Goal: Book appointment/travel/reservation

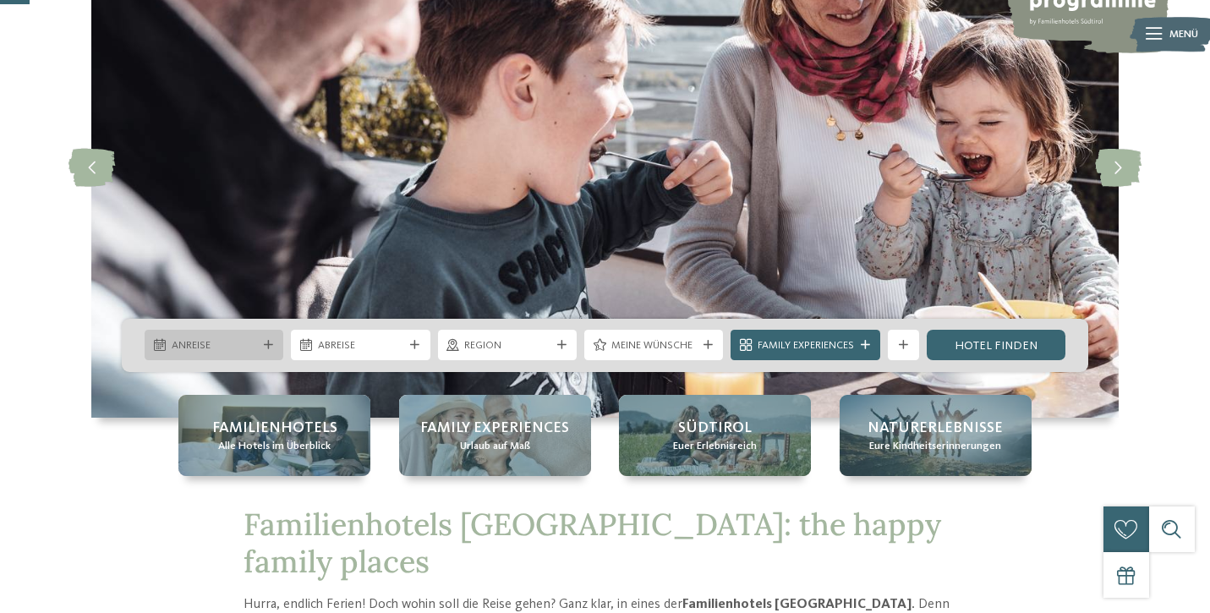
click at [264, 342] on icon at bounding box center [268, 345] width 9 height 9
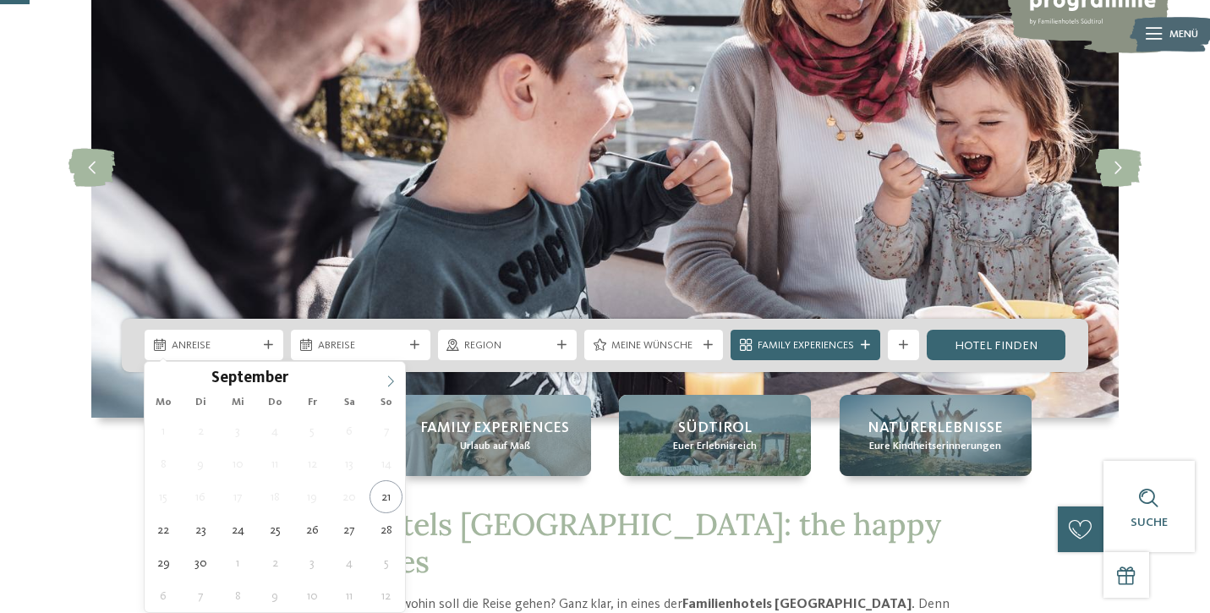
click at [391, 380] on icon at bounding box center [391, 381] width 12 height 12
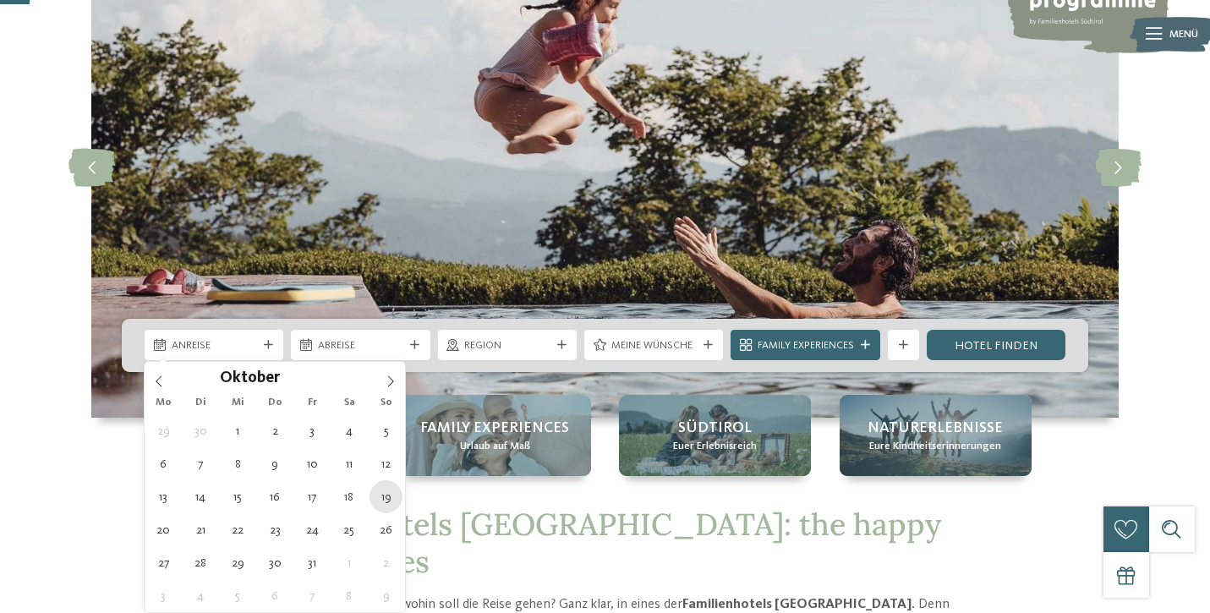
type div "19.10.2025"
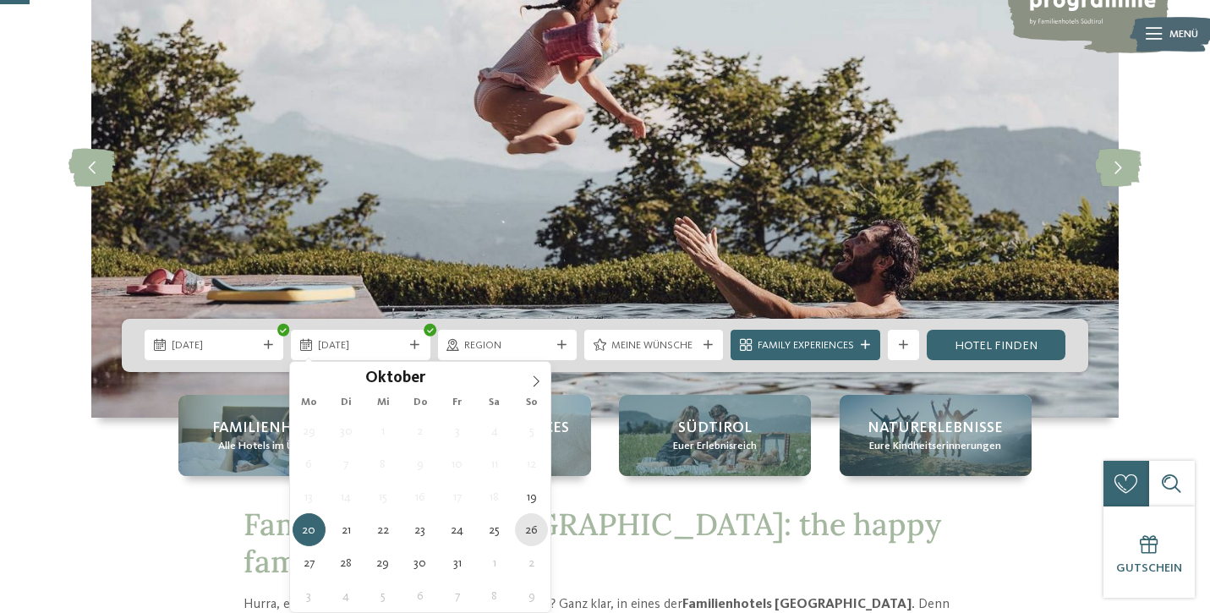
type div "[DATE]"
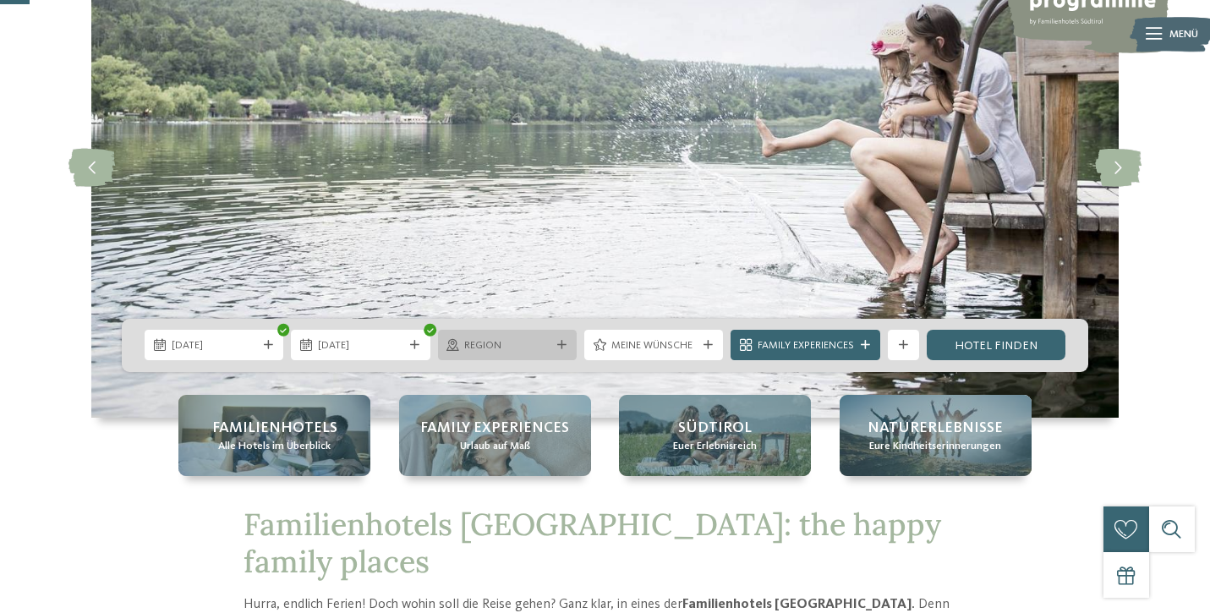
click at [557, 347] on icon at bounding box center [561, 345] width 9 height 9
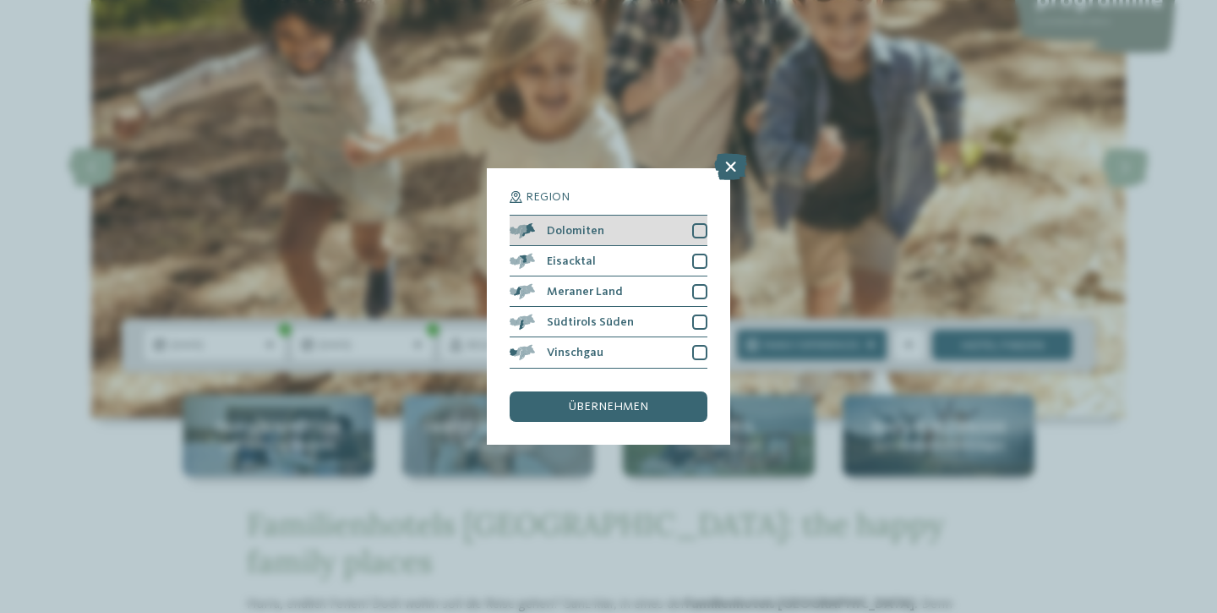
click at [698, 223] on div at bounding box center [699, 230] width 15 height 15
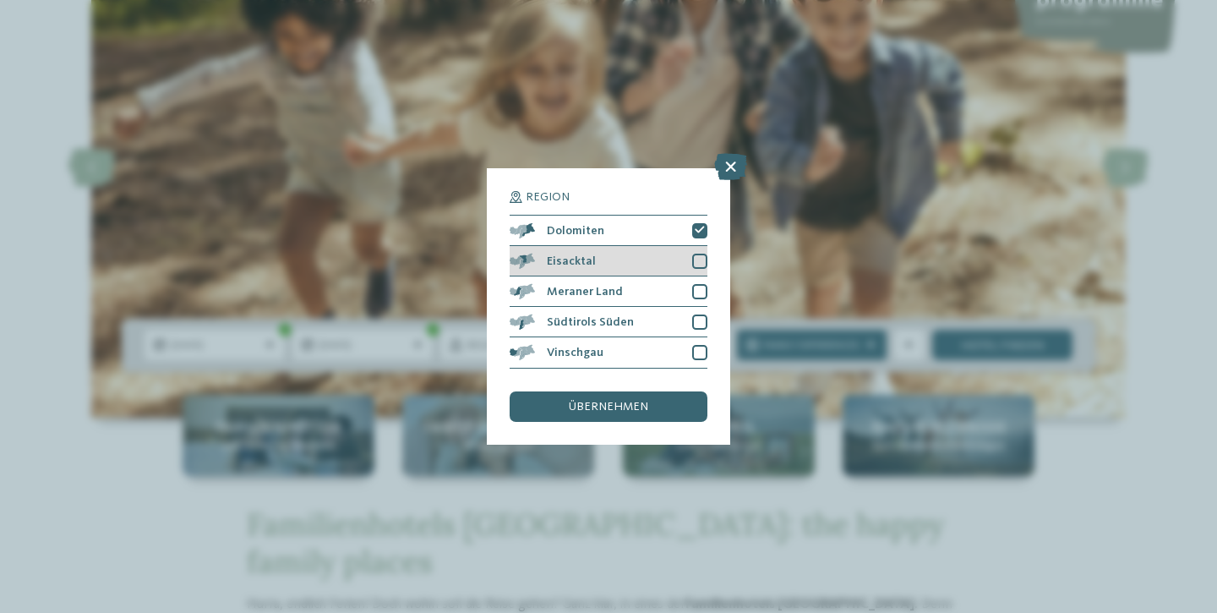
click at [694, 246] on div "Eisacktal" at bounding box center [609, 261] width 198 height 30
click at [697, 284] on div at bounding box center [699, 291] width 15 height 15
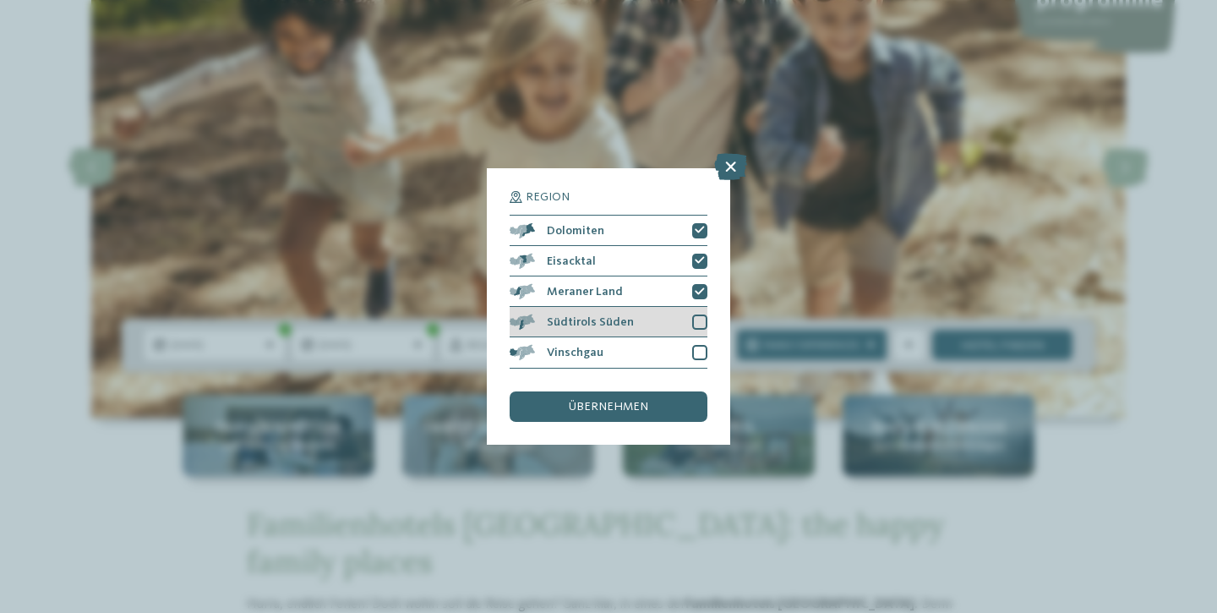
click at [697, 314] on div at bounding box center [699, 321] width 15 height 15
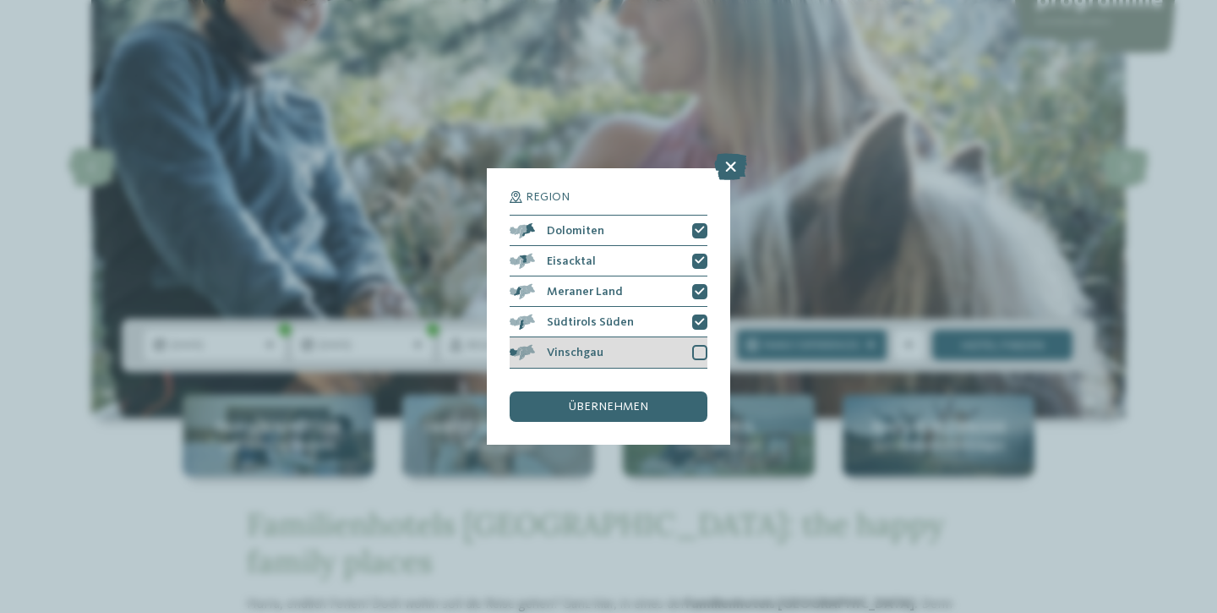
click at [699, 345] on div at bounding box center [699, 352] width 15 height 15
click at [610, 401] on span "übernehmen" at bounding box center [608, 407] width 79 height 12
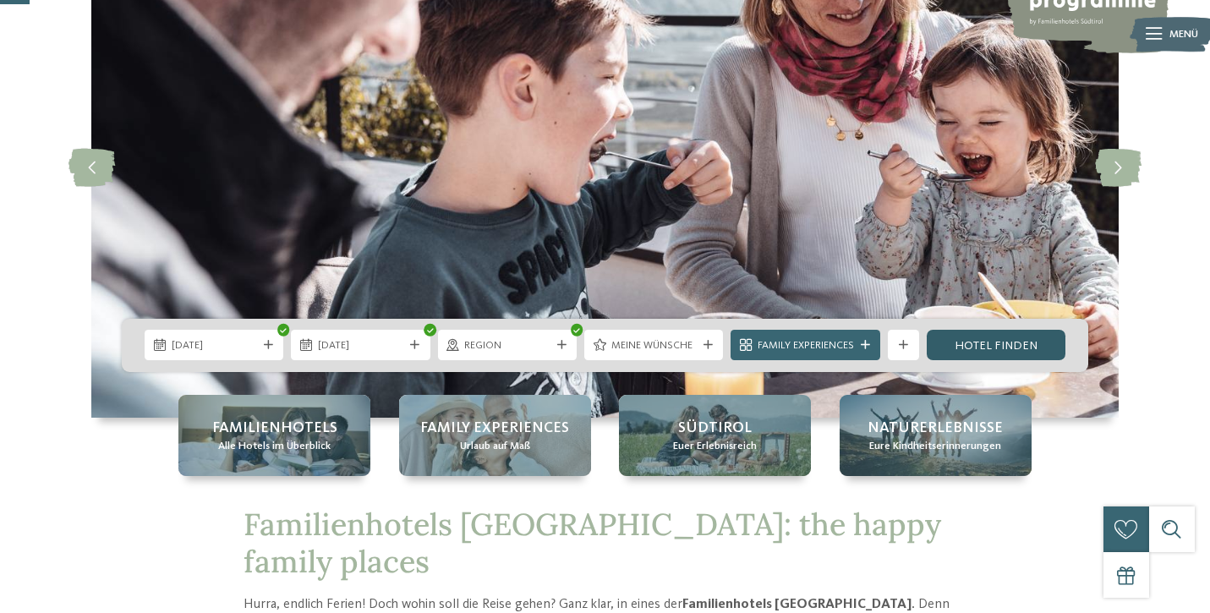
click at [973, 345] on link "Hotel finden" at bounding box center [996, 345] width 139 height 30
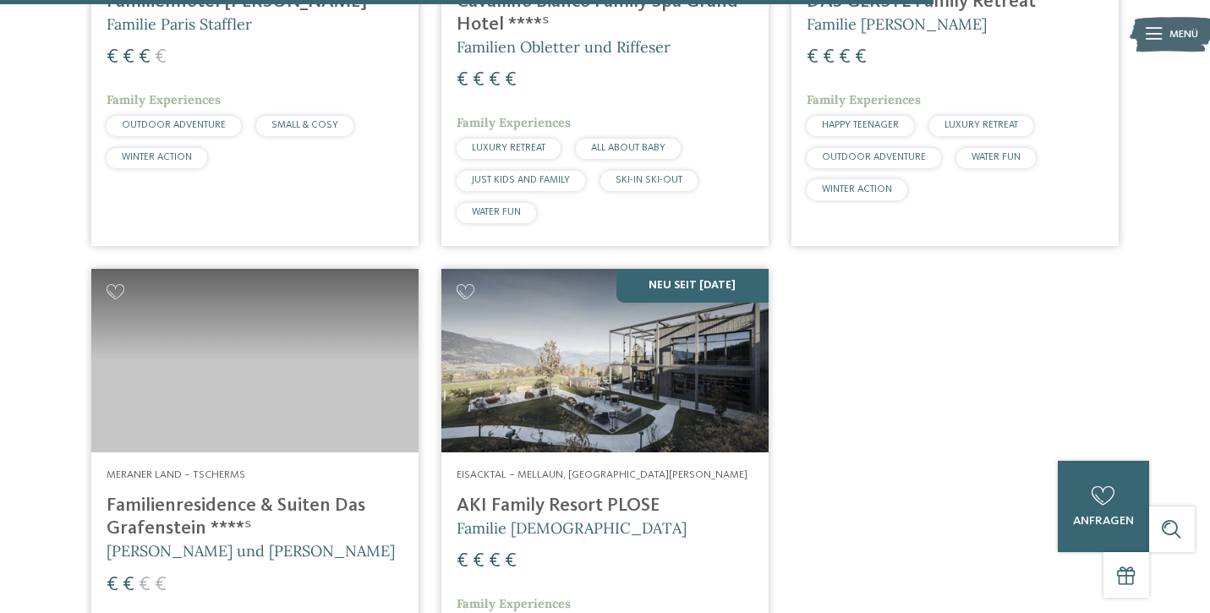
scroll to position [3261, 0]
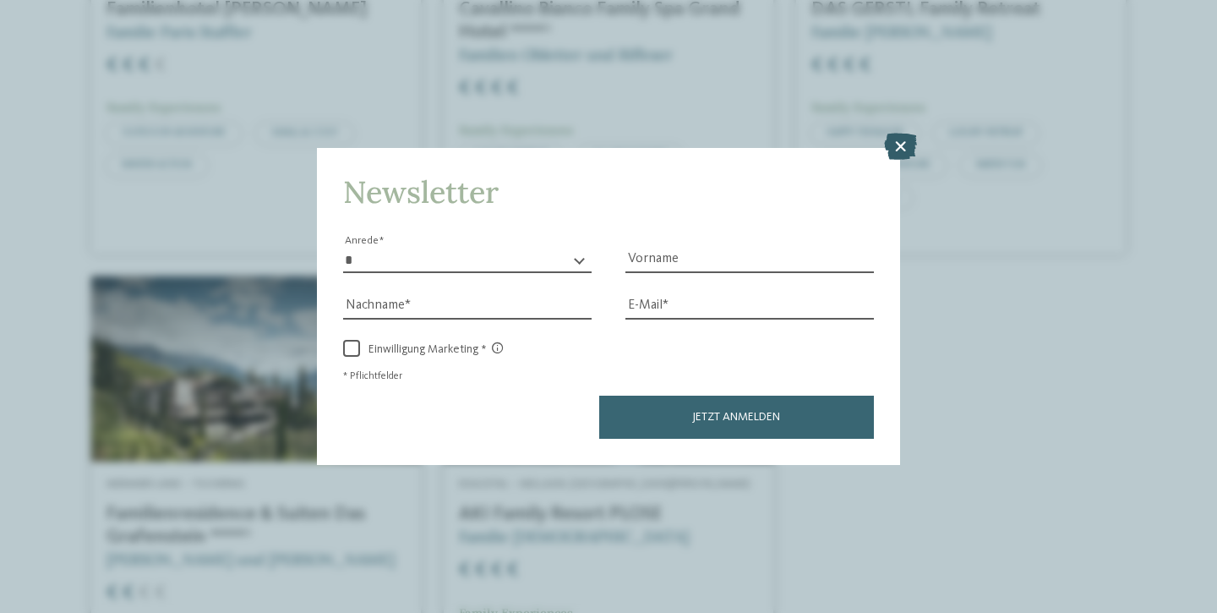
click at [899, 133] on icon at bounding box center [900, 146] width 33 height 27
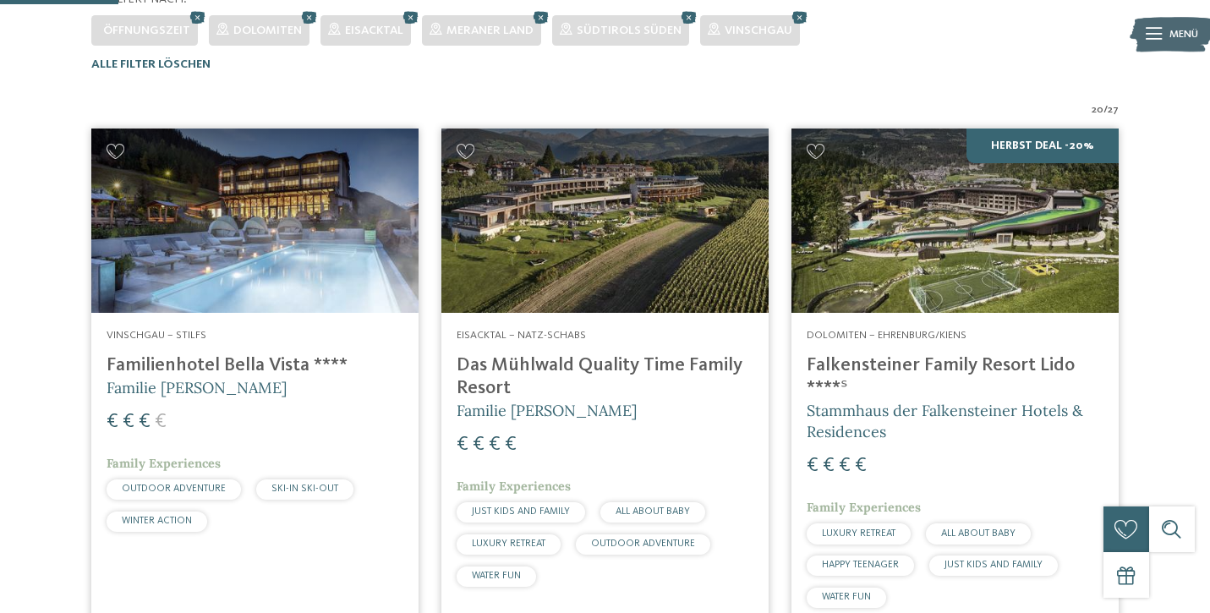
scroll to position [498, 0]
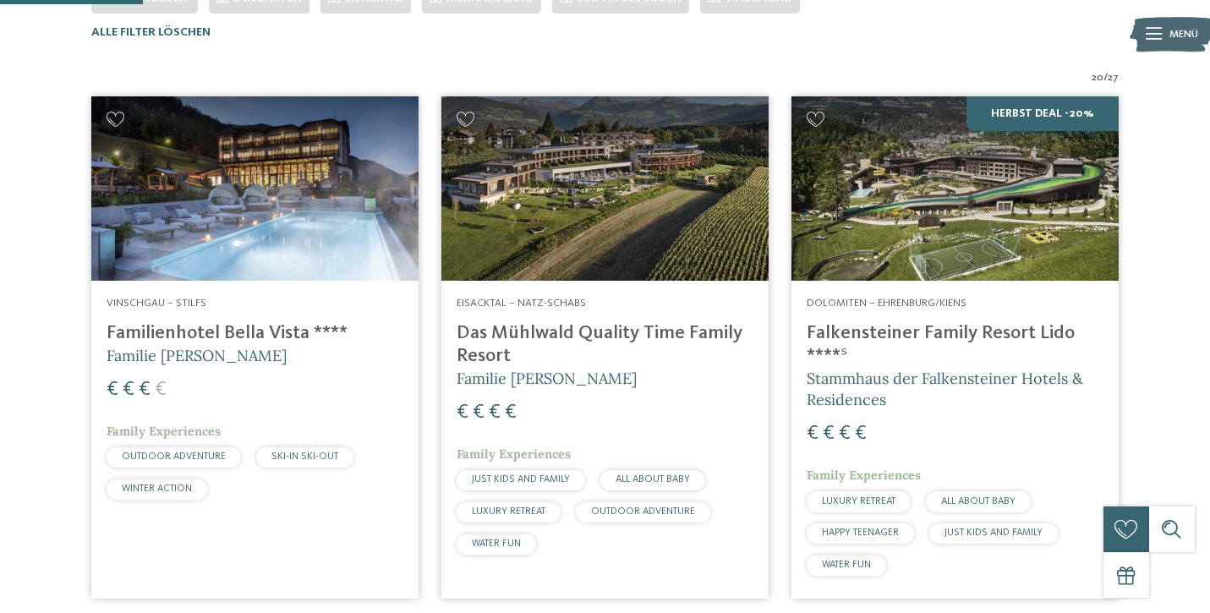
click at [624, 331] on h4 "Das Mühlwald Quality Time Family Resort" at bounding box center [605, 345] width 297 height 46
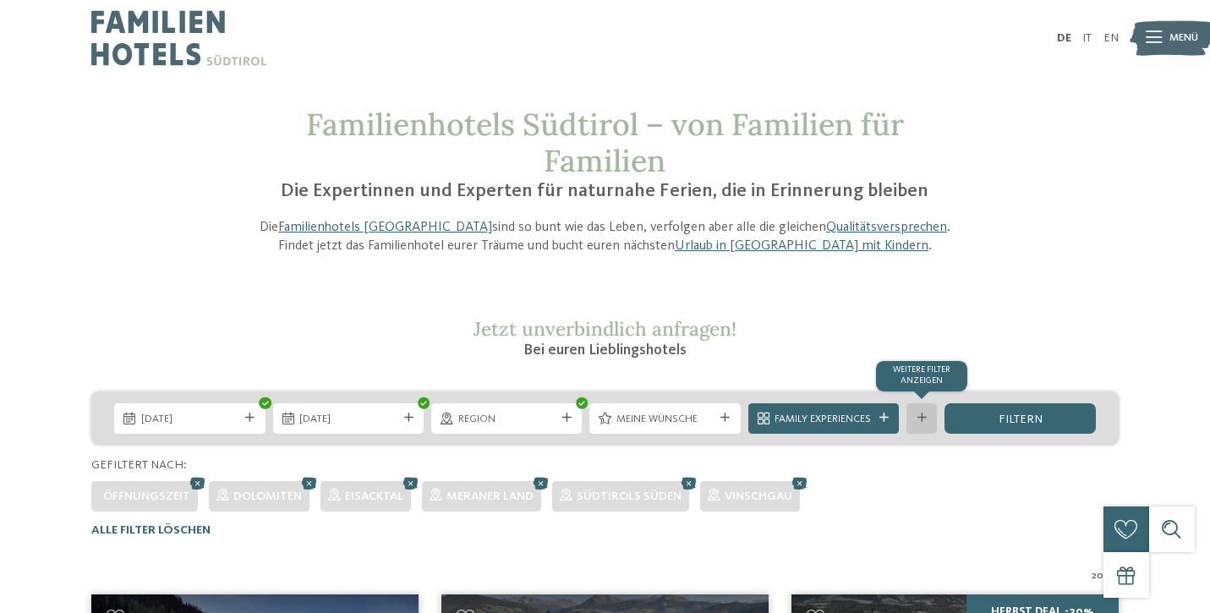
click at [923, 418] on icon at bounding box center [921, 417] width 9 height 9
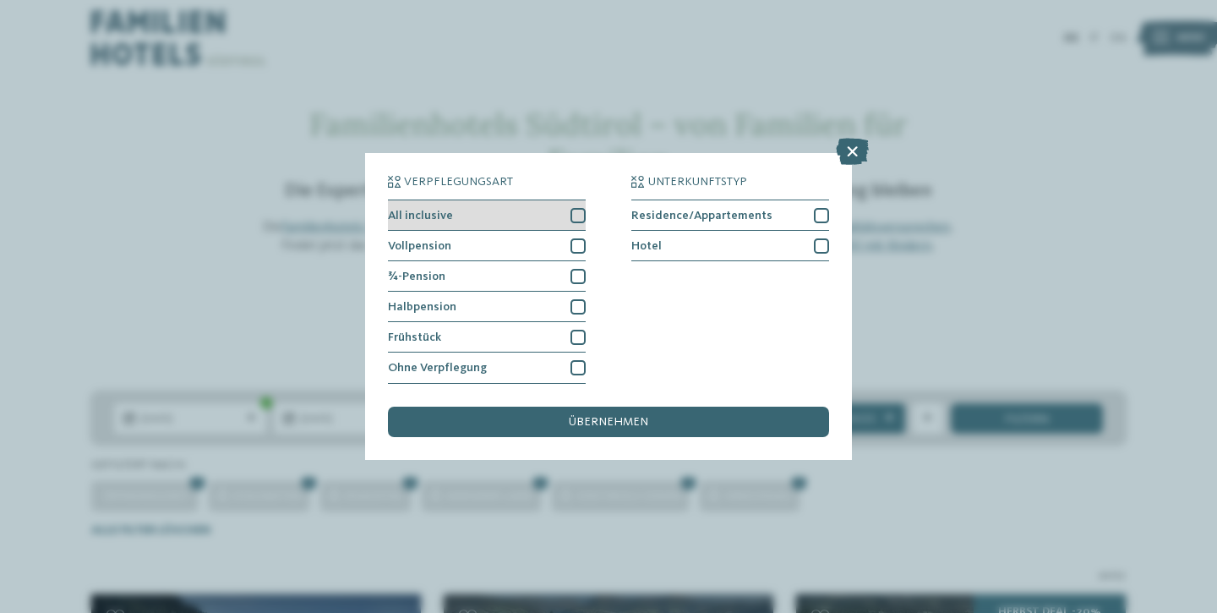
click at [576, 208] on div at bounding box center [578, 215] width 15 height 15
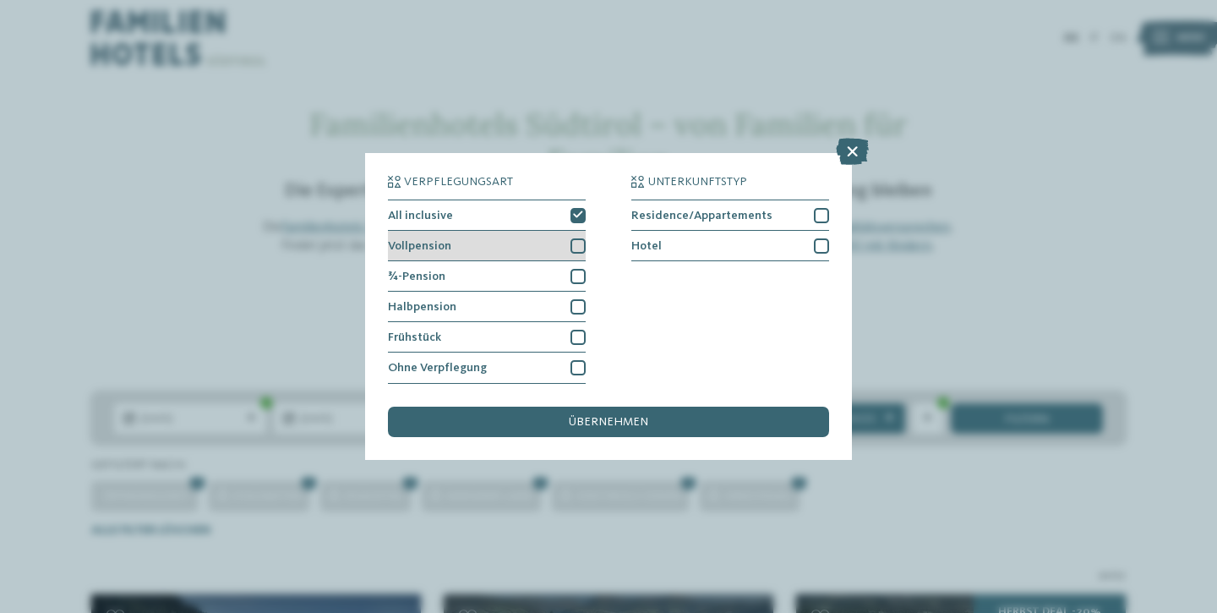
click at [576, 238] on div at bounding box center [578, 245] width 15 height 15
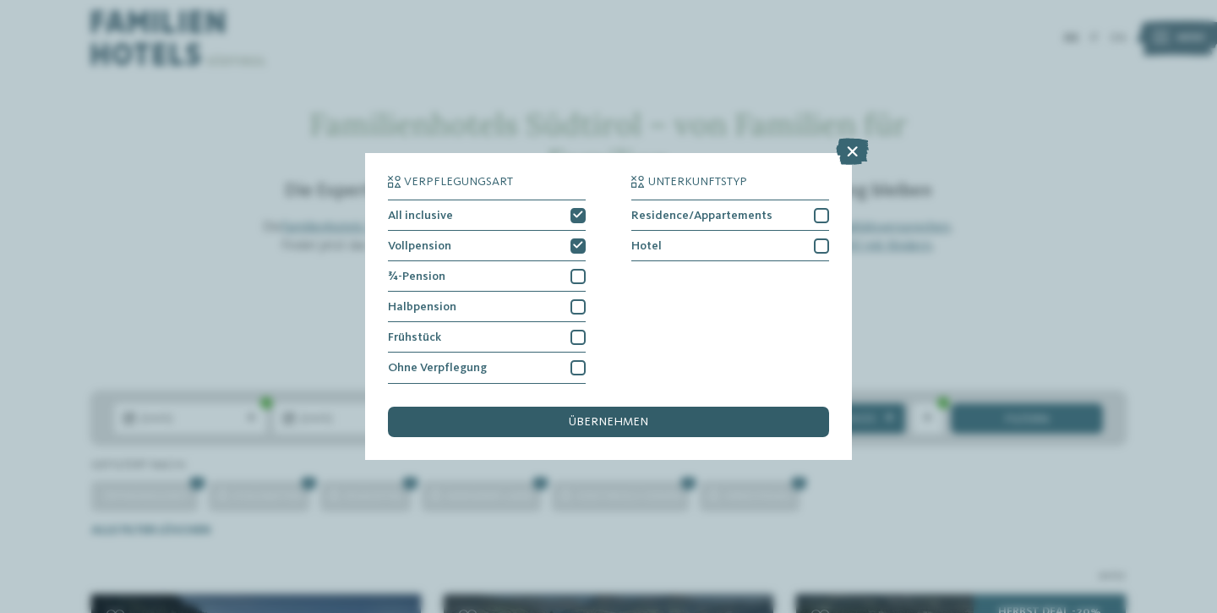
click at [571, 416] on span "übernehmen" at bounding box center [608, 422] width 79 height 12
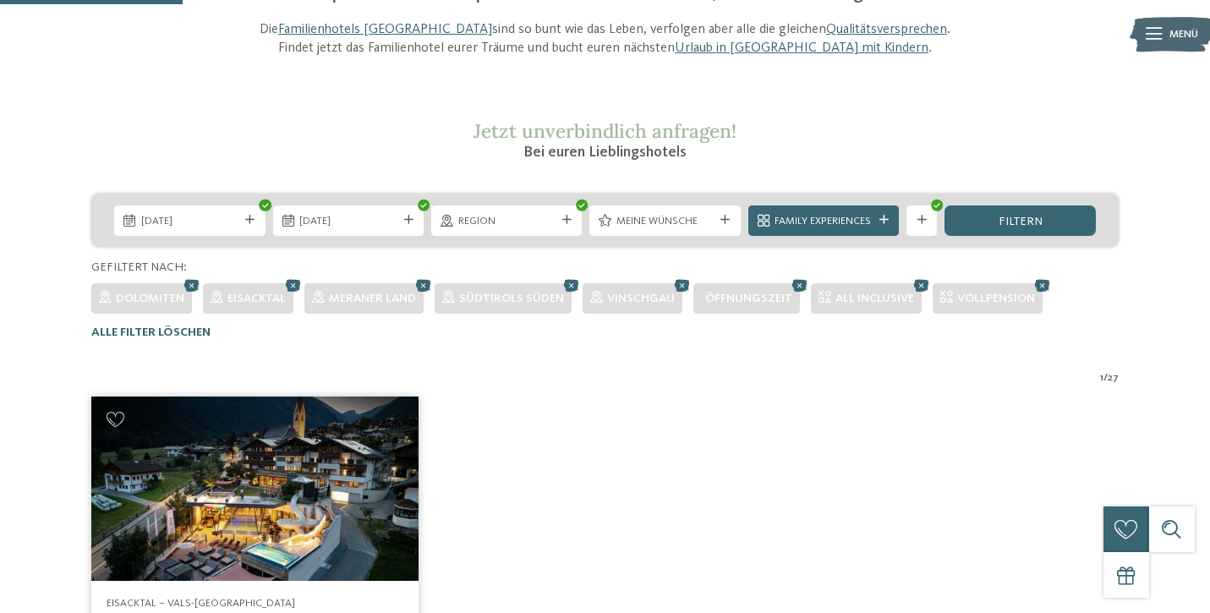
scroll to position [196, 0]
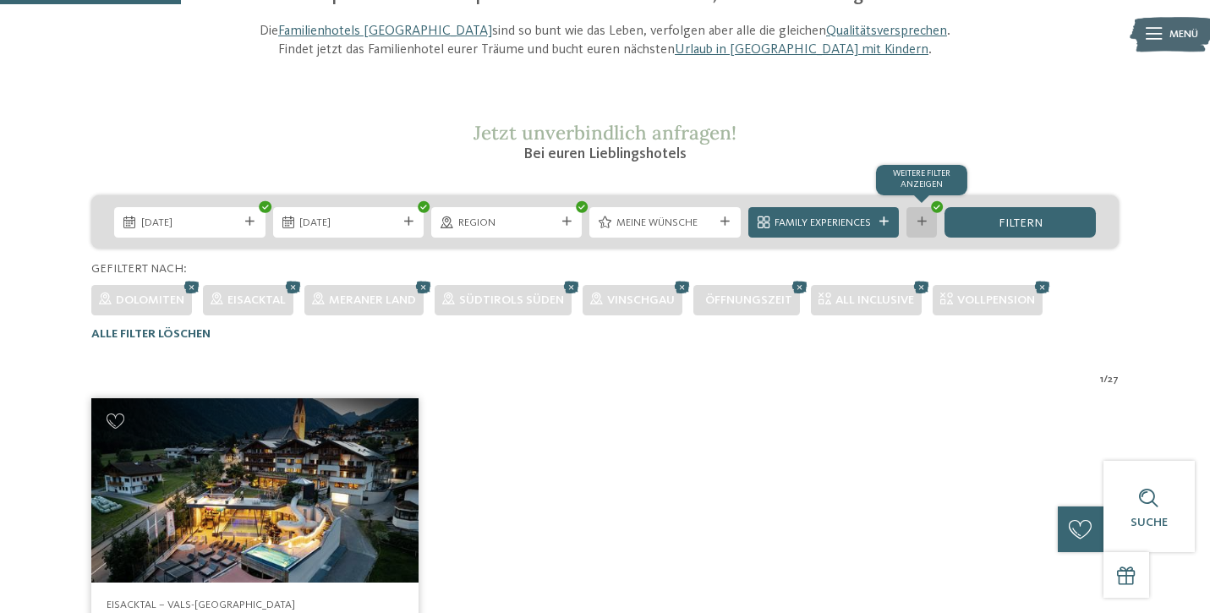
click at [916, 217] on div at bounding box center [921, 221] width 15 height 9
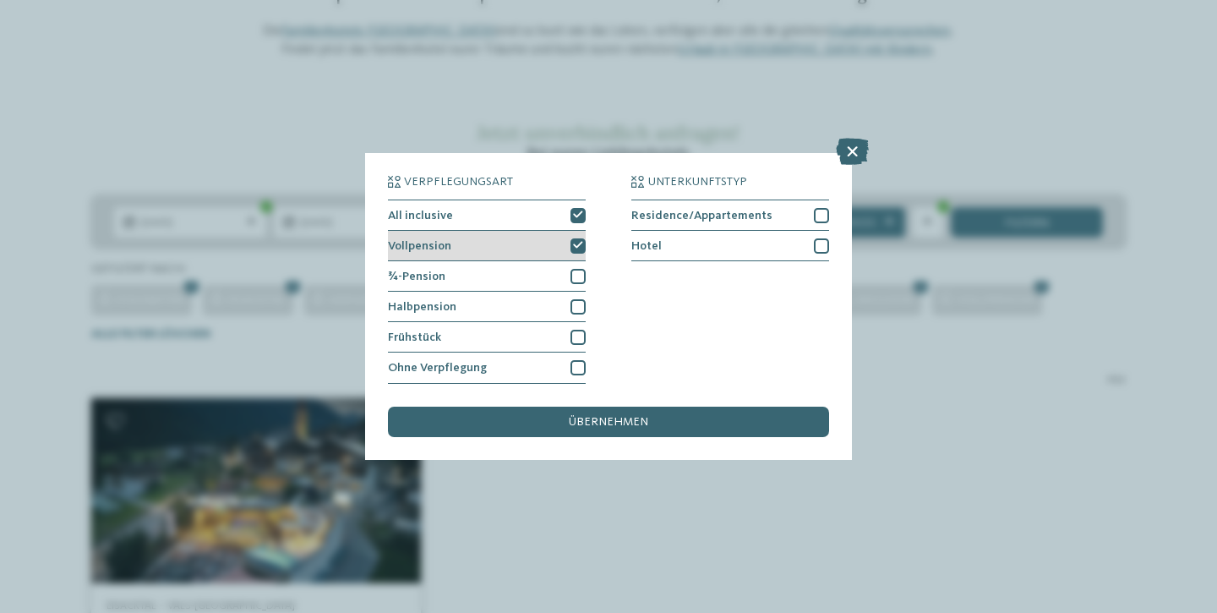
click at [575, 241] on icon at bounding box center [578, 245] width 10 height 9
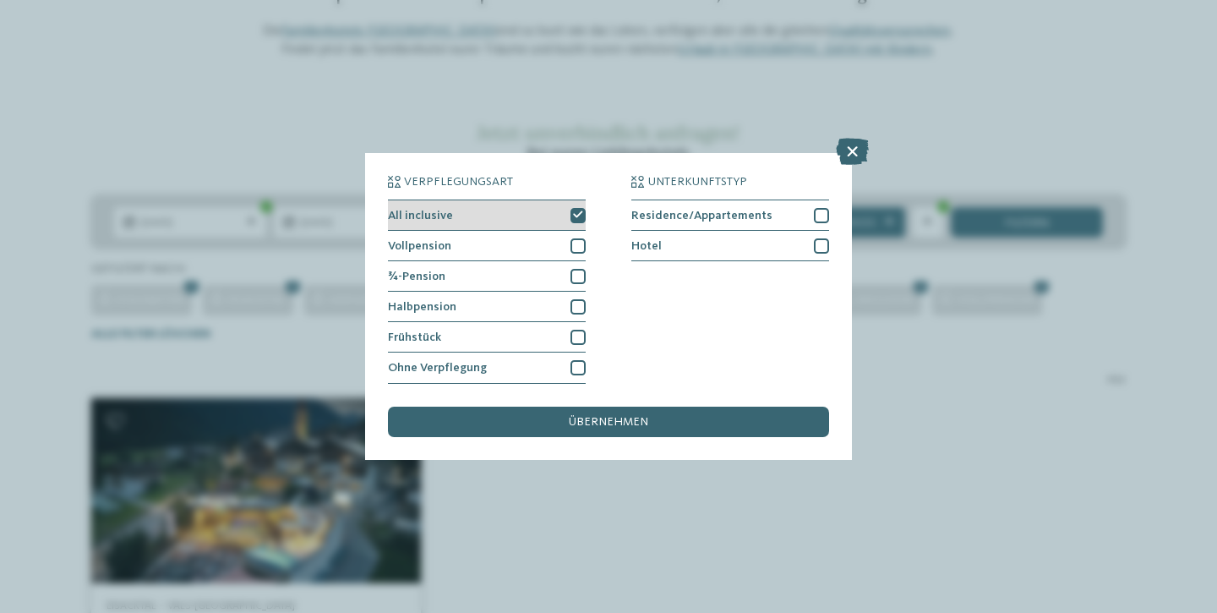
click at [579, 210] on icon at bounding box center [578, 214] width 10 height 9
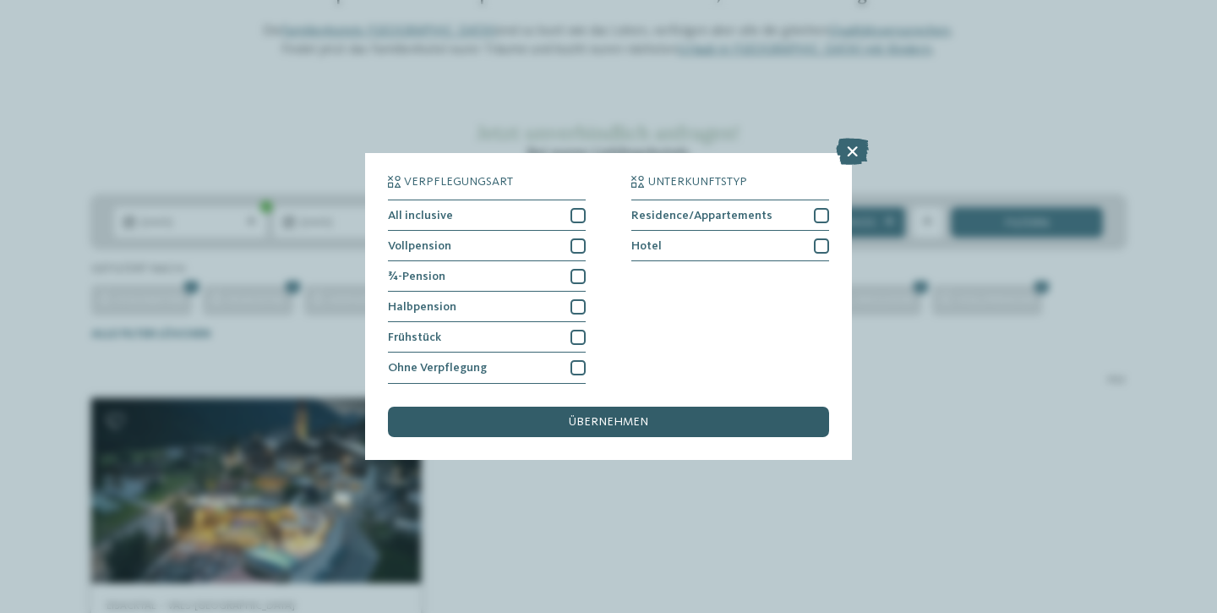
click at [603, 416] on span "übernehmen" at bounding box center [608, 422] width 79 height 12
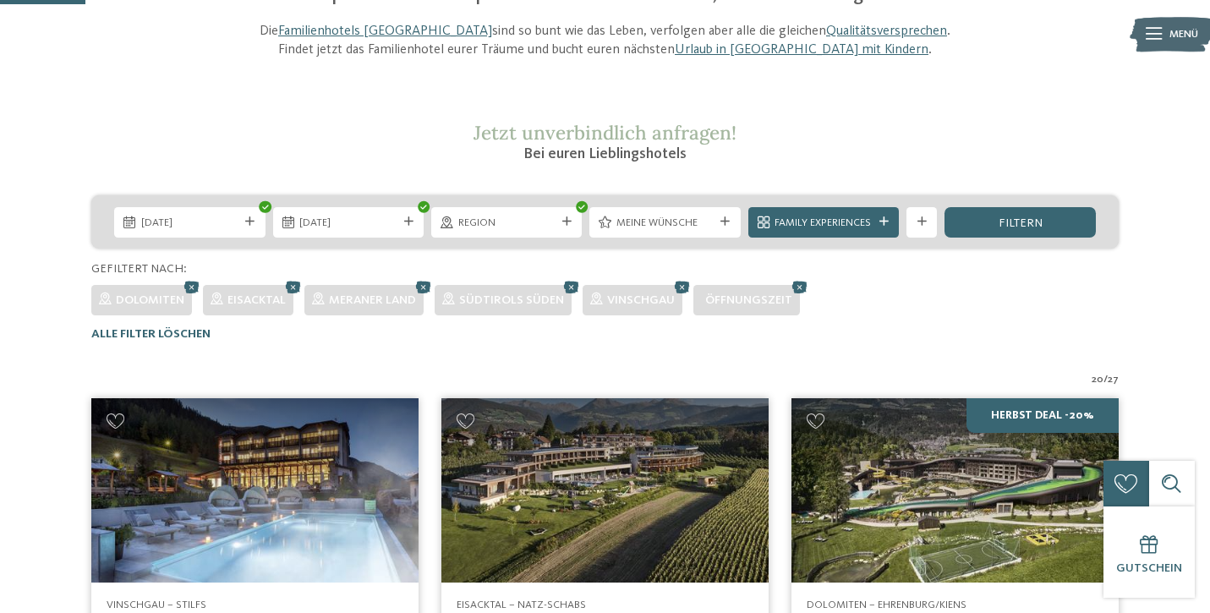
scroll to position [486, 0]
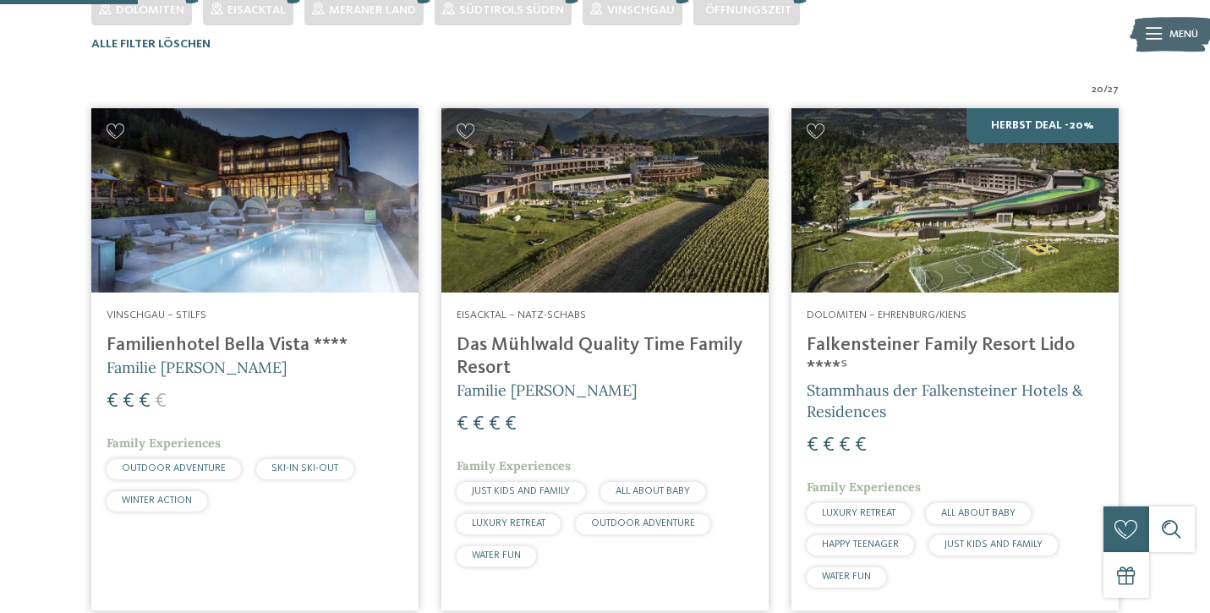
click at [596, 334] on h4 "Das Mühlwald Quality Time Family Resort" at bounding box center [605, 357] width 297 height 46
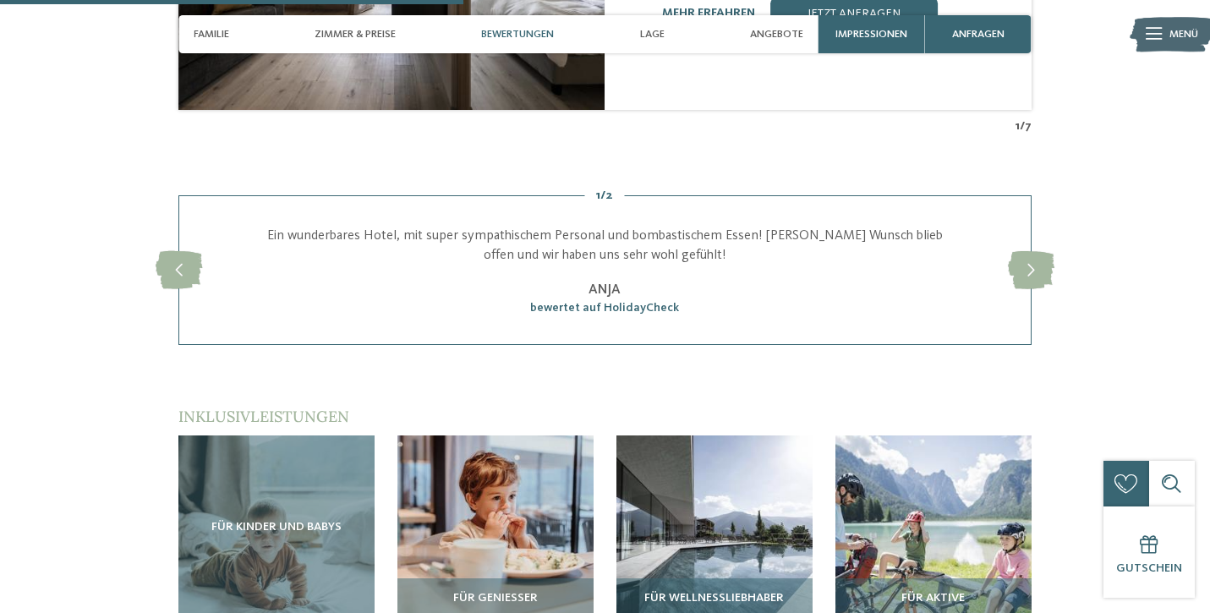
scroll to position [2052, 0]
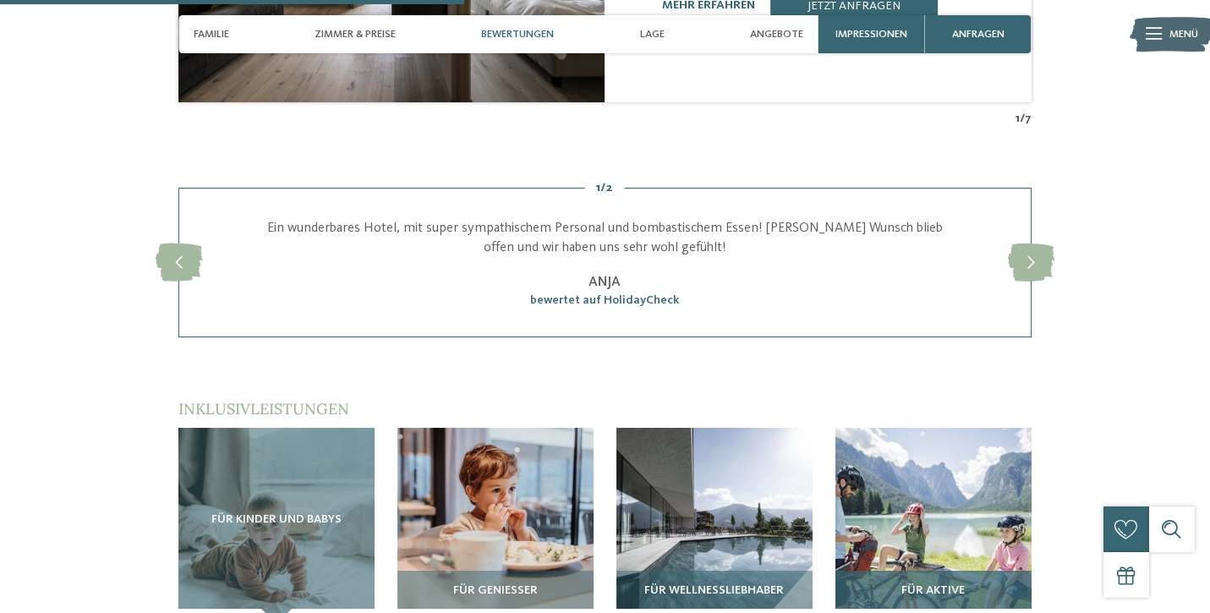
click at [953, 473] on img at bounding box center [933, 526] width 196 height 196
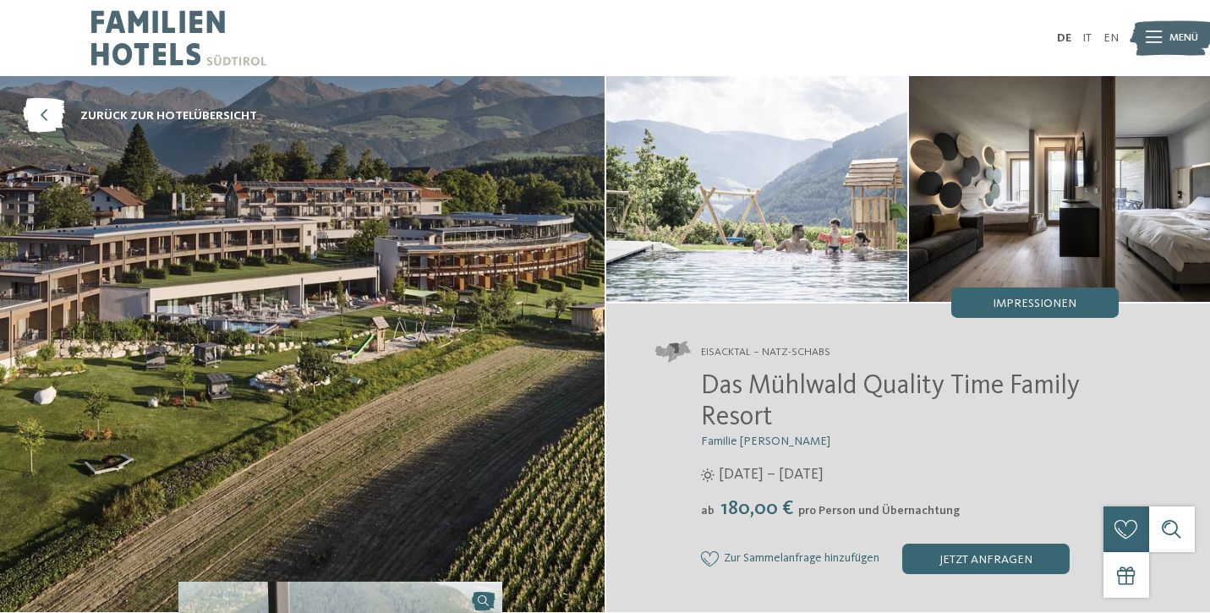
scroll to position [0, 0]
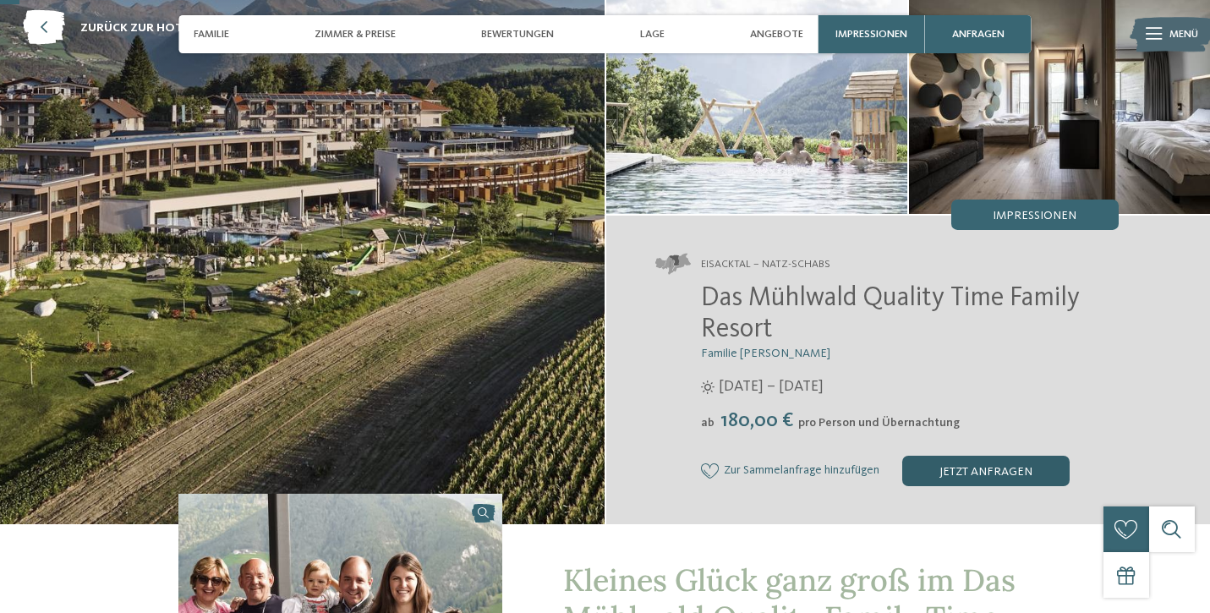
scroll to position [88, 0]
click at [952, 473] on div "jetzt anfragen" at bounding box center [985, 471] width 167 height 30
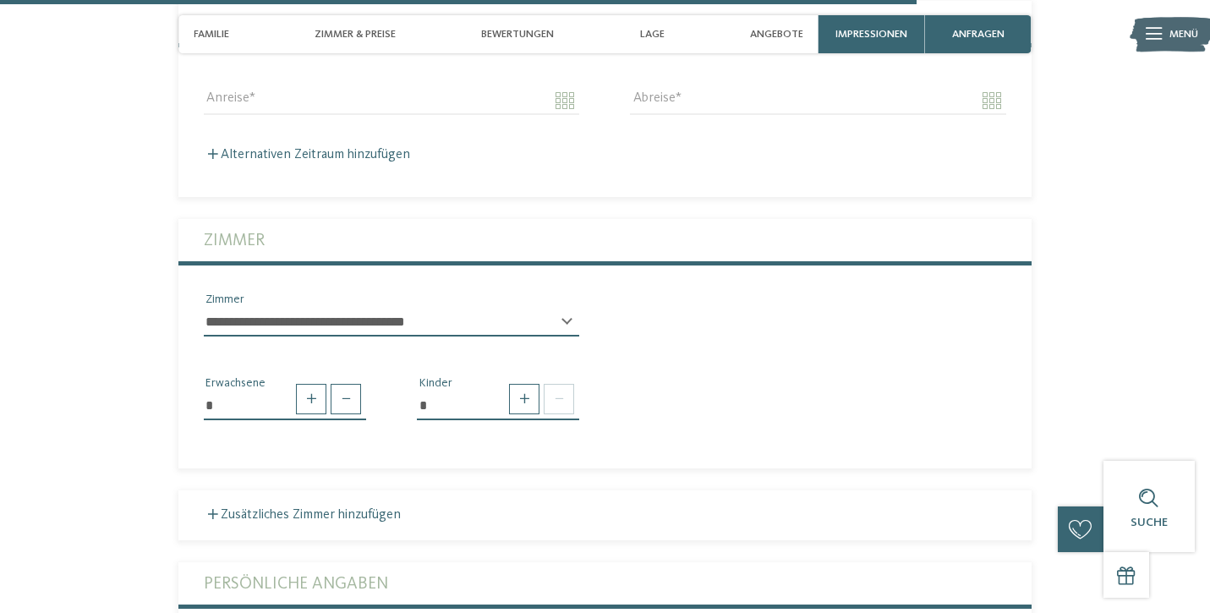
scroll to position [4053, 0]
click at [526, 383] on span at bounding box center [524, 398] width 30 height 30
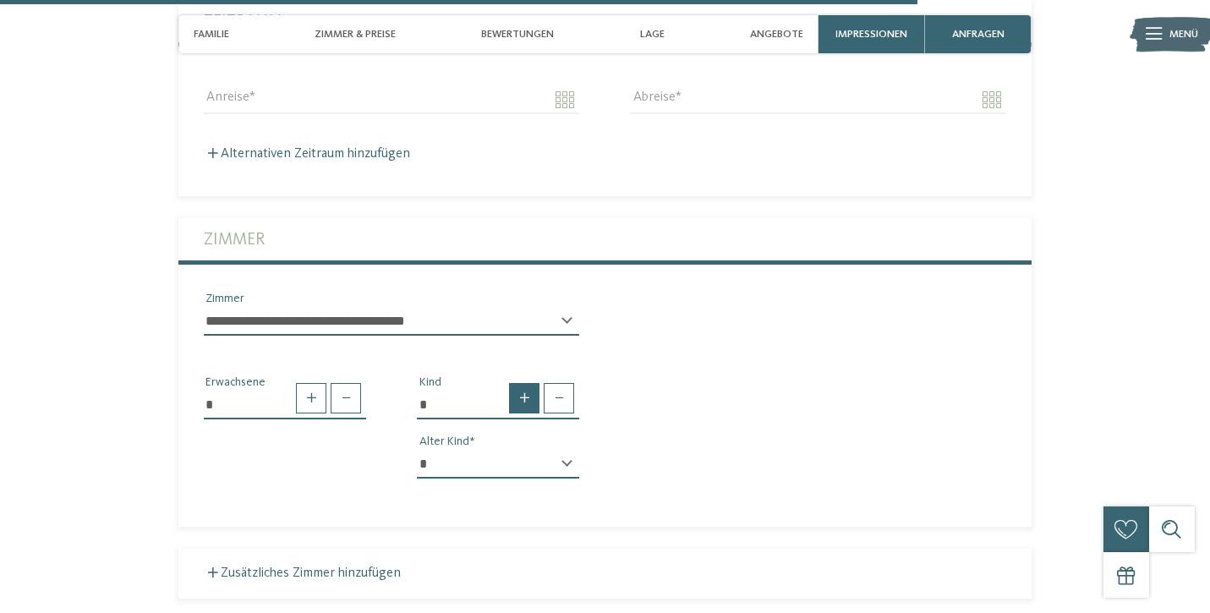
click at [526, 383] on span at bounding box center [524, 398] width 30 height 30
type input "*"
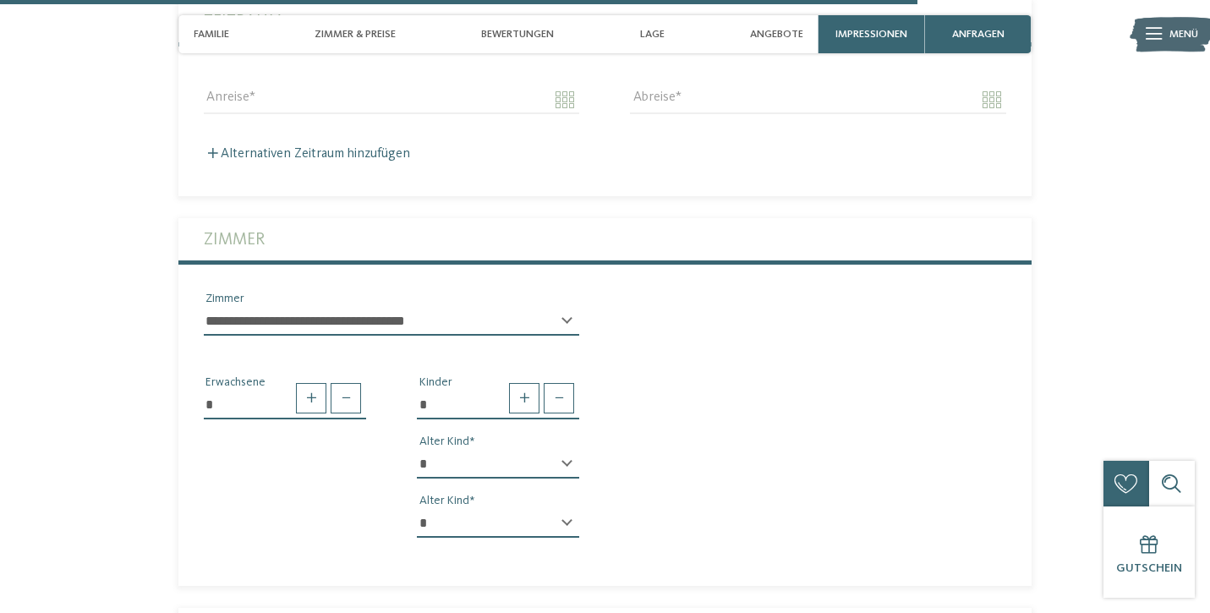
select select "*"
click at [529, 456] on div "* * * * * * * * * * * ** ** ** ** ** ** ** ** Alter Kind * * * * * * * * * * * …" at bounding box center [498, 500] width 162 height 101
click at [560, 509] on select "* * * * * * * * * * * ** ** ** ** ** ** ** **" at bounding box center [498, 523] width 162 height 29
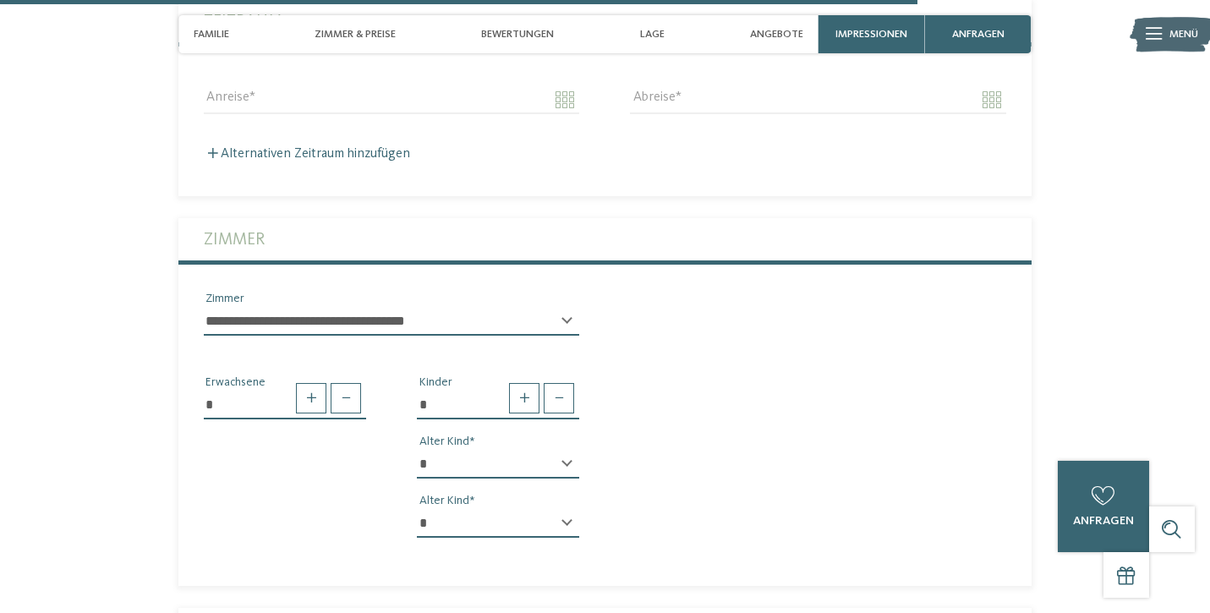
select select "*"
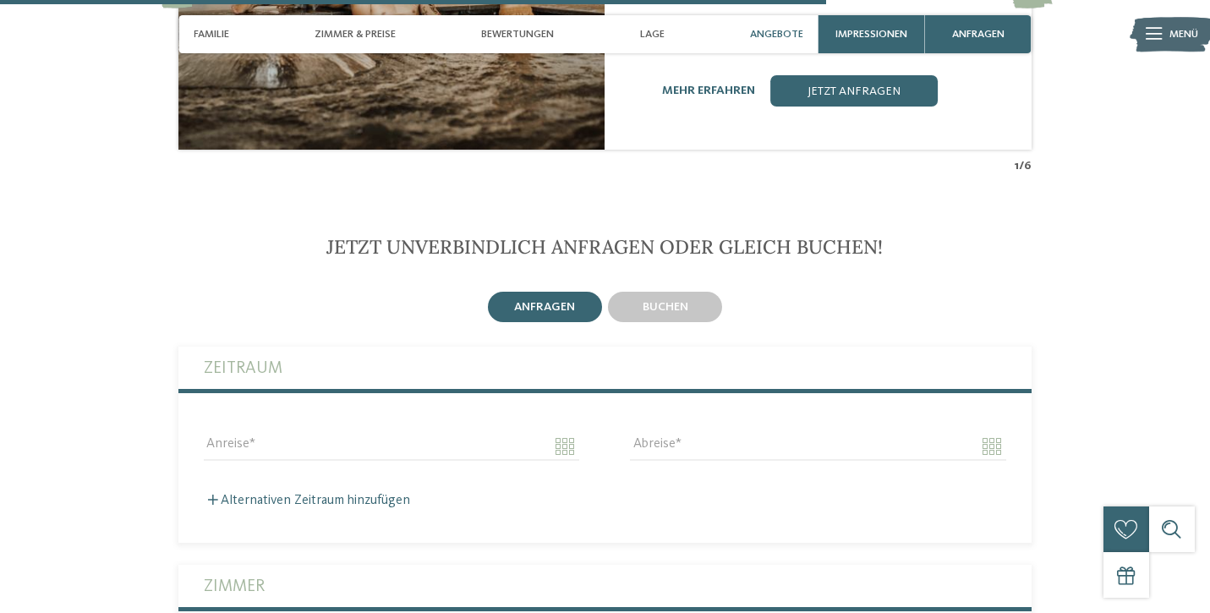
scroll to position [3700, 0]
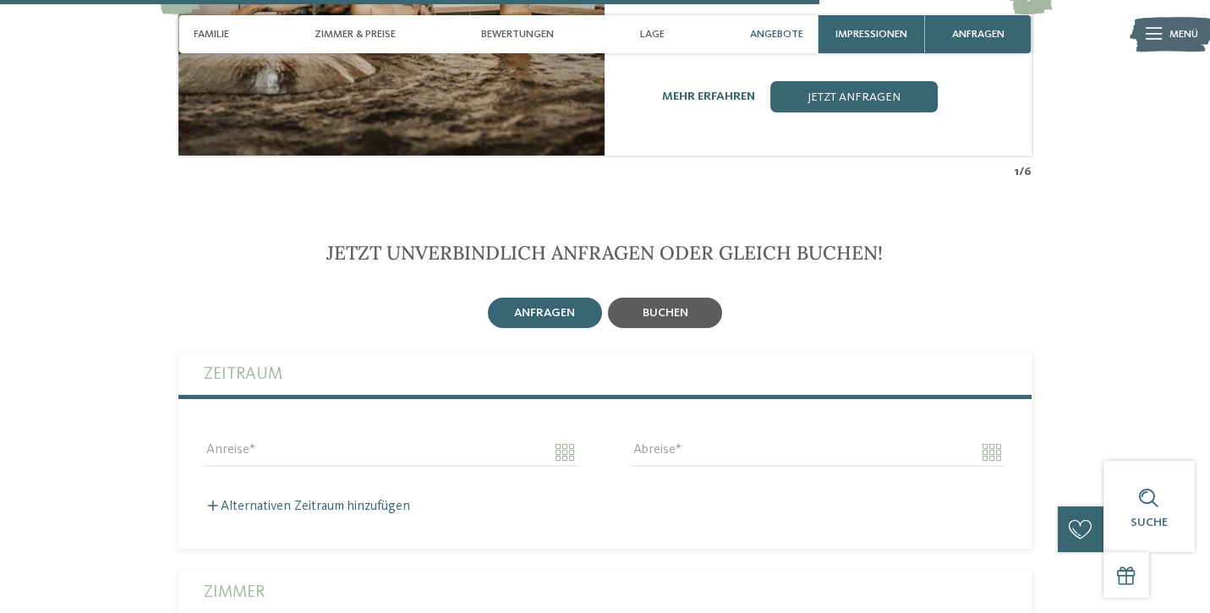
click at [675, 307] on span "buchen" at bounding box center [665, 313] width 46 height 12
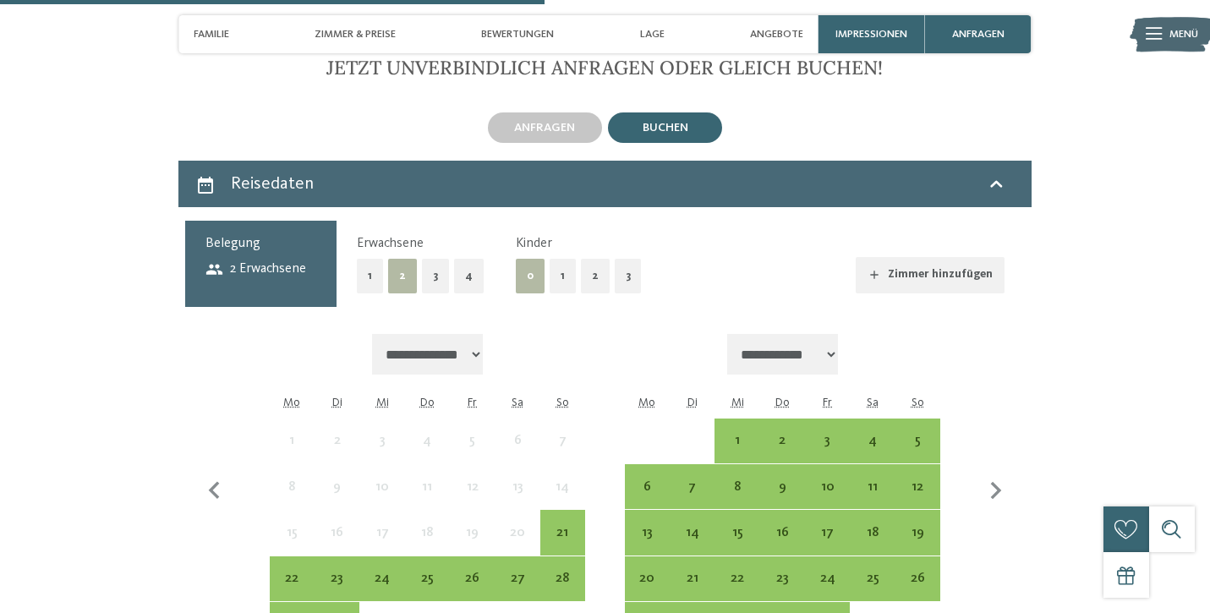
scroll to position [3923, 0]
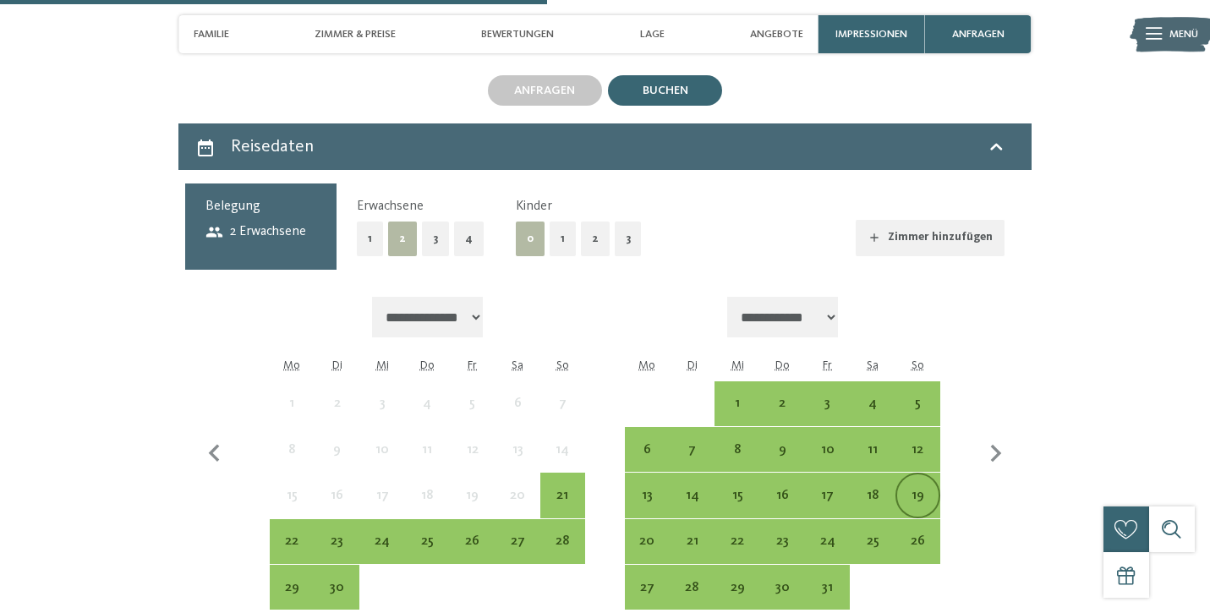
click at [911, 489] on div "19" at bounding box center [917, 509] width 41 height 41
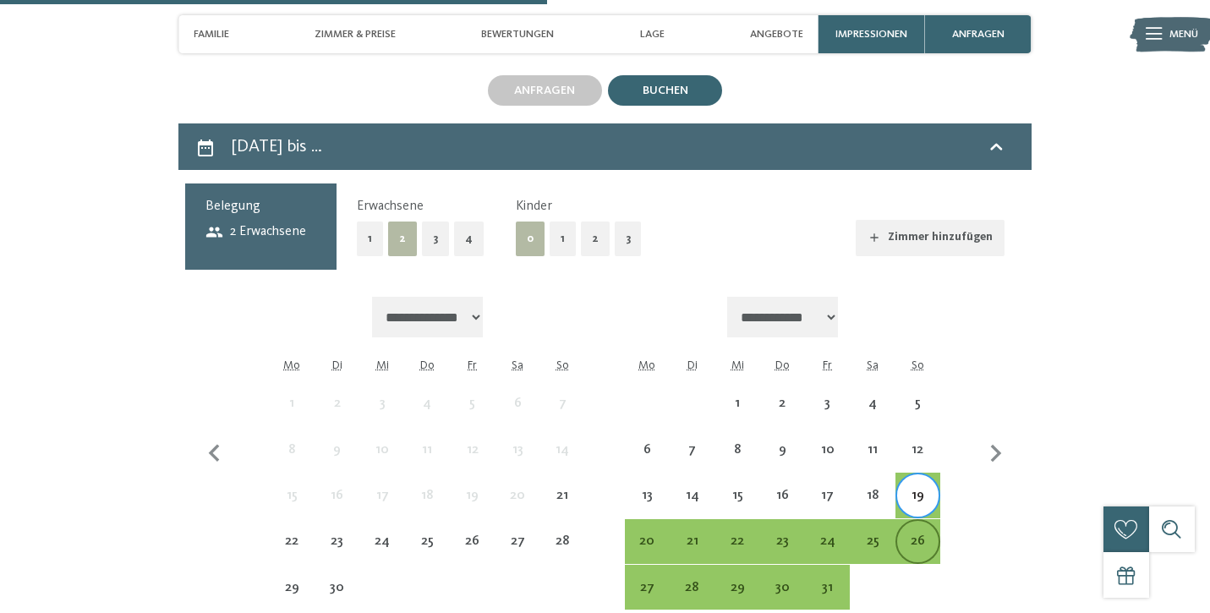
click at [916, 534] on div "26" at bounding box center [917, 554] width 41 height 41
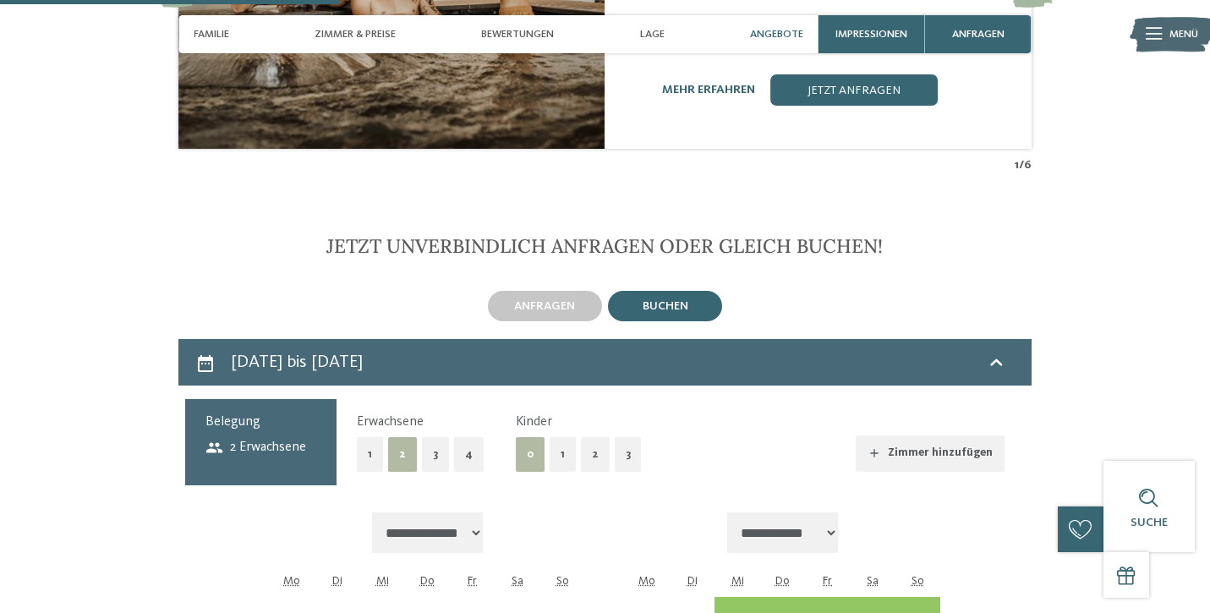
scroll to position [3673, 0]
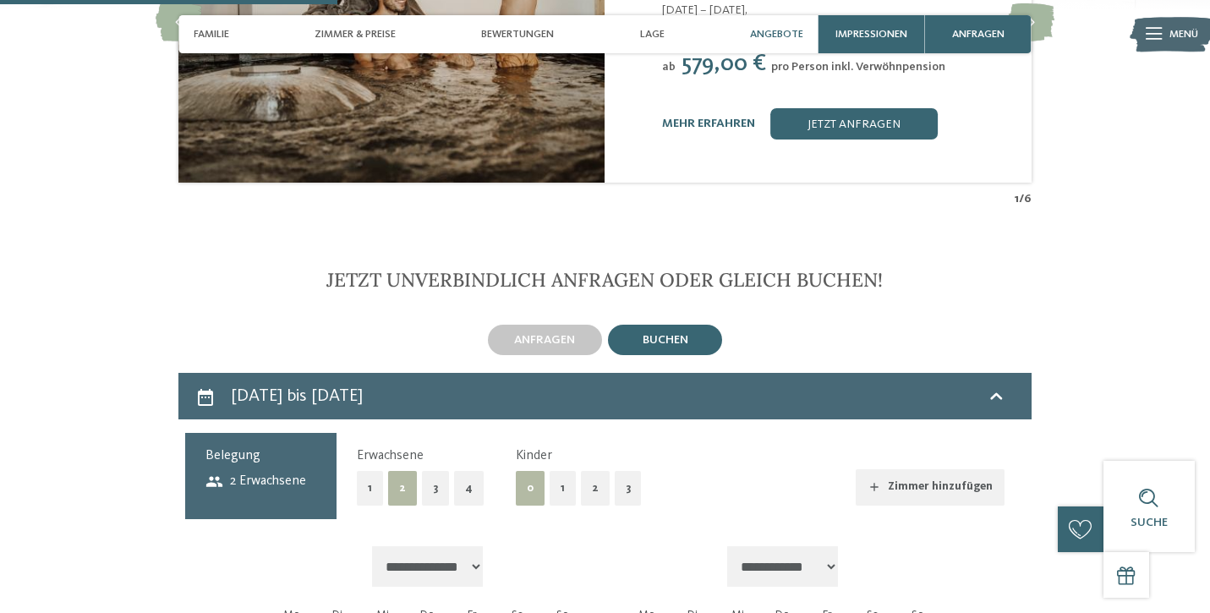
click at [585, 471] on button "2" at bounding box center [595, 488] width 29 height 35
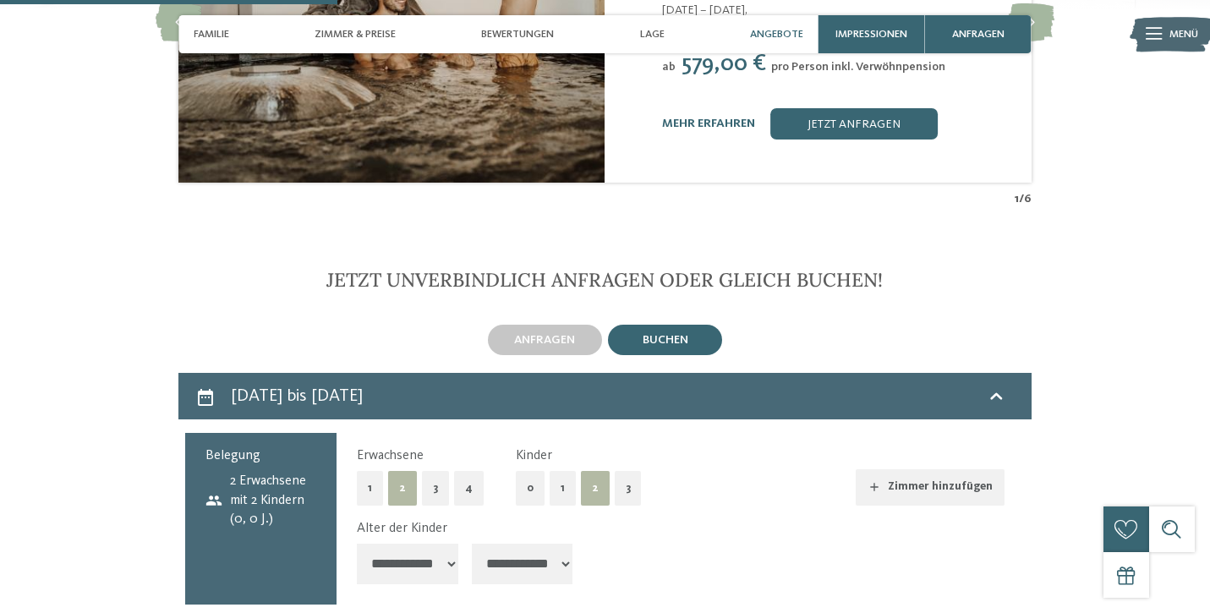
click at [380, 544] on select "**********" at bounding box center [407, 564] width 101 height 41
select select "*"
click at [483, 544] on select "**********" at bounding box center [522, 564] width 101 height 41
select select "*"
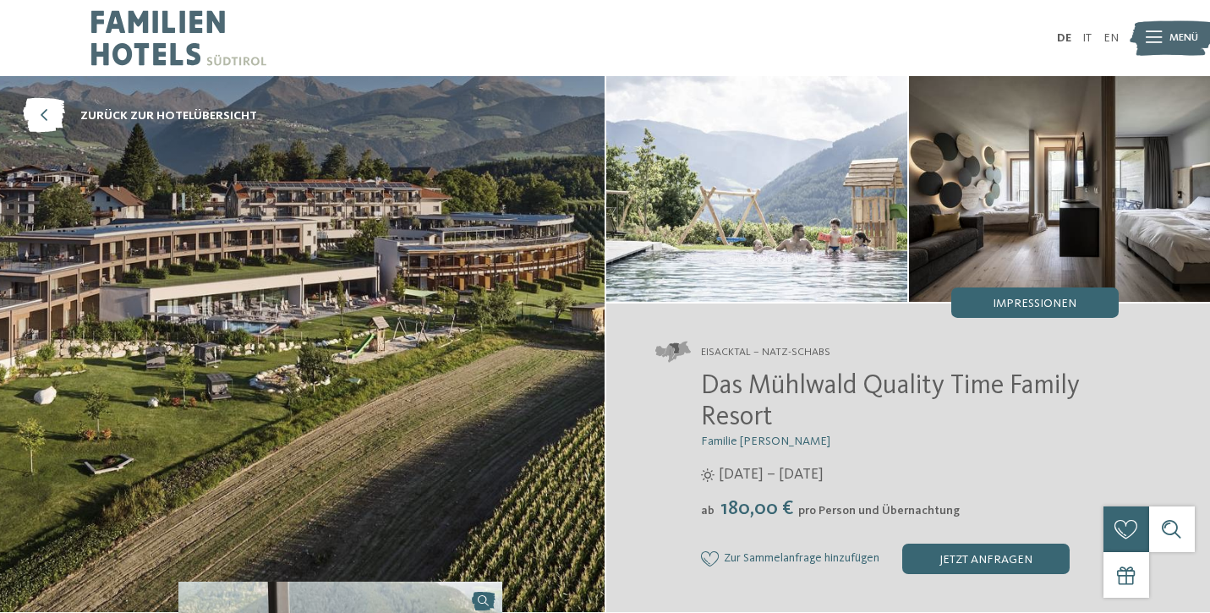
scroll to position [0, 0]
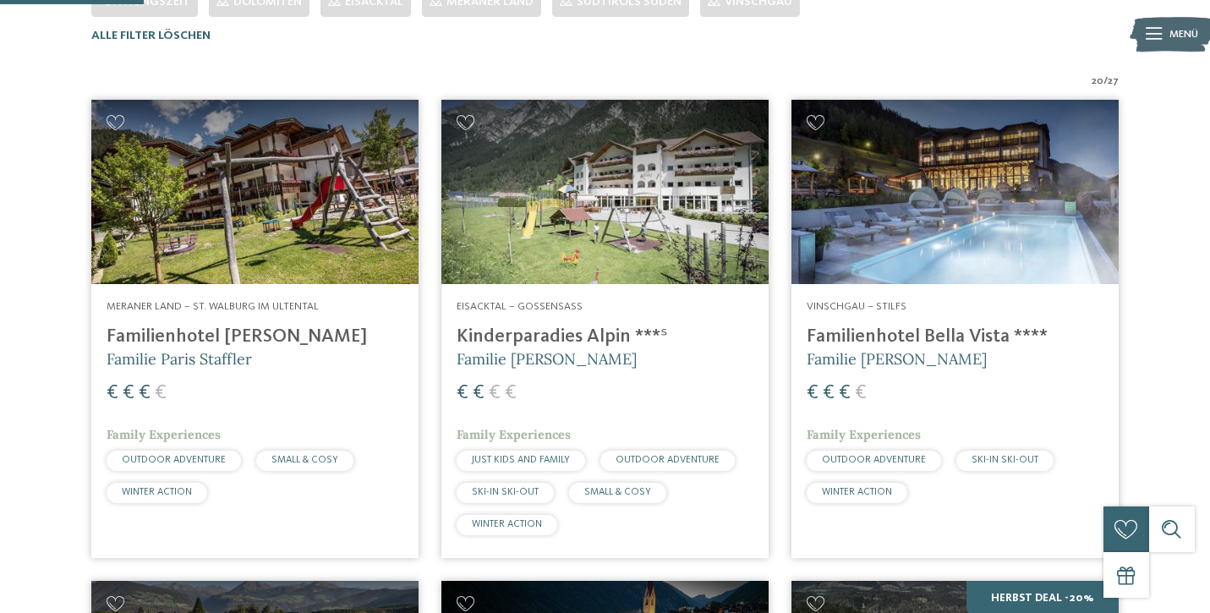
scroll to position [476, 0]
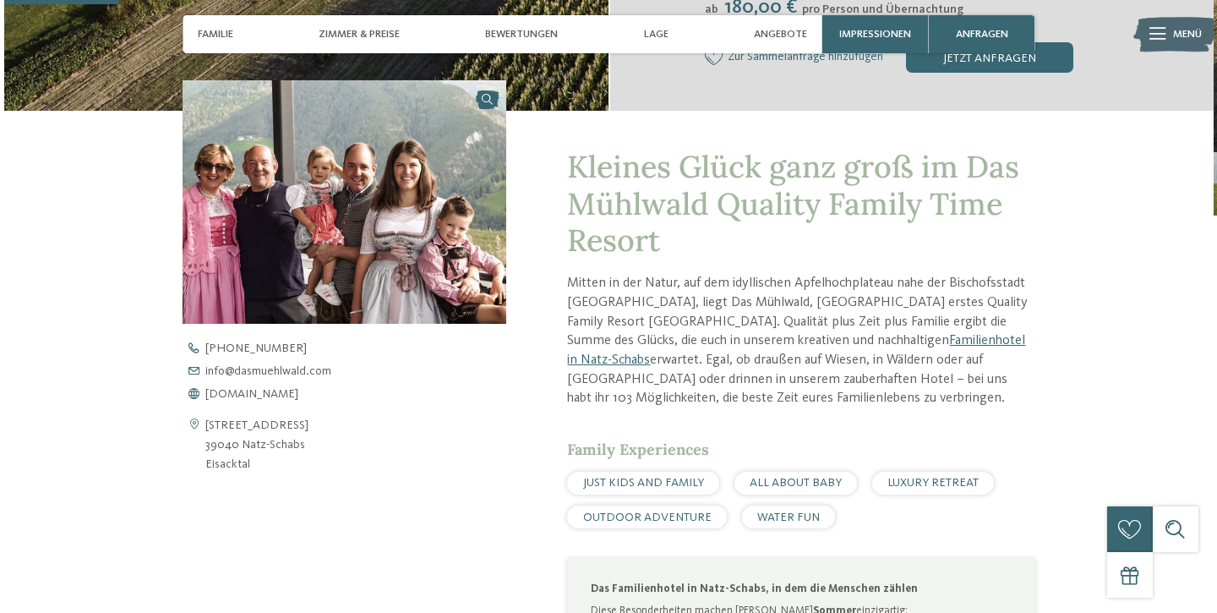
scroll to position [506, 0]
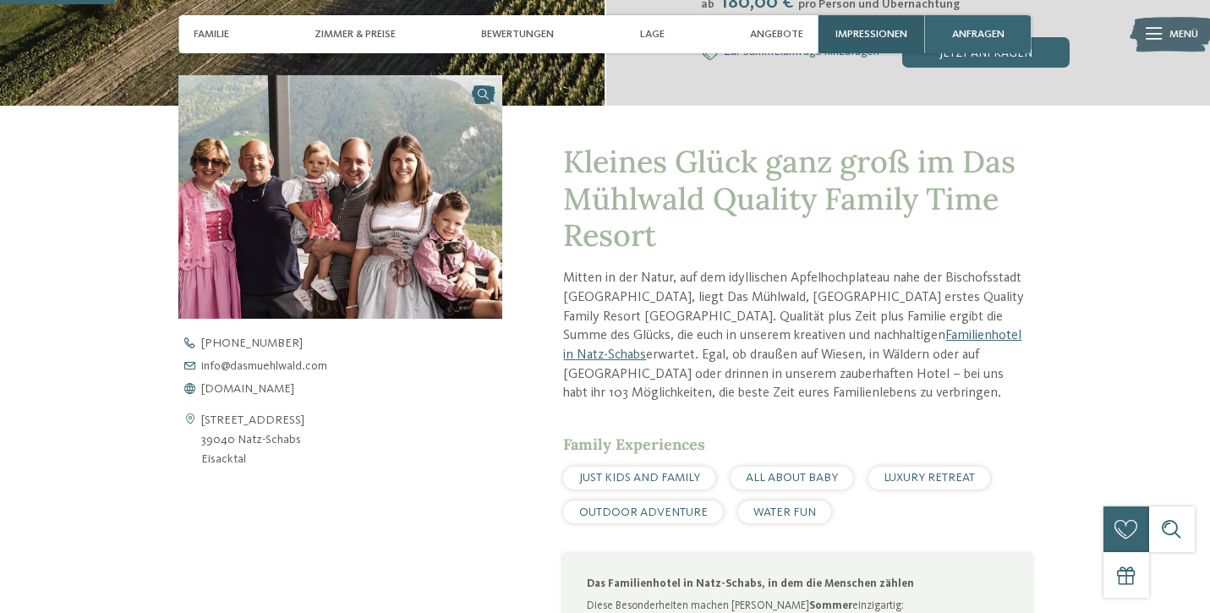
click at [867, 27] on div "Impressionen" at bounding box center [871, 34] width 107 height 38
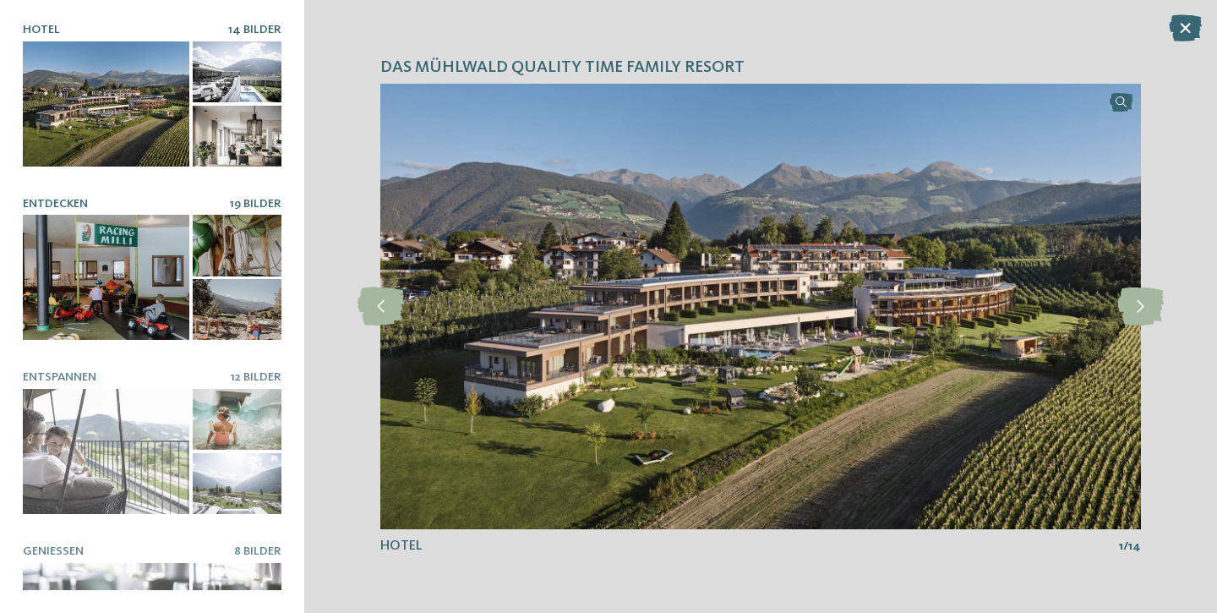
click at [129, 282] on div at bounding box center [106, 277] width 167 height 125
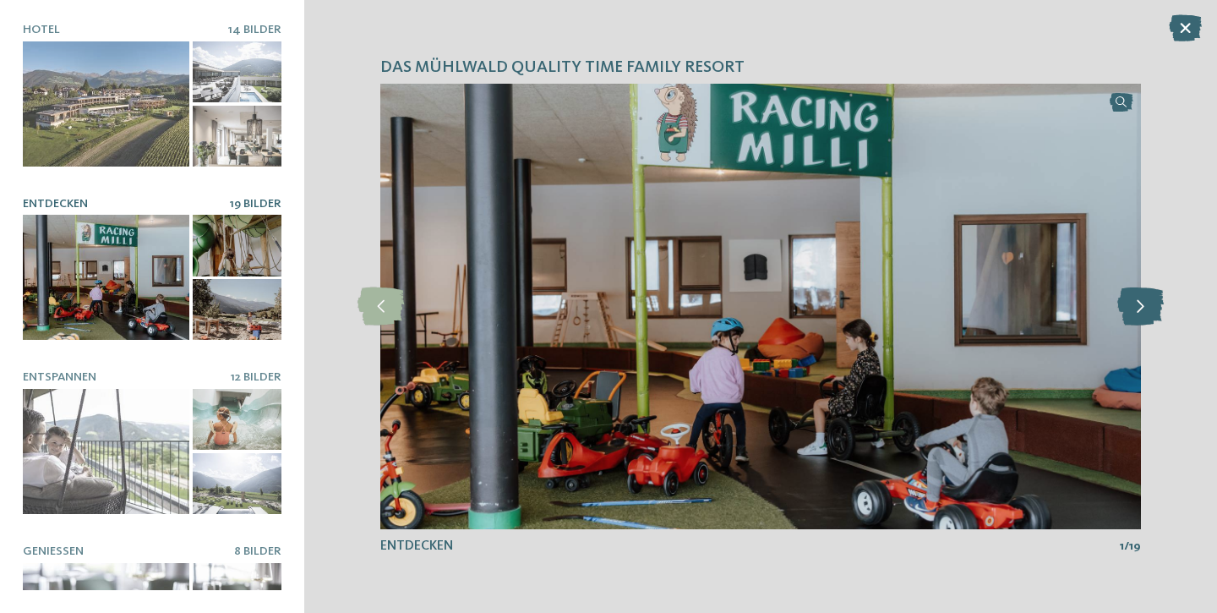
click at [1137, 302] on icon at bounding box center [1141, 306] width 46 height 38
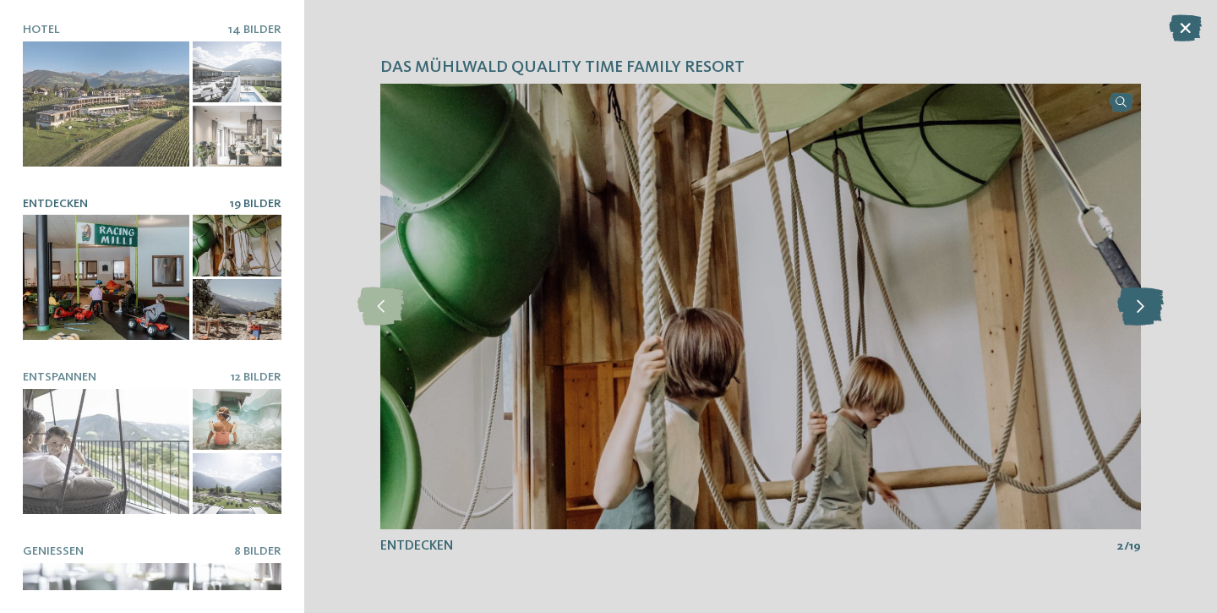
click at [1137, 302] on icon at bounding box center [1141, 306] width 46 height 38
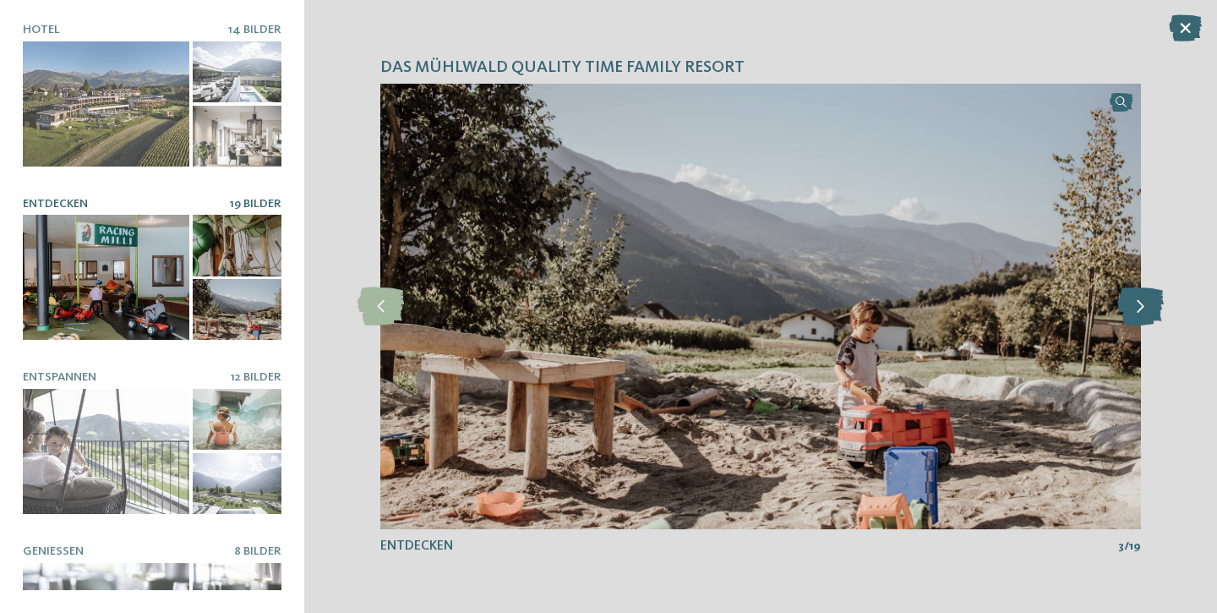
click at [1137, 302] on icon at bounding box center [1141, 306] width 46 height 38
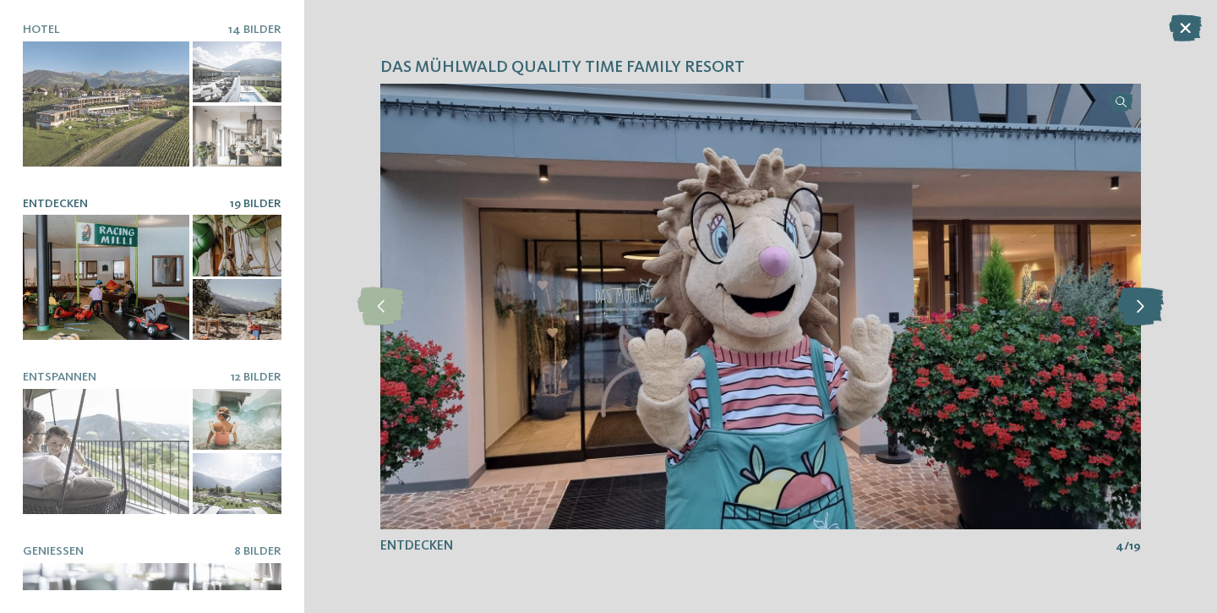
click at [1137, 302] on icon at bounding box center [1141, 306] width 46 height 38
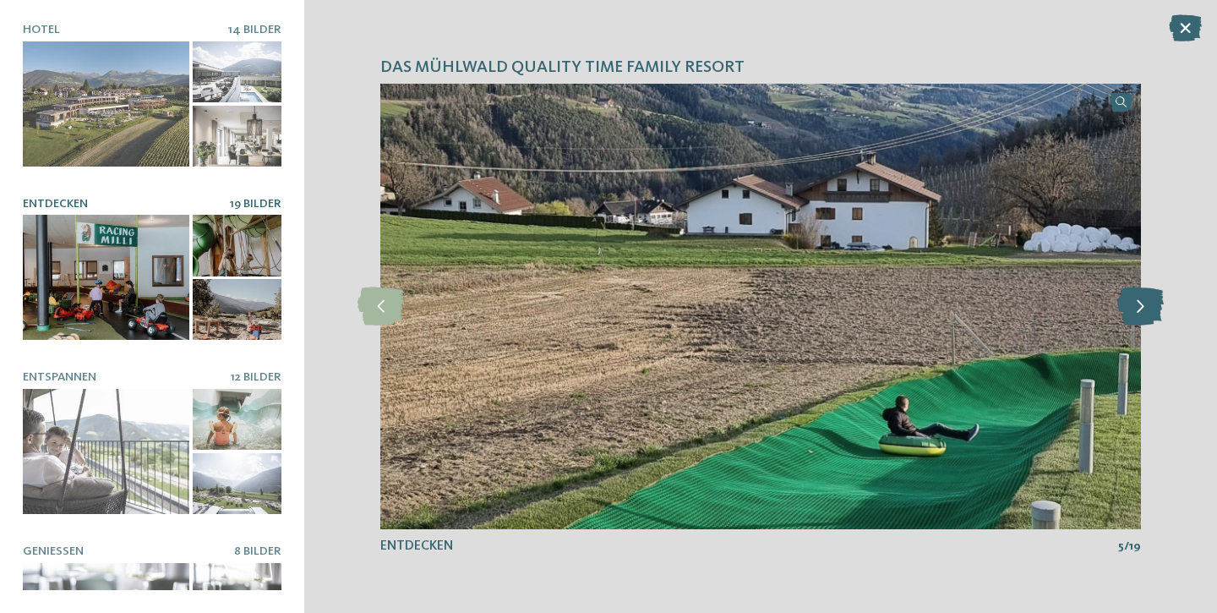
click at [1137, 302] on icon at bounding box center [1141, 306] width 46 height 38
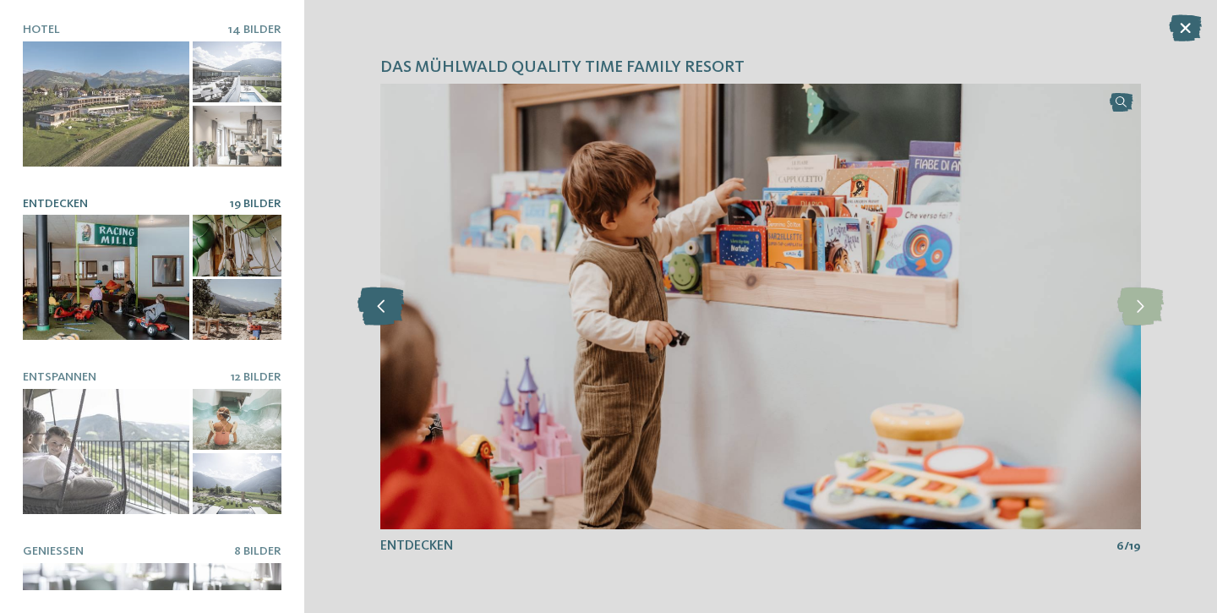
click at [385, 313] on icon at bounding box center [381, 306] width 46 height 38
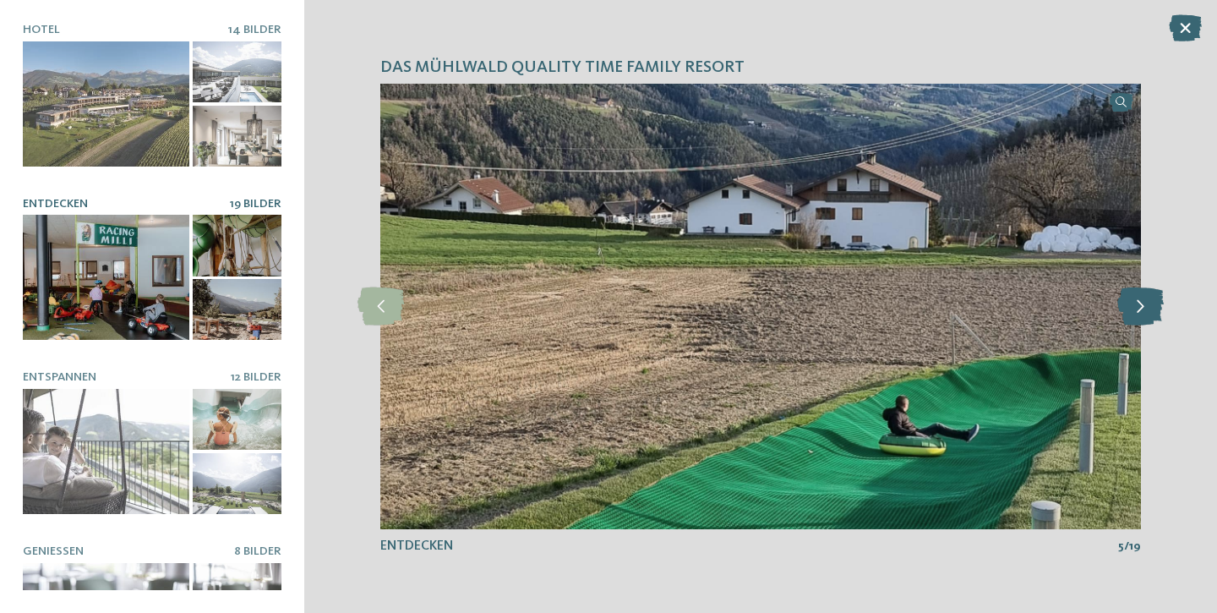
click at [1152, 325] on icon at bounding box center [1141, 306] width 46 height 38
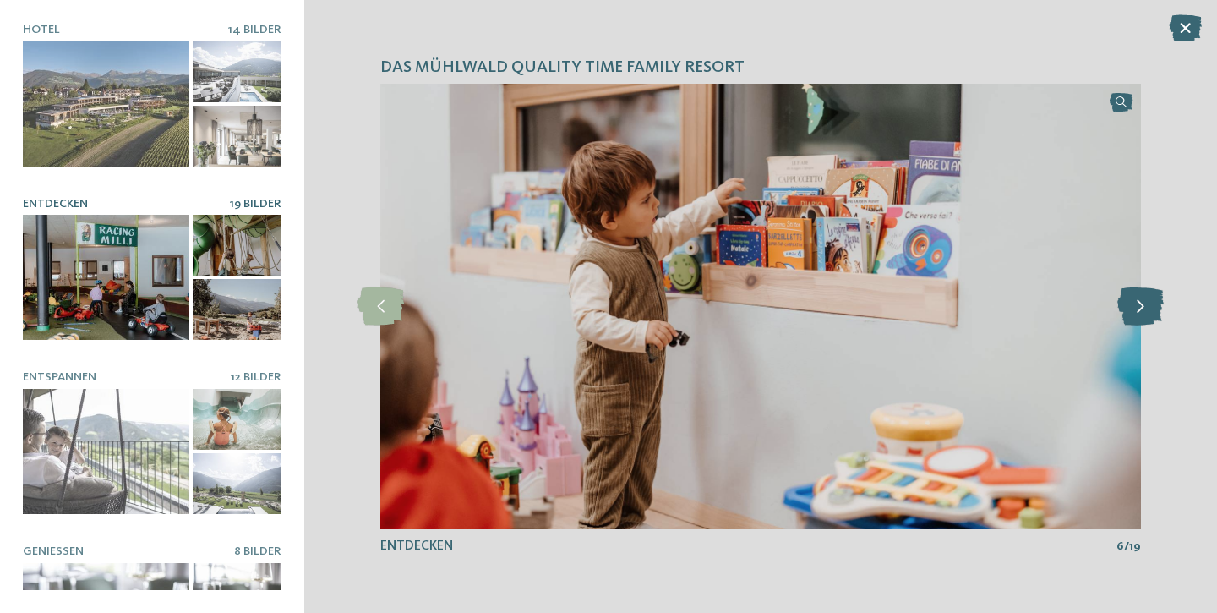
click at [1152, 325] on icon at bounding box center [1141, 306] width 46 height 38
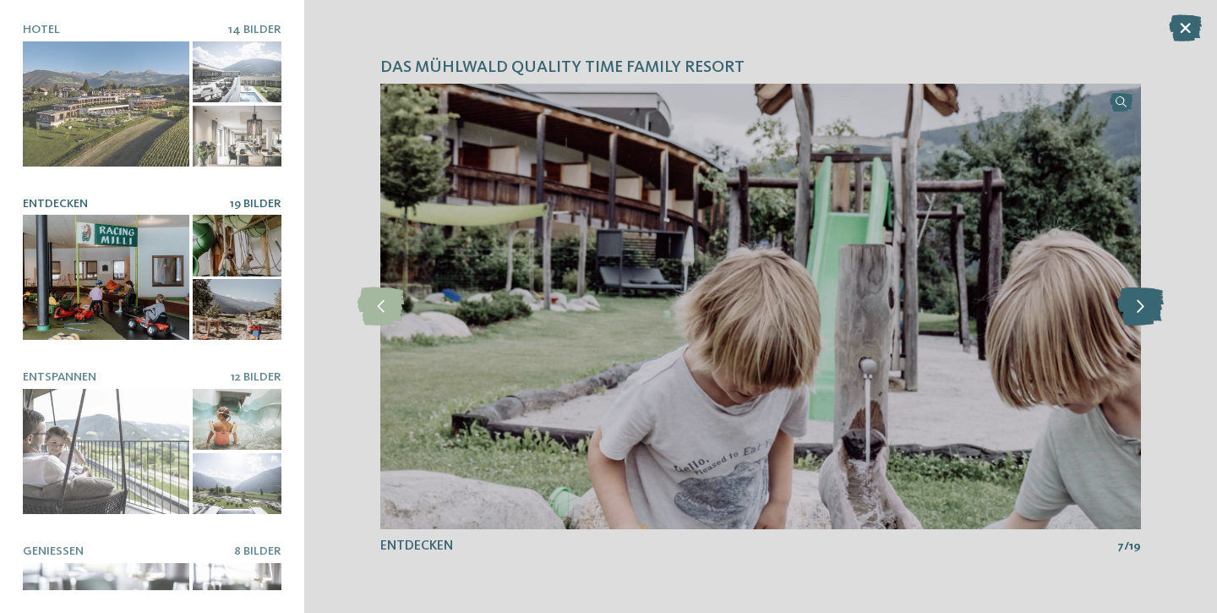
click at [1152, 325] on icon at bounding box center [1141, 306] width 46 height 38
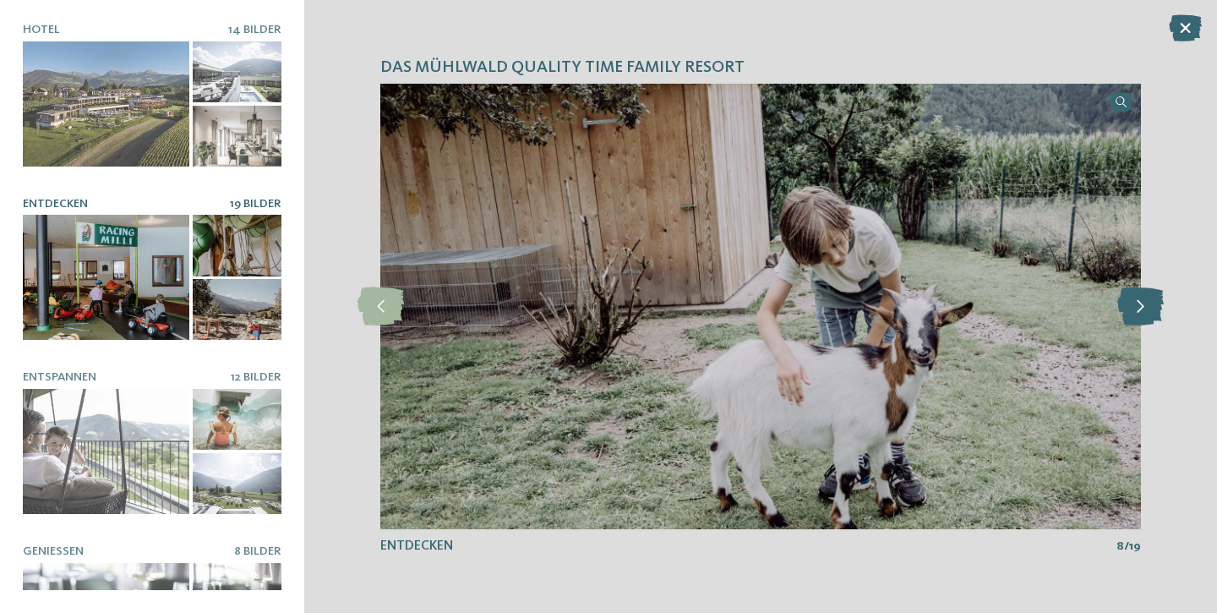
click at [1140, 306] on icon at bounding box center [1141, 306] width 46 height 38
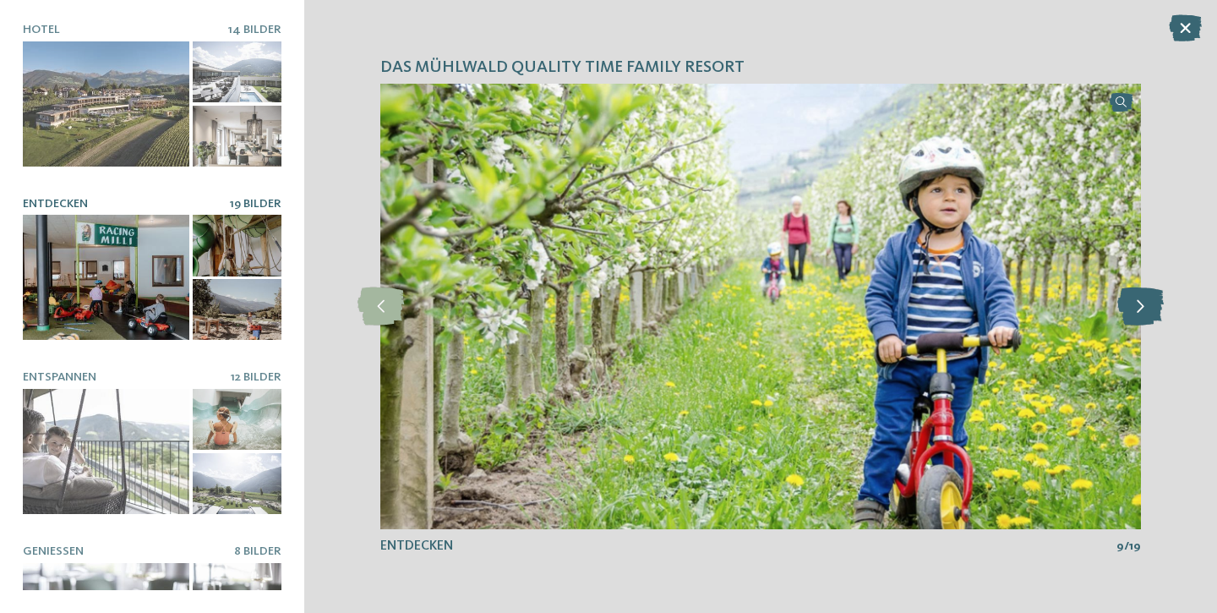
click at [1140, 306] on icon at bounding box center [1141, 306] width 46 height 38
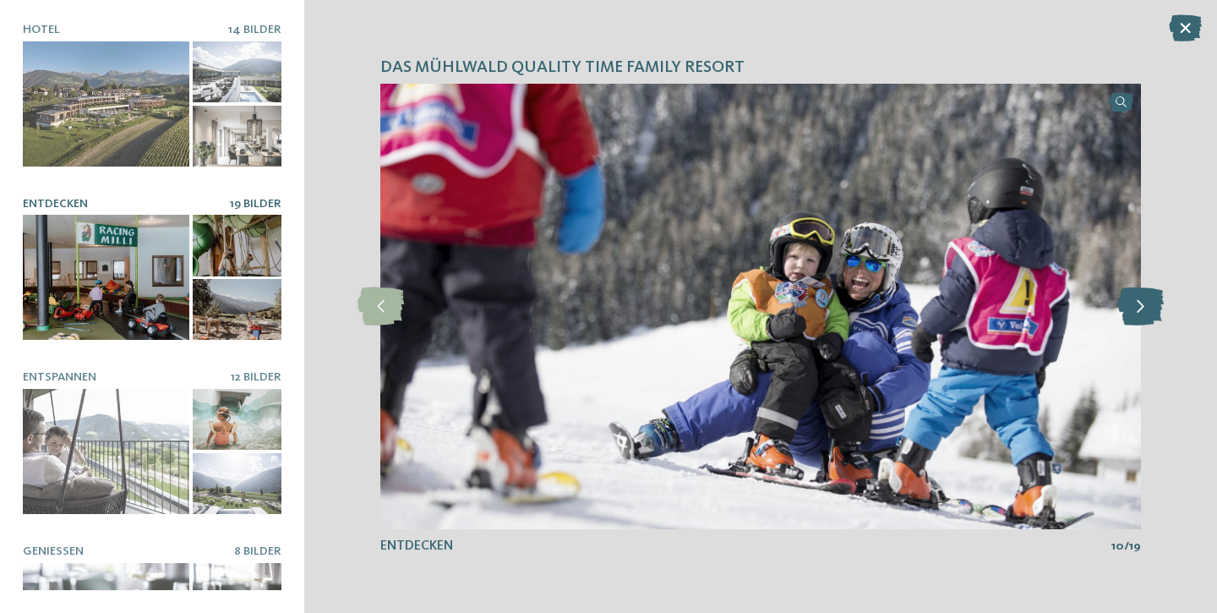
click at [1140, 306] on icon at bounding box center [1141, 306] width 46 height 38
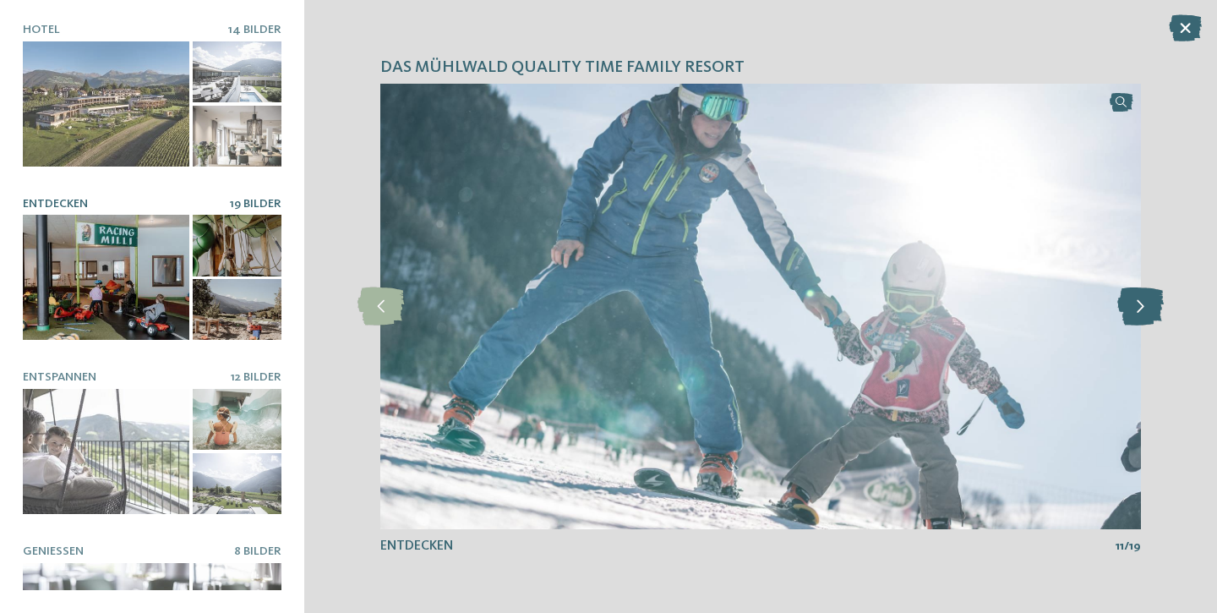
click at [1140, 306] on icon at bounding box center [1141, 306] width 46 height 38
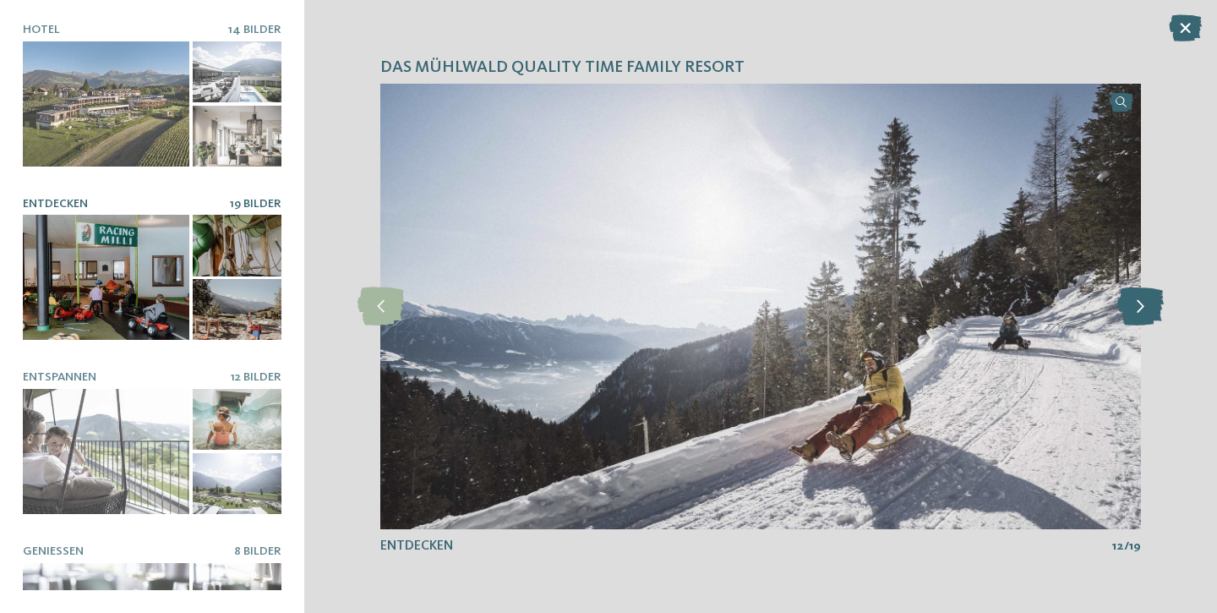
click at [1140, 306] on icon at bounding box center [1141, 306] width 46 height 38
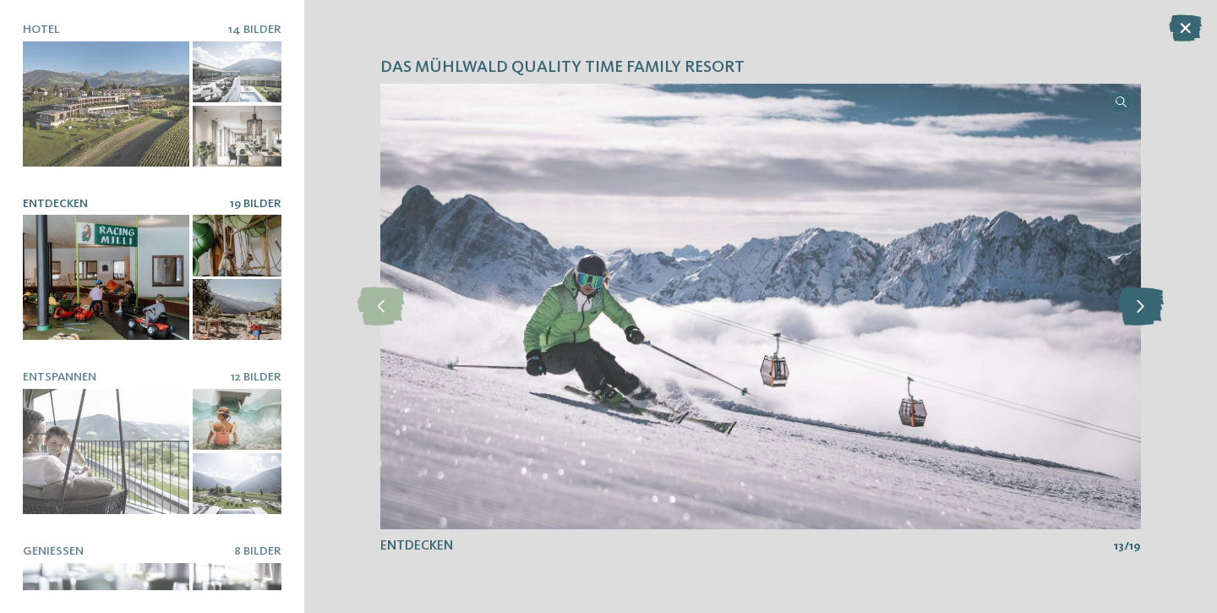
click at [1140, 306] on icon at bounding box center [1141, 306] width 46 height 38
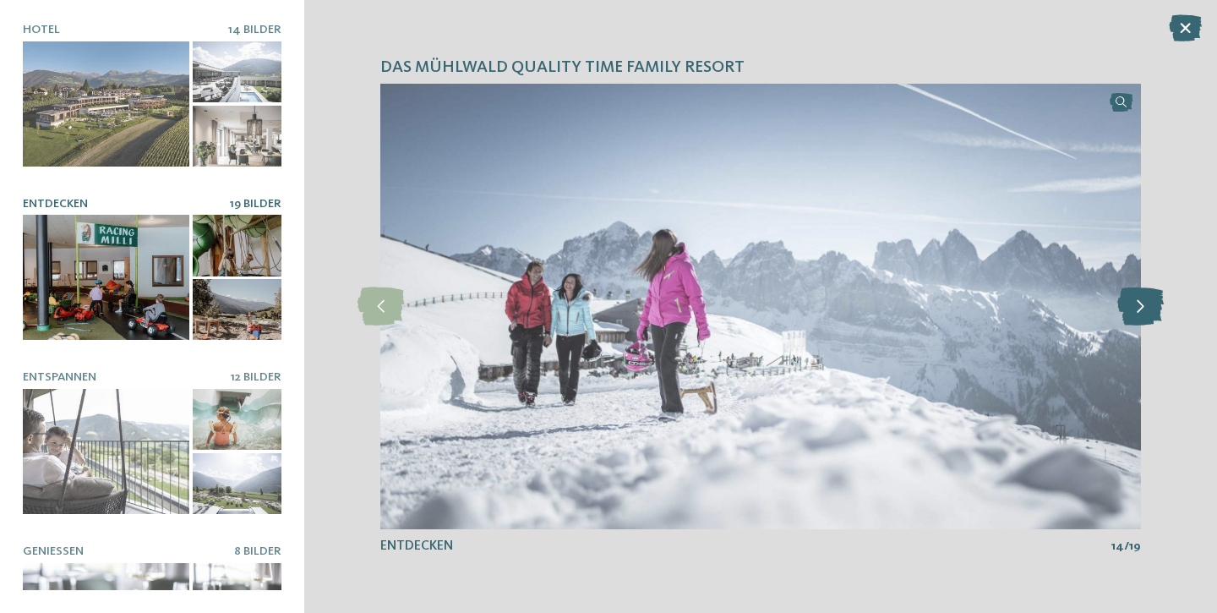
click at [1140, 306] on icon at bounding box center [1141, 306] width 46 height 38
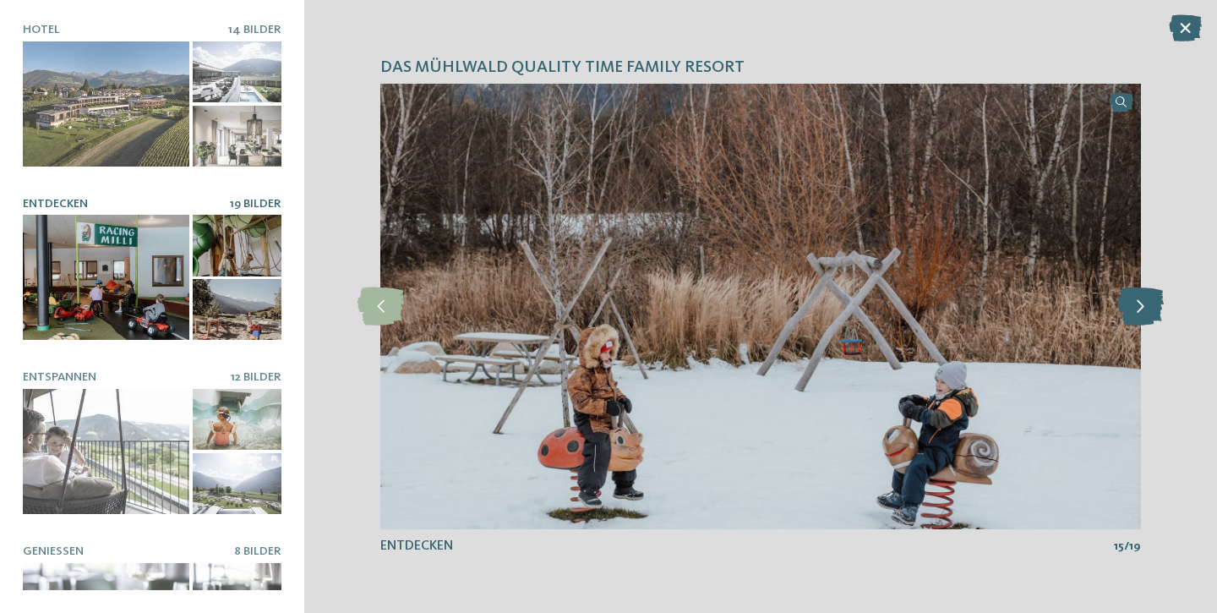
click at [1140, 306] on icon at bounding box center [1141, 306] width 46 height 38
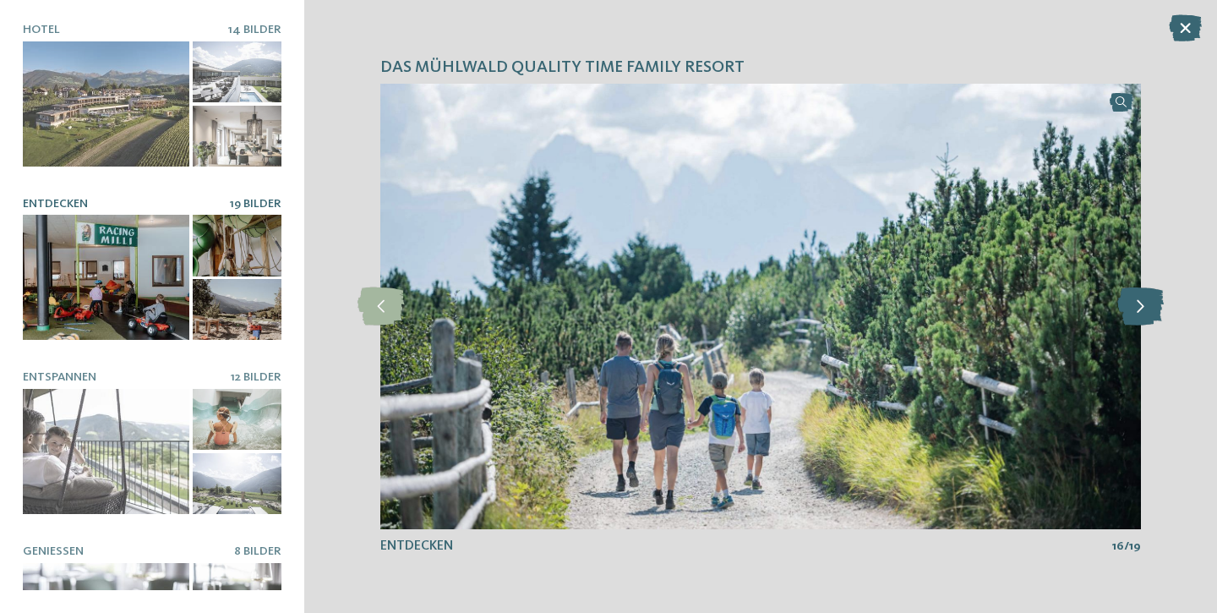
click at [1140, 306] on icon at bounding box center [1141, 306] width 46 height 38
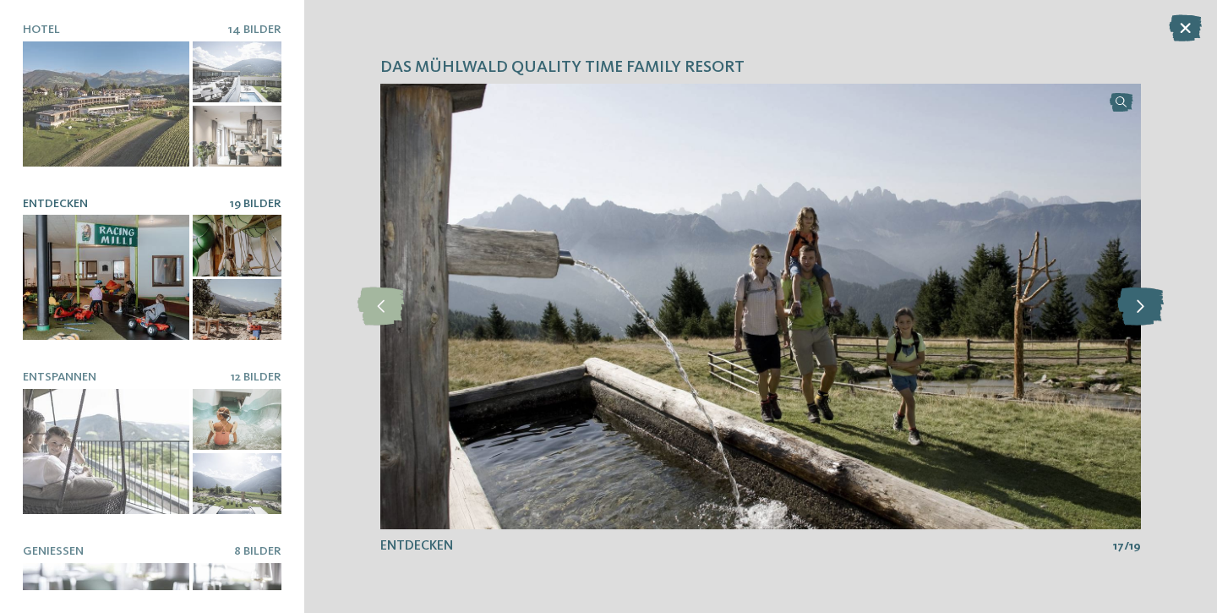
click at [1140, 306] on icon at bounding box center [1141, 306] width 46 height 38
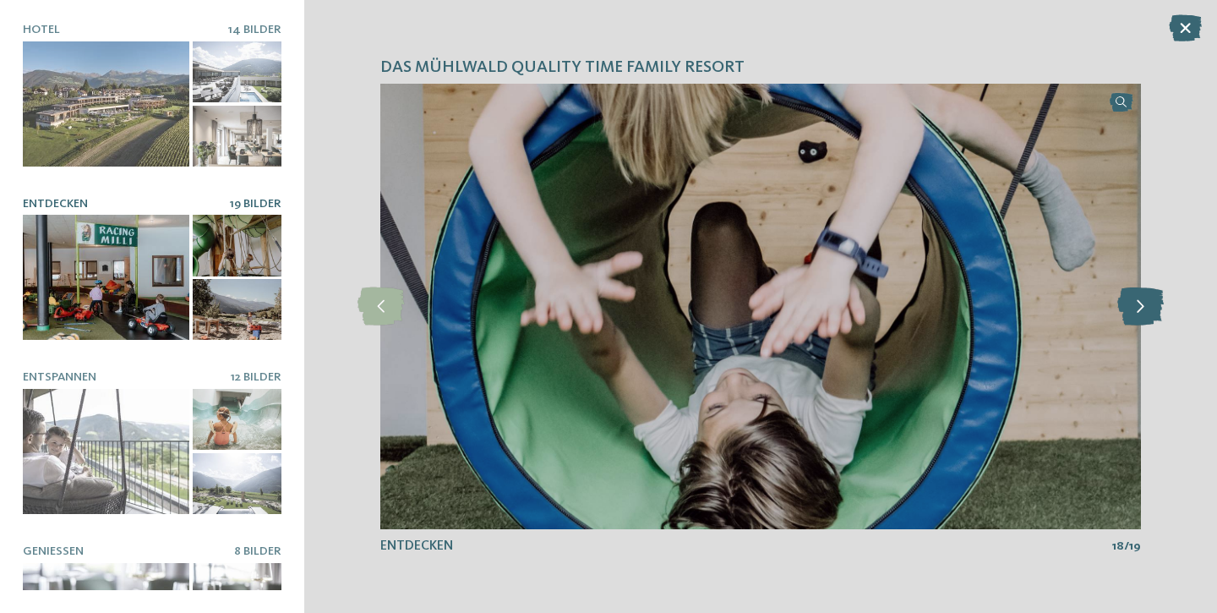
click at [1140, 306] on icon at bounding box center [1141, 306] width 46 height 38
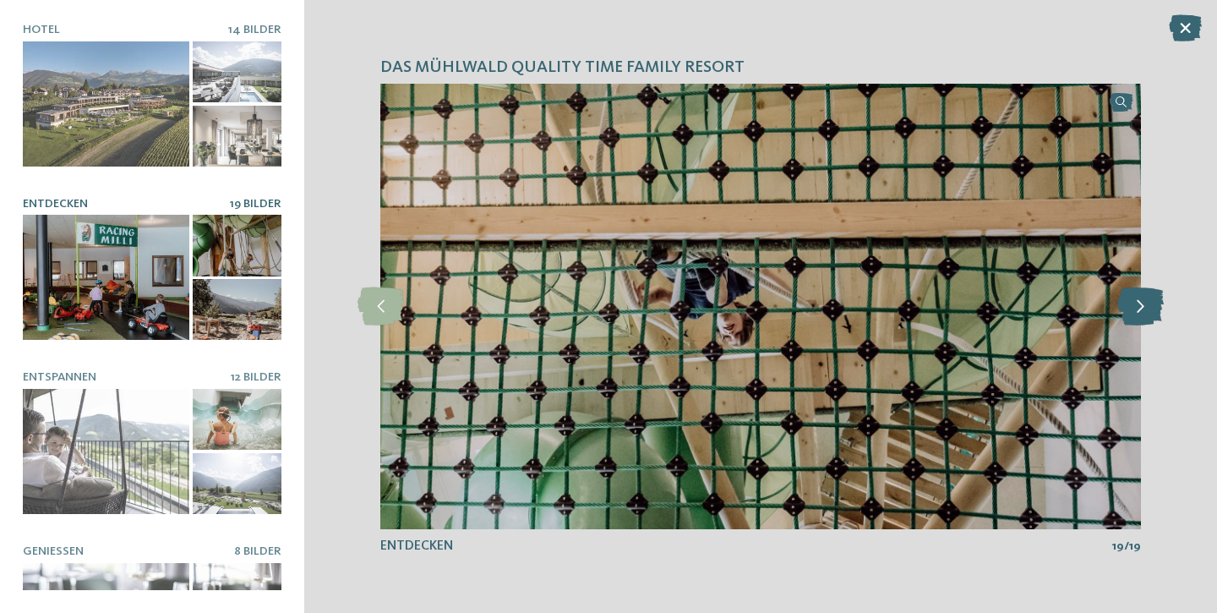
click at [1140, 306] on icon at bounding box center [1141, 306] width 46 height 38
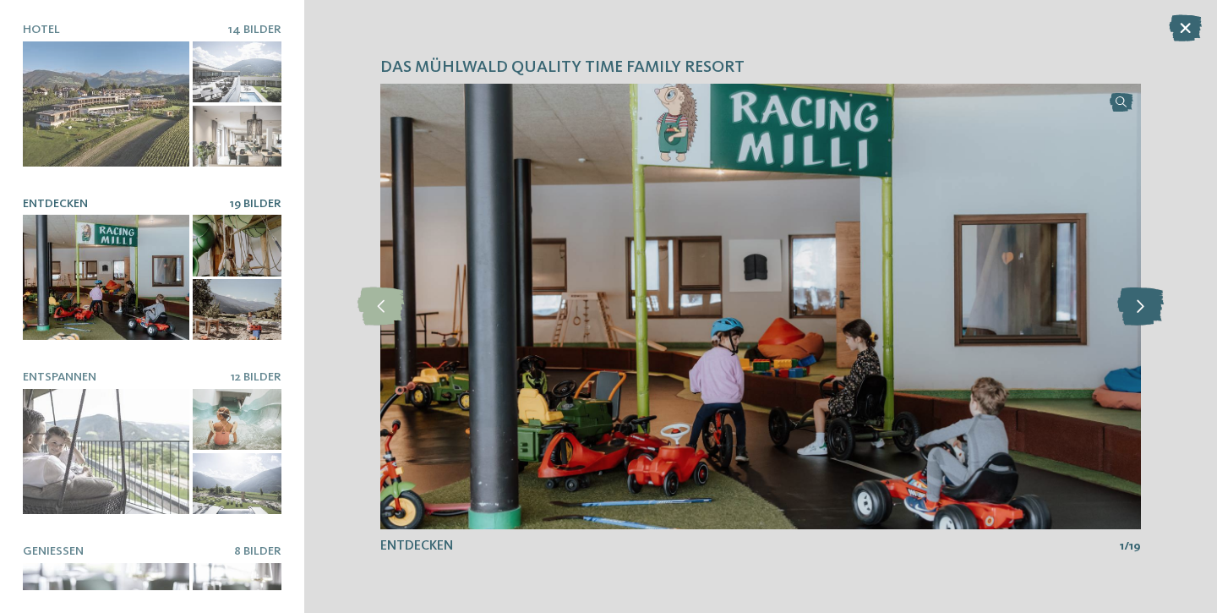
click at [1140, 306] on icon at bounding box center [1141, 306] width 46 height 38
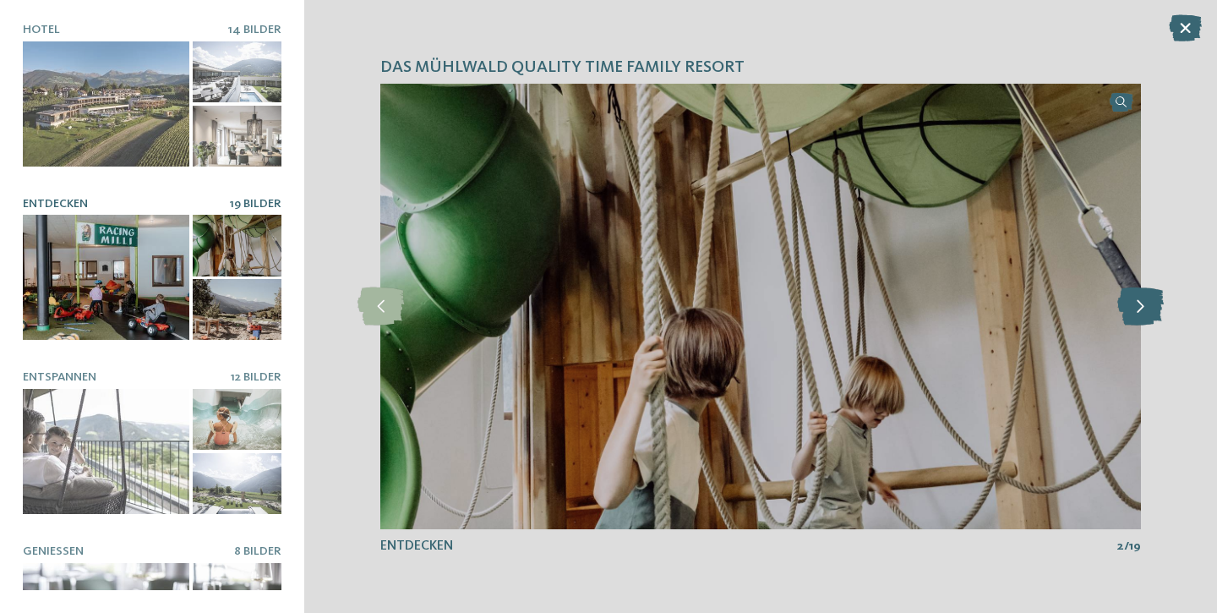
click at [1140, 306] on icon at bounding box center [1141, 306] width 46 height 38
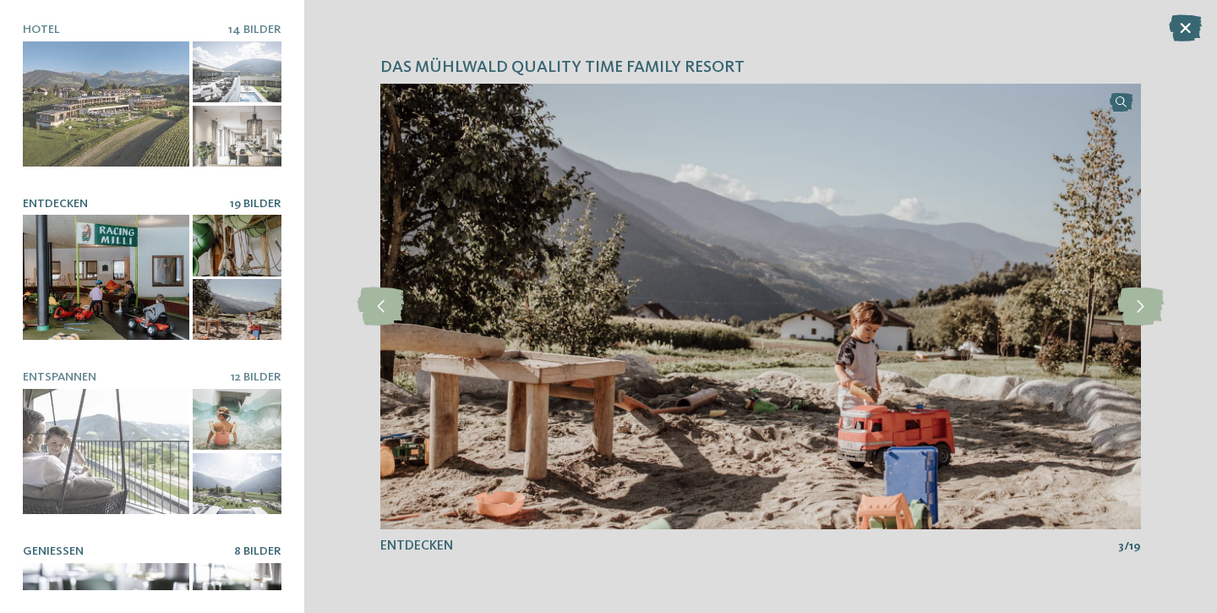
scroll to position [0, 0]
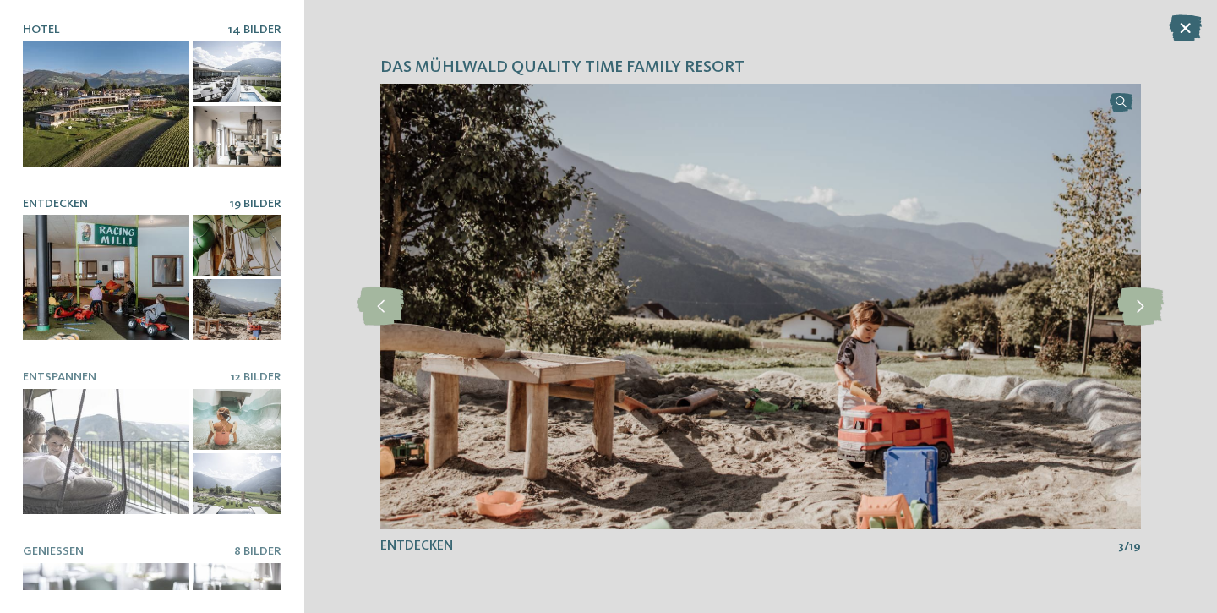
click at [145, 123] on div at bounding box center [106, 103] width 167 height 125
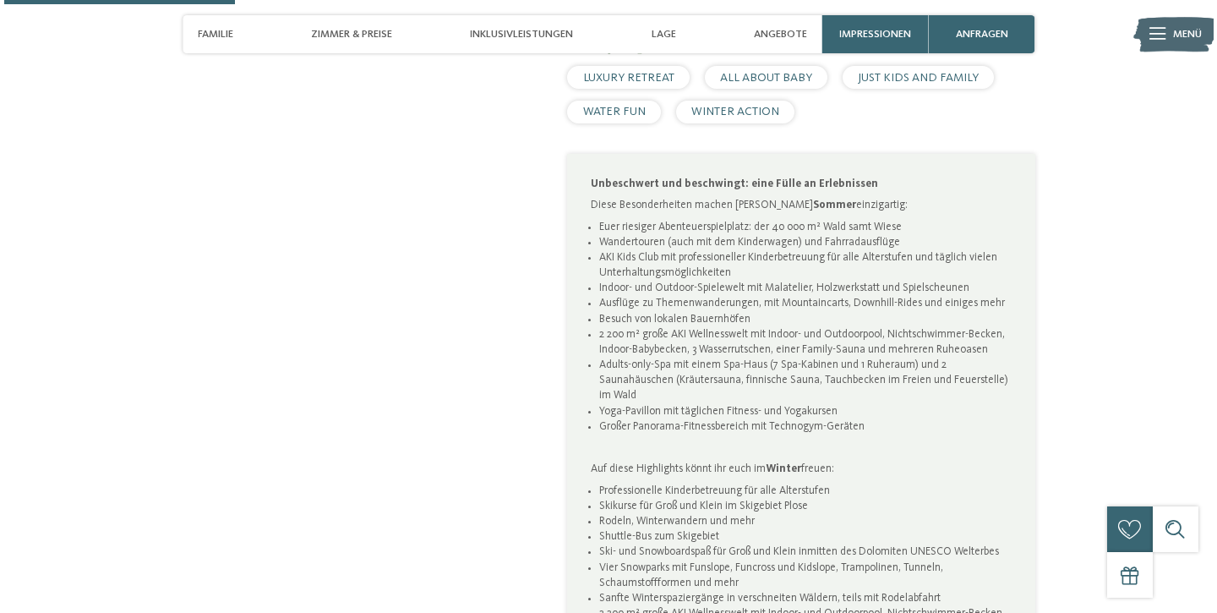
scroll to position [1025, 0]
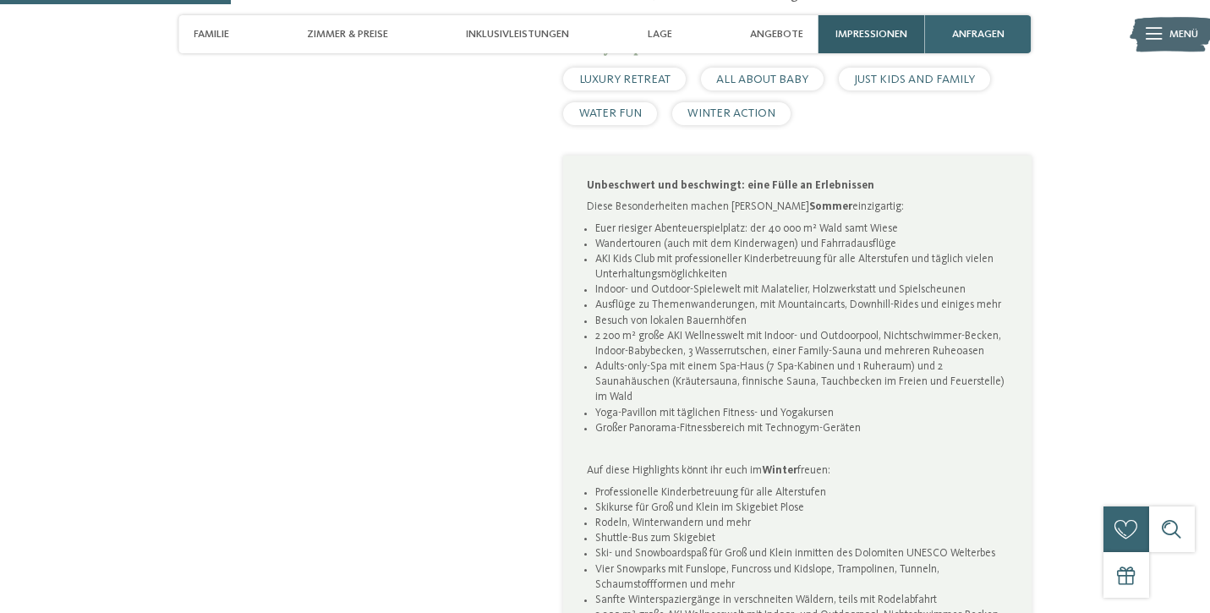
click at [873, 33] on span "Impressionen" at bounding box center [871, 34] width 72 height 13
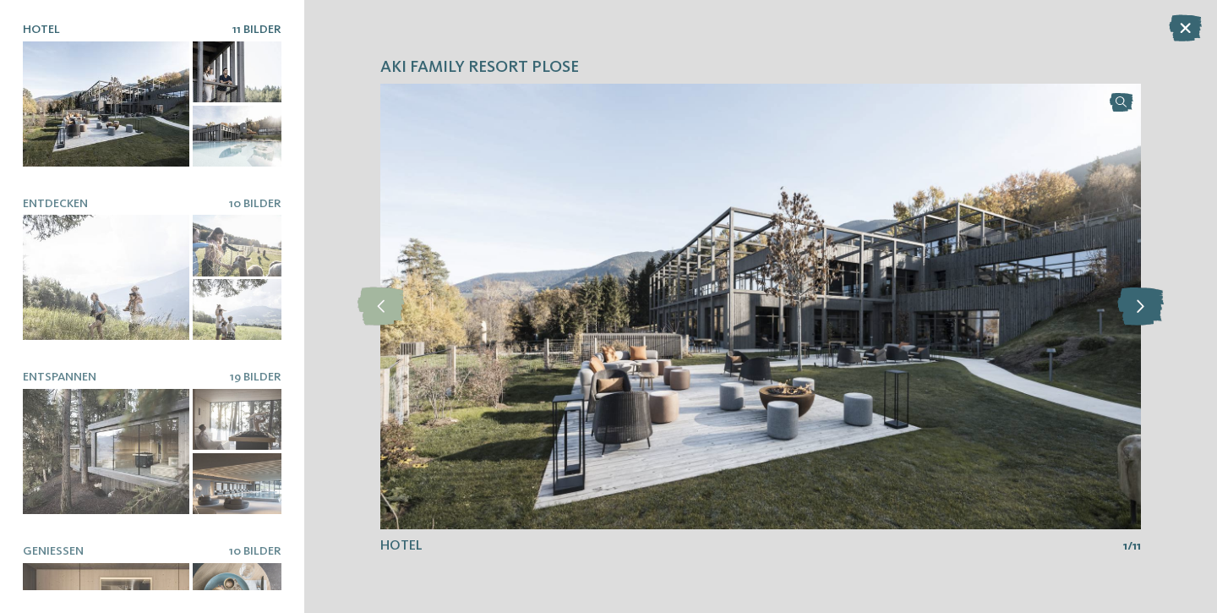
click at [1141, 314] on icon at bounding box center [1141, 306] width 46 height 38
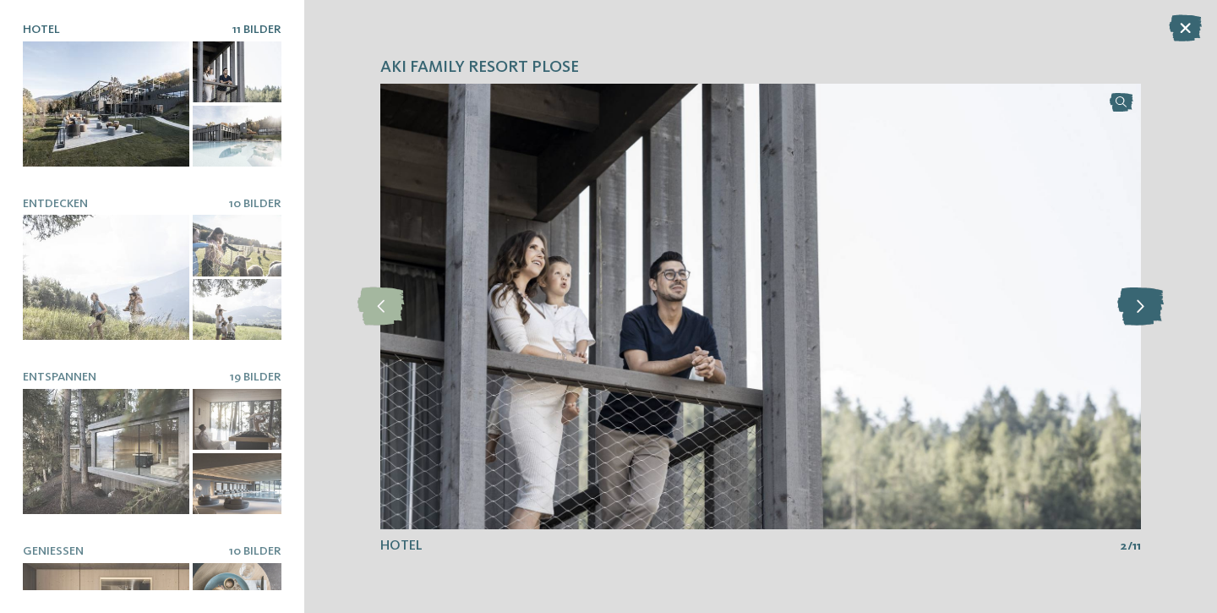
click at [1141, 314] on icon at bounding box center [1141, 306] width 46 height 38
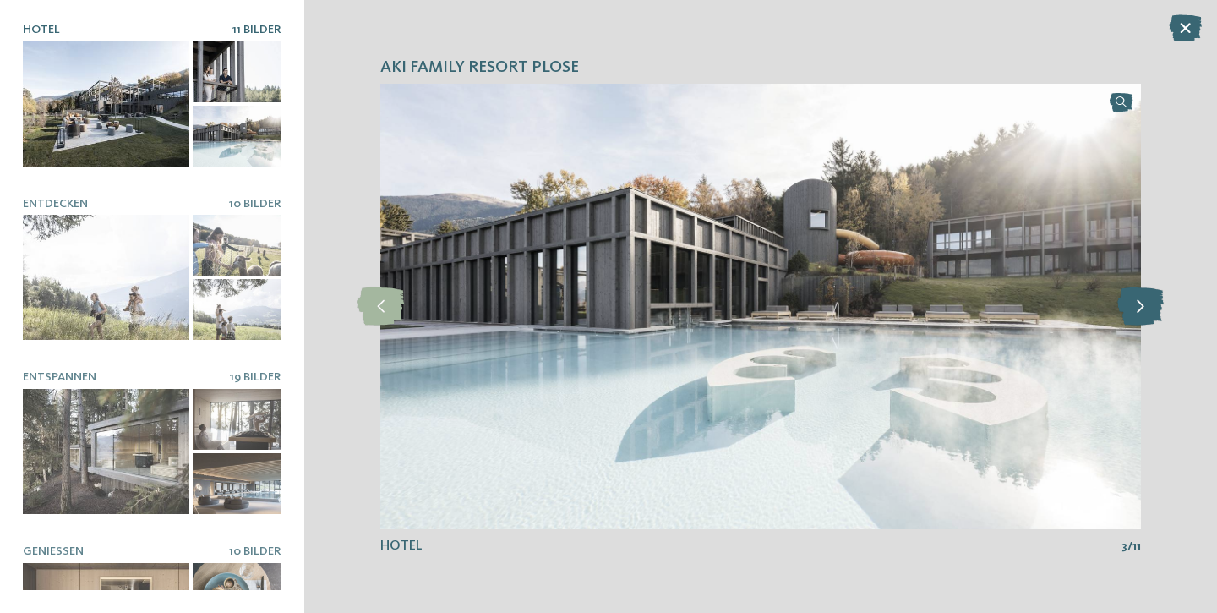
click at [1141, 314] on icon at bounding box center [1141, 306] width 46 height 38
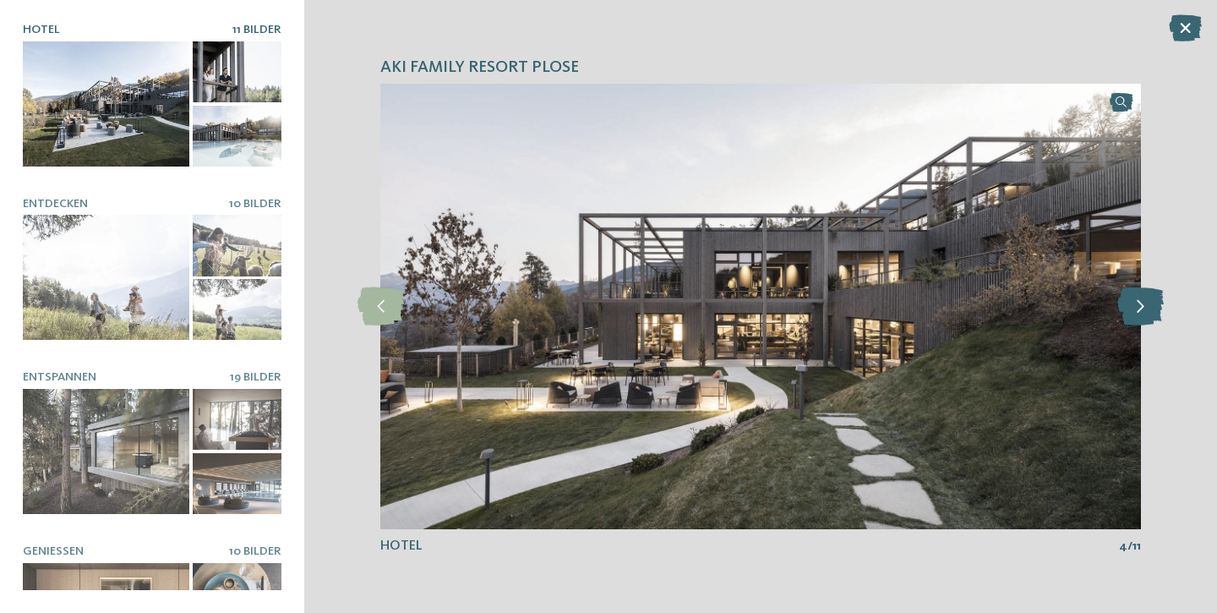
click at [1141, 314] on icon at bounding box center [1141, 306] width 46 height 38
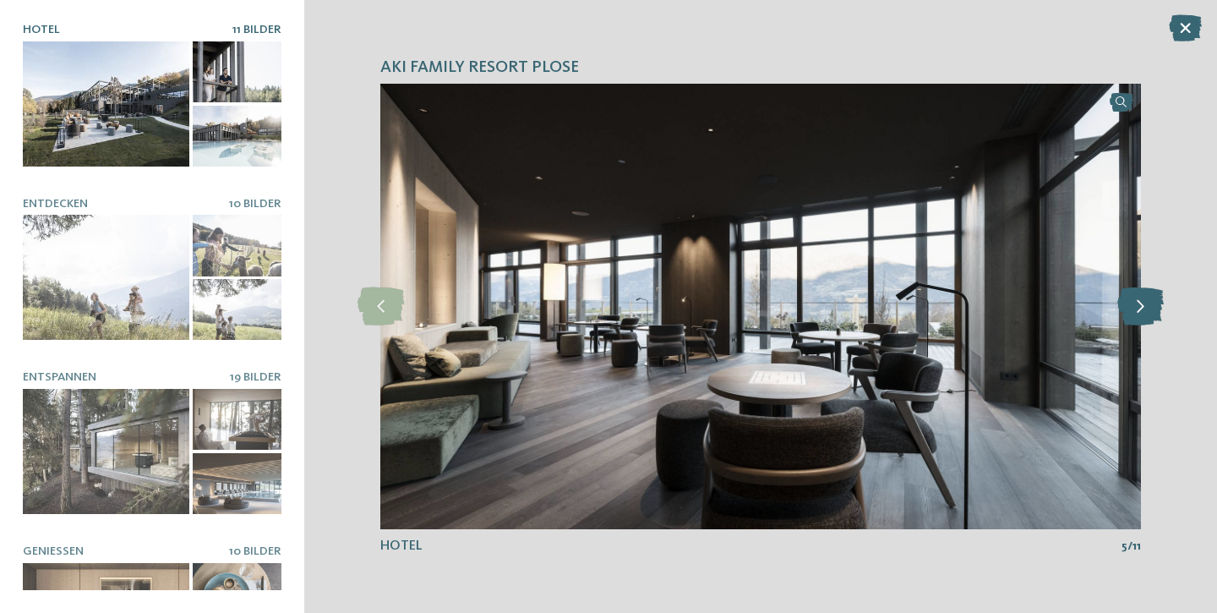
click at [1141, 314] on icon at bounding box center [1141, 306] width 46 height 38
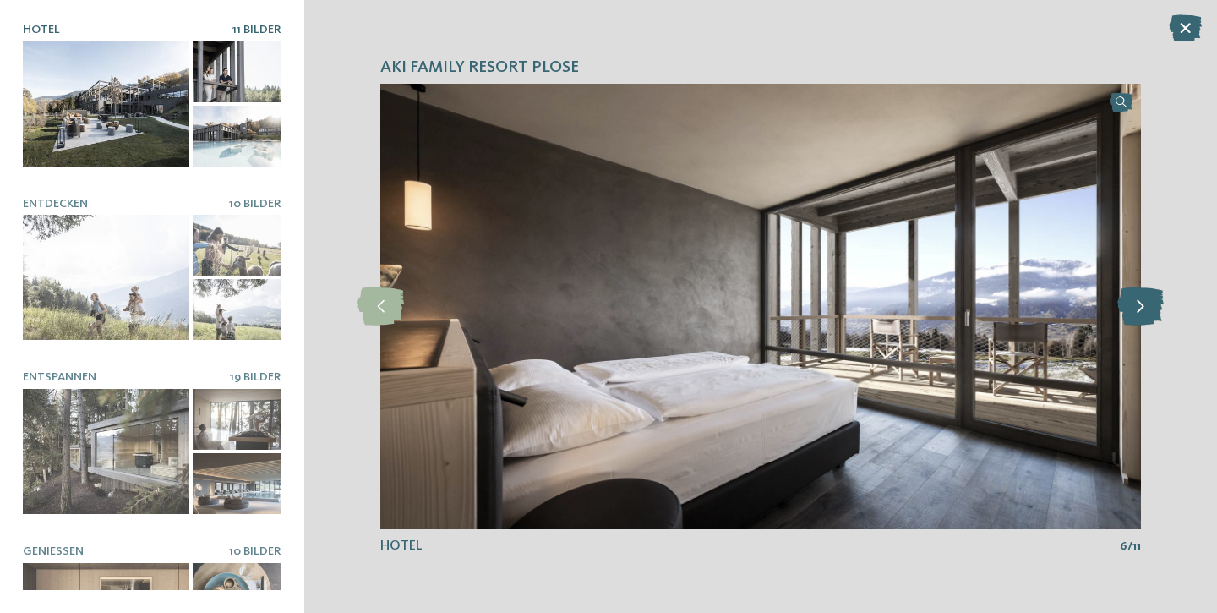
click at [1141, 314] on icon at bounding box center [1141, 306] width 46 height 38
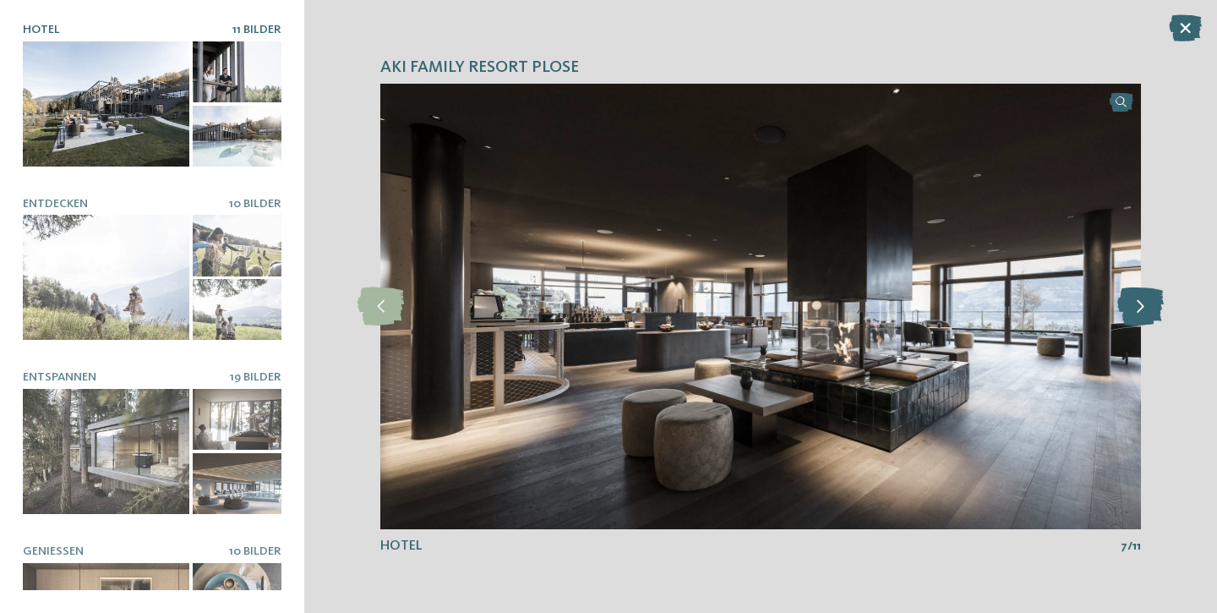
click at [1141, 314] on icon at bounding box center [1141, 306] width 46 height 38
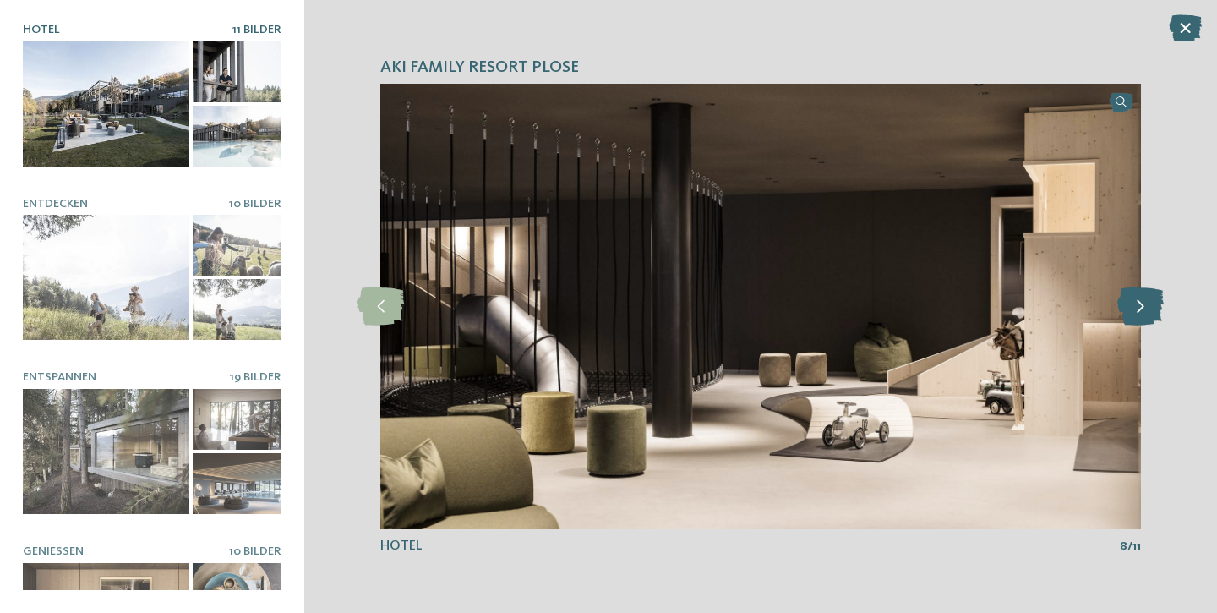
click at [1141, 314] on icon at bounding box center [1141, 306] width 46 height 38
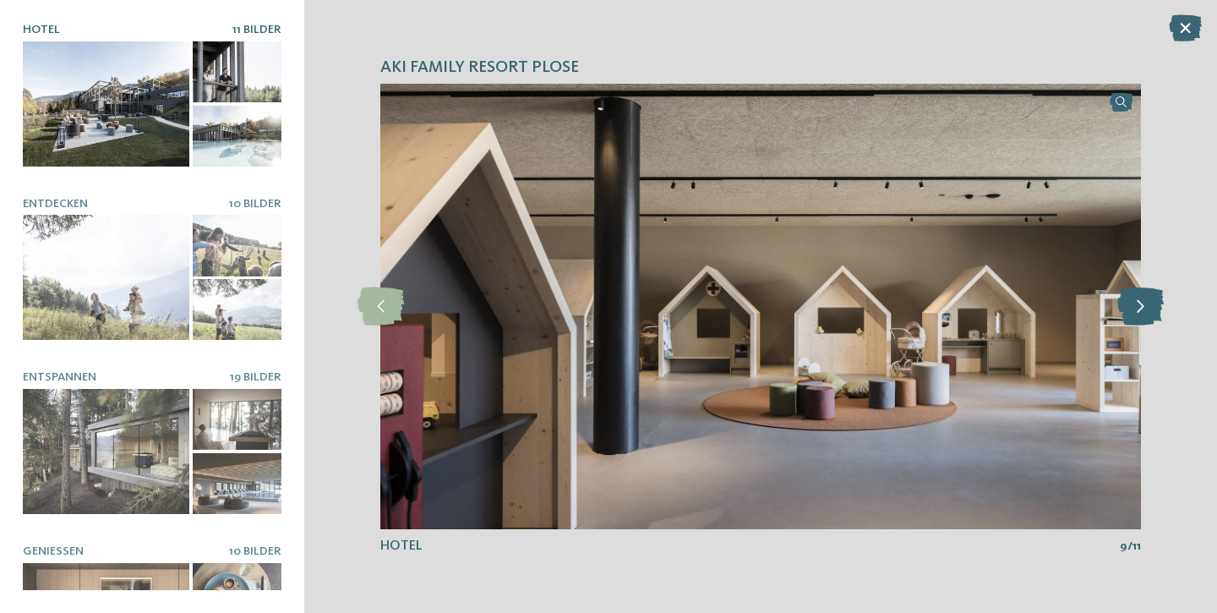
click at [1141, 314] on icon at bounding box center [1141, 306] width 46 height 38
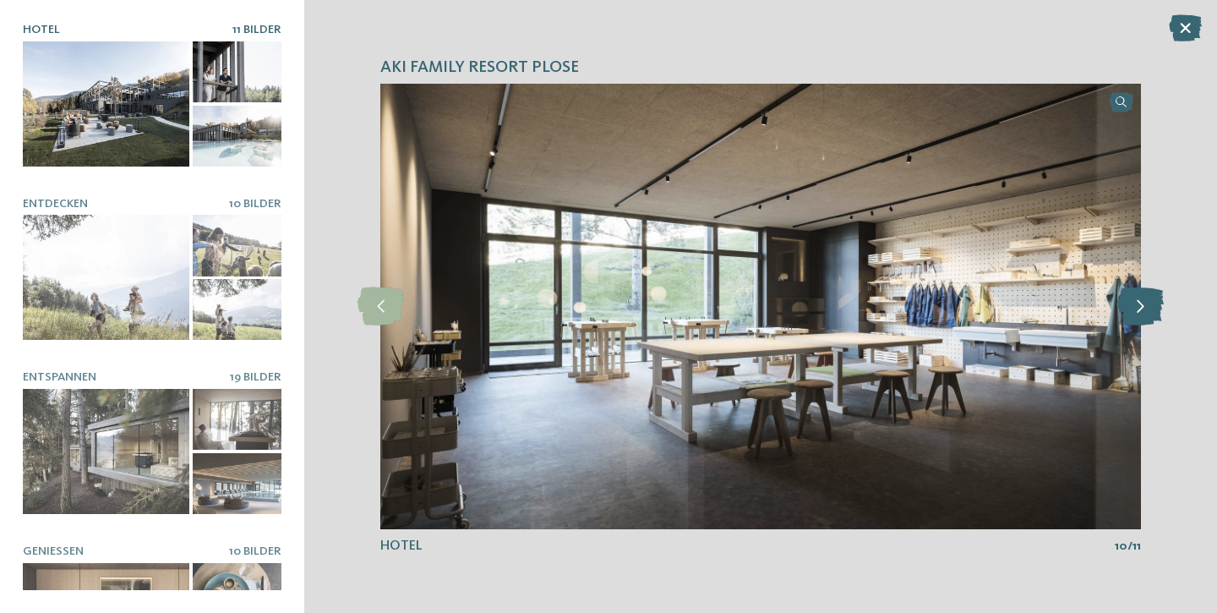
click at [1141, 314] on icon at bounding box center [1141, 306] width 46 height 38
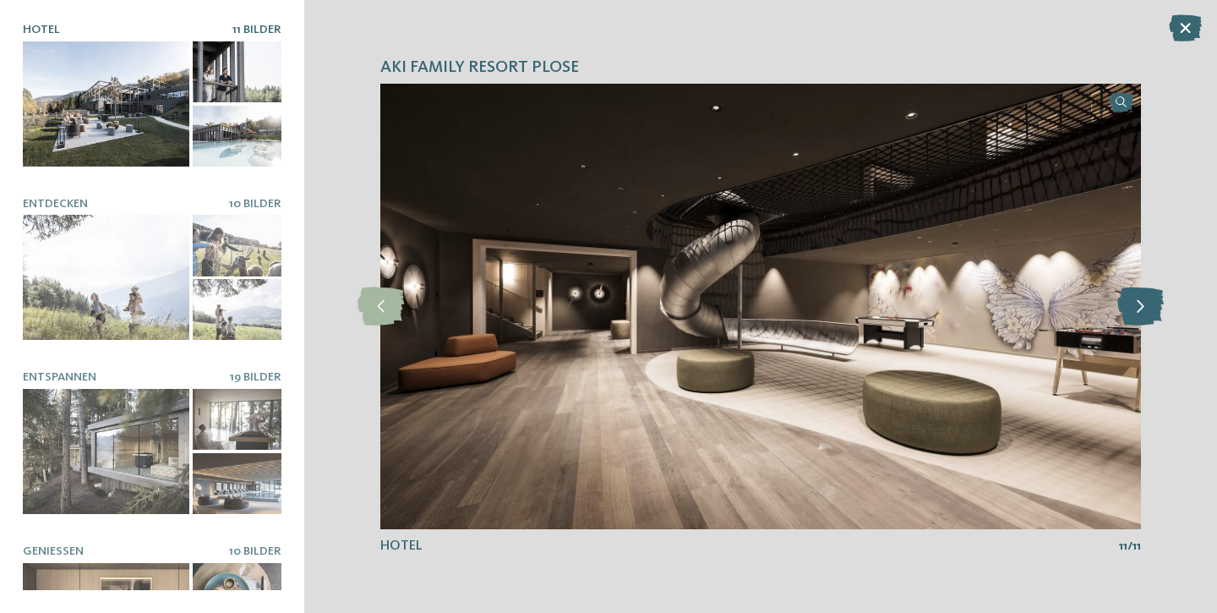
click at [1141, 314] on icon at bounding box center [1141, 306] width 46 height 38
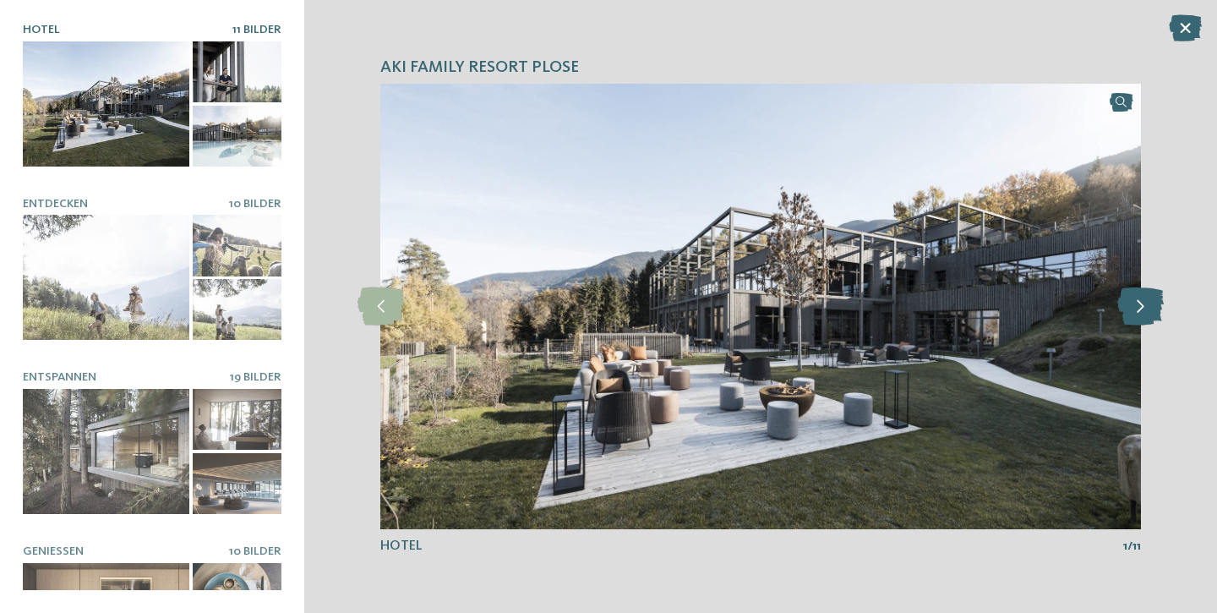
click at [1141, 314] on icon at bounding box center [1141, 306] width 46 height 38
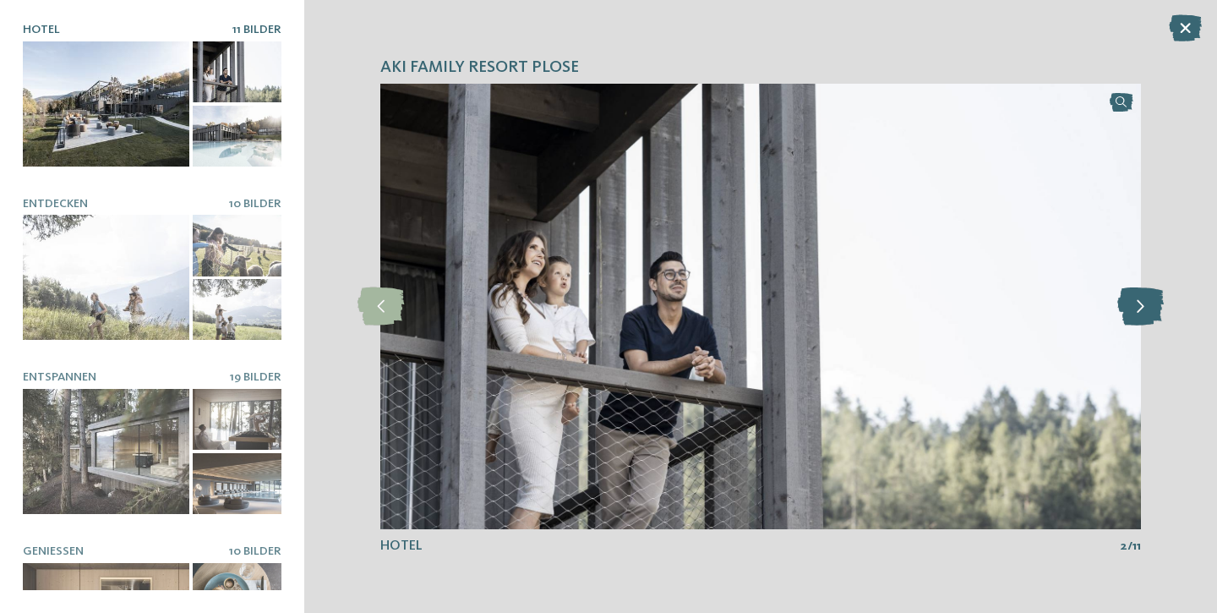
click at [1141, 314] on icon at bounding box center [1141, 306] width 46 height 38
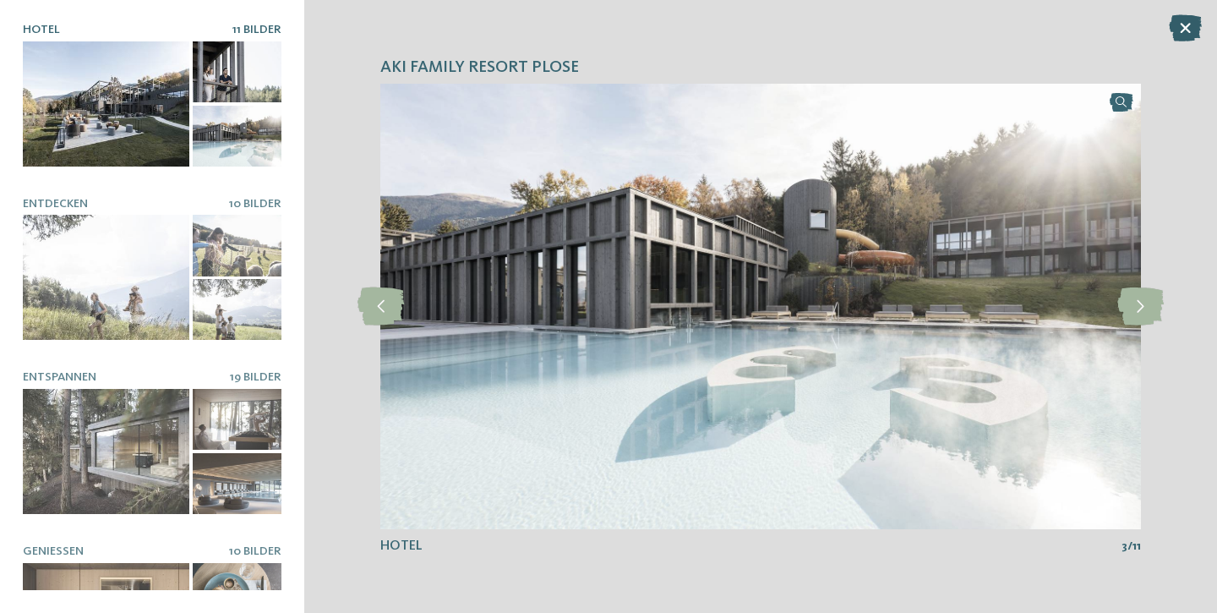
click at [1187, 24] on icon at bounding box center [1185, 27] width 33 height 27
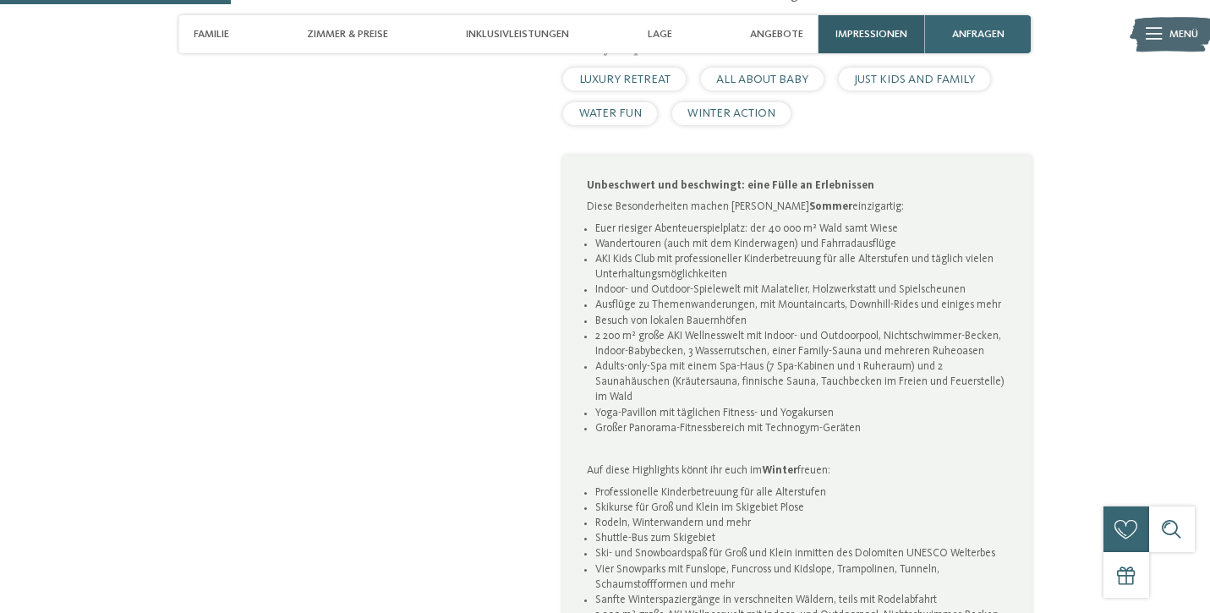
click at [864, 36] on span "Impressionen" at bounding box center [871, 34] width 72 height 13
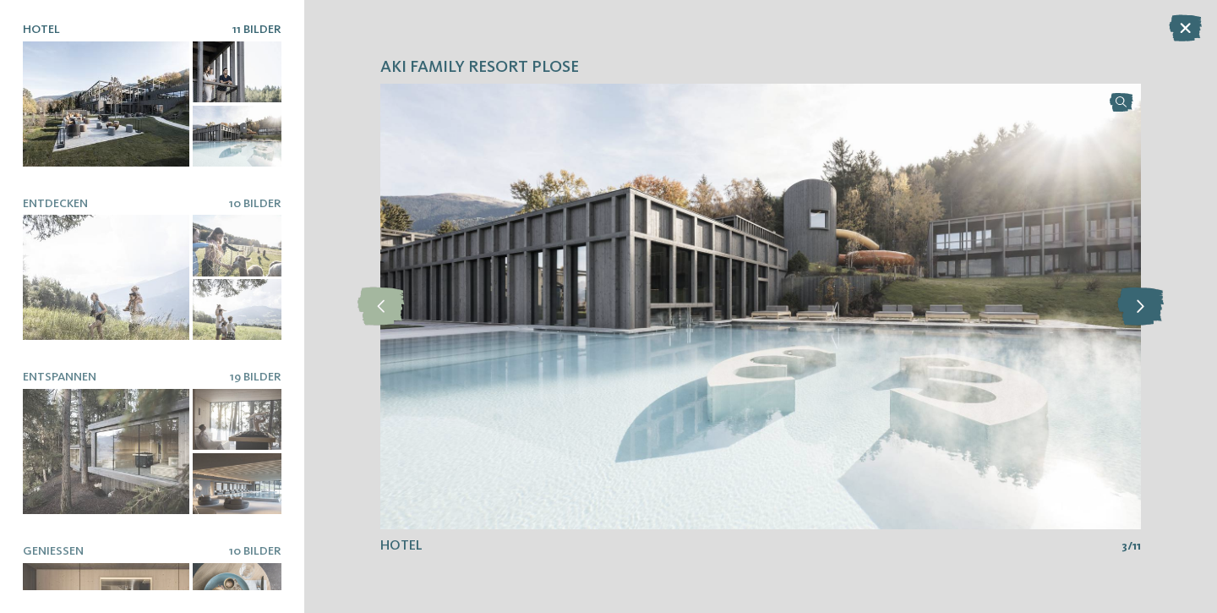
click at [1157, 301] on icon at bounding box center [1141, 306] width 46 height 38
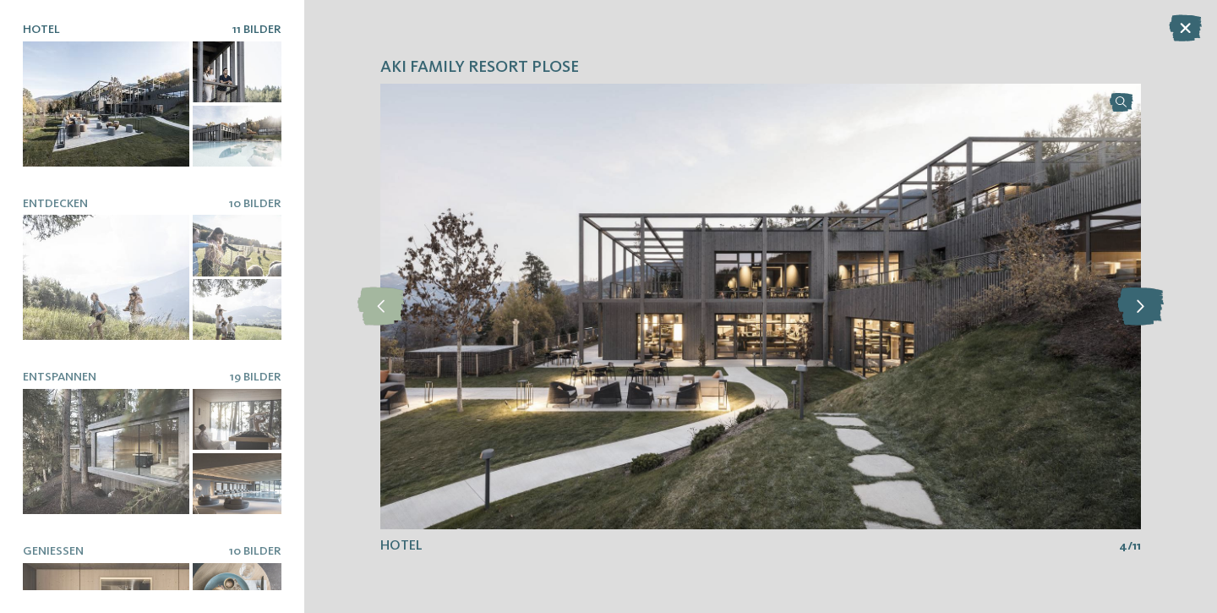
click at [1157, 301] on icon at bounding box center [1141, 306] width 46 height 38
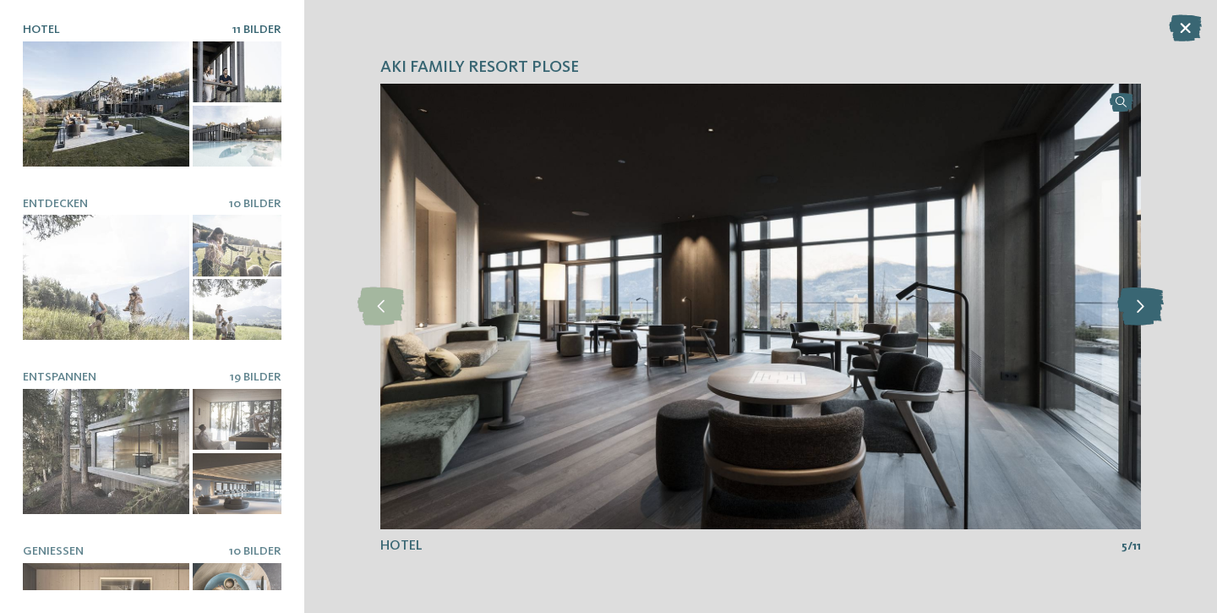
click at [1157, 301] on icon at bounding box center [1141, 306] width 46 height 38
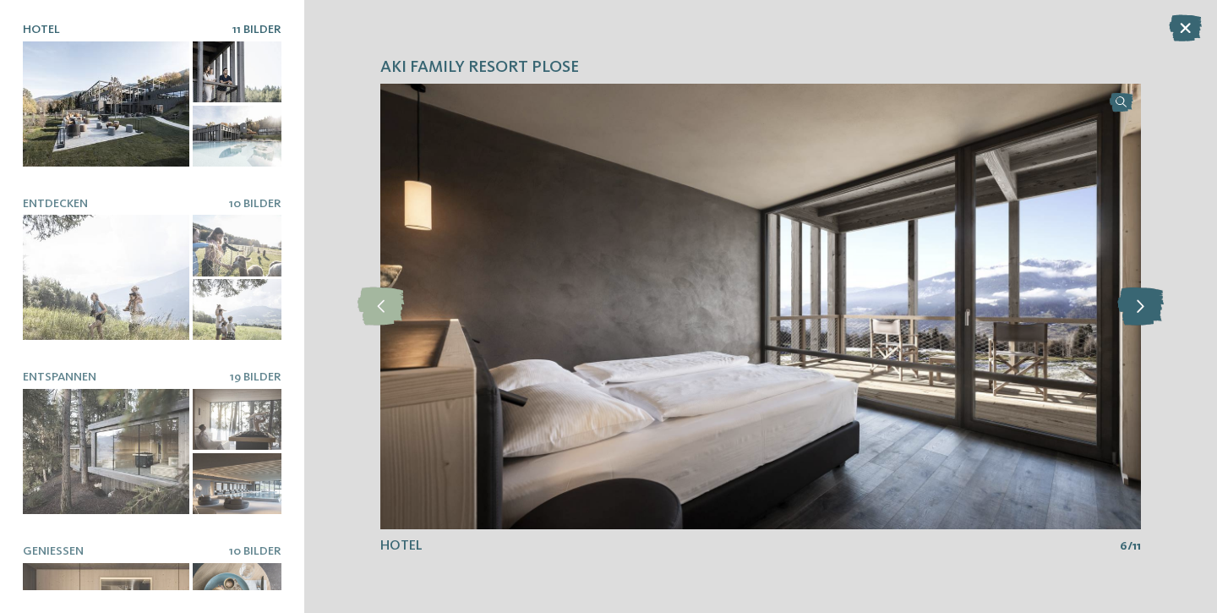
click at [1157, 301] on icon at bounding box center [1141, 306] width 46 height 38
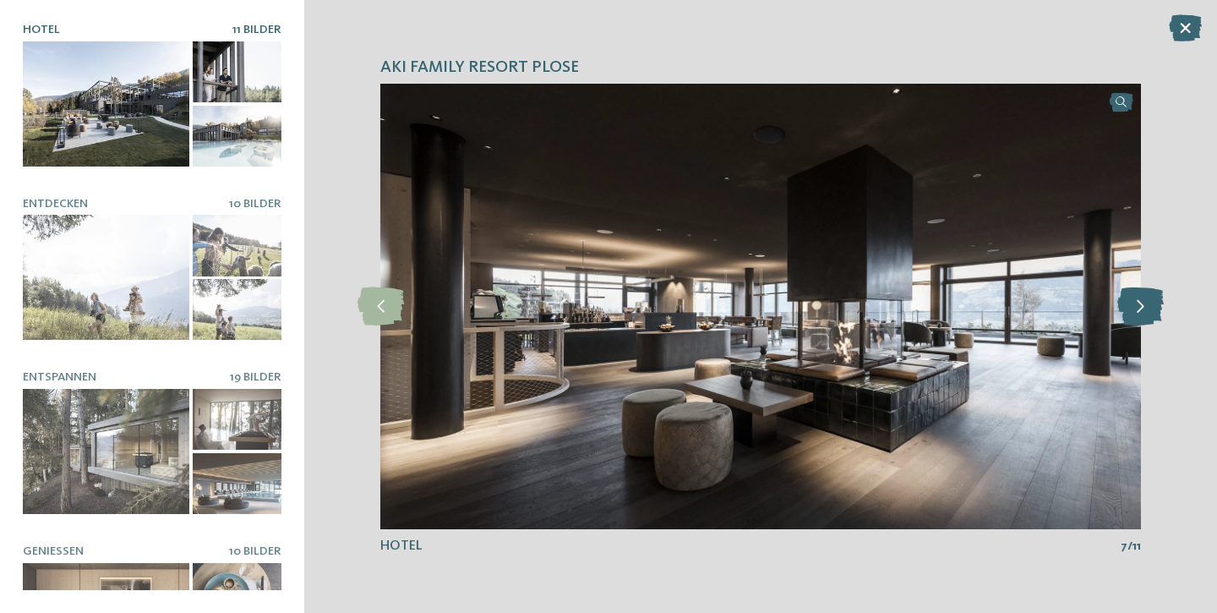
click at [1157, 301] on icon at bounding box center [1141, 306] width 46 height 38
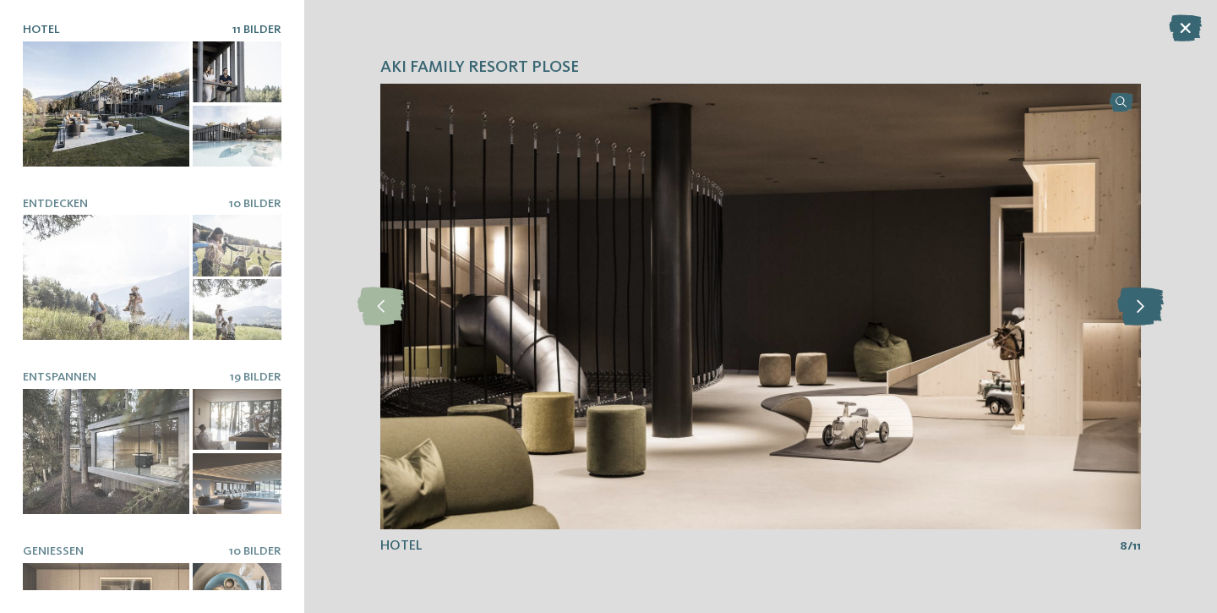
click at [1157, 301] on icon at bounding box center [1141, 306] width 46 height 38
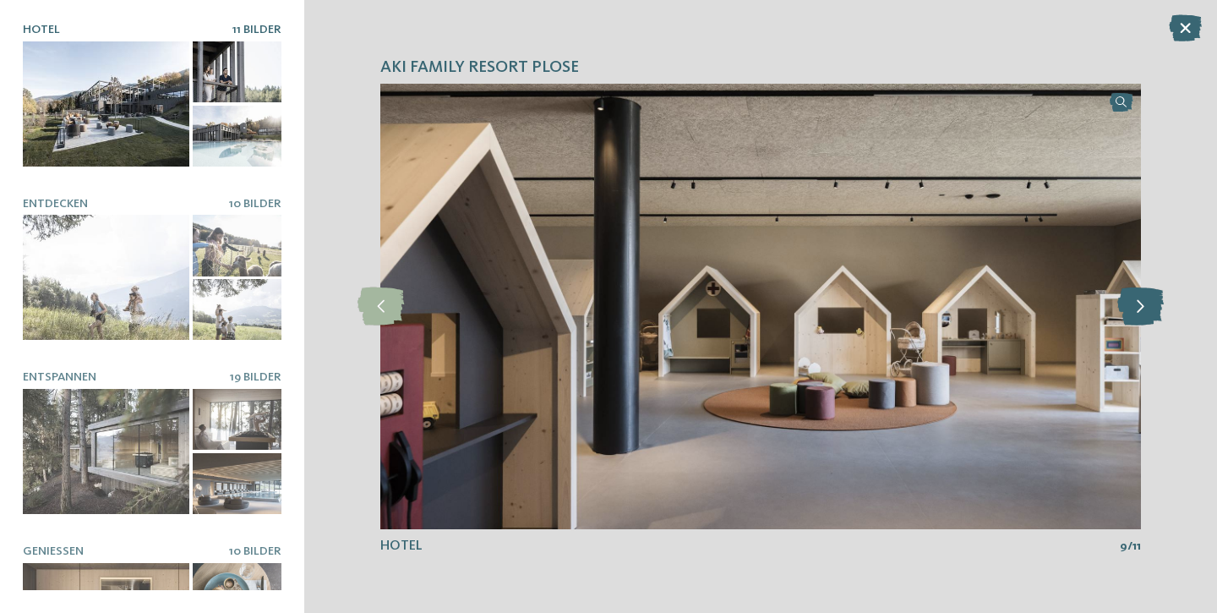
click at [1157, 301] on icon at bounding box center [1141, 306] width 46 height 38
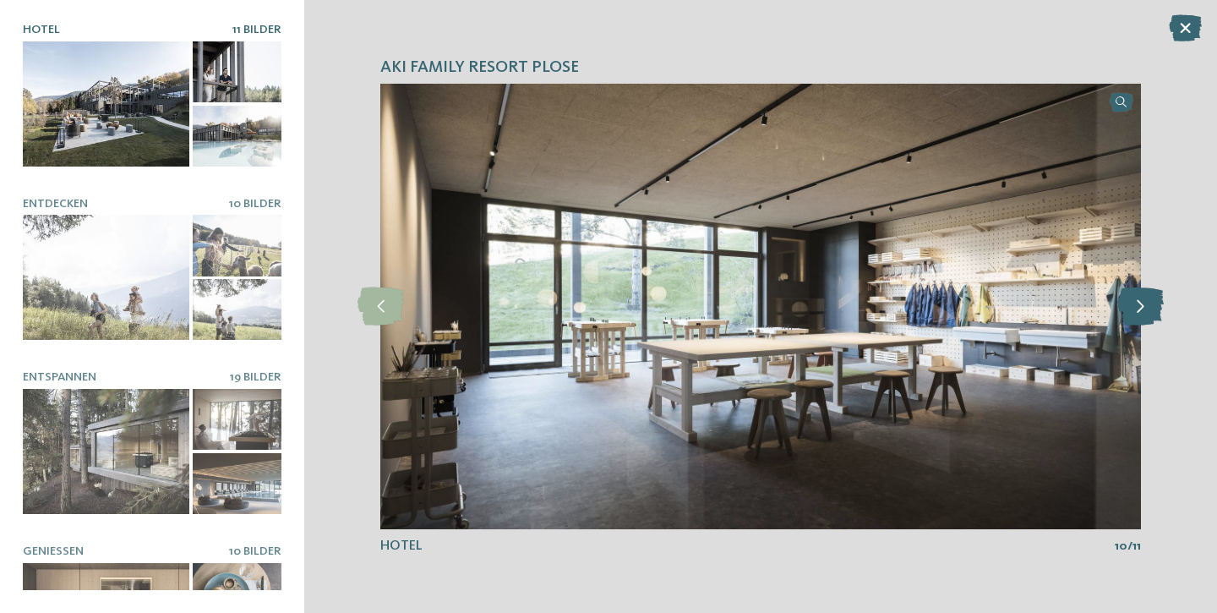
click at [1157, 301] on icon at bounding box center [1141, 306] width 46 height 38
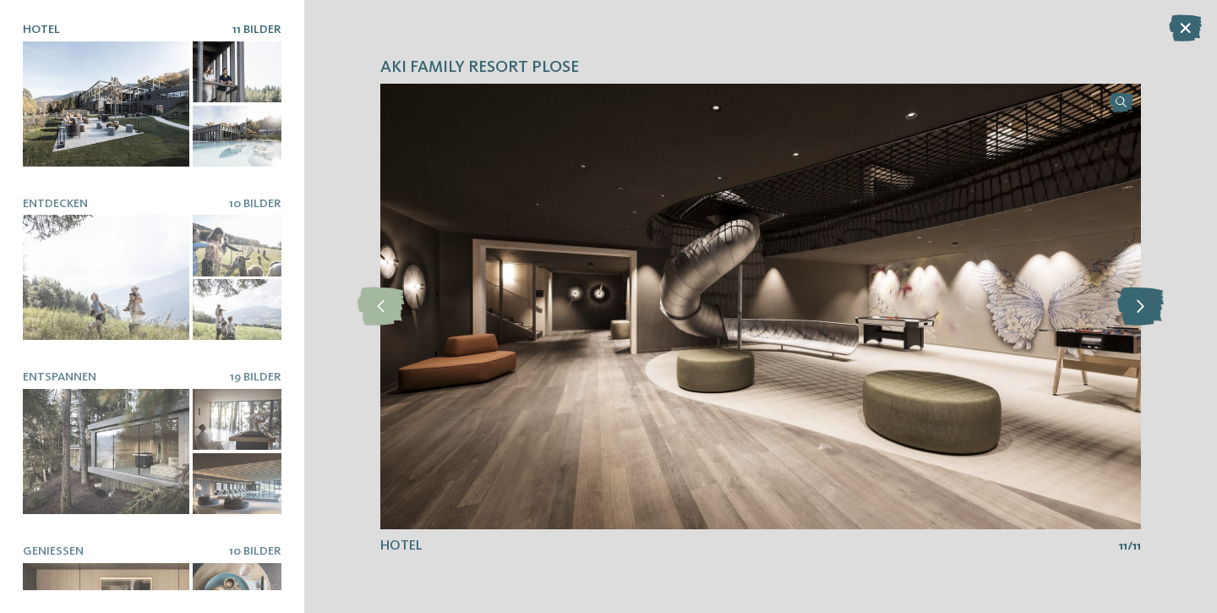
click at [1157, 301] on icon at bounding box center [1141, 306] width 46 height 38
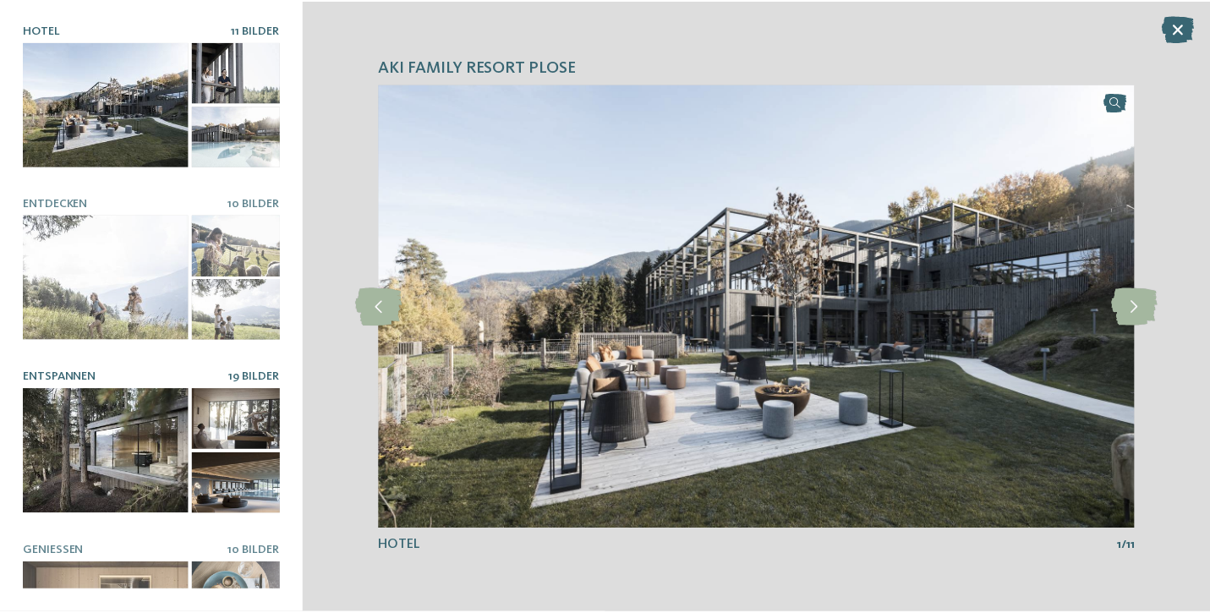
scroll to position [0, 0]
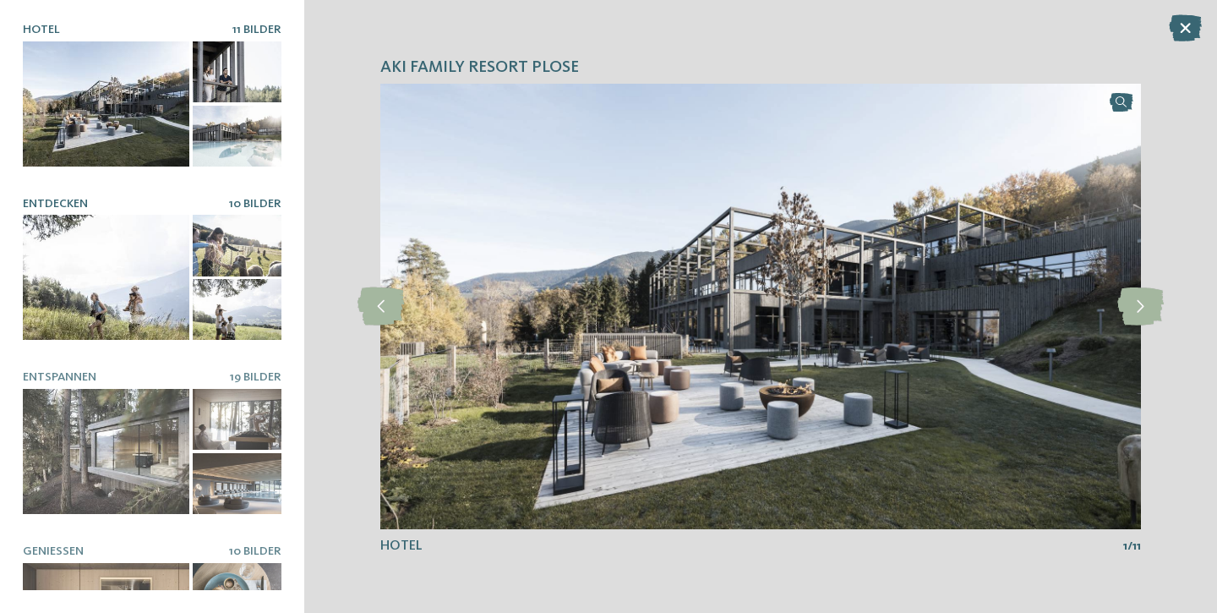
click at [127, 293] on div at bounding box center [106, 277] width 167 height 125
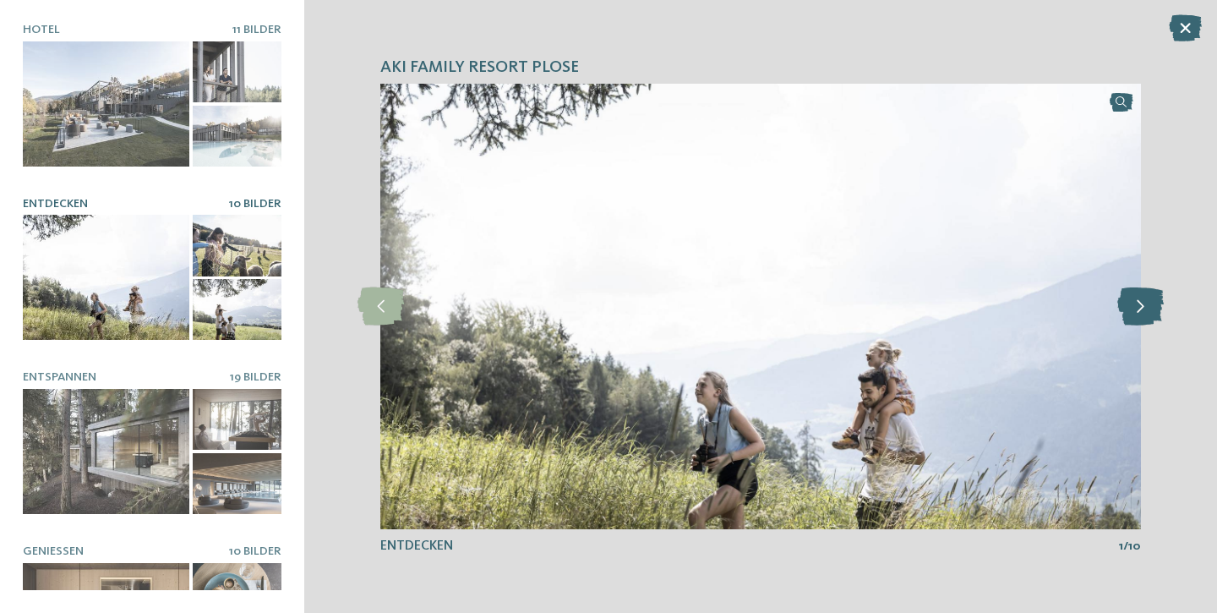
click at [1136, 310] on icon at bounding box center [1141, 306] width 46 height 38
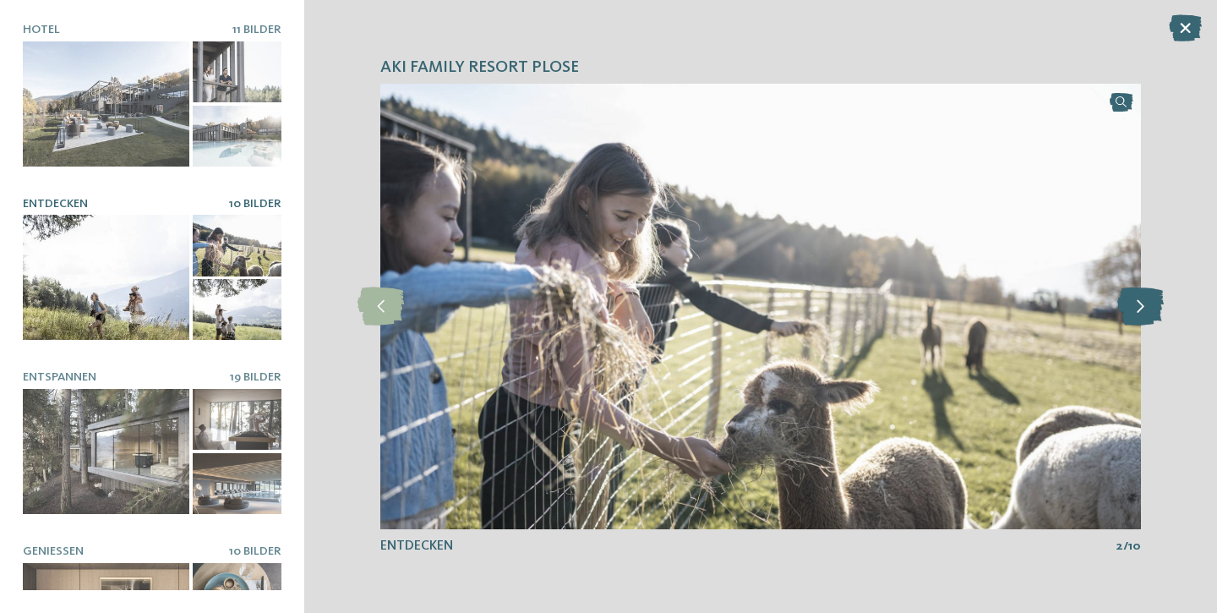
click at [1136, 310] on icon at bounding box center [1141, 306] width 46 height 38
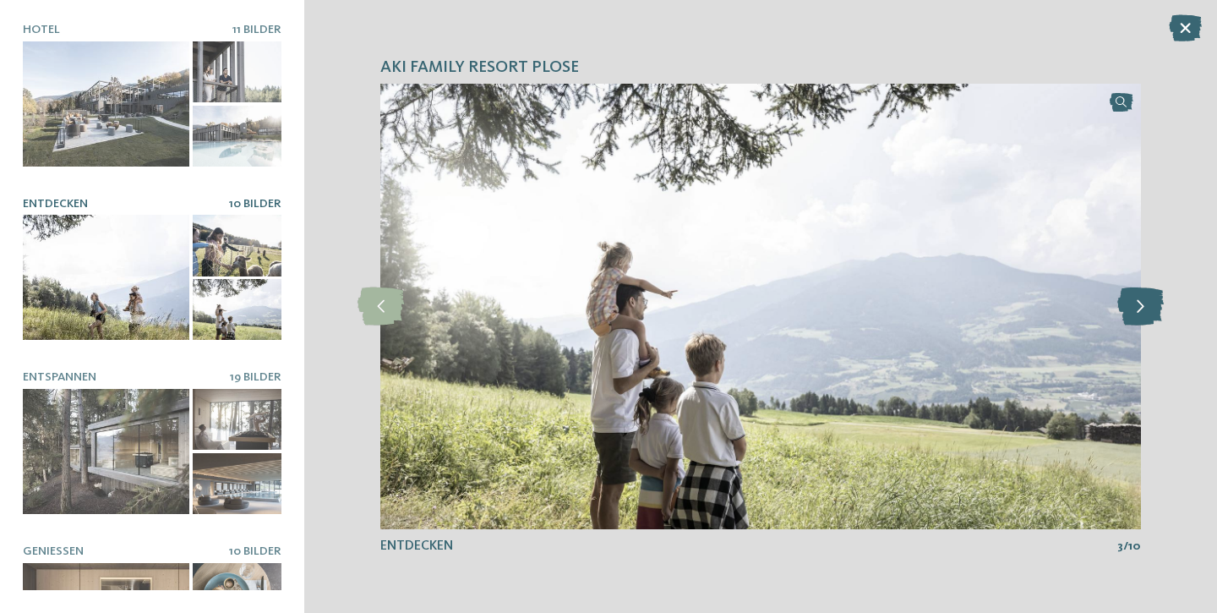
click at [1136, 310] on icon at bounding box center [1141, 306] width 46 height 38
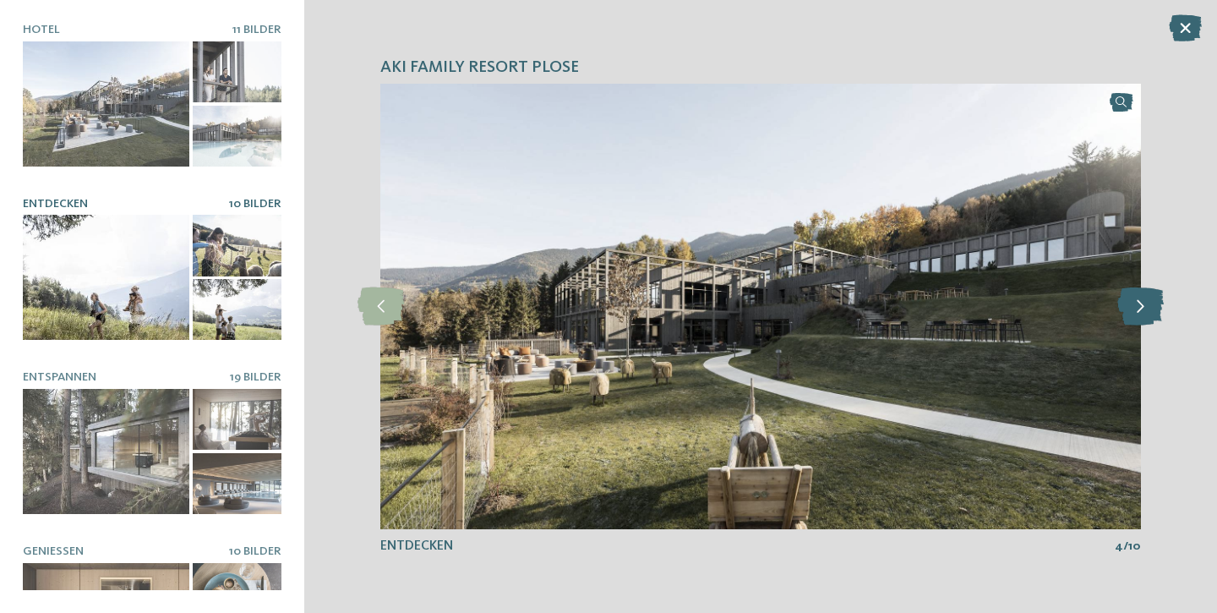
click at [1136, 310] on icon at bounding box center [1141, 306] width 46 height 38
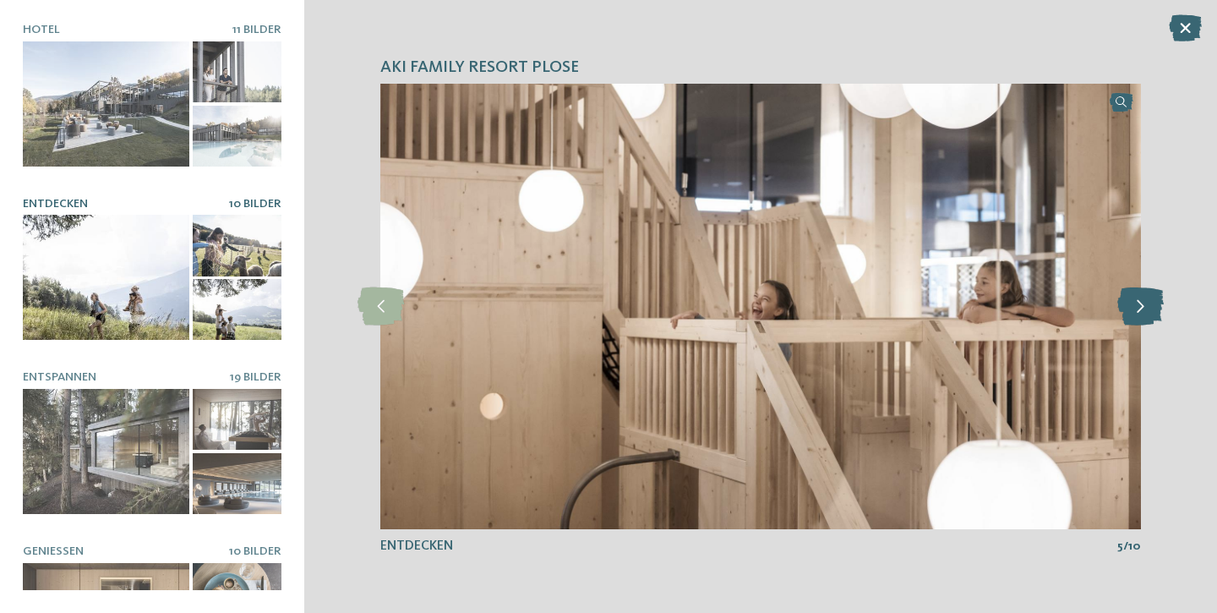
click at [1136, 310] on icon at bounding box center [1141, 306] width 46 height 38
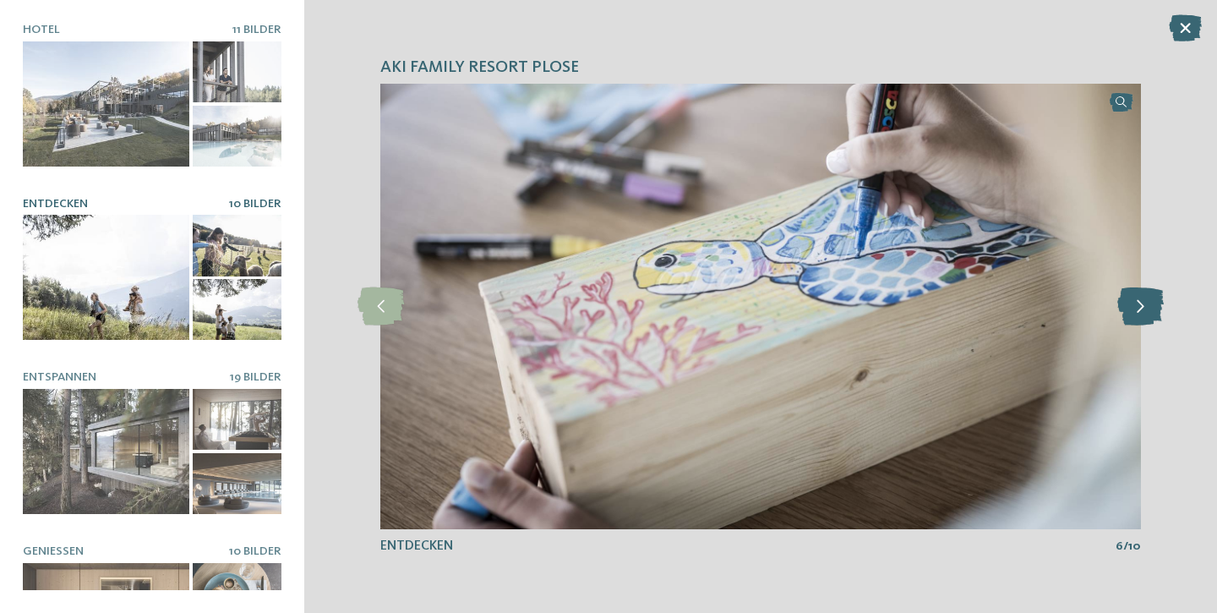
click at [1136, 310] on icon at bounding box center [1141, 306] width 46 height 38
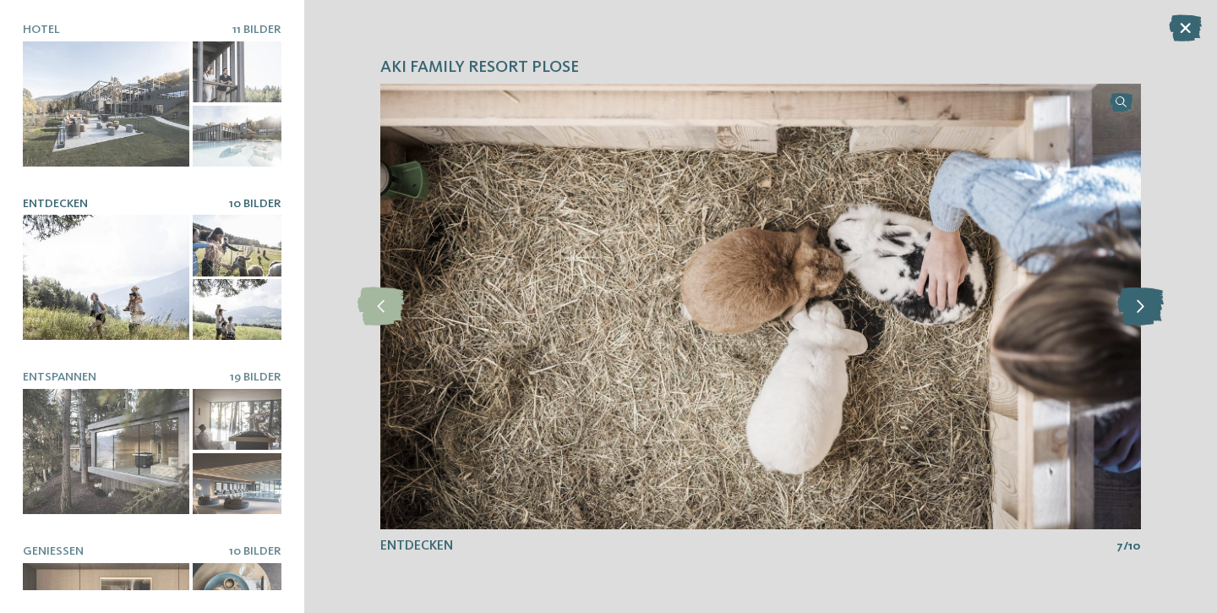
click at [1136, 310] on icon at bounding box center [1141, 306] width 46 height 38
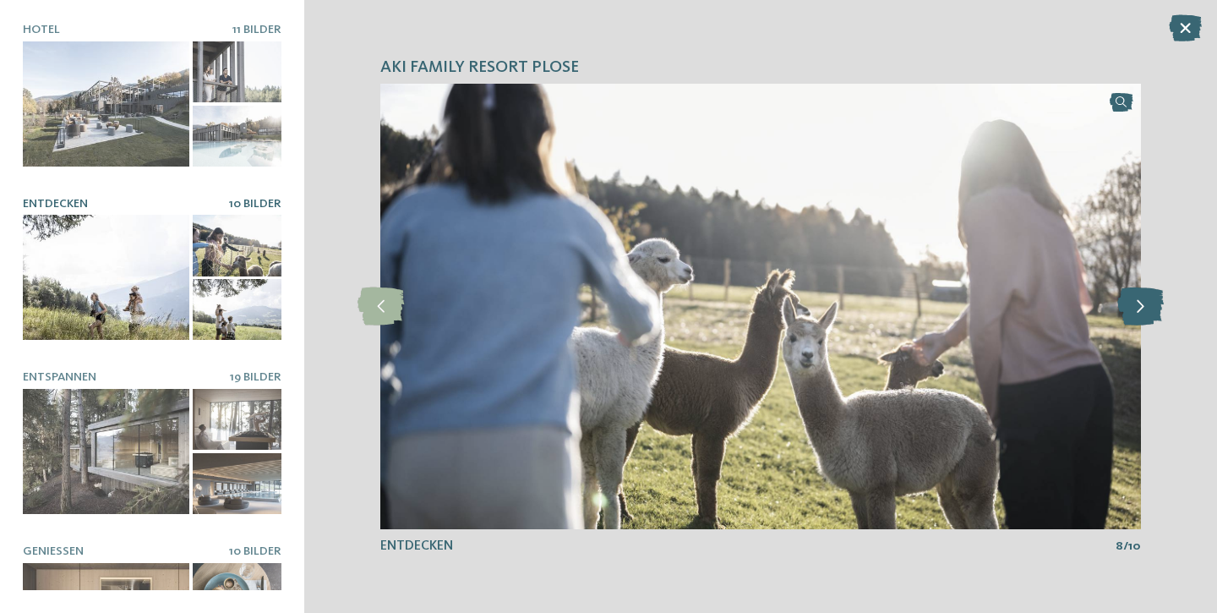
click at [1136, 310] on icon at bounding box center [1141, 306] width 46 height 38
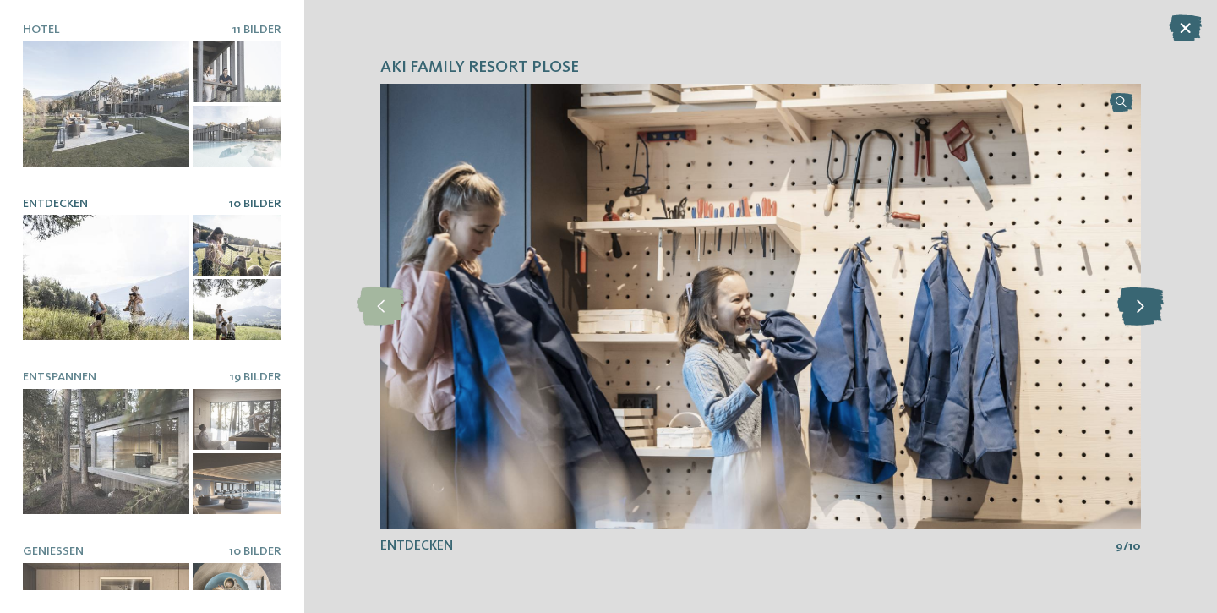
click at [1136, 310] on icon at bounding box center [1141, 306] width 46 height 38
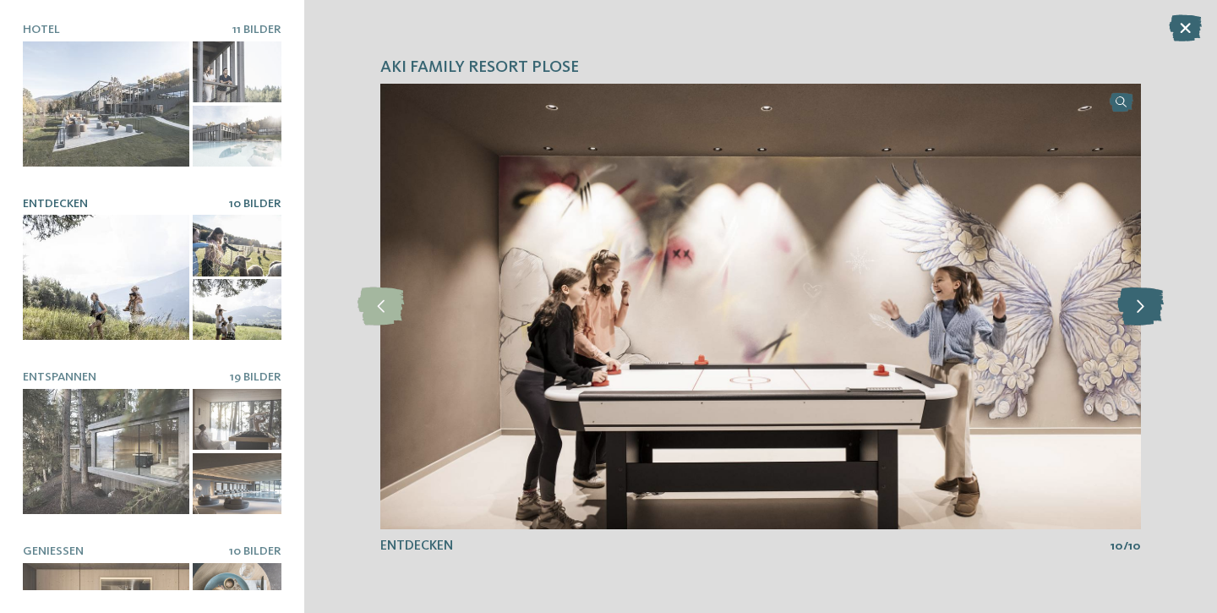
click at [1136, 310] on icon at bounding box center [1141, 306] width 46 height 38
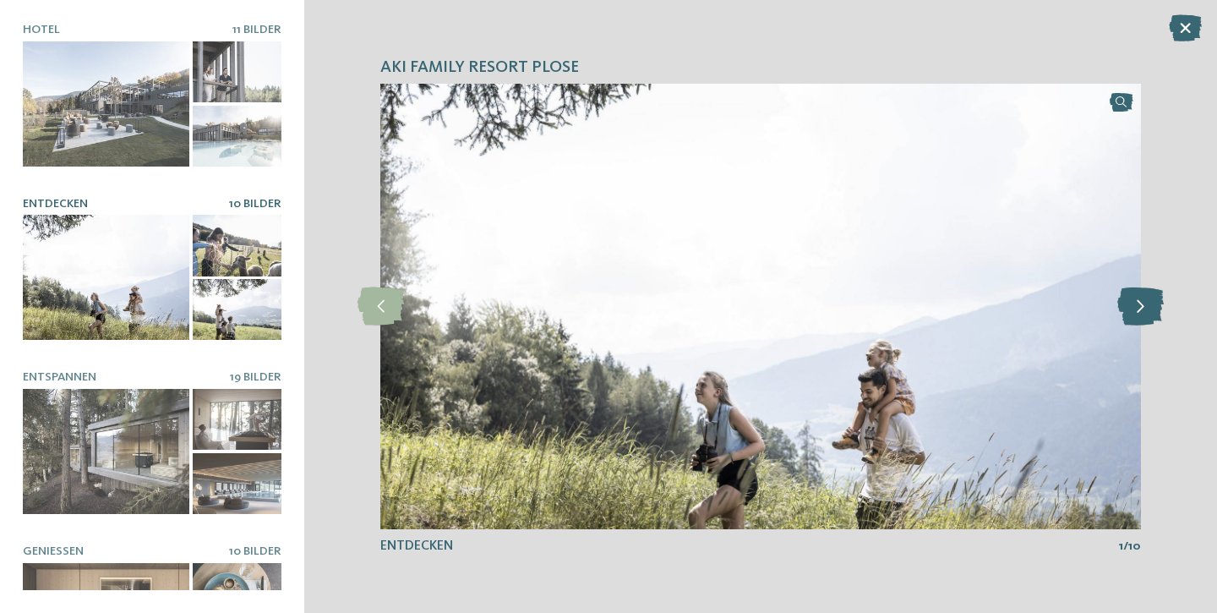
click at [1136, 310] on icon at bounding box center [1141, 306] width 46 height 38
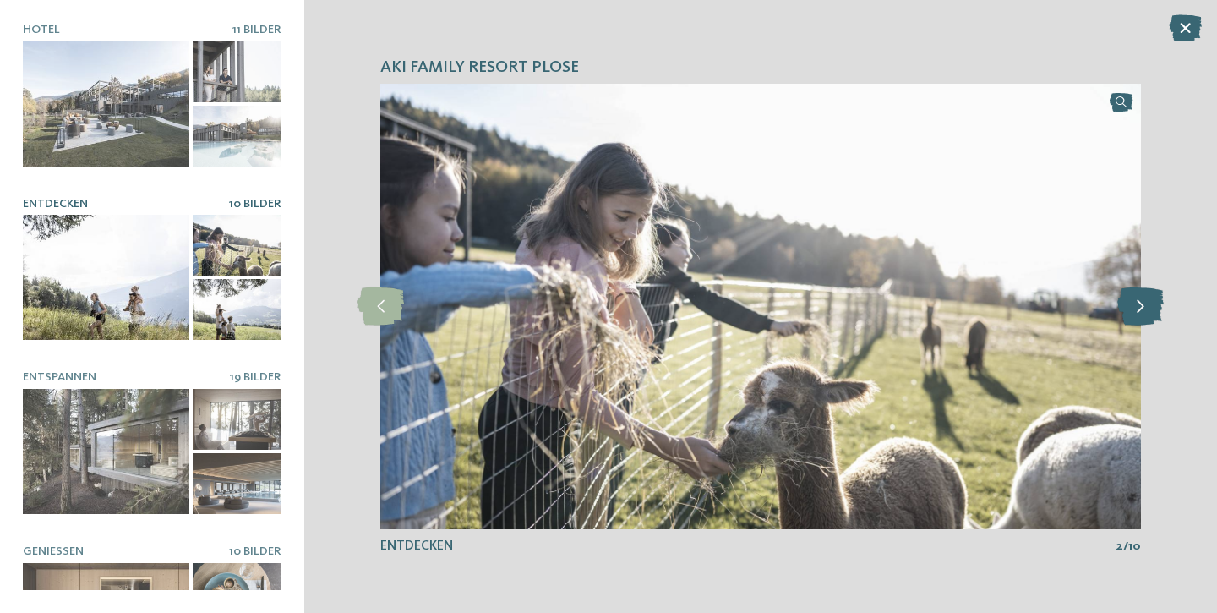
click at [1136, 310] on icon at bounding box center [1141, 306] width 46 height 38
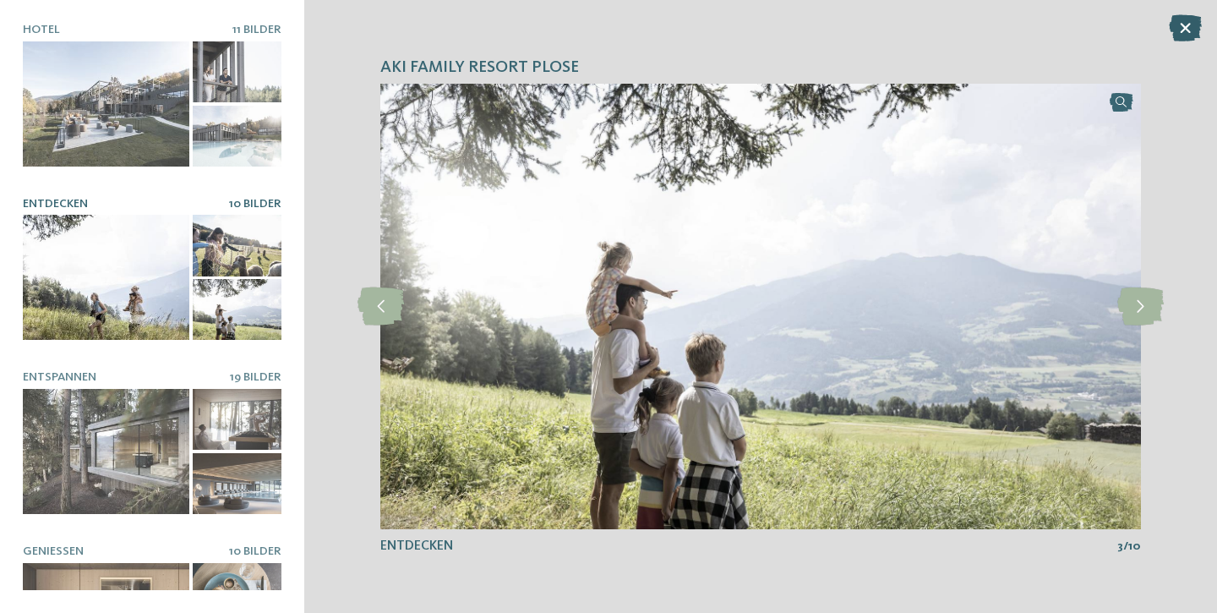
click at [1182, 32] on icon at bounding box center [1185, 27] width 33 height 27
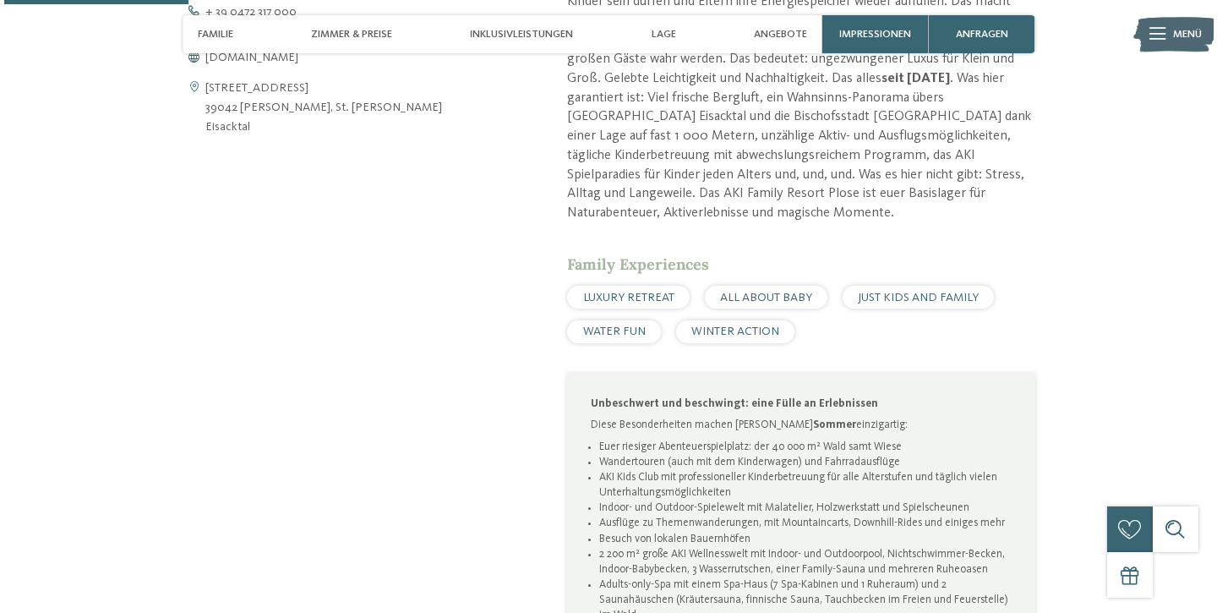
scroll to position [795, 0]
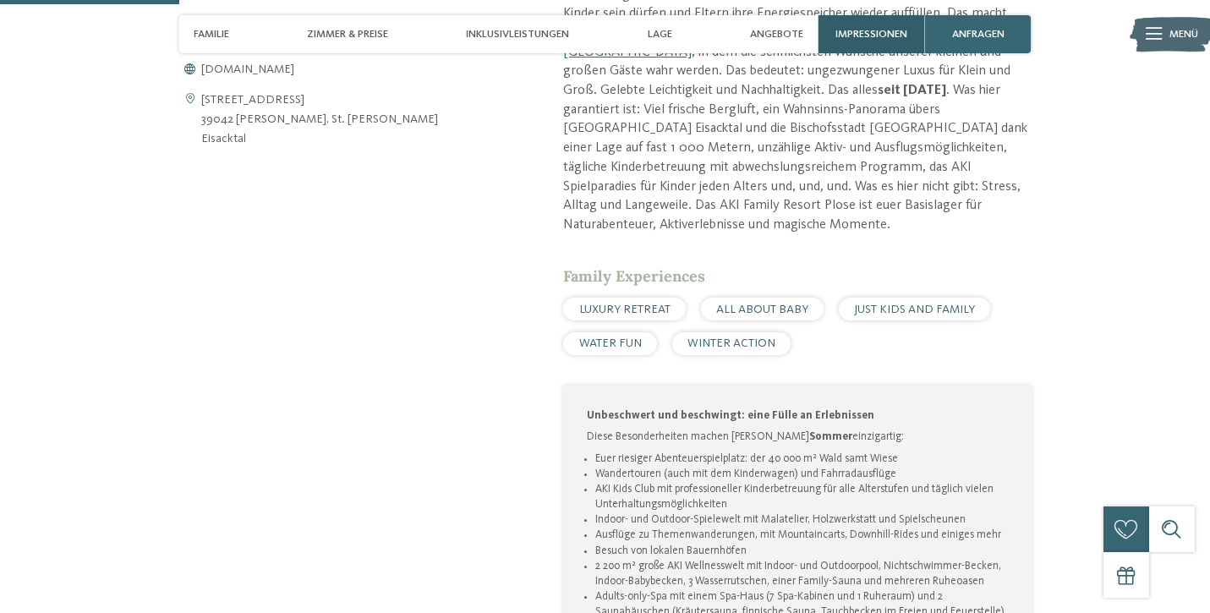
click at [863, 39] on span "Impressionen" at bounding box center [871, 34] width 72 height 13
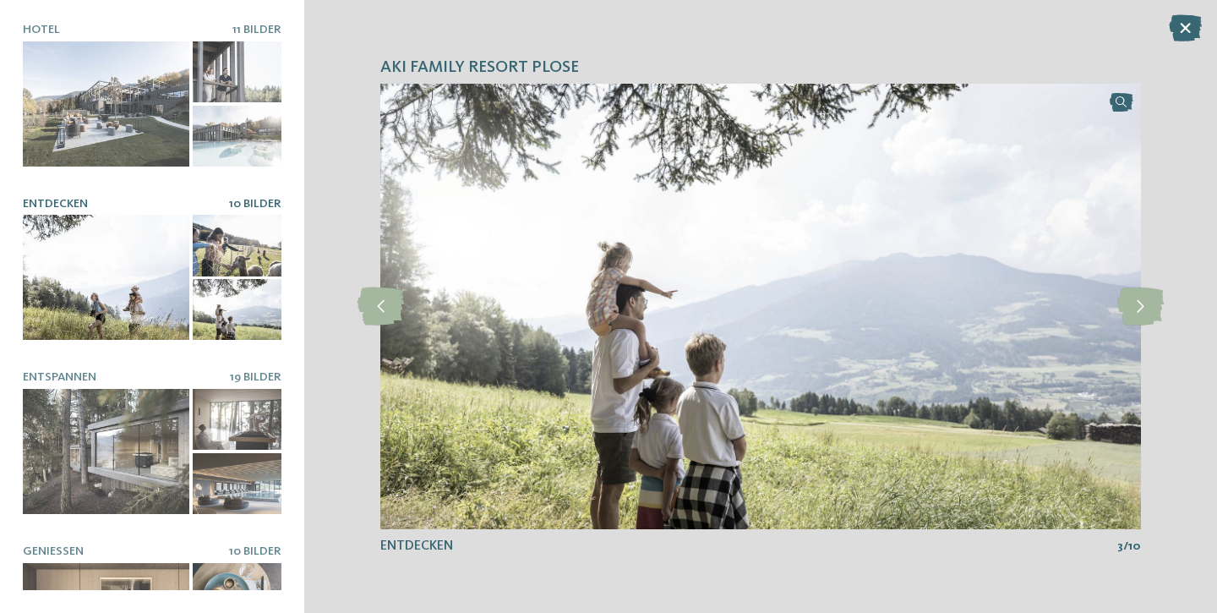
click at [116, 270] on div at bounding box center [106, 277] width 167 height 125
click at [1141, 309] on icon at bounding box center [1141, 306] width 46 height 38
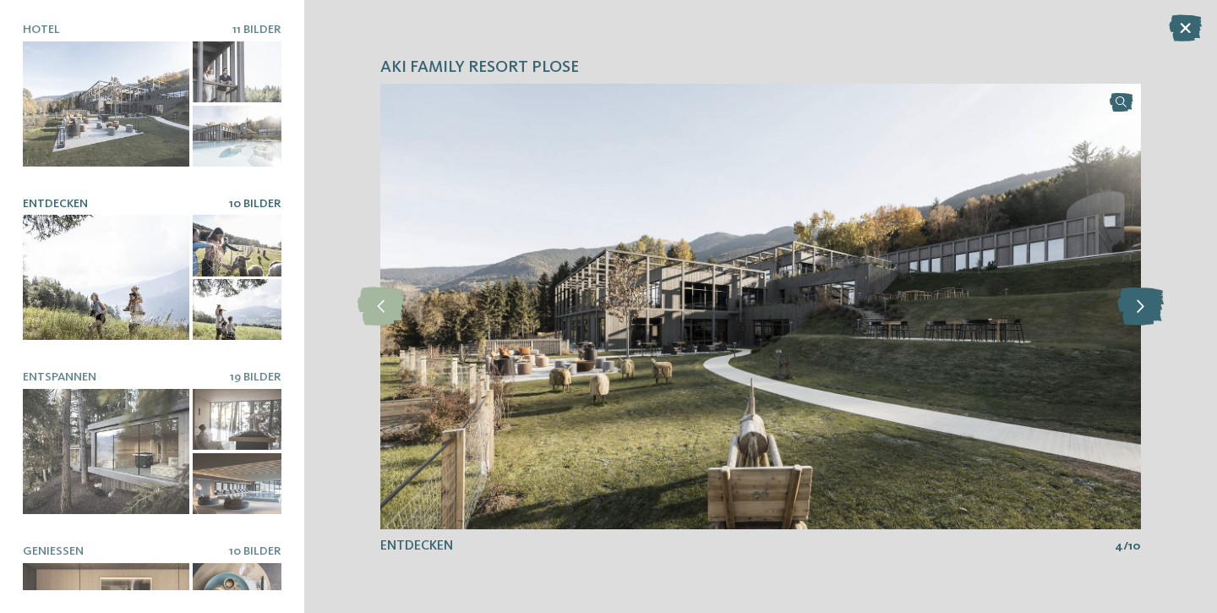
click at [1141, 309] on icon at bounding box center [1141, 306] width 46 height 38
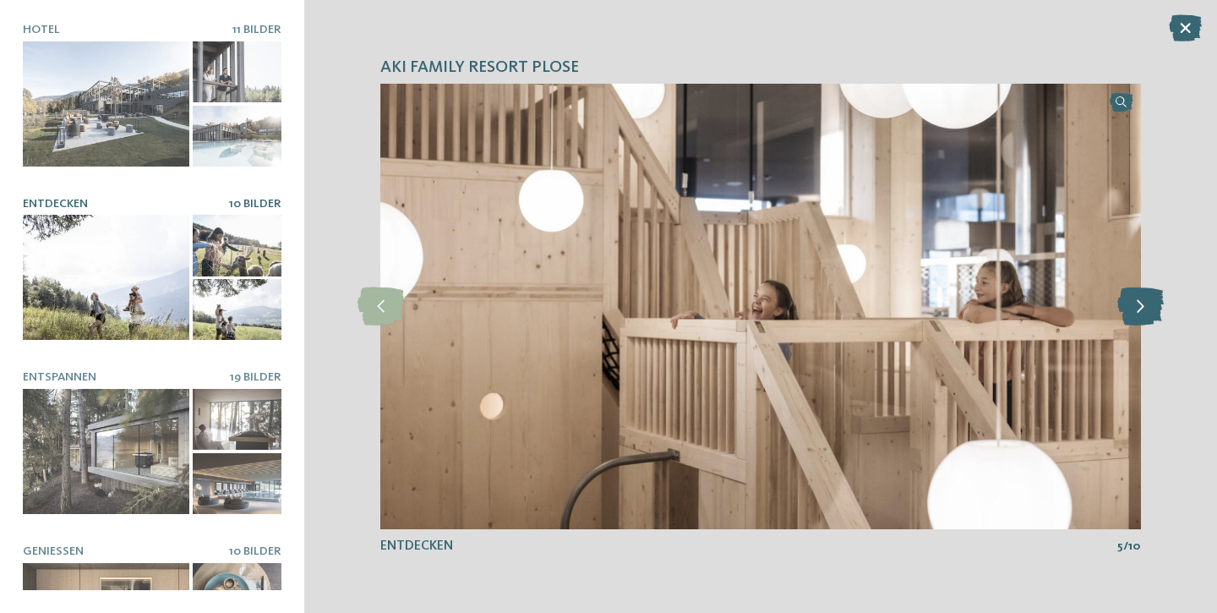
click at [1141, 309] on icon at bounding box center [1141, 306] width 46 height 38
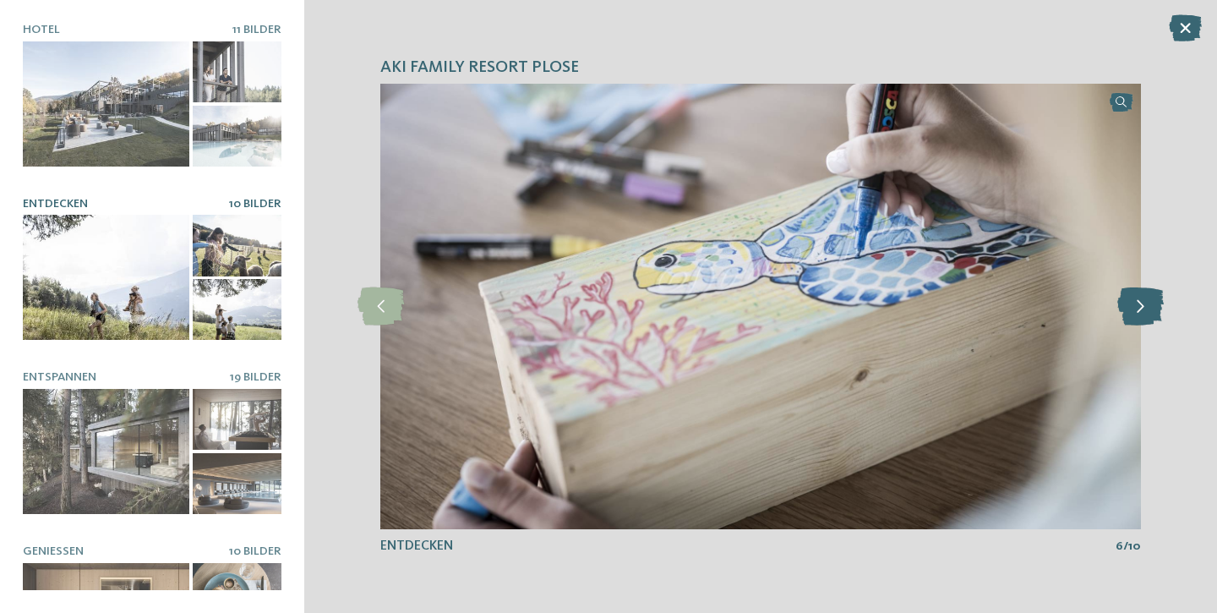
click at [1141, 309] on icon at bounding box center [1141, 306] width 46 height 38
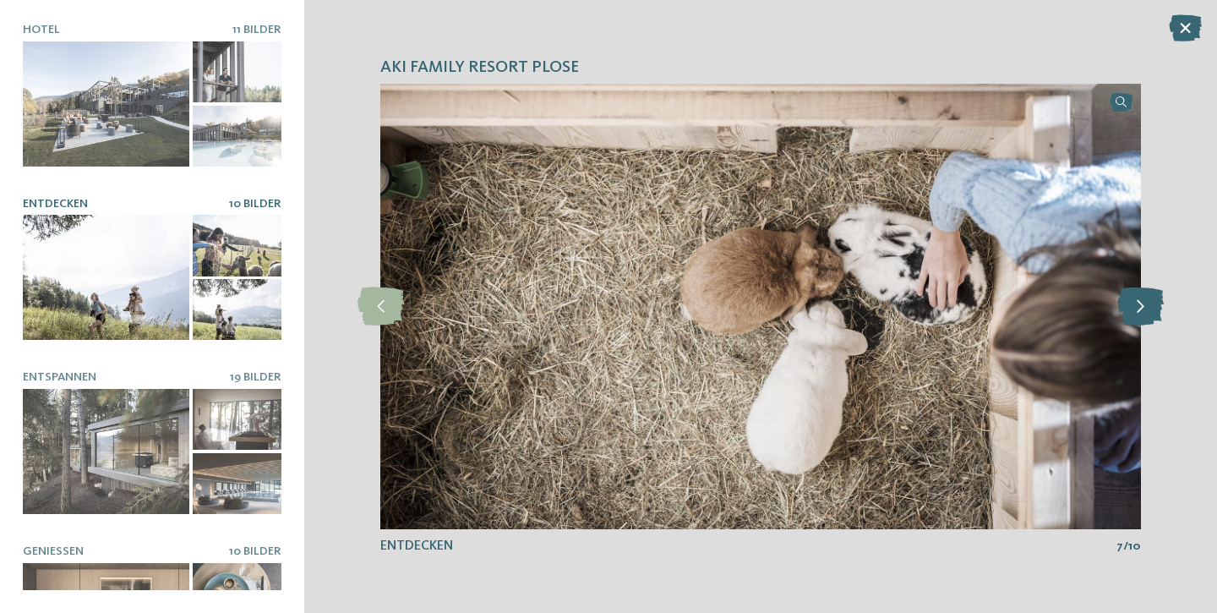
click at [1141, 309] on icon at bounding box center [1141, 306] width 46 height 38
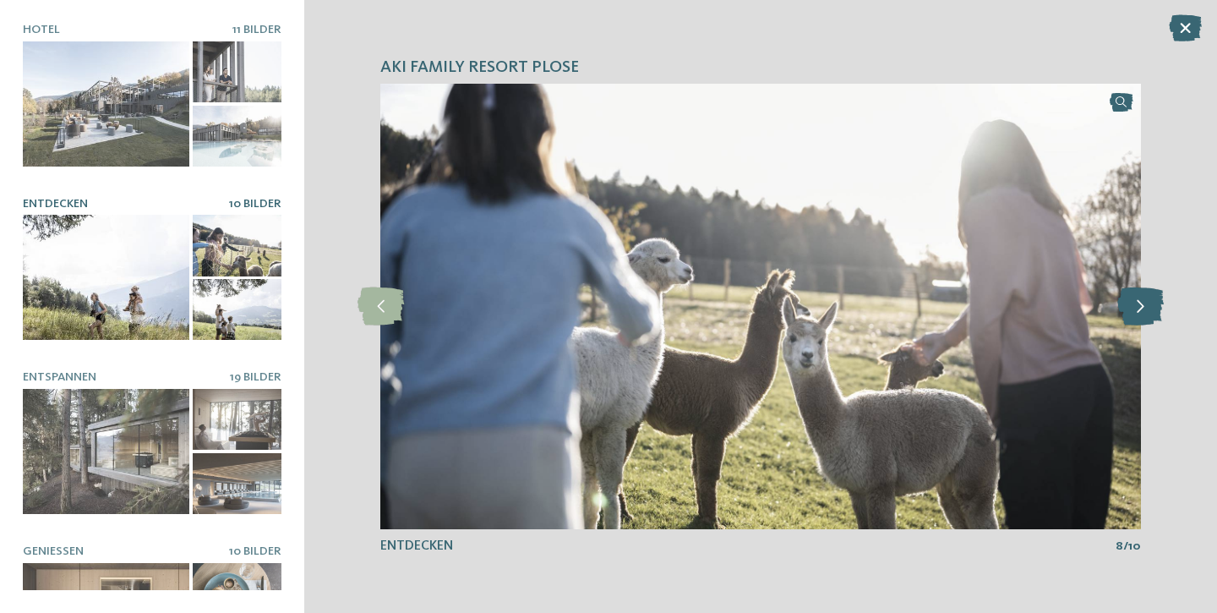
click at [1141, 309] on icon at bounding box center [1141, 306] width 46 height 38
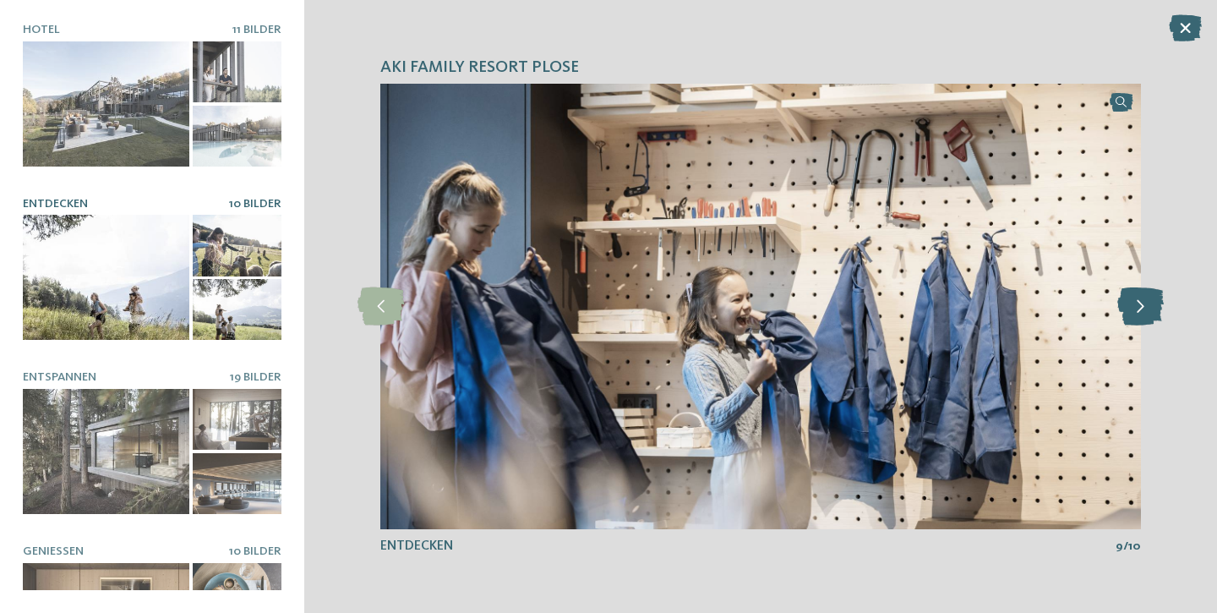
click at [1141, 309] on icon at bounding box center [1141, 306] width 46 height 38
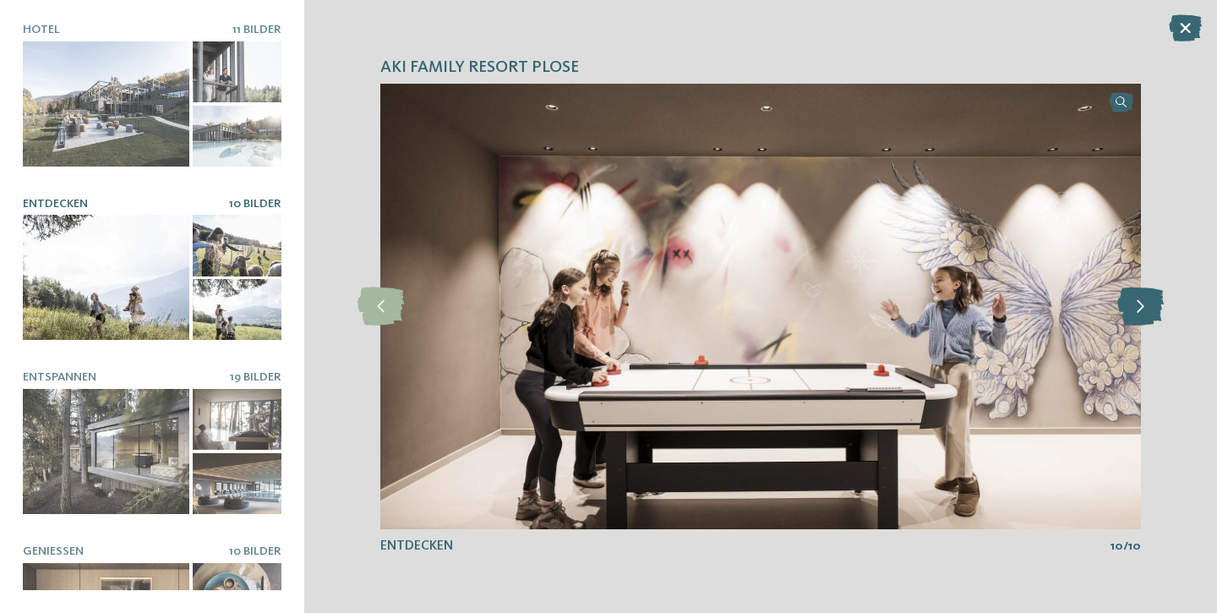
click at [1141, 309] on icon at bounding box center [1141, 306] width 46 height 38
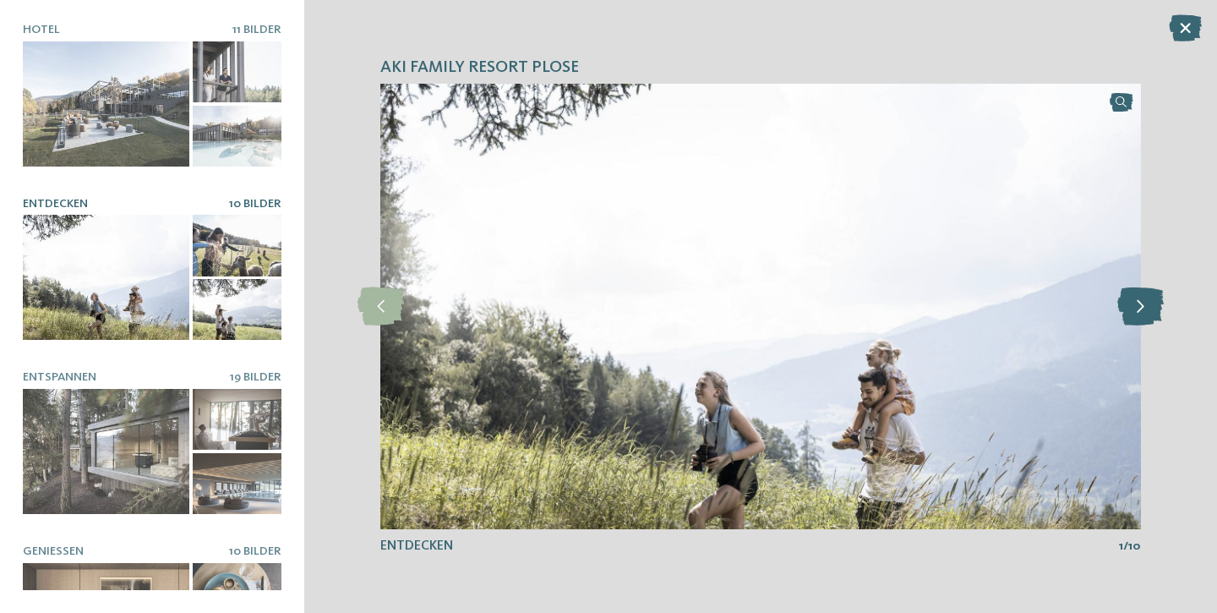
click at [1141, 309] on icon at bounding box center [1141, 306] width 46 height 38
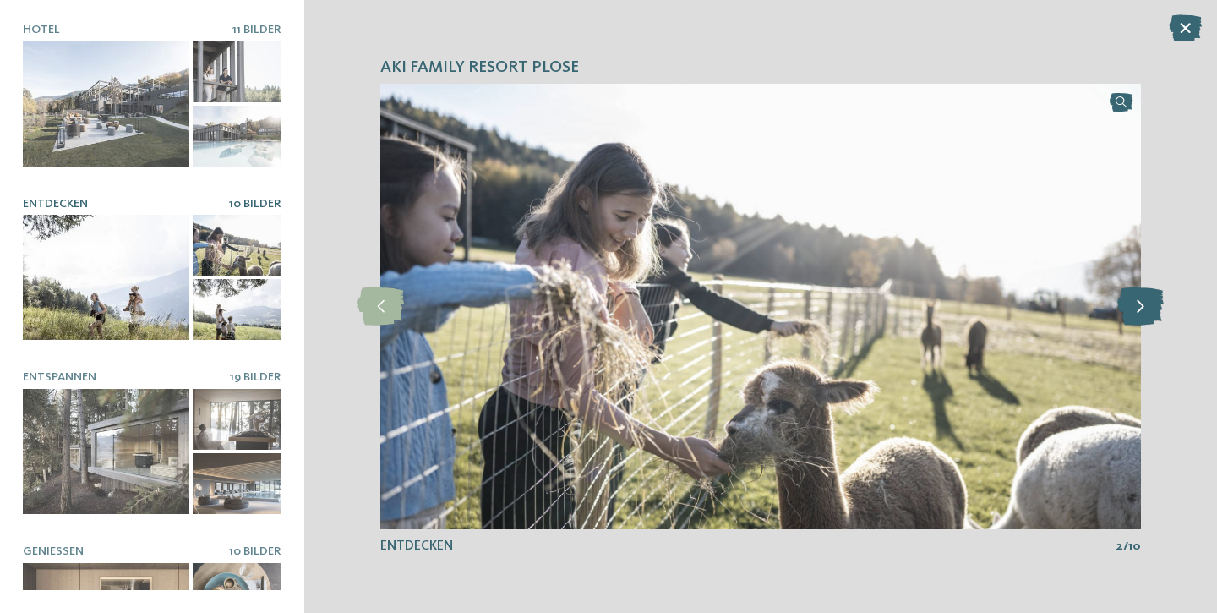
click at [1141, 309] on icon at bounding box center [1141, 306] width 46 height 38
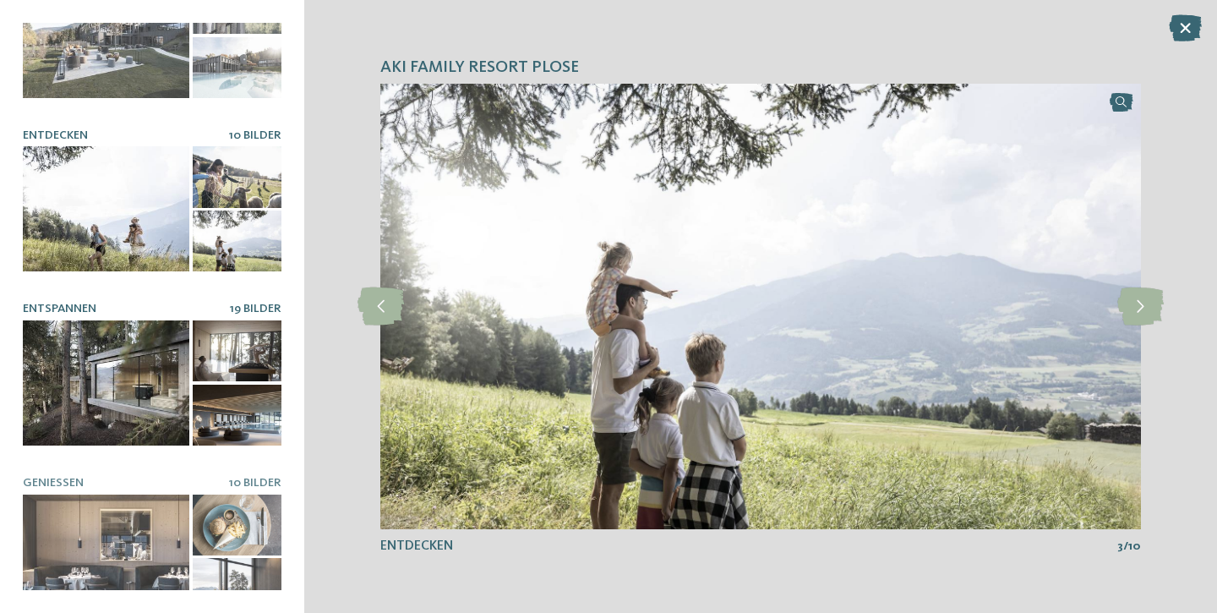
scroll to position [87, 0]
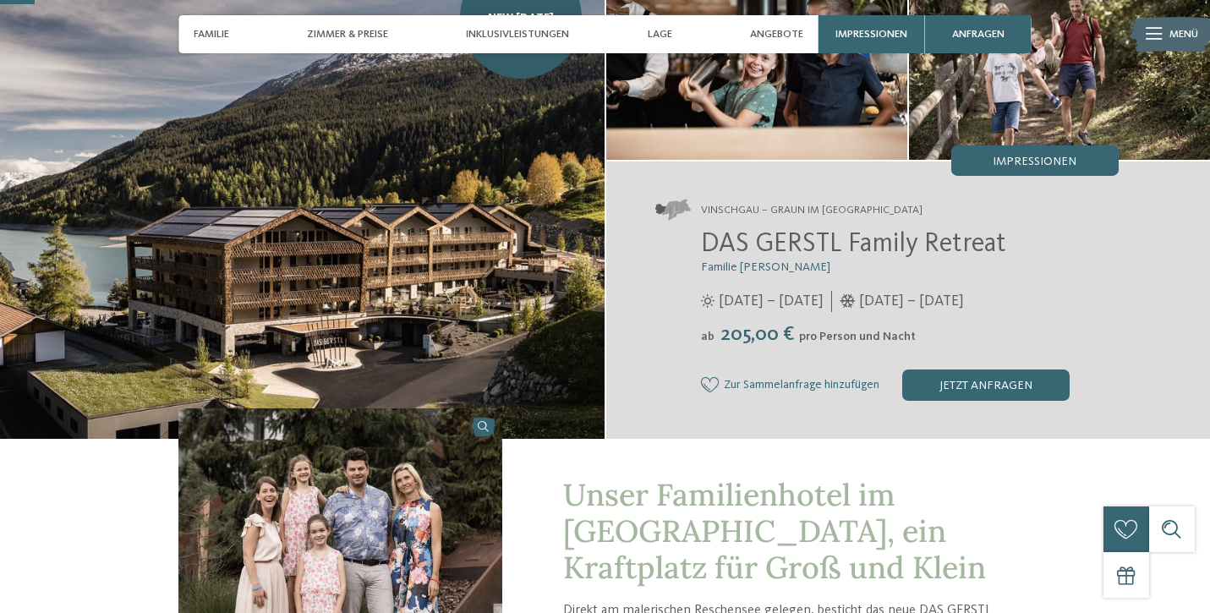
scroll to position [149, 0]
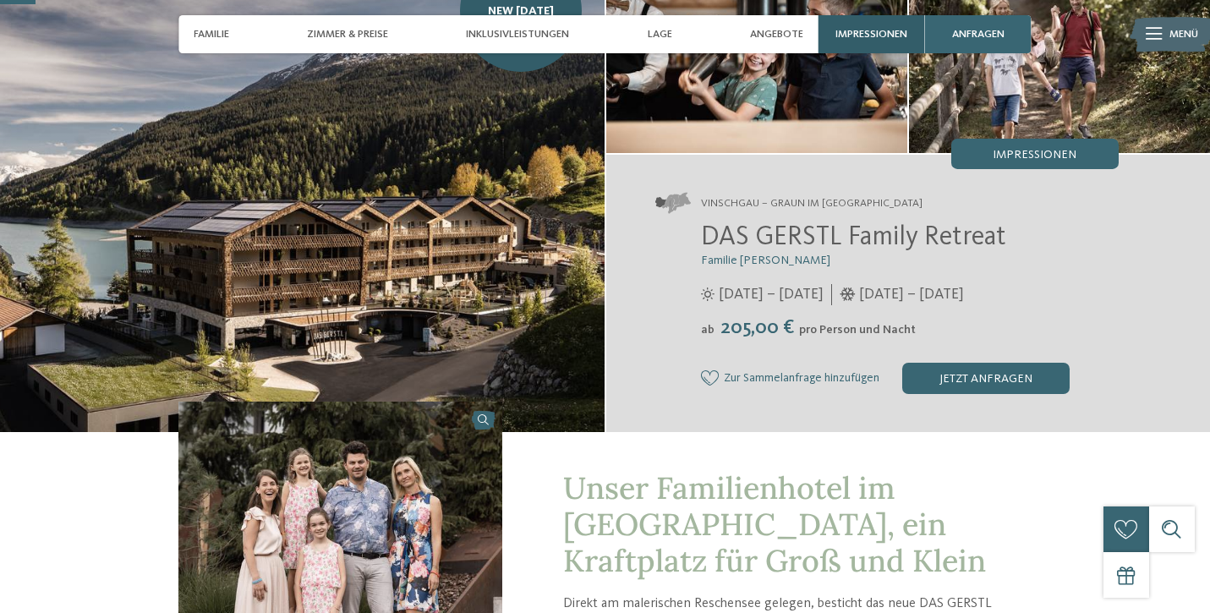
click at [865, 34] on span "Impressionen" at bounding box center [871, 34] width 72 height 13
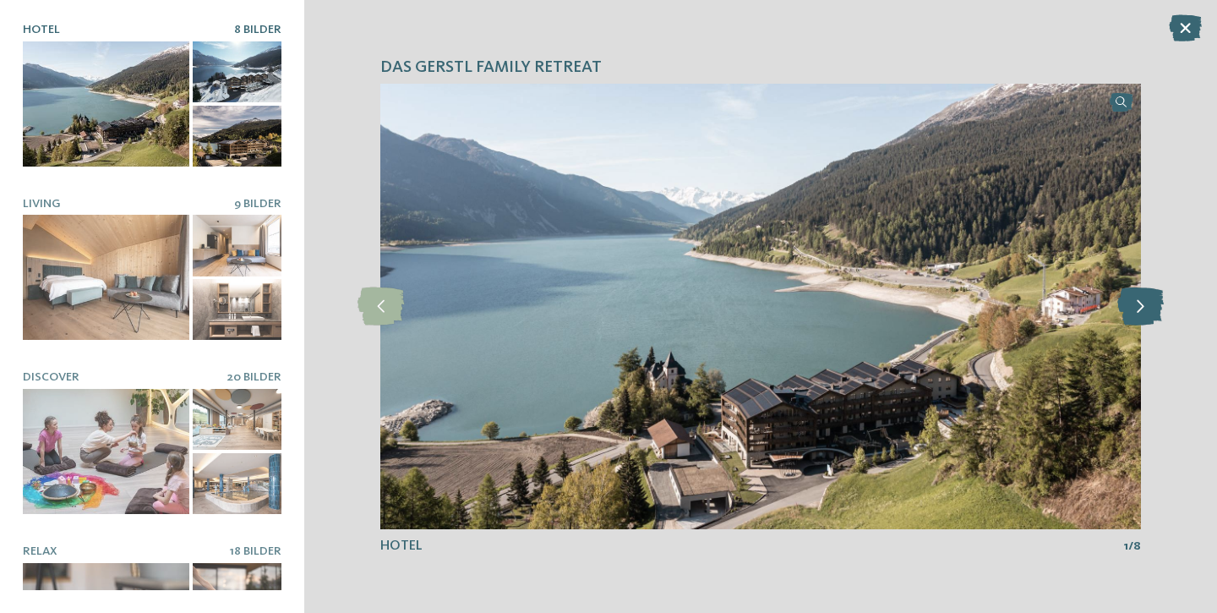
click at [1149, 305] on icon at bounding box center [1141, 306] width 46 height 38
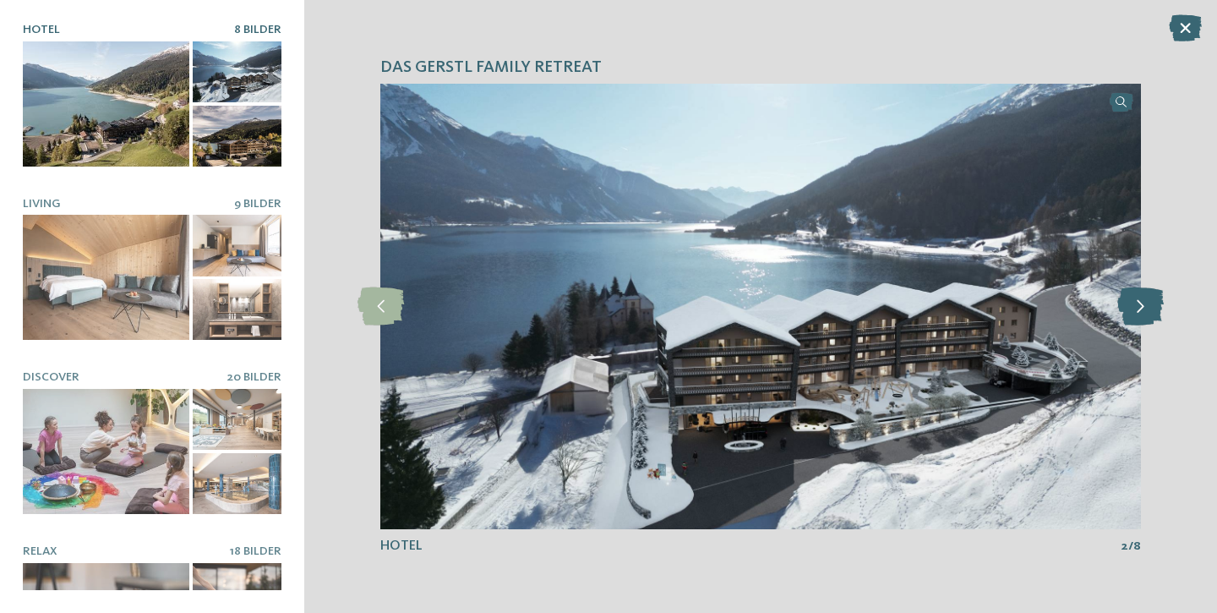
click at [1149, 305] on icon at bounding box center [1141, 306] width 46 height 38
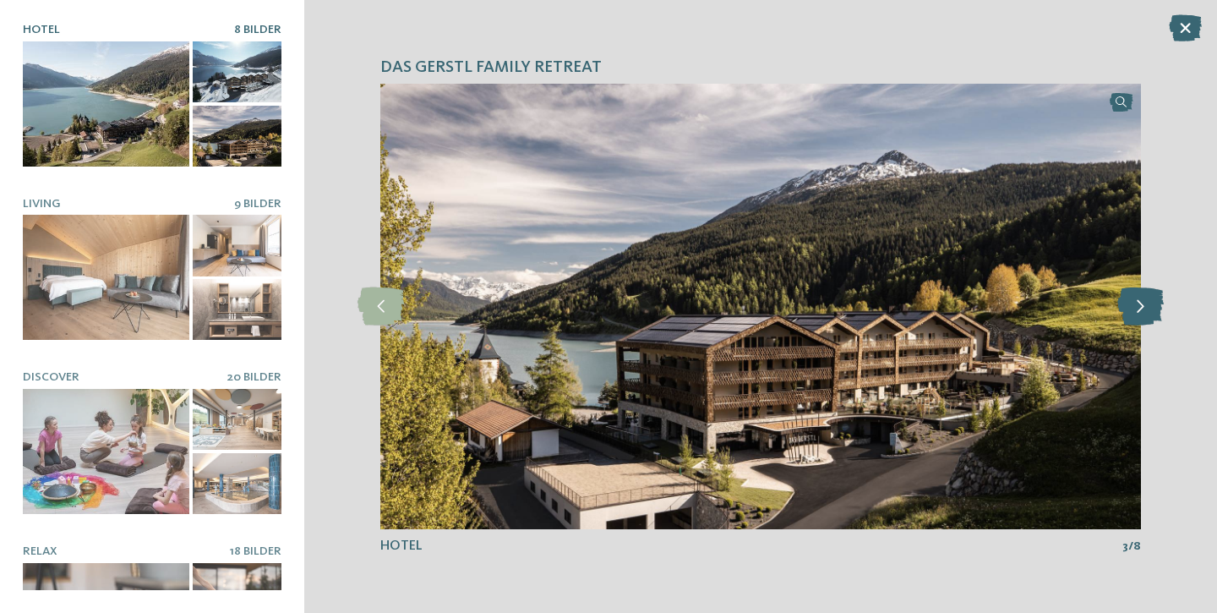
click at [1149, 305] on icon at bounding box center [1141, 306] width 46 height 38
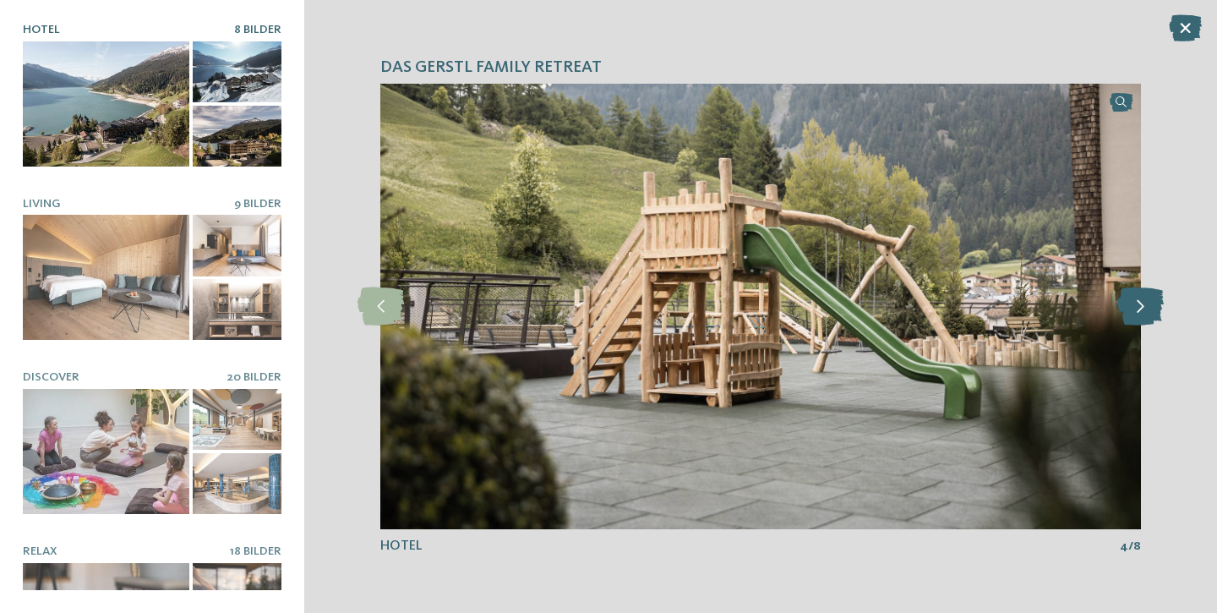
click at [1149, 305] on icon at bounding box center [1141, 306] width 46 height 38
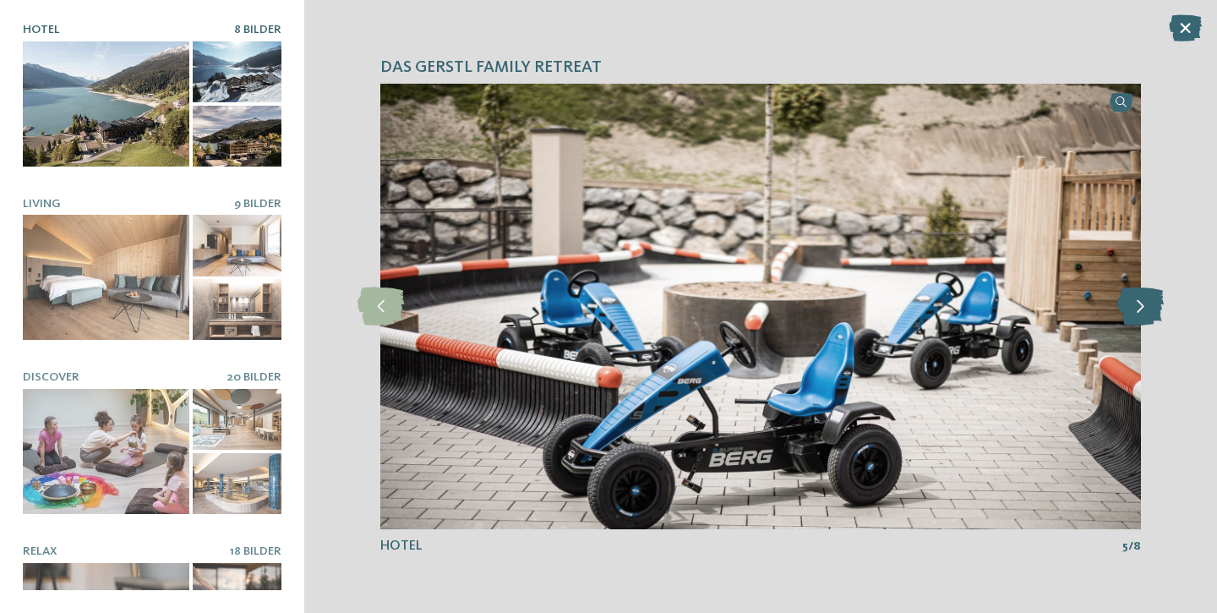
click at [1149, 305] on icon at bounding box center [1141, 306] width 46 height 38
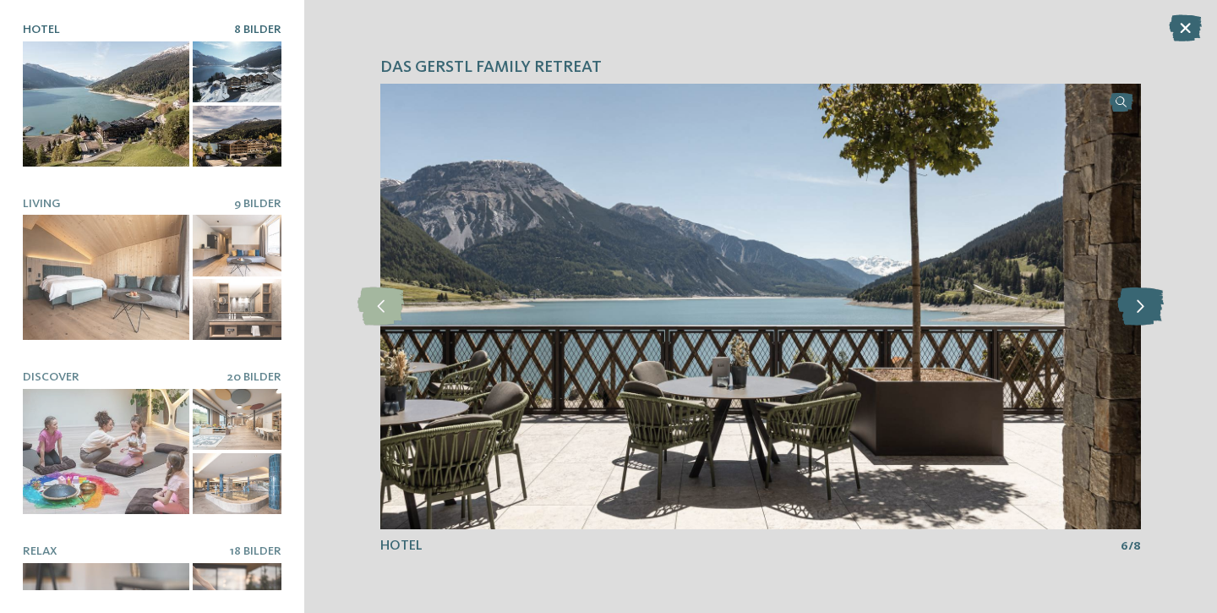
click at [1149, 305] on icon at bounding box center [1141, 306] width 46 height 38
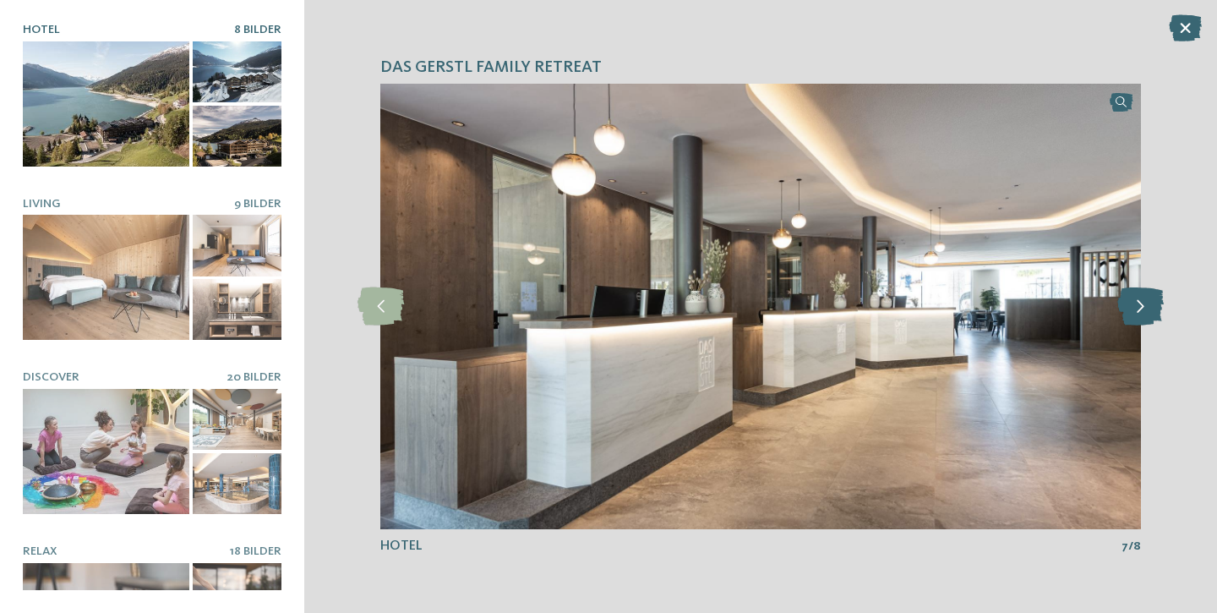
click at [1149, 305] on icon at bounding box center [1141, 306] width 46 height 38
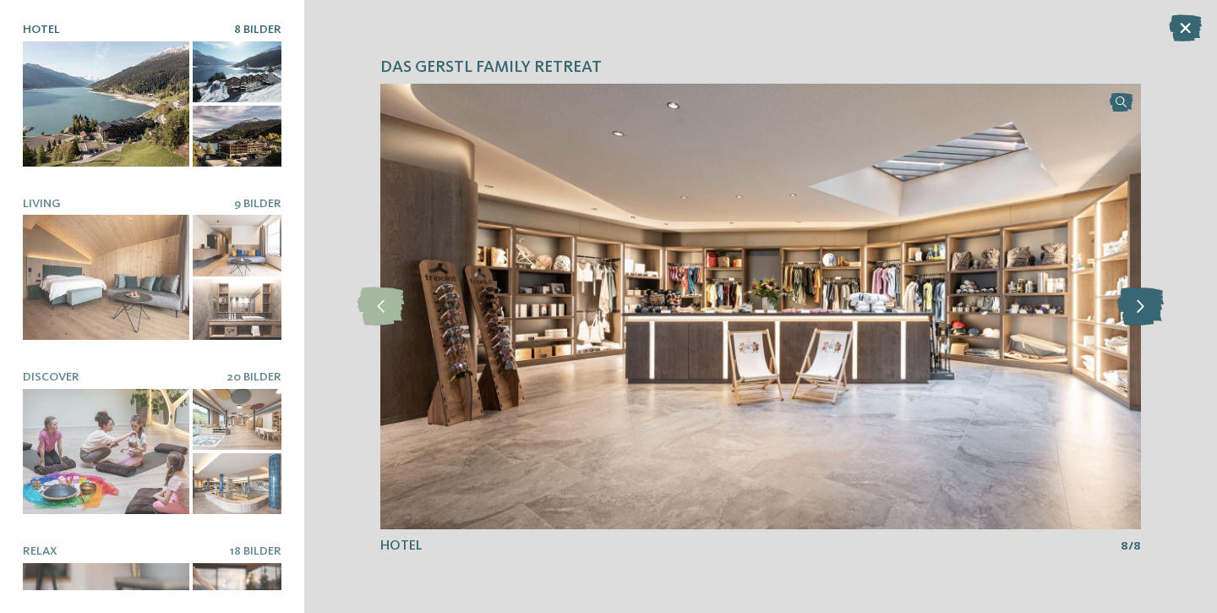
click at [1149, 305] on icon at bounding box center [1141, 306] width 46 height 38
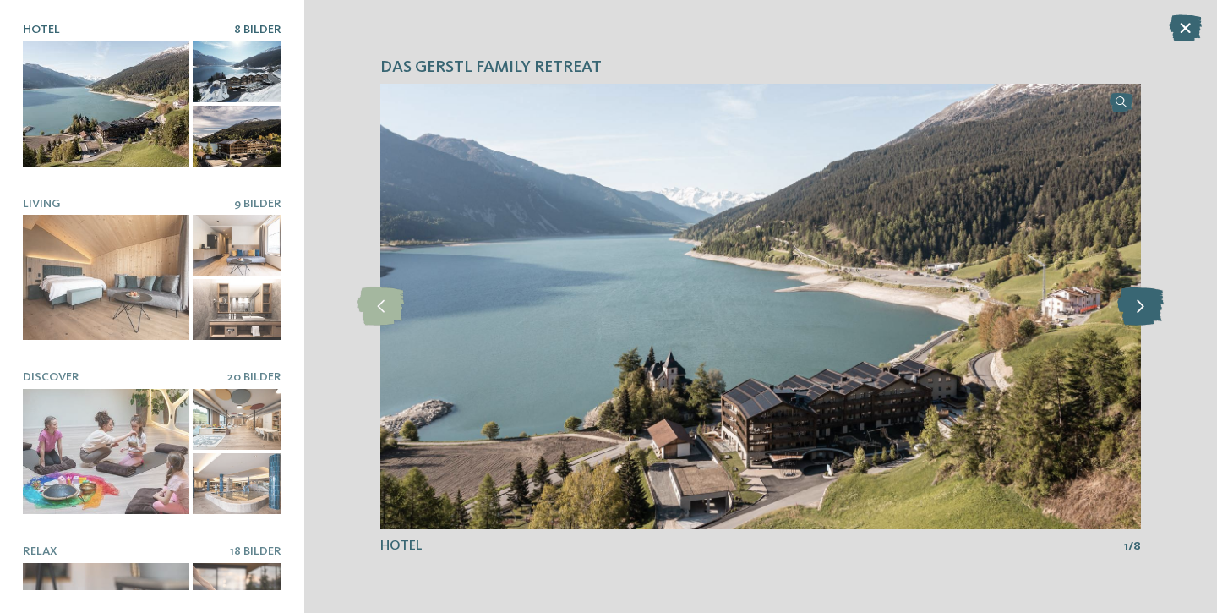
click at [1149, 305] on icon at bounding box center [1141, 306] width 46 height 38
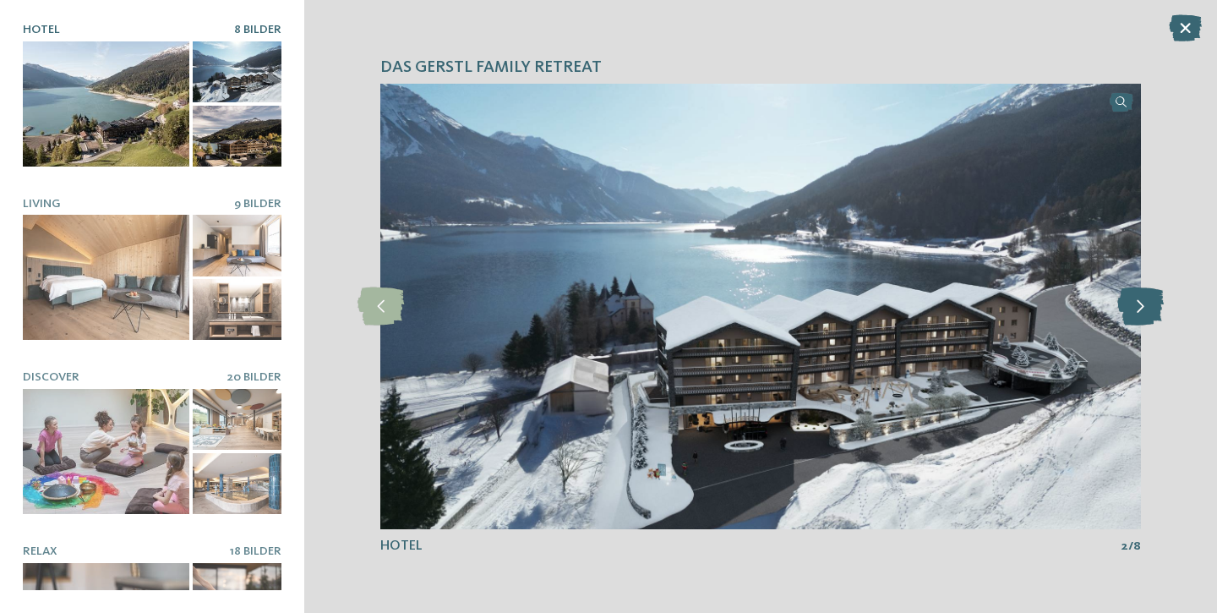
click at [1149, 305] on icon at bounding box center [1141, 306] width 46 height 38
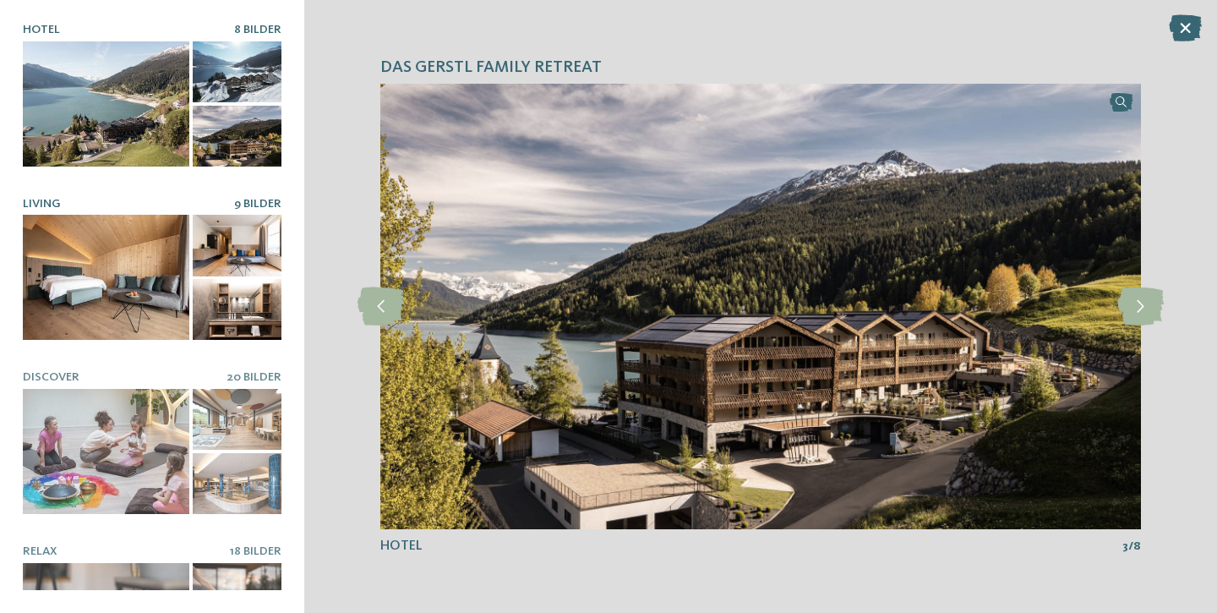
click at [152, 287] on div at bounding box center [106, 277] width 167 height 125
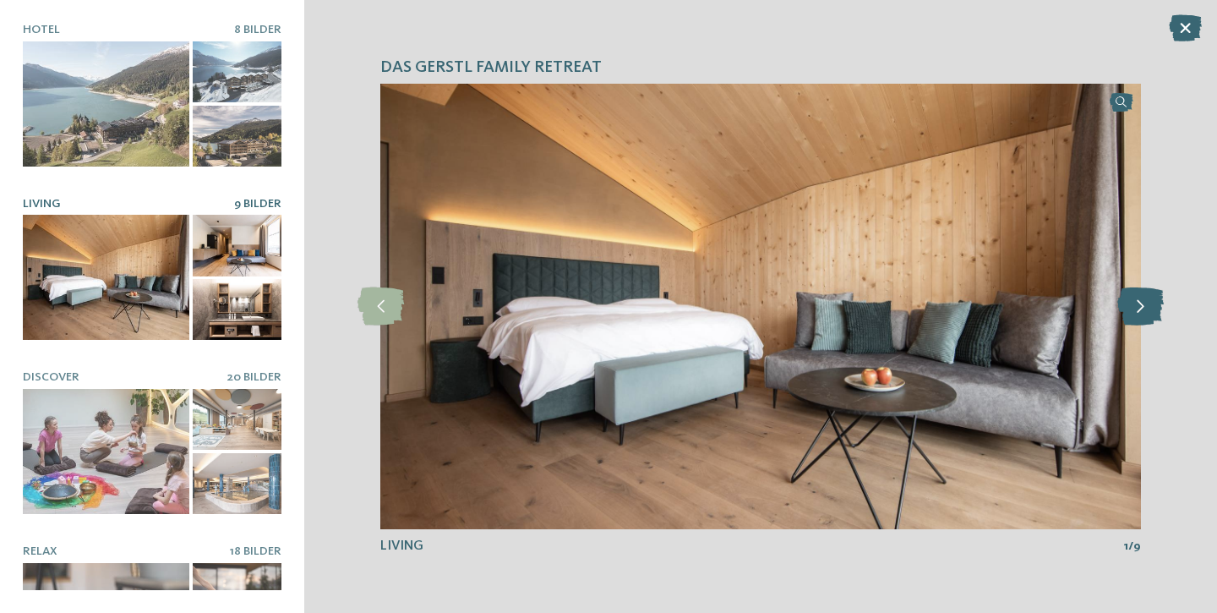
click at [1145, 303] on icon at bounding box center [1141, 306] width 46 height 38
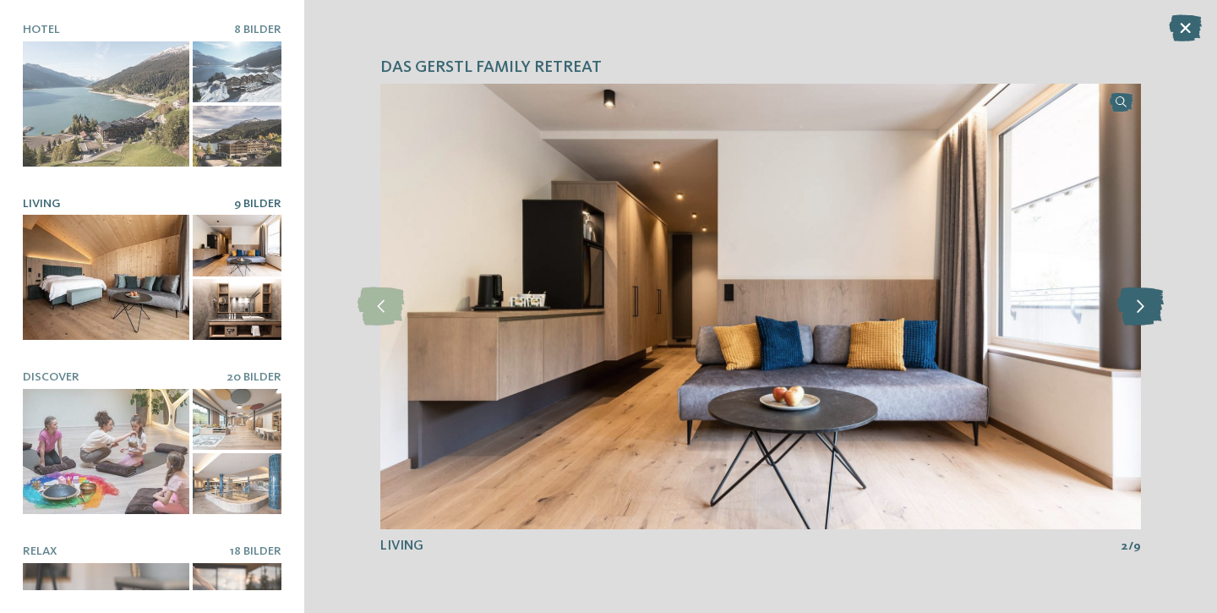
click at [1145, 303] on icon at bounding box center [1141, 306] width 46 height 38
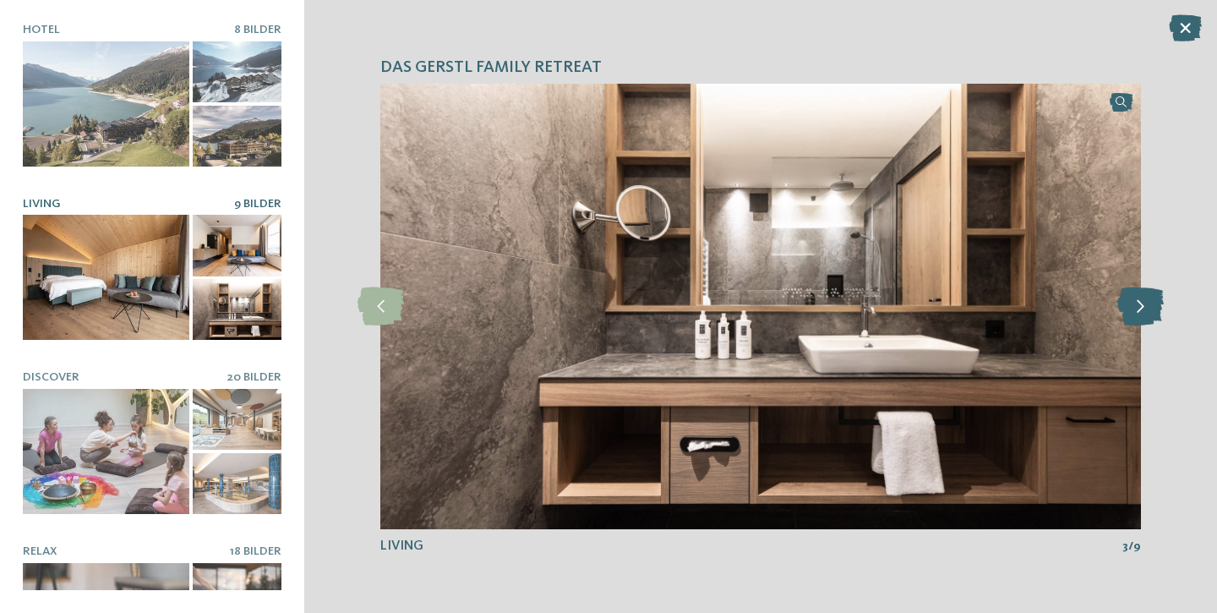
click at [1145, 303] on icon at bounding box center [1141, 306] width 46 height 38
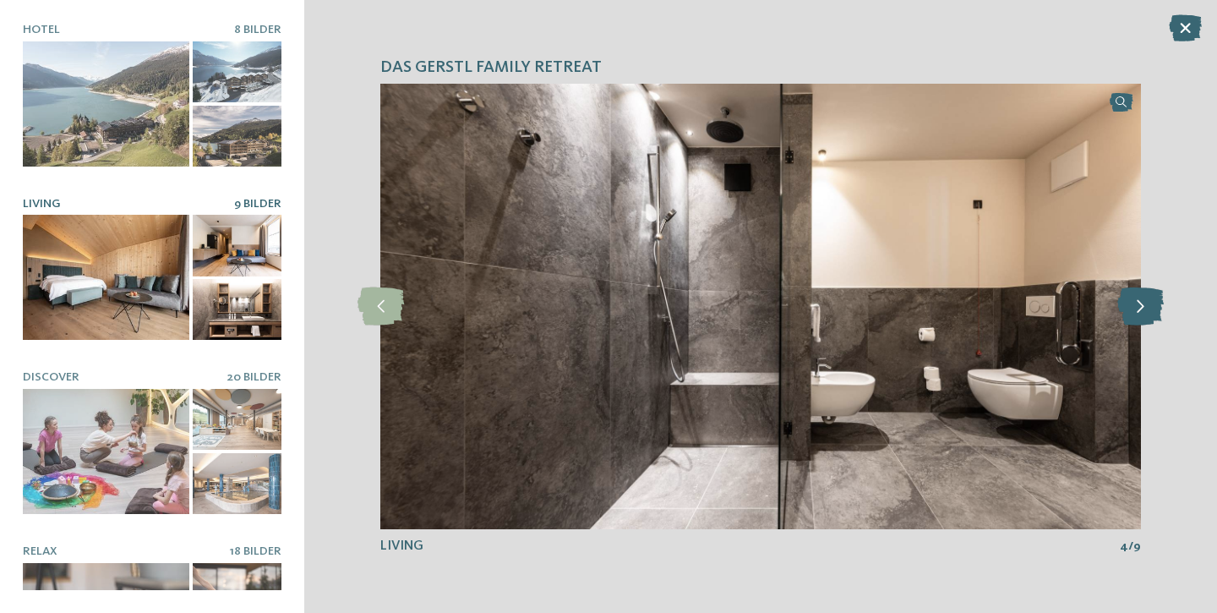
click at [1145, 303] on icon at bounding box center [1141, 306] width 46 height 38
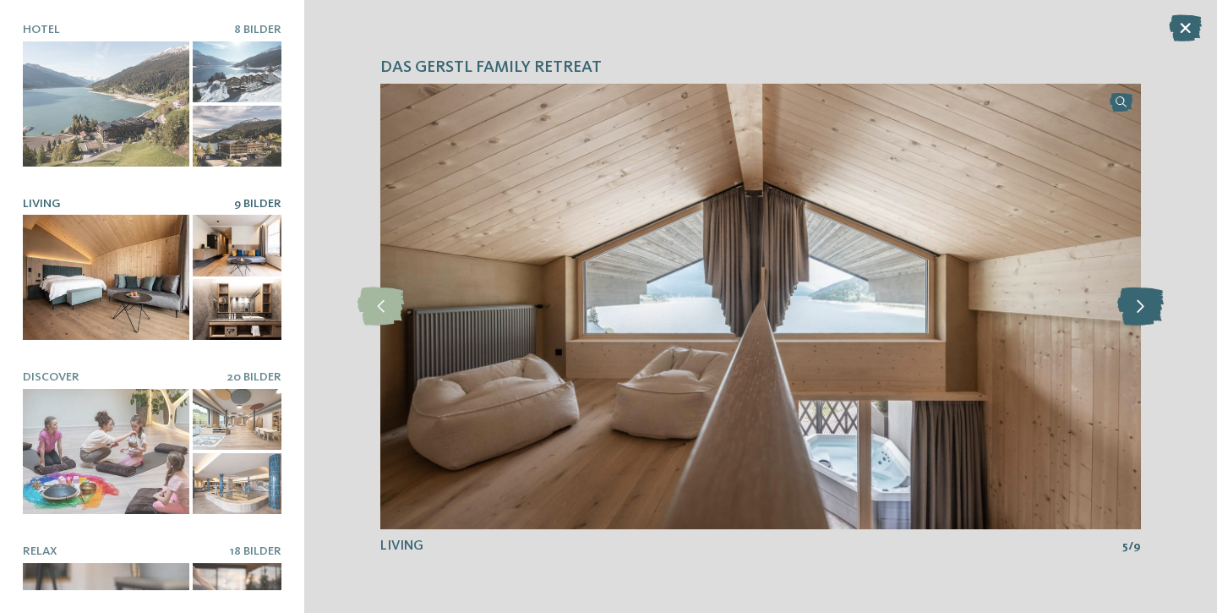
click at [1145, 303] on icon at bounding box center [1141, 306] width 46 height 38
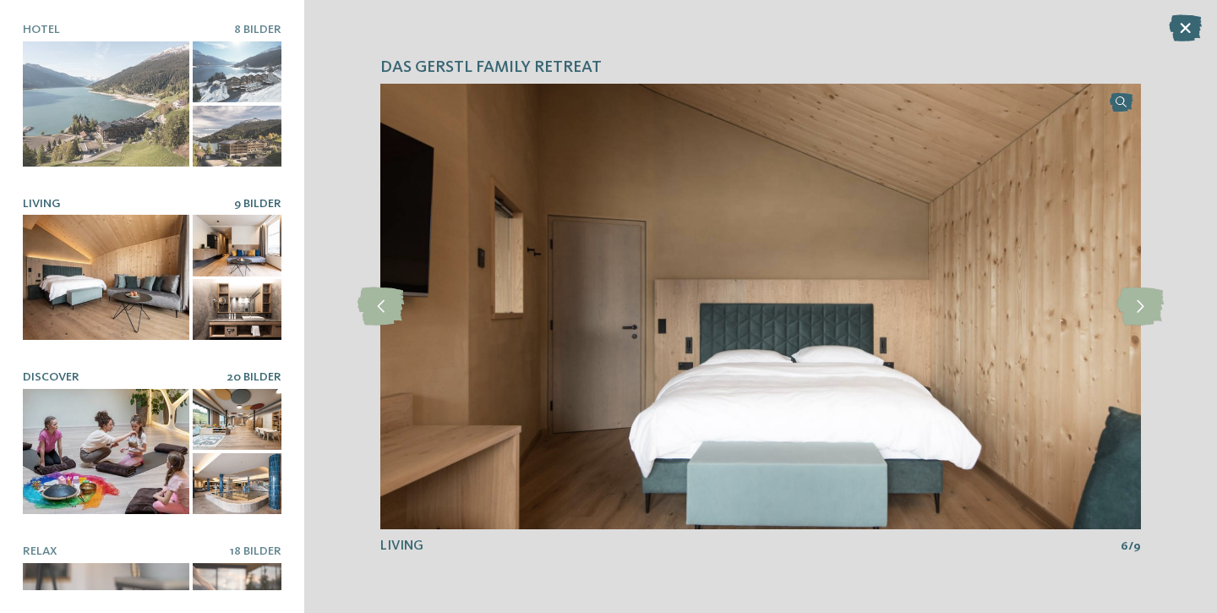
click at [111, 440] on div at bounding box center [106, 451] width 167 height 125
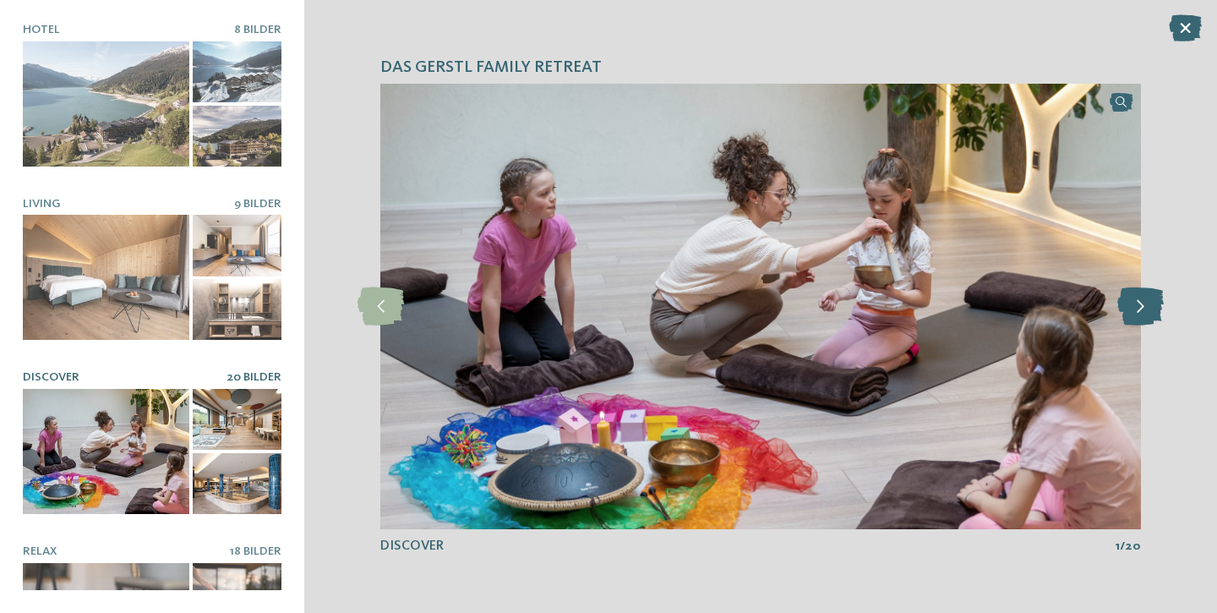
click at [1133, 309] on icon at bounding box center [1141, 306] width 46 height 38
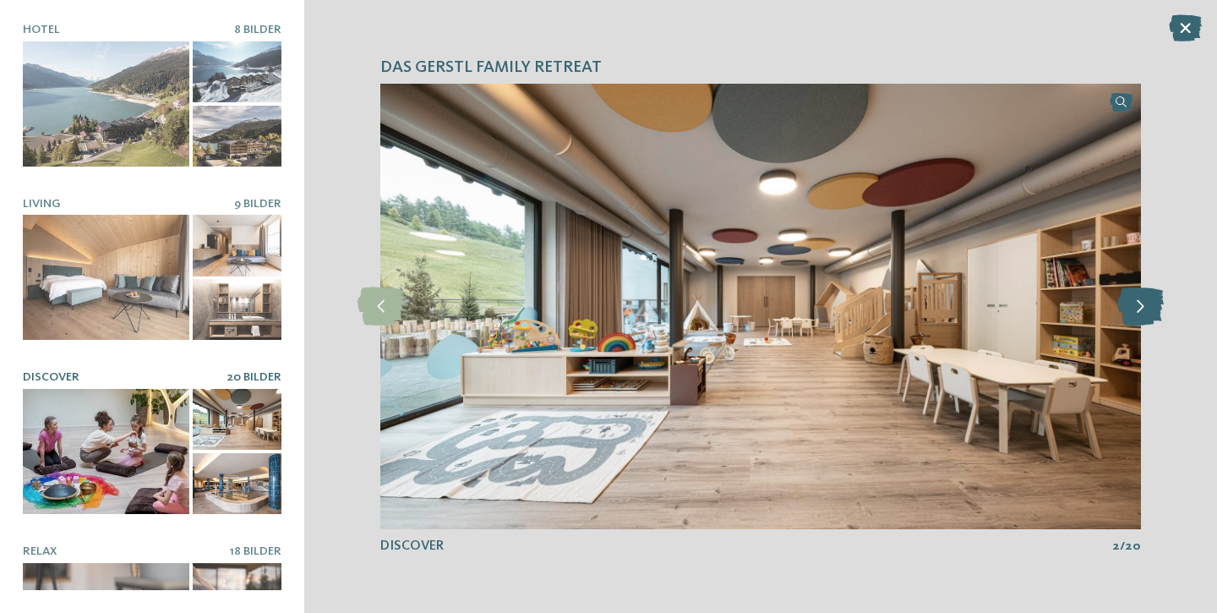
click at [1133, 309] on icon at bounding box center [1141, 306] width 46 height 38
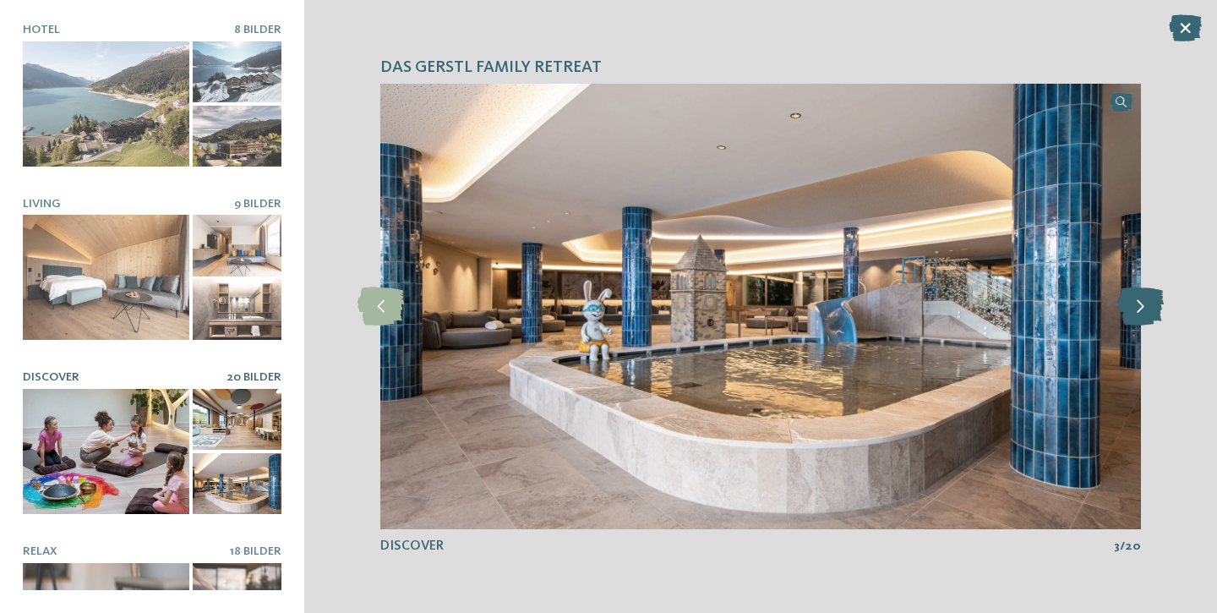
click at [1133, 309] on icon at bounding box center [1141, 306] width 46 height 38
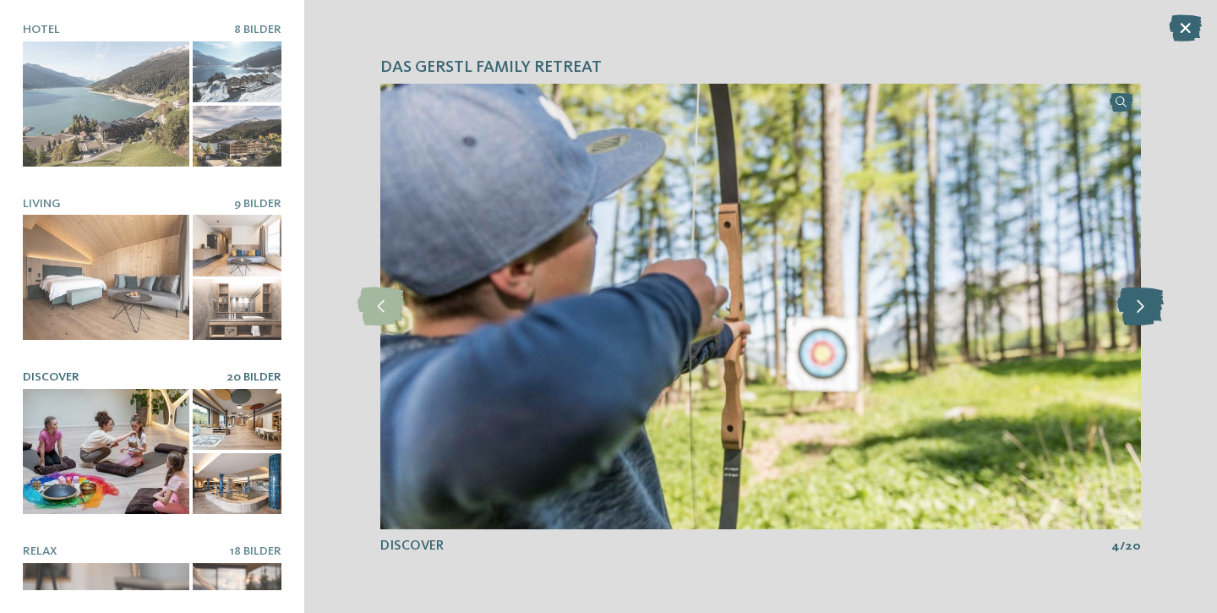
click at [1133, 309] on icon at bounding box center [1141, 306] width 46 height 38
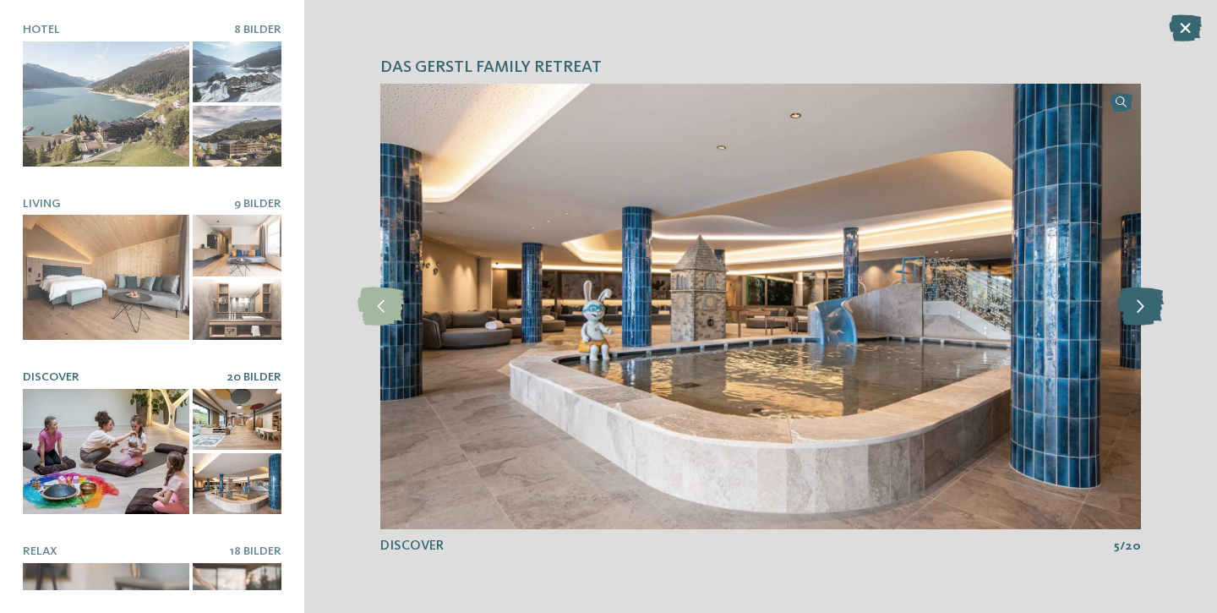
click at [1133, 309] on icon at bounding box center [1141, 306] width 46 height 38
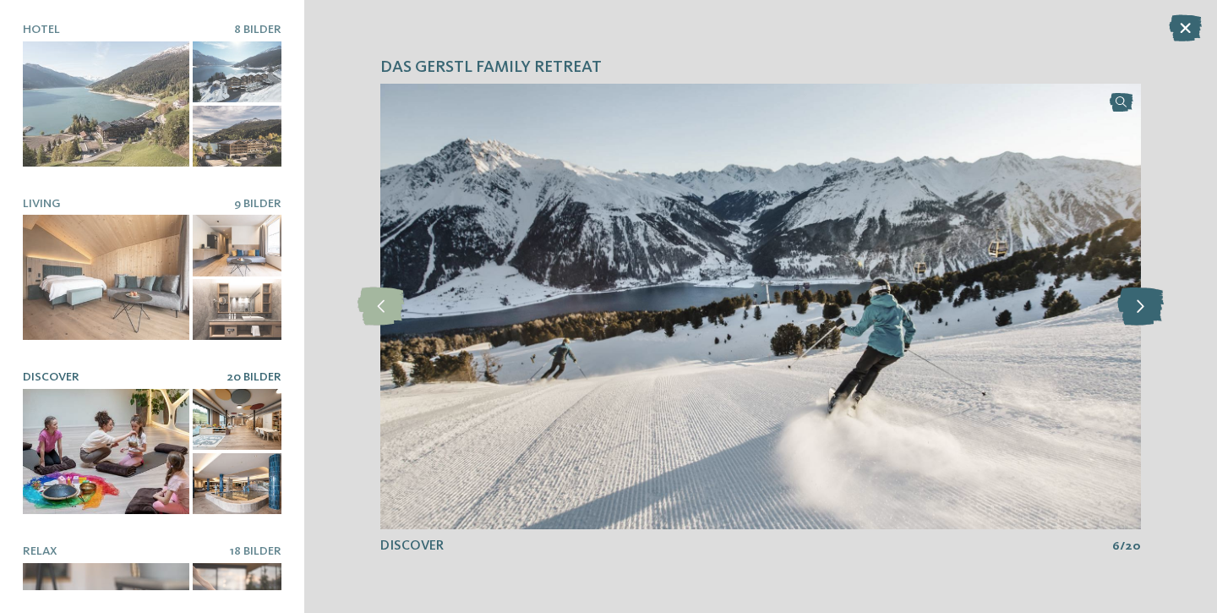
click at [1139, 307] on icon at bounding box center [1141, 306] width 46 height 38
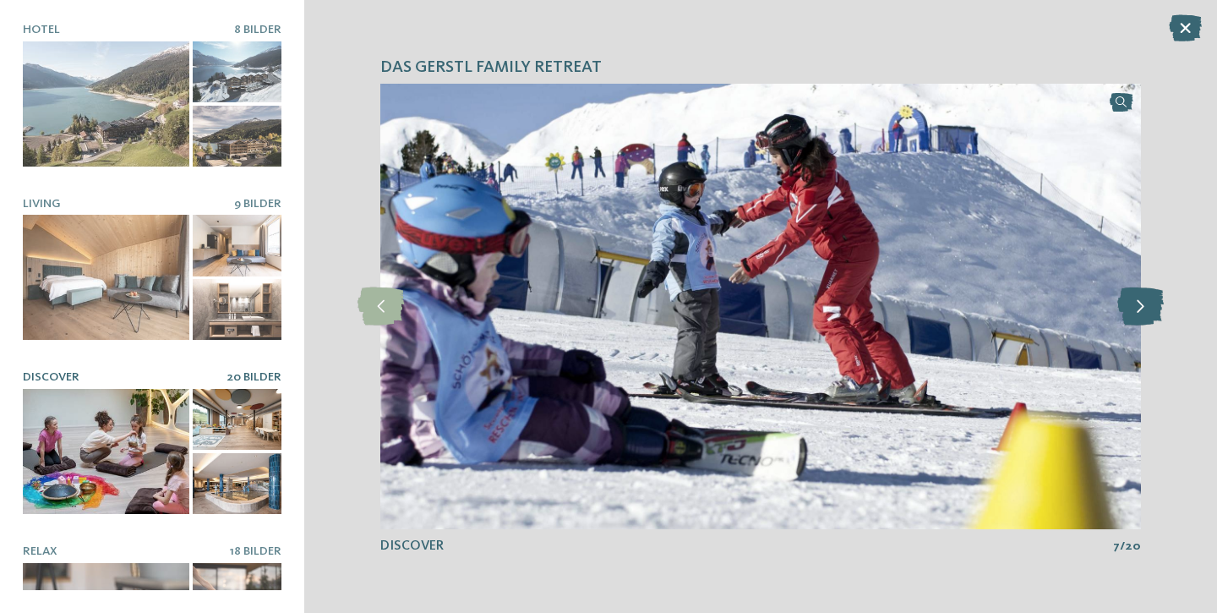
click at [1139, 307] on icon at bounding box center [1141, 306] width 46 height 38
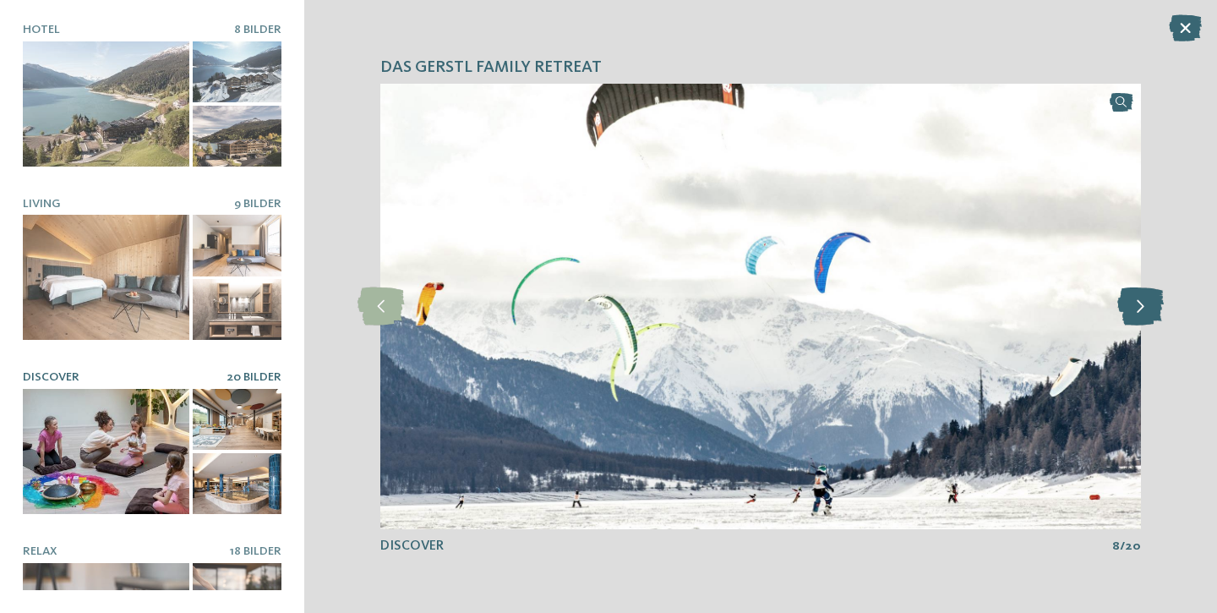
click at [1139, 307] on icon at bounding box center [1141, 306] width 46 height 38
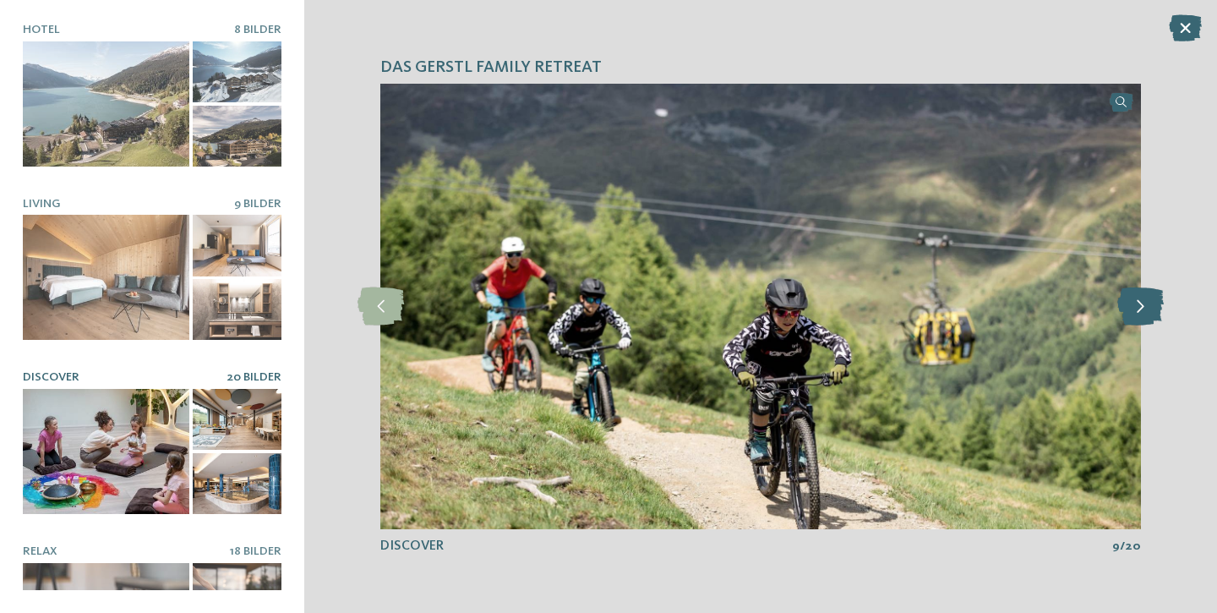
click at [1139, 307] on icon at bounding box center [1141, 306] width 46 height 38
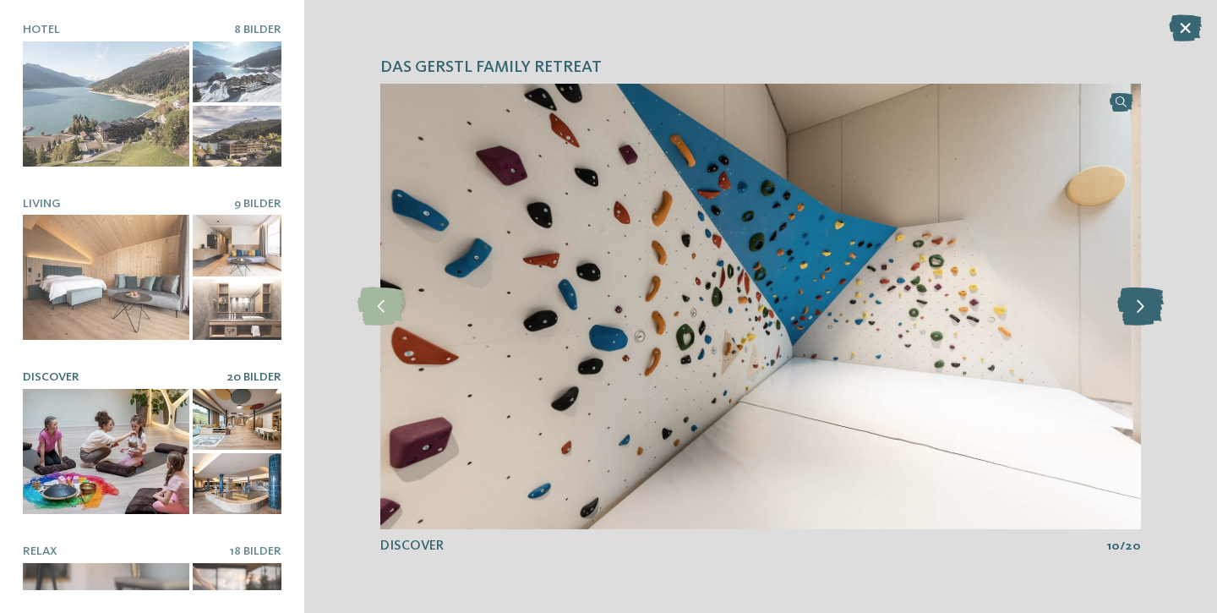
click at [1139, 307] on icon at bounding box center [1141, 306] width 46 height 38
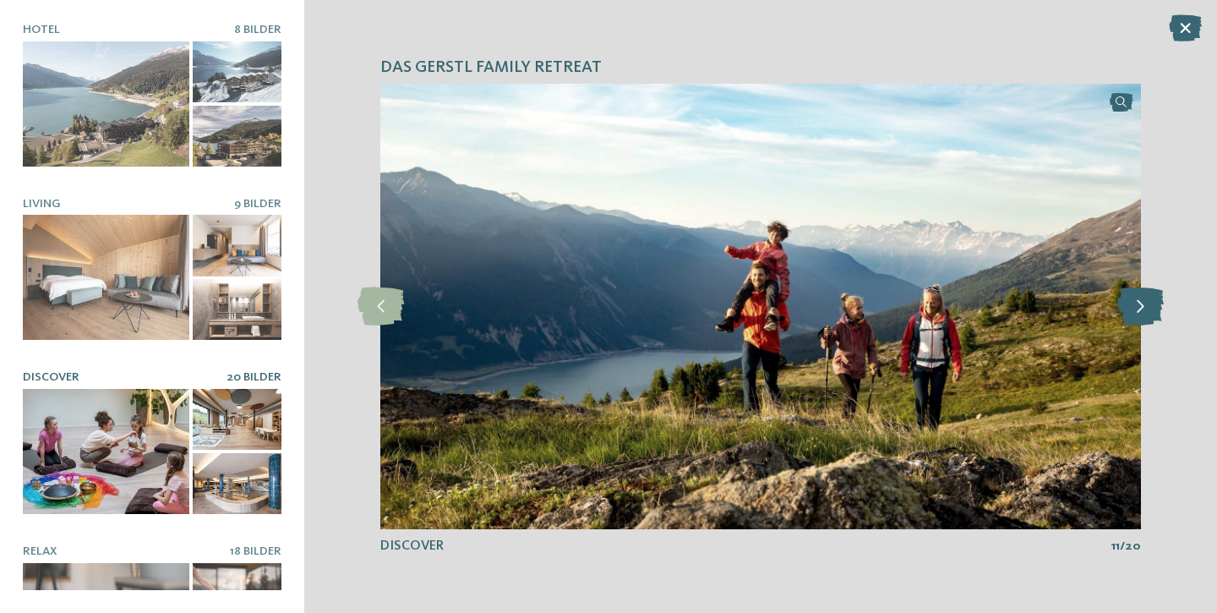
click at [1139, 307] on icon at bounding box center [1141, 306] width 46 height 38
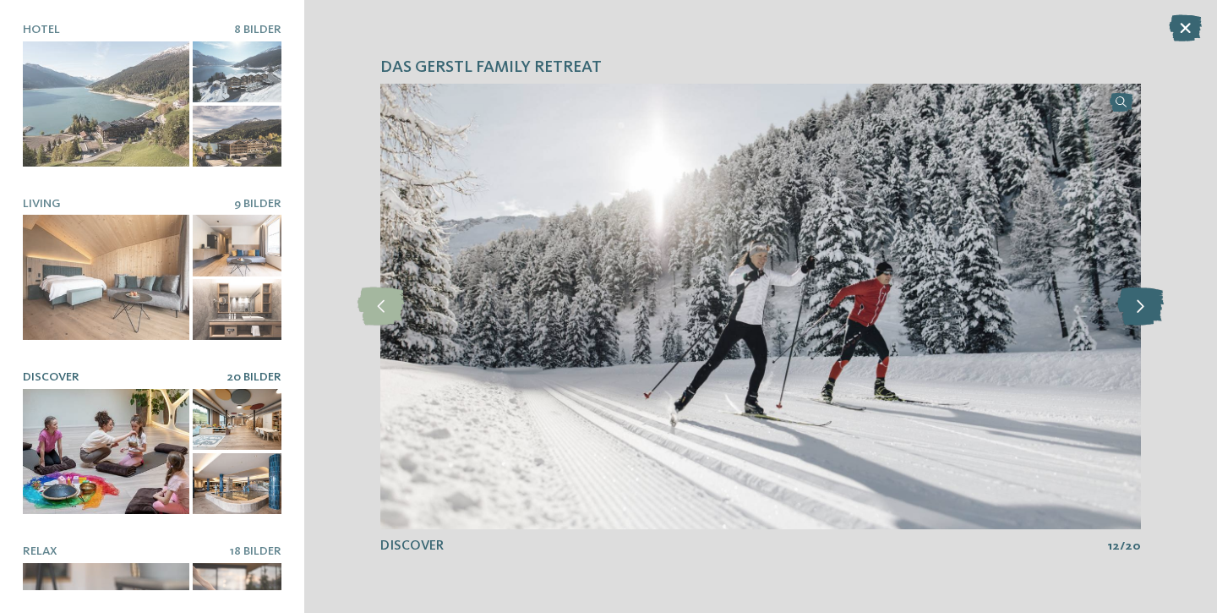
click at [1139, 307] on icon at bounding box center [1141, 306] width 46 height 38
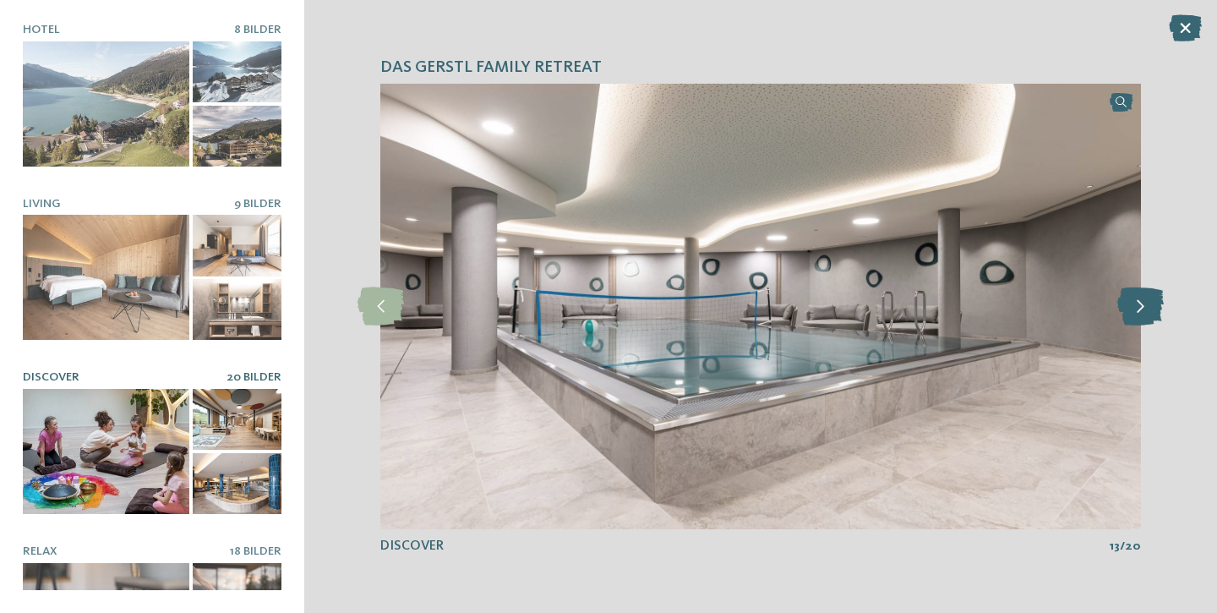
click at [1139, 307] on icon at bounding box center [1141, 306] width 46 height 38
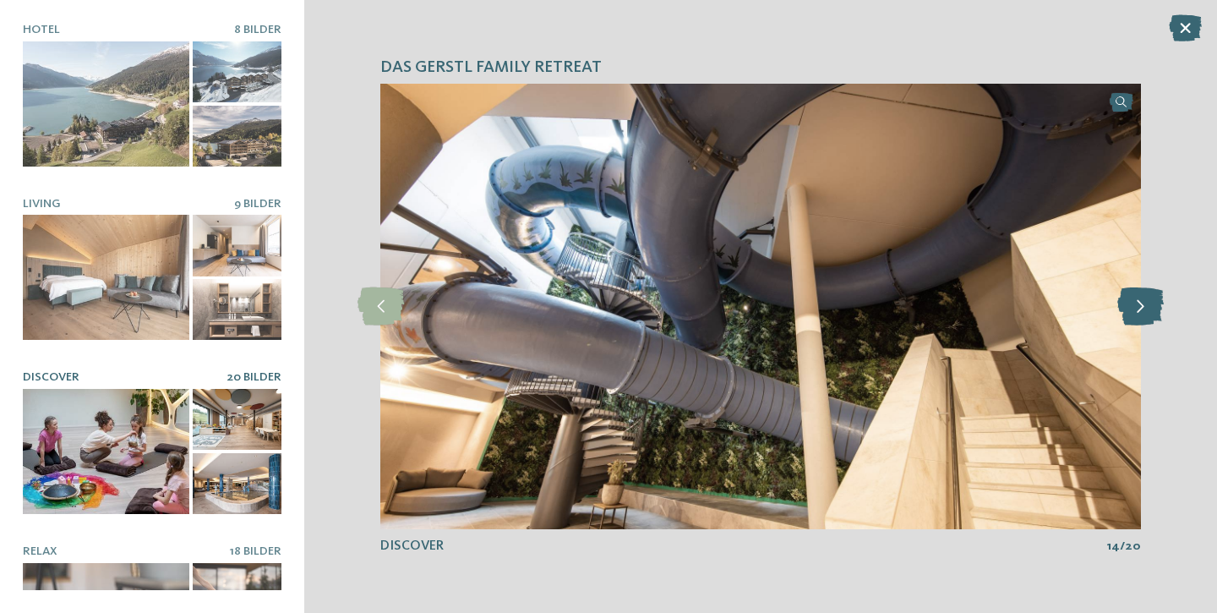
click at [1139, 307] on icon at bounding box center [1141, 306] width 46 height 38
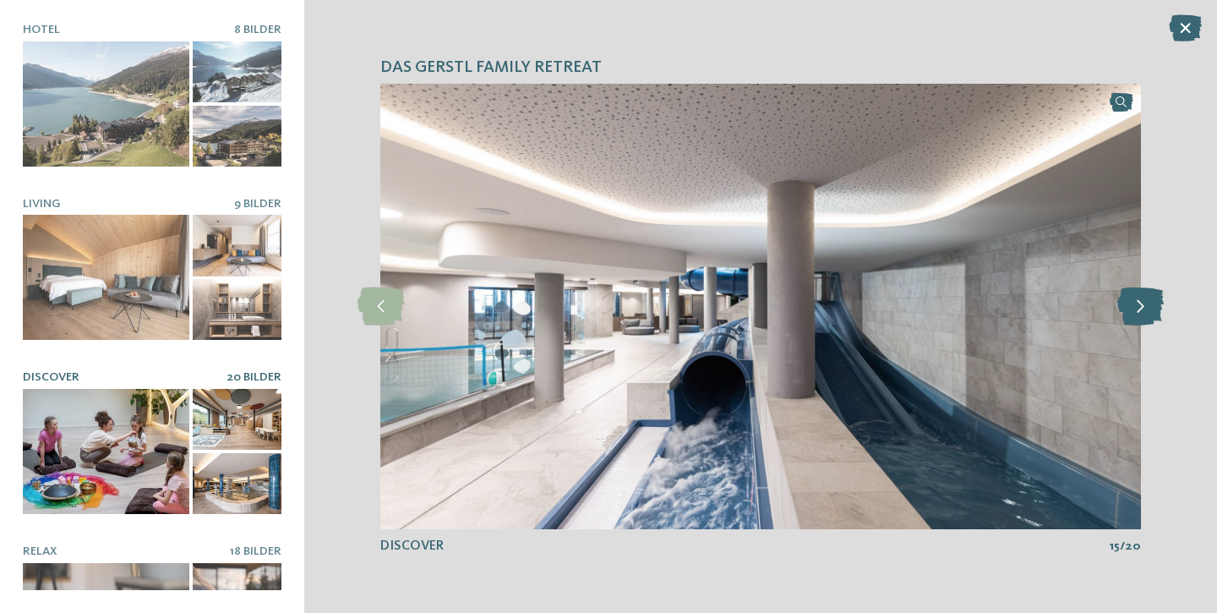
click at [1139, 307] on icon at bounding box center [1141, 306] width 46 height 38
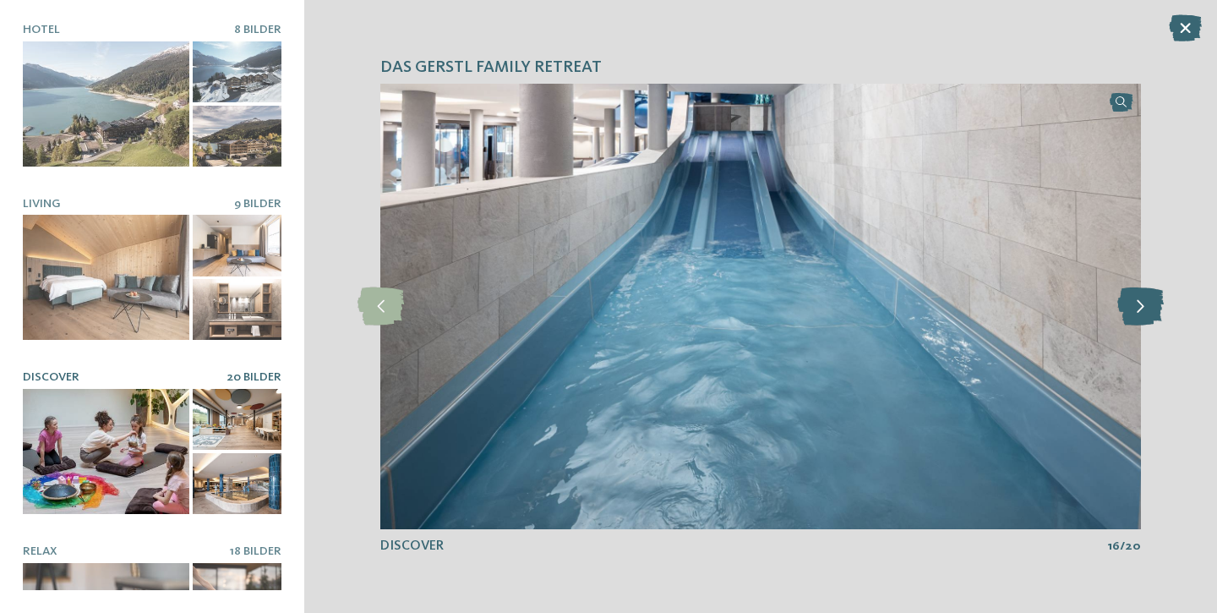
click at [1139, 307] on icon at bounding box center [1141, 306] width 46 height 38
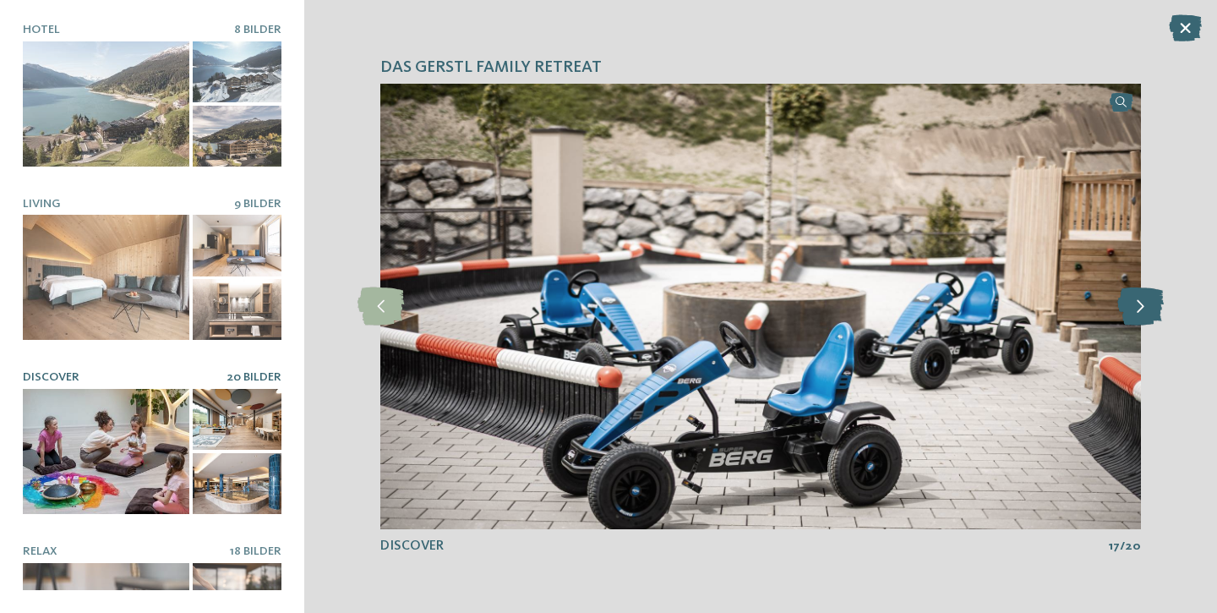
click at [1139, 307] on icon at bounding box center [1141, 306] width 46 height 38
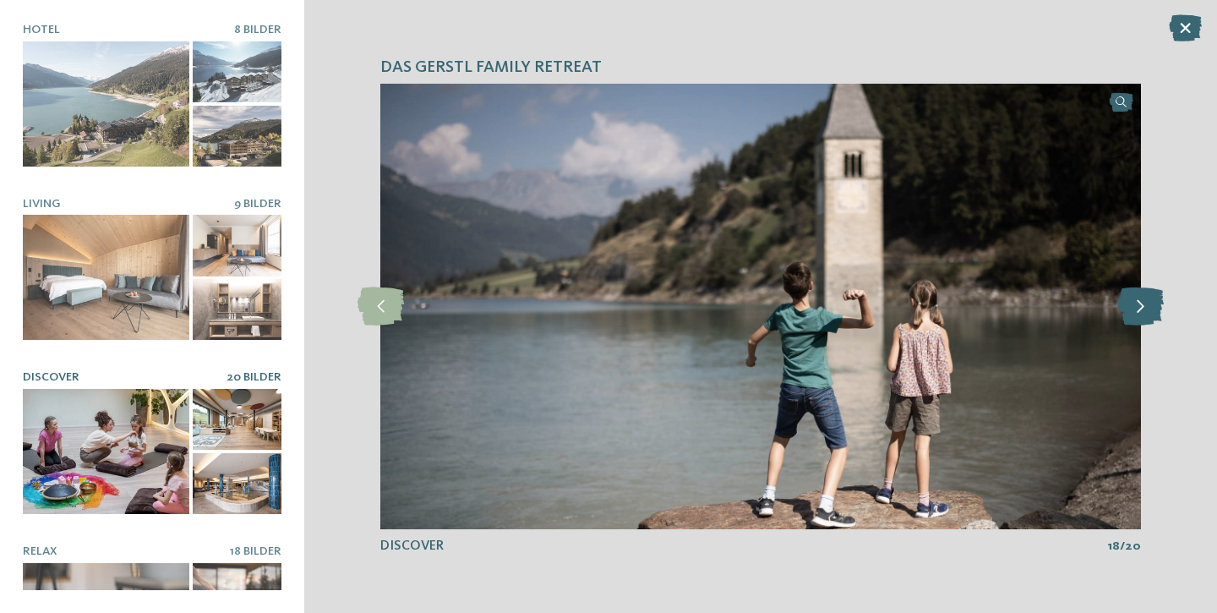
click at [1139, 307] on icon at bounding box center [1141, 306] width 46 height 38
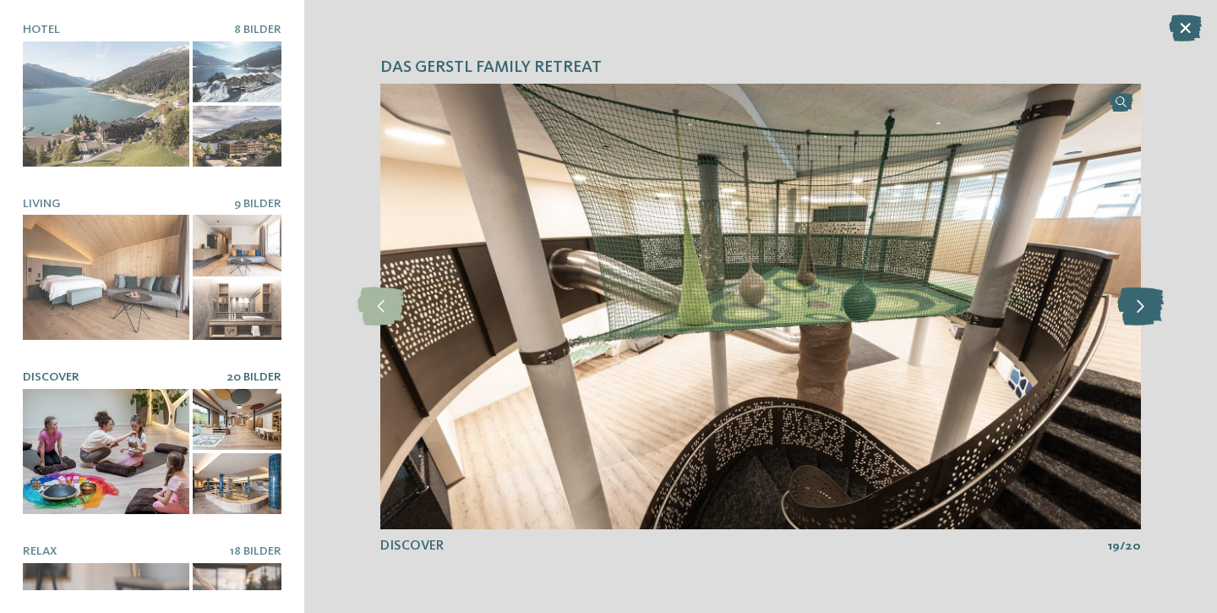
click at [1139, 307] on icon at bounding box center [1141, 306] width 46 height 38
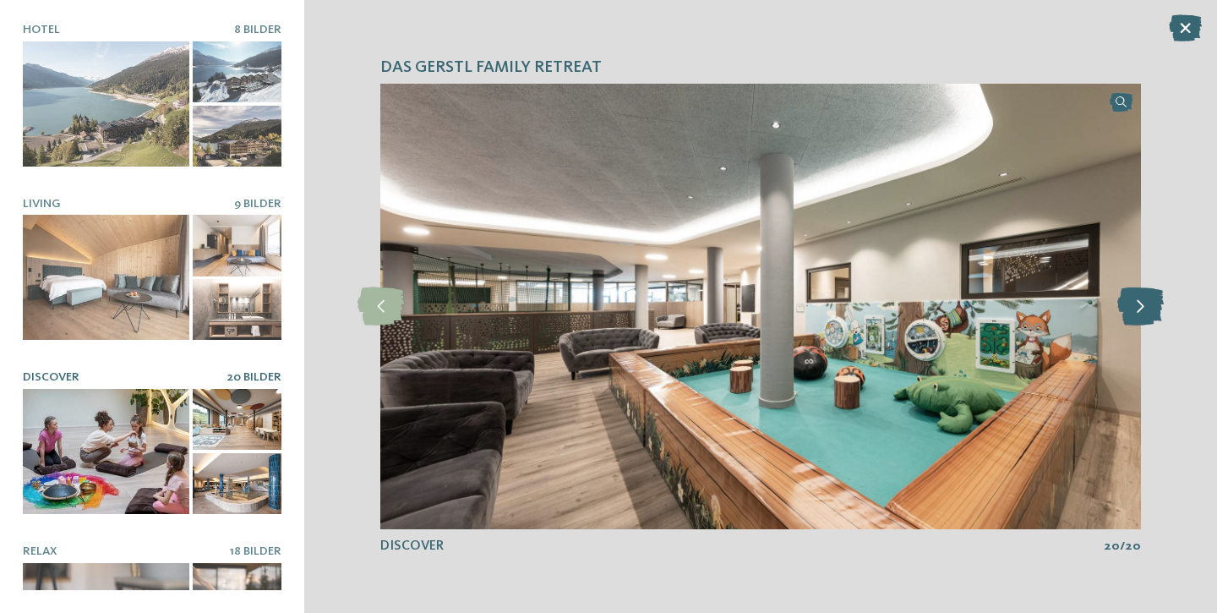
click at [1139, 307] on icon at bounding box center [1141, 306] width 46 height 38
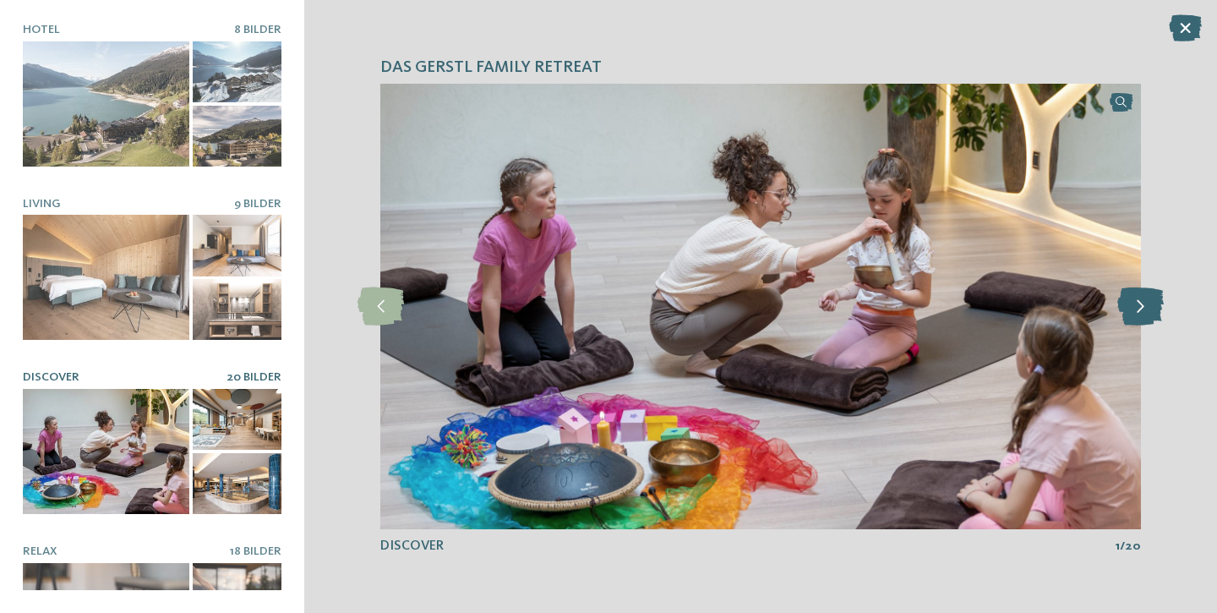
click at [1139, 307] on icon at bounding box center [1141, 306] width 46 height 38
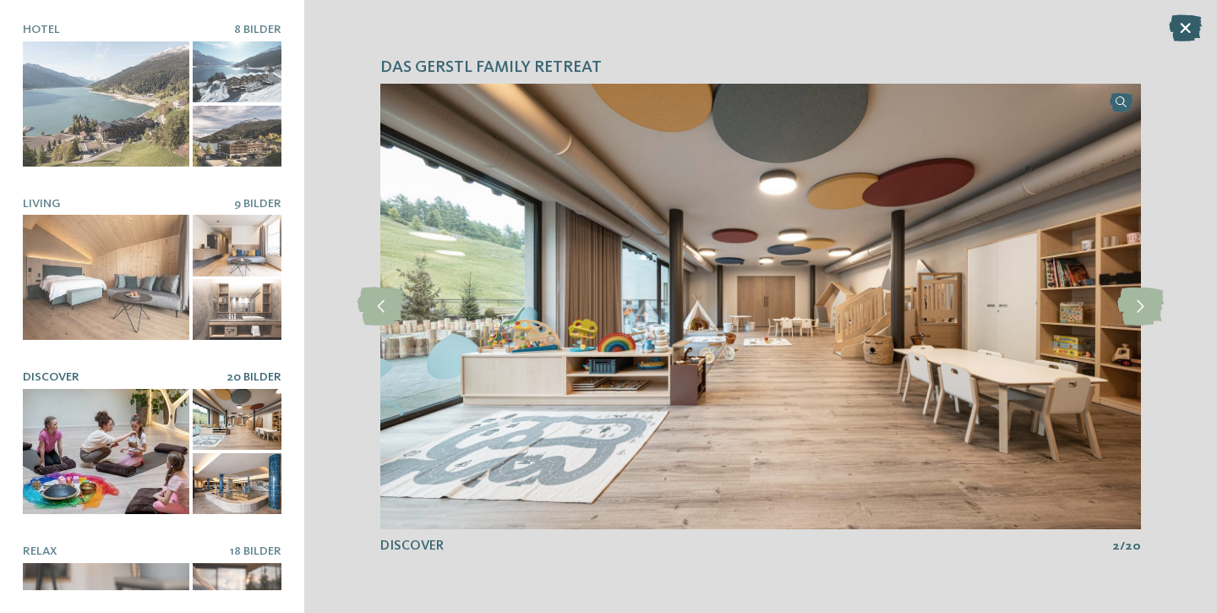
click at [1183, 31] on icon at bounding box center [1185, 27] width 33 height 27
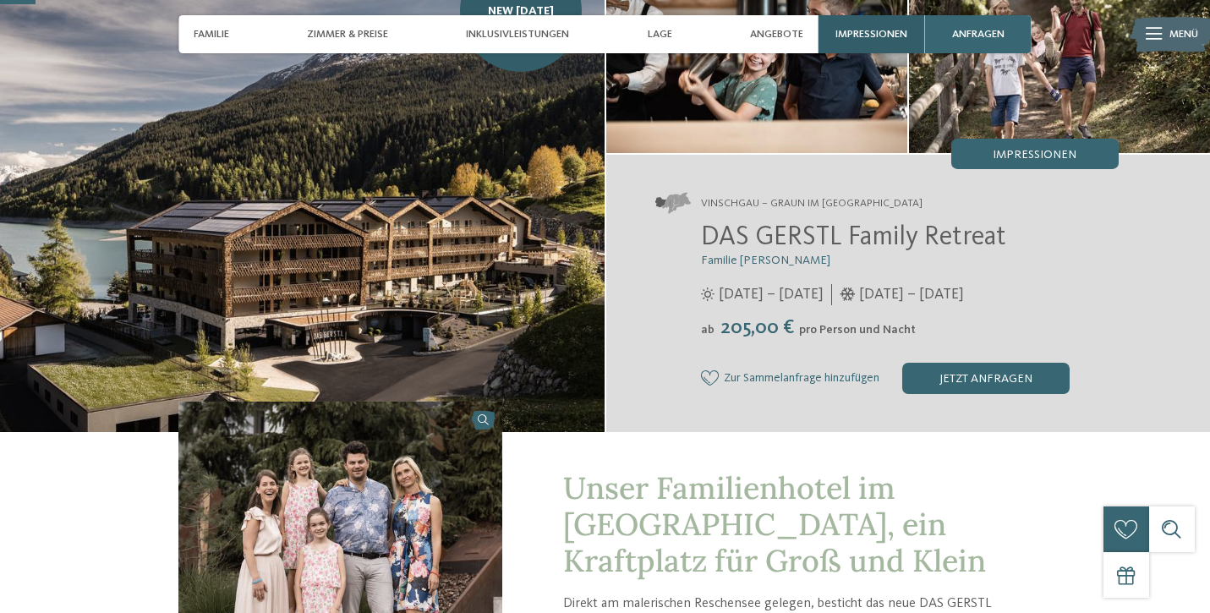
click at [870, 39] on span "Impressionen" at bounding box center [871, 34] width 72 height 13
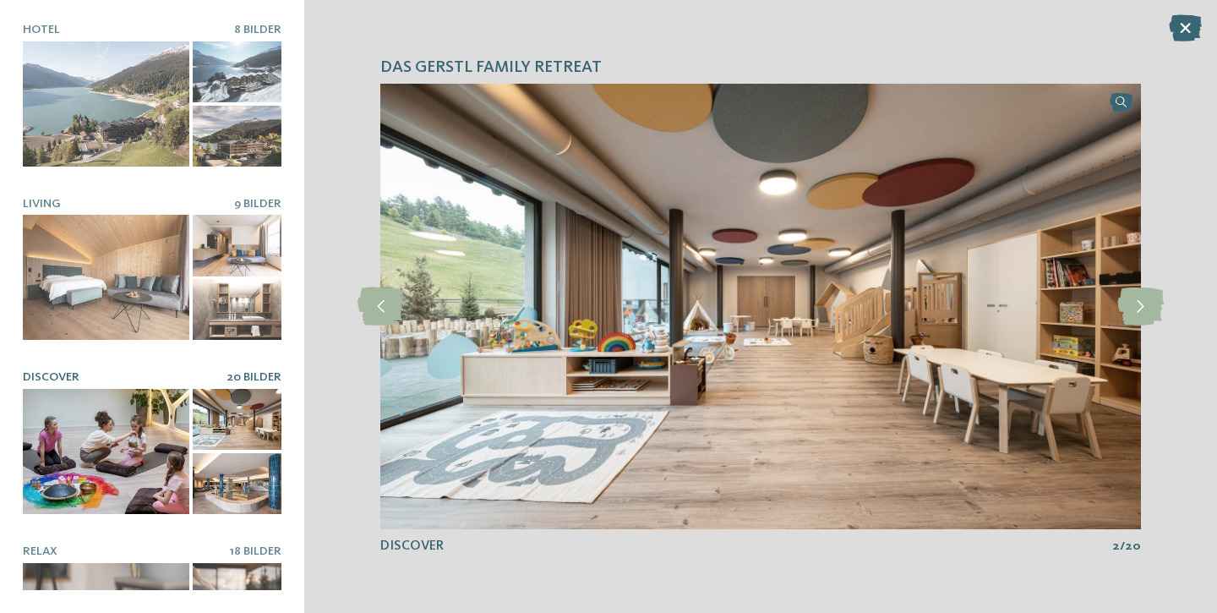
click at [113, 459] on div at bounding box center [106, 451] width 167 height 125
click at [1141, 301] on icon at bounding box center [1141, 306] width 46 height 38
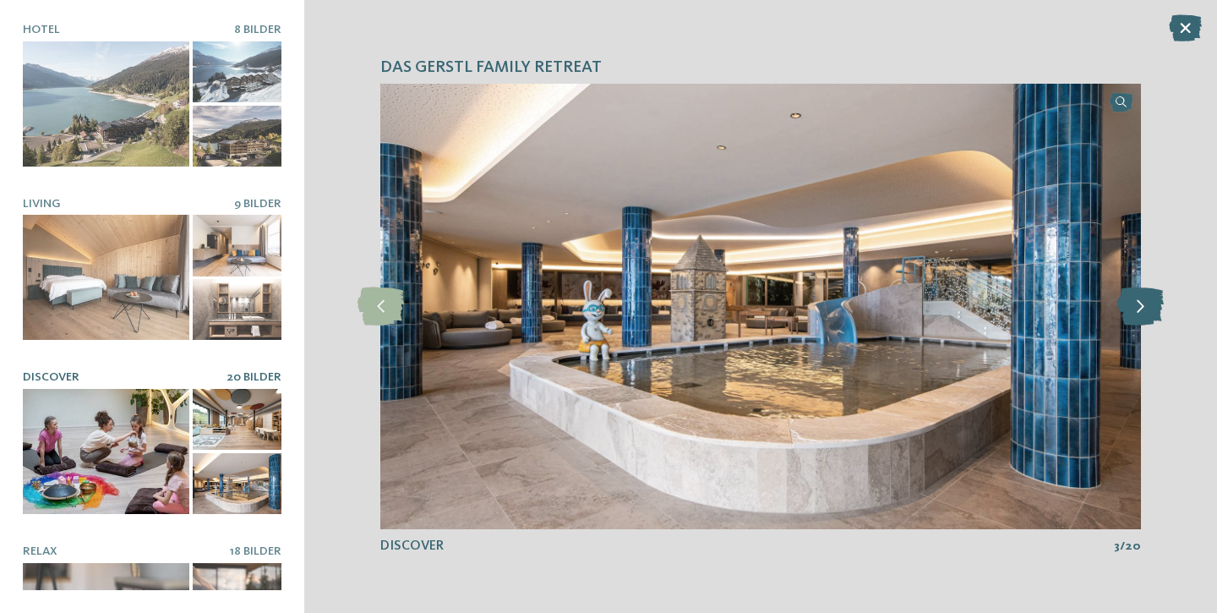
click at [1141, 301] on icon at bounding box center [1141, 306] width 46 height 38
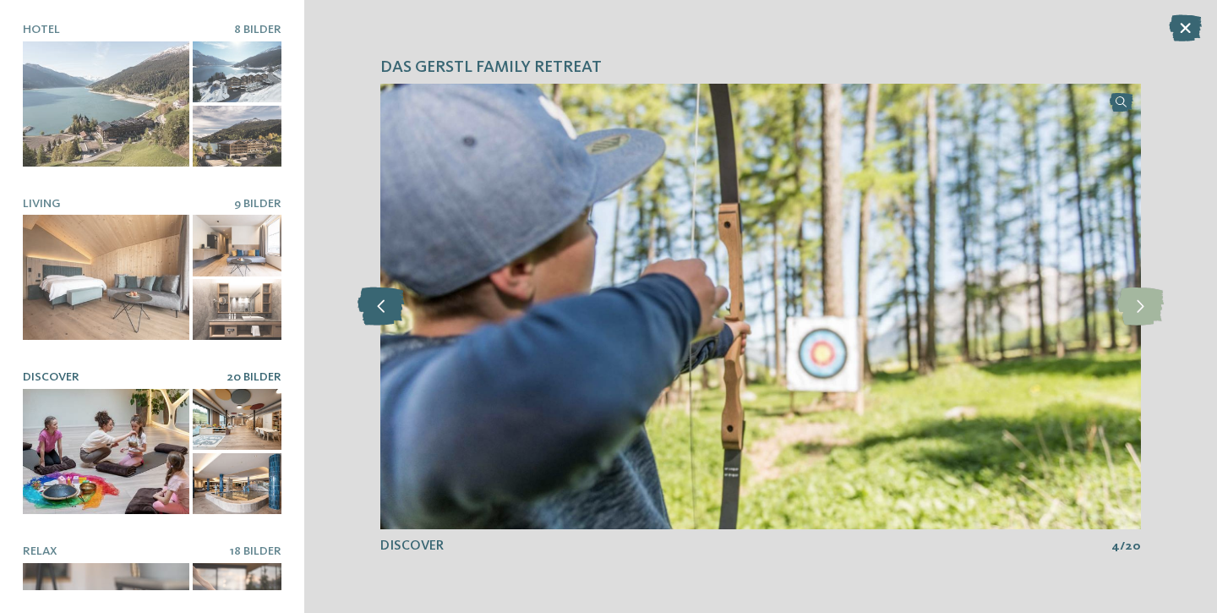
click at [377, 305] on icon at bounding box center [381, 306] width 46 height 38
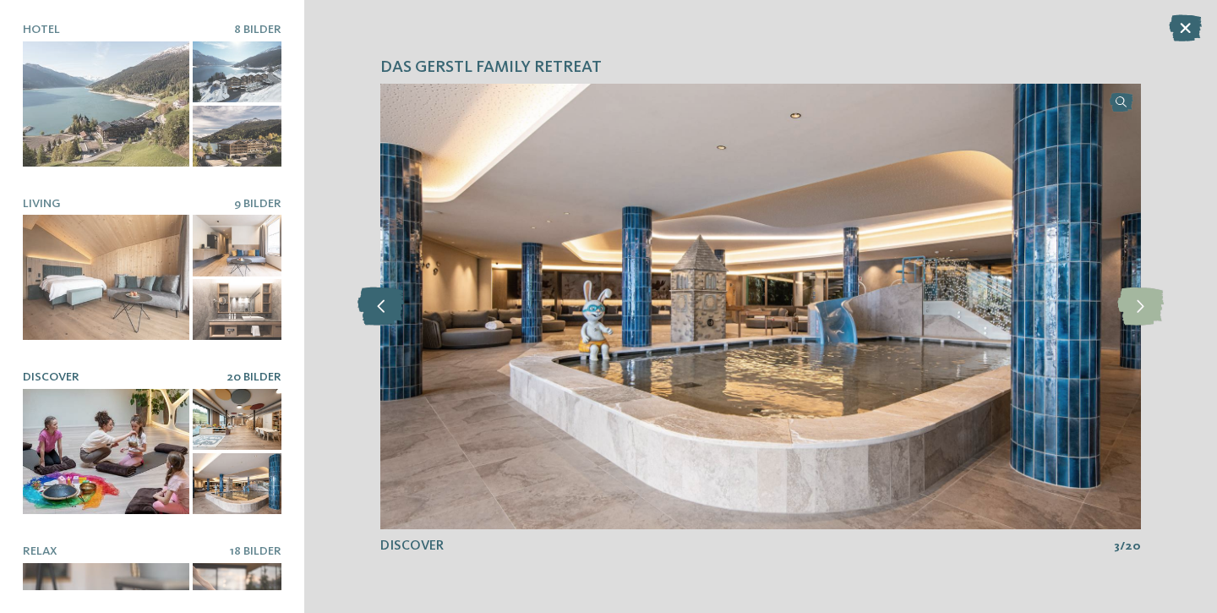
click at [377, 305] on icon at bounding box center [381, 306] width 46 height 38
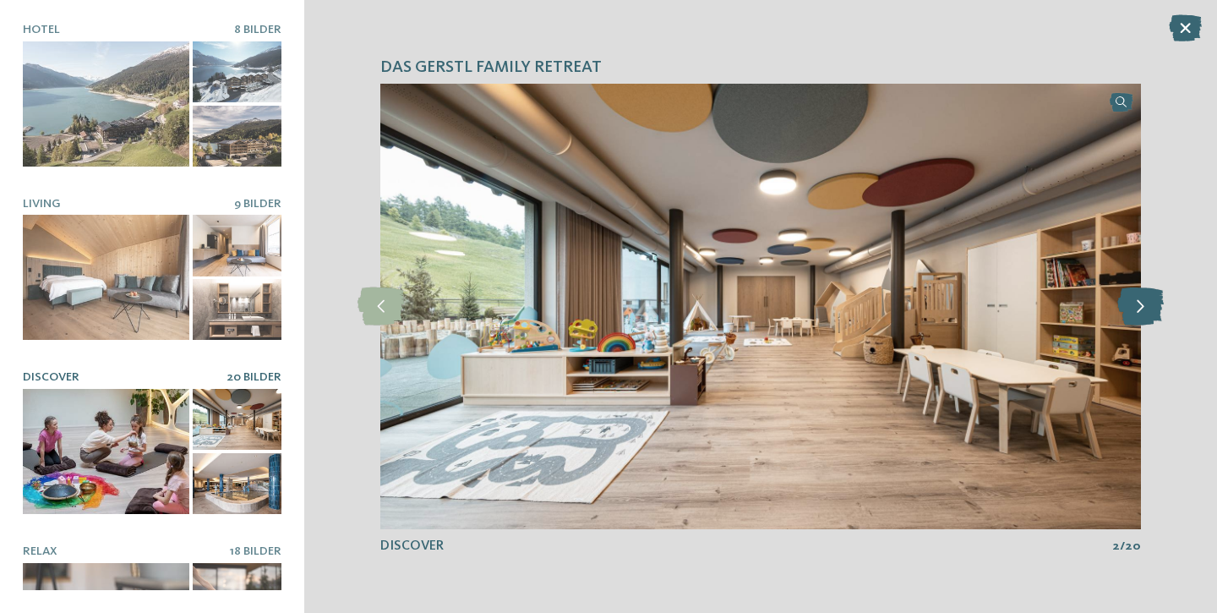
click at [1143, 312] on icon at bounding box center [1141, 306] width 46 height 38
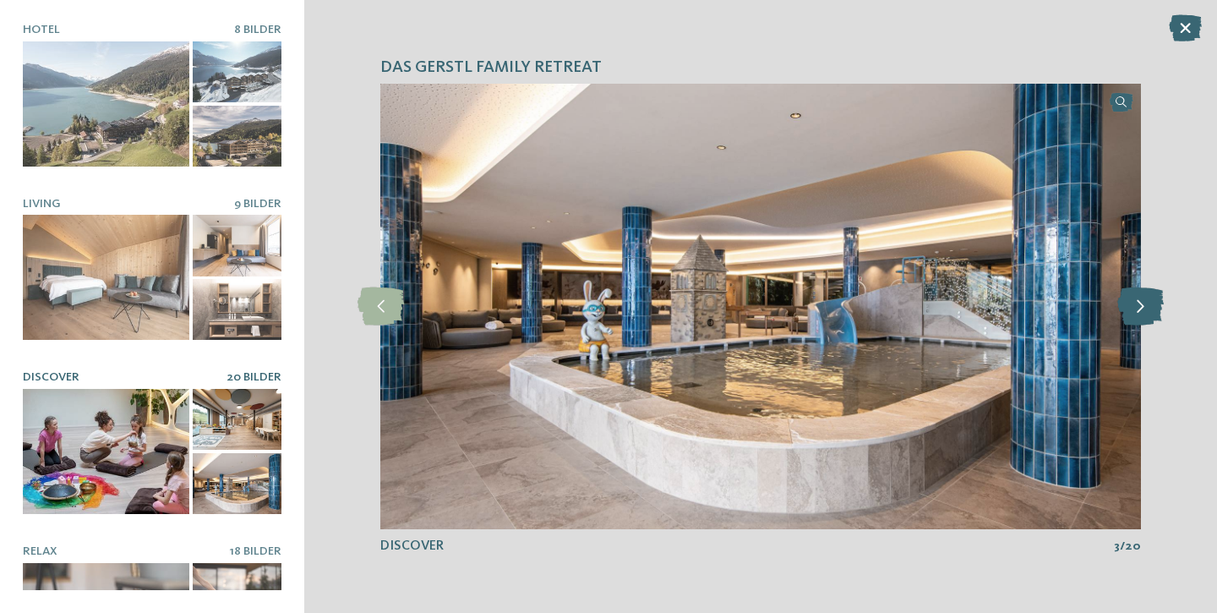
click at [1143, 312] on icon at bounding box center [1141, 306] width 46 height 38
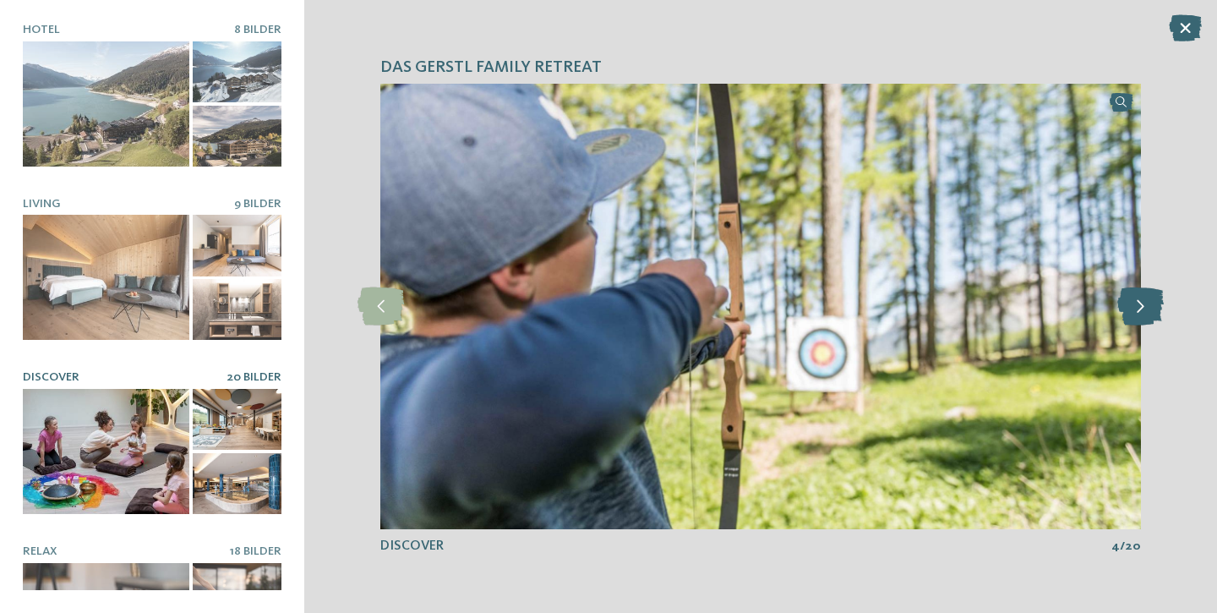
click at [1143, 312] on icon at bounding box center [1141, 306] width 46 height 38
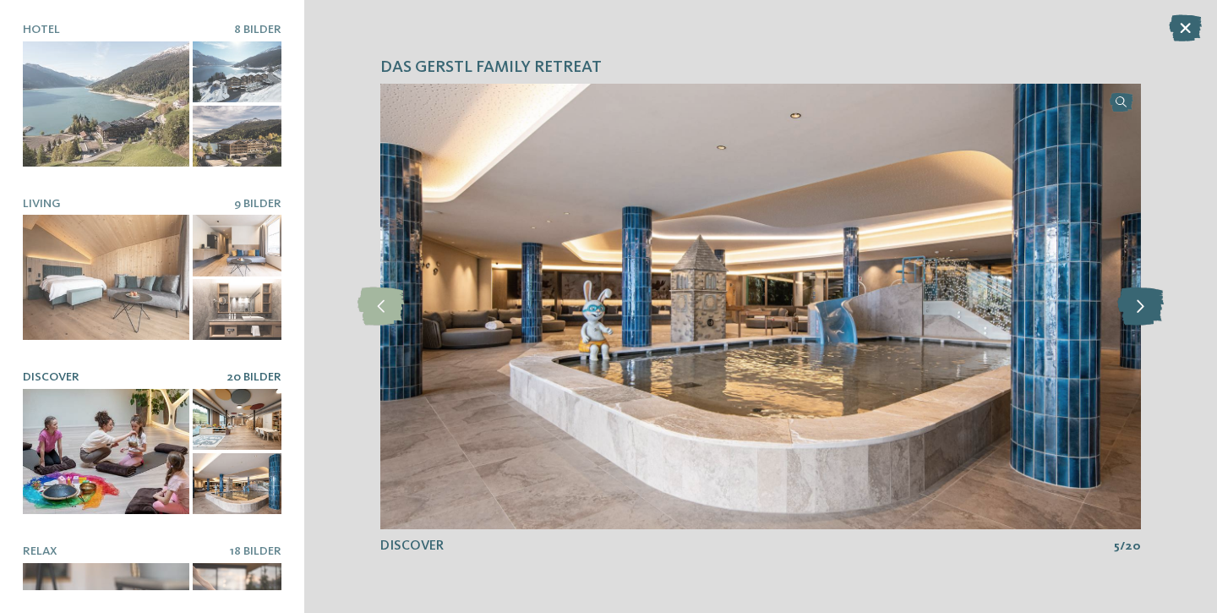
click at [1143, 312] on icon at bounding box center [1141, 306] width 46 height 38
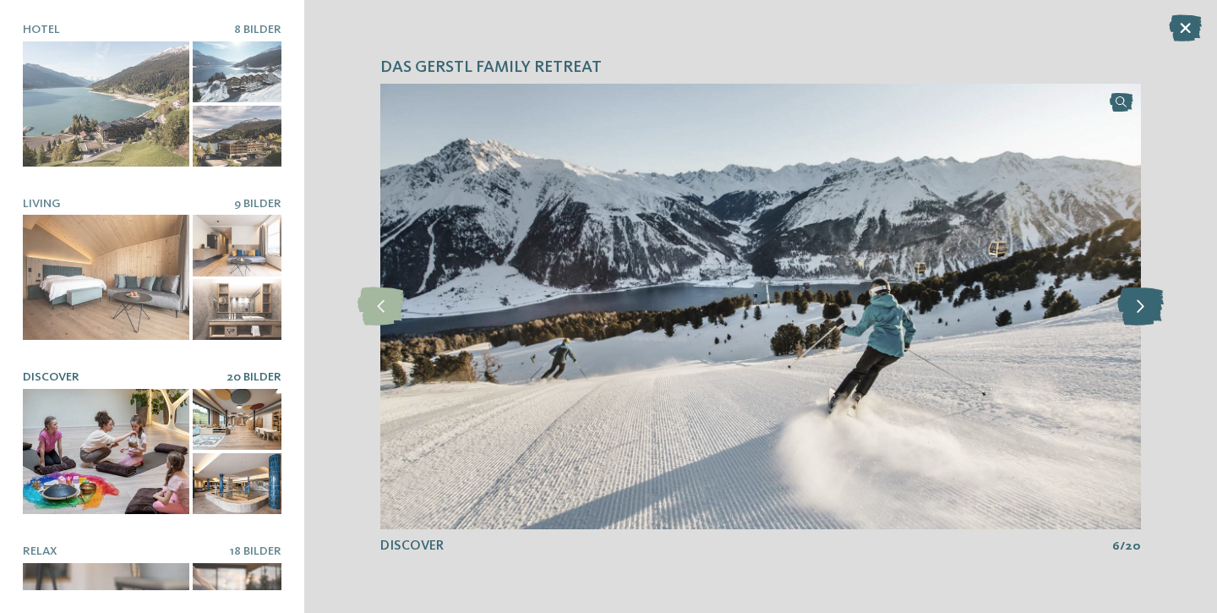
click at [1143, 312] on icon at bounding box center [1141, 306] width 46 height 38
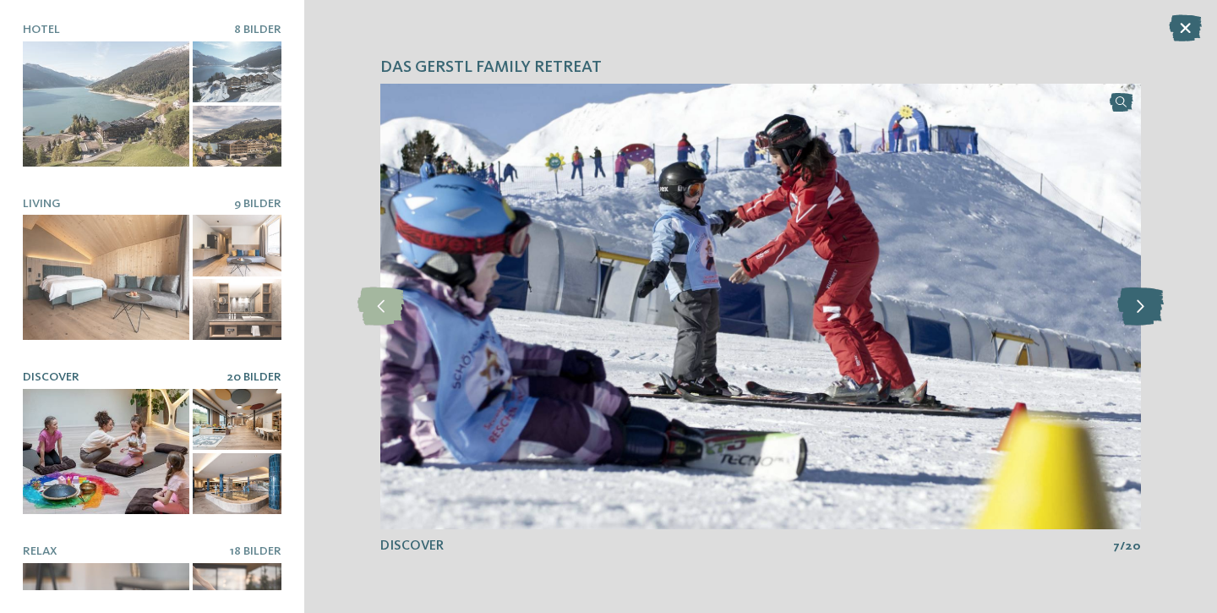
click at [1143, 312] on icon at bounding box center [1141, 306] width 46 height 38
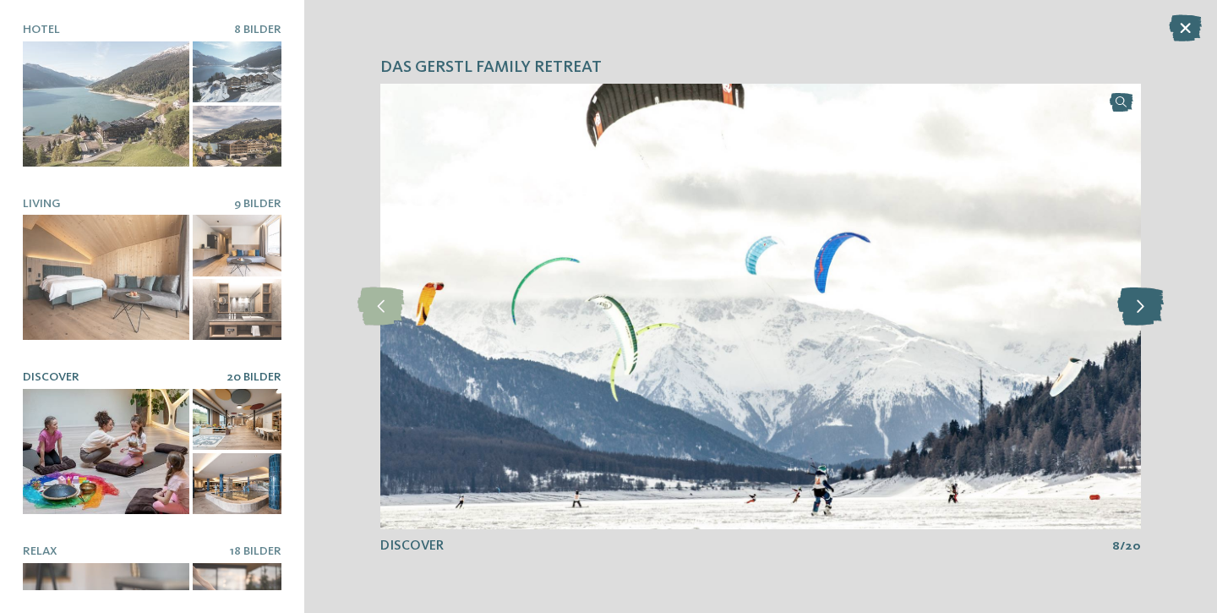
click at [1143, 312] on icon at bounding box center [1141, 306] width 46 height 38
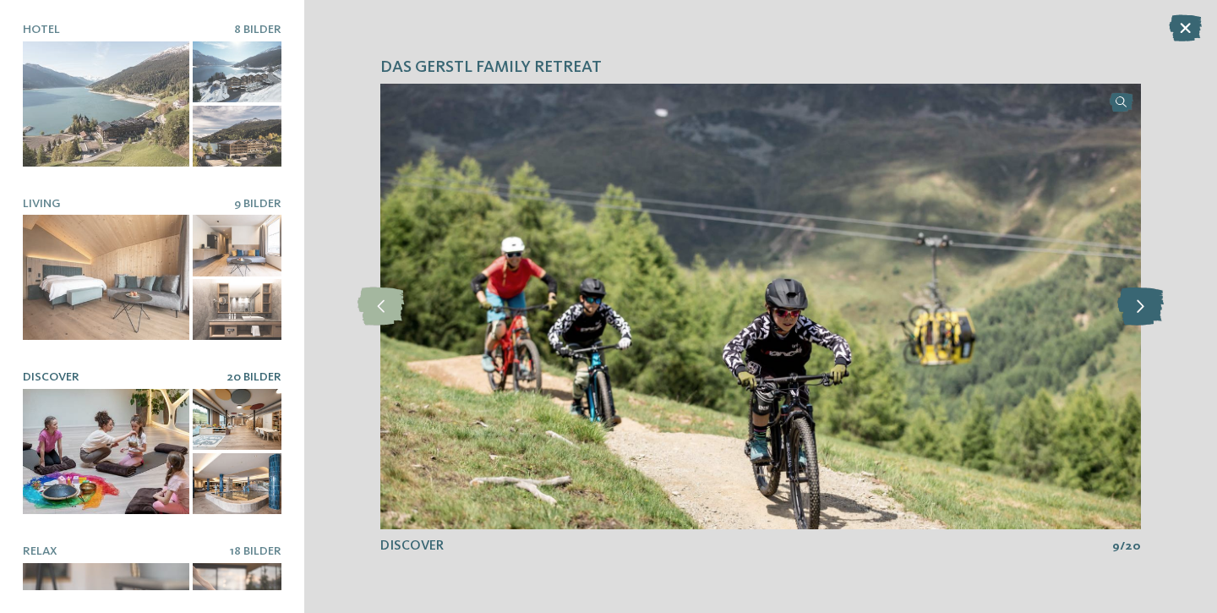
click at [1143, 312] on icon at bounding box center [1141, 306] width 46 height 38
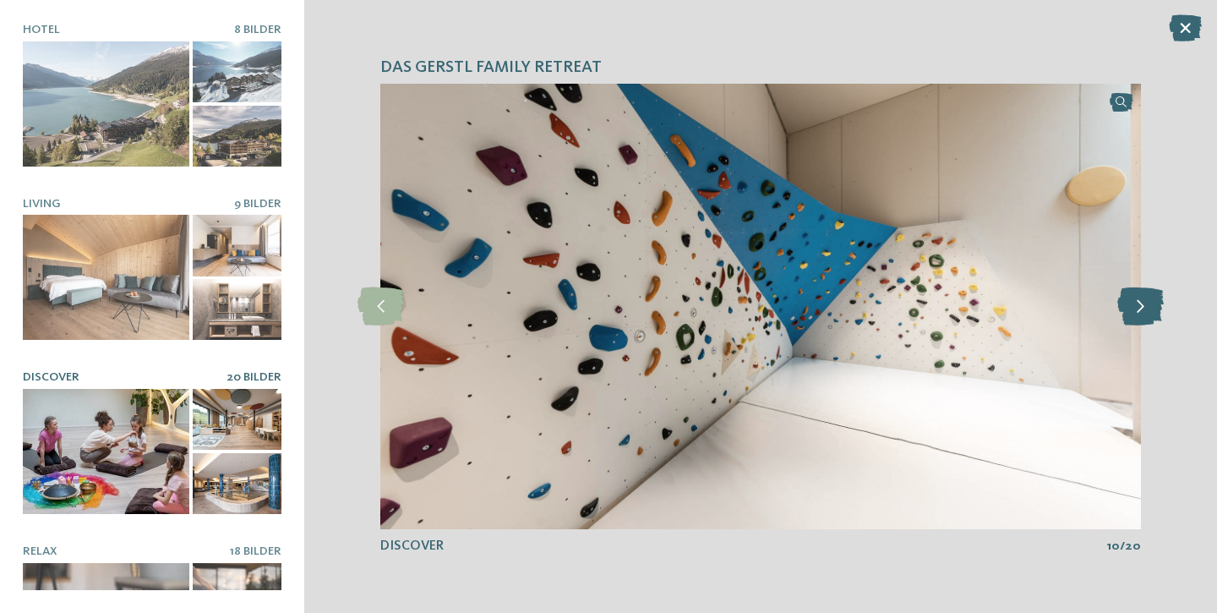
click at [1143, 312] on icon at bounding box center [1141, 306] width 46 height 38
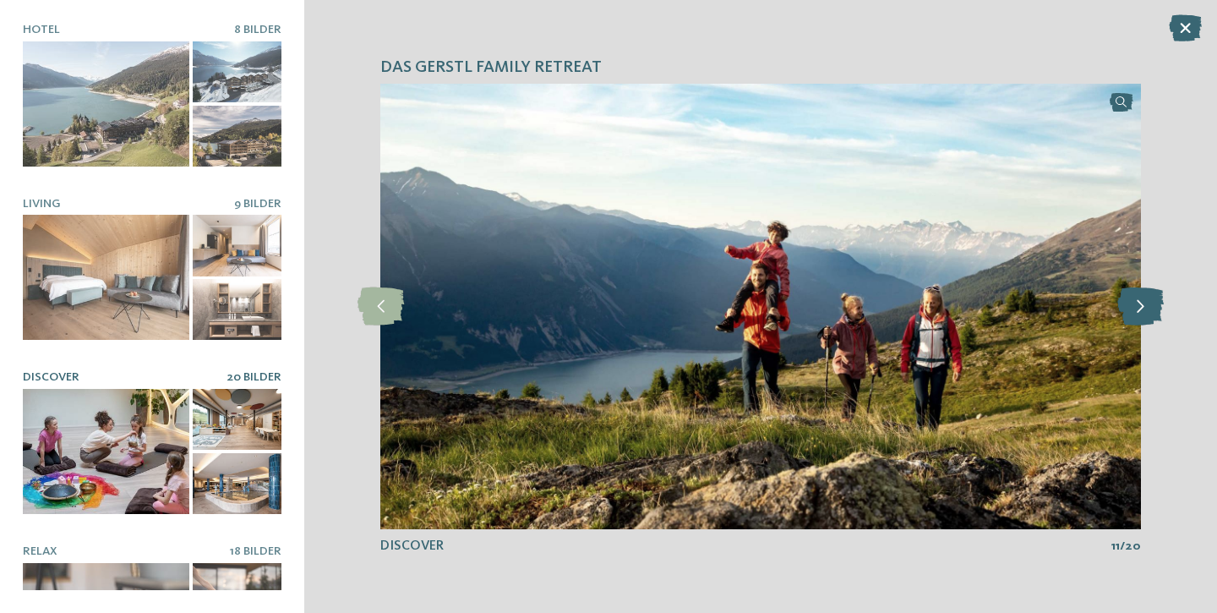
click at [1143, 312] on icon at bounding box center [1141, 306] width 46 height 38
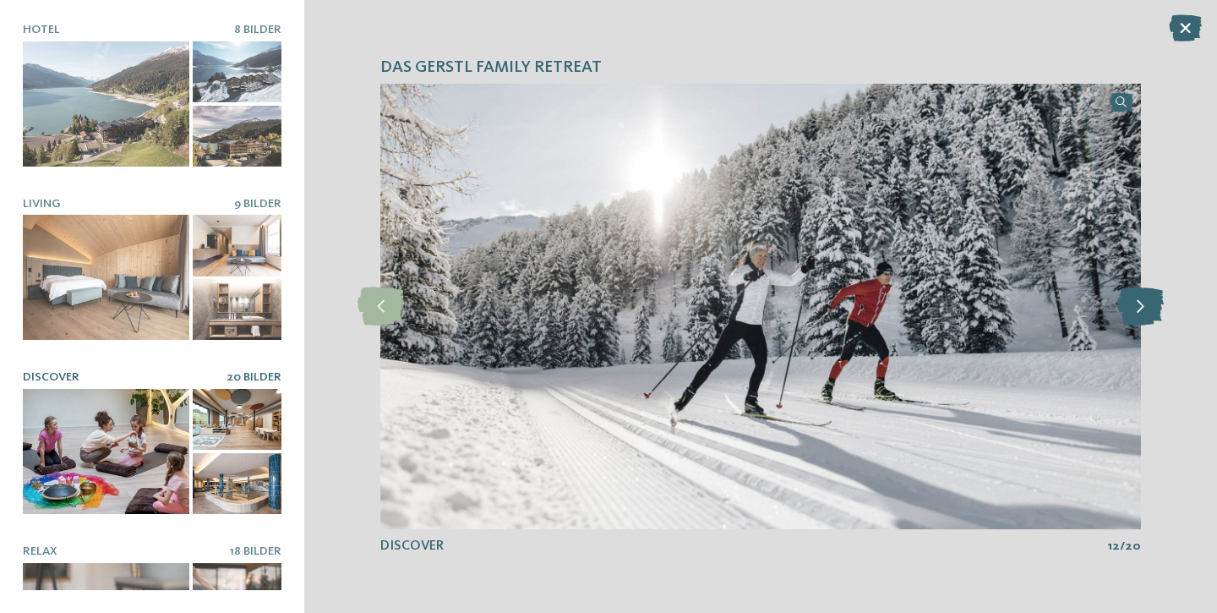
click at [1143, 312] on icon at bounding box center [1141, 306] width 46 height 38
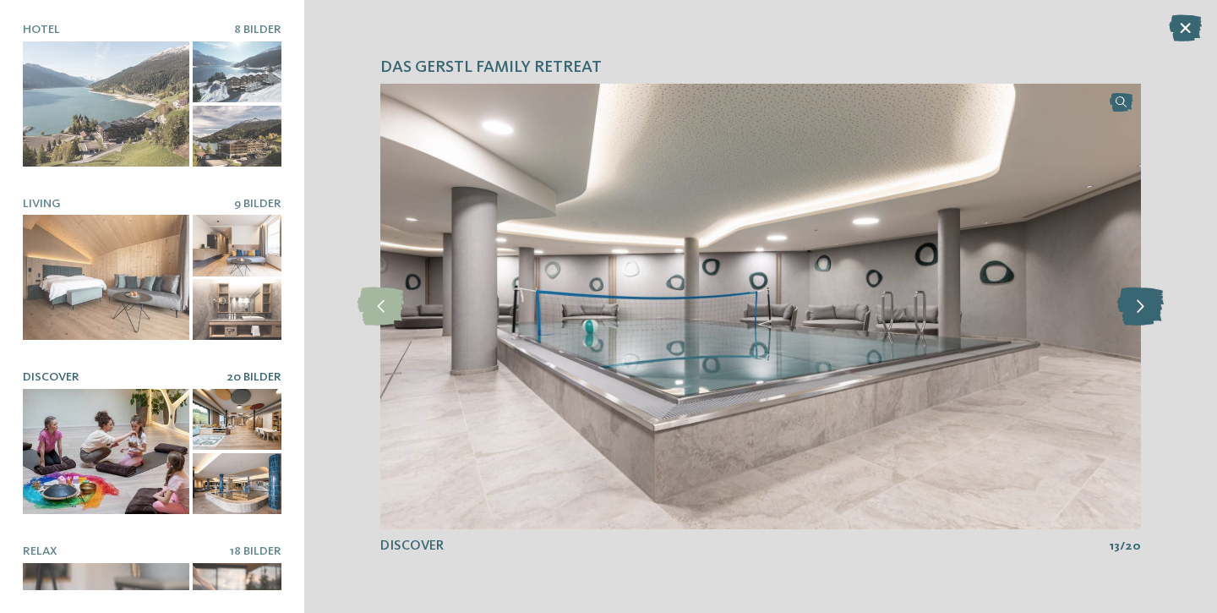
click at [1139, 310] on icon at bounding box center [1141, 306] width 46 height 38
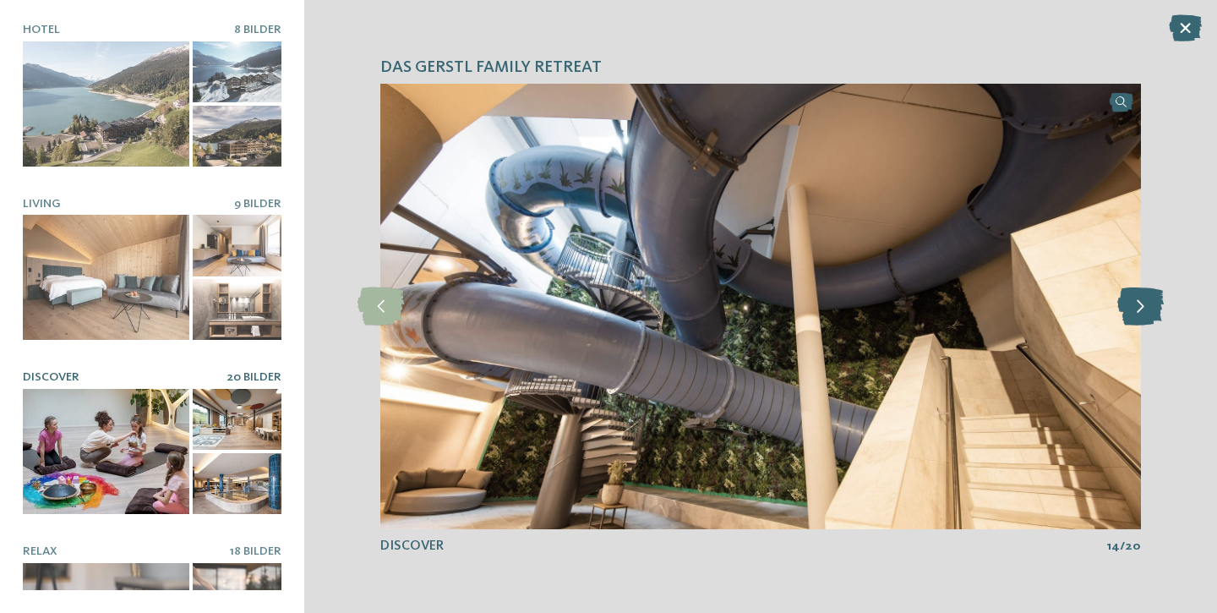
click at [1139, 310] on icon at bounding box center [1141, 306] width 46 height 38
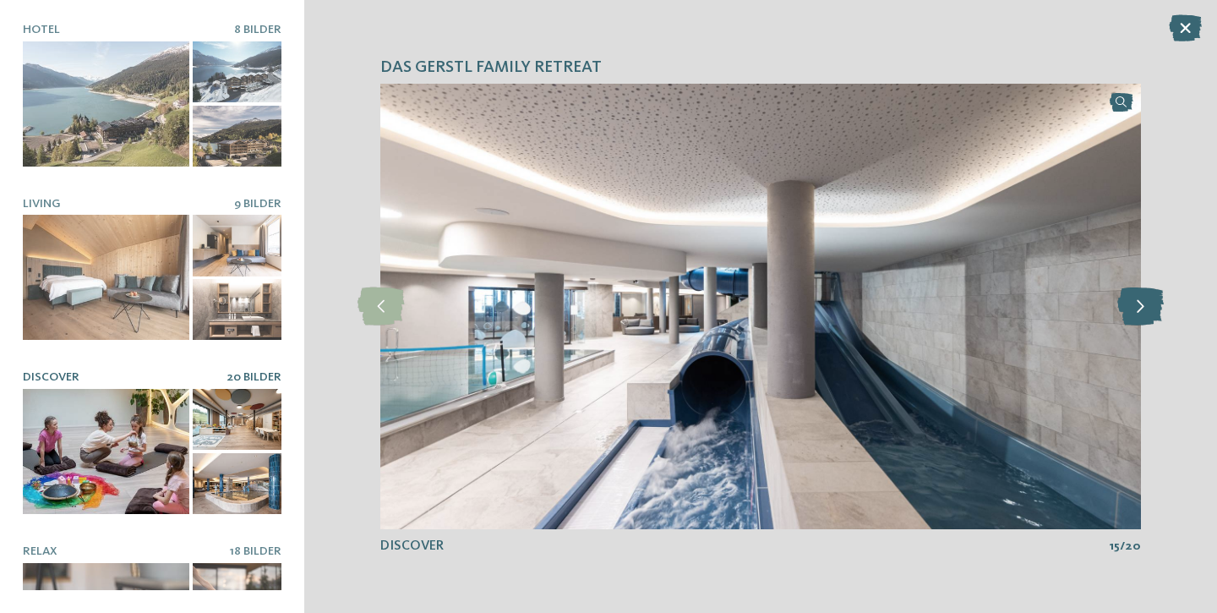
click at [1139, 310] on icon at bounding box center [1141, 306] width 46 height 38
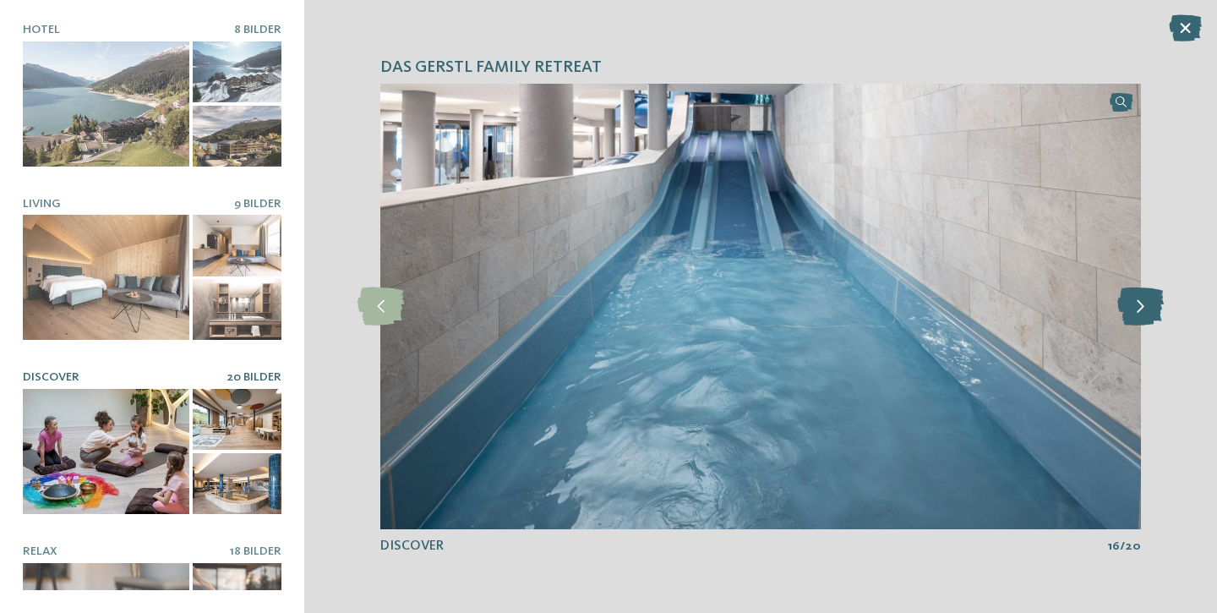
click at [1139, 310] on icon at bounding box center [1141, 306] width 46 height 38
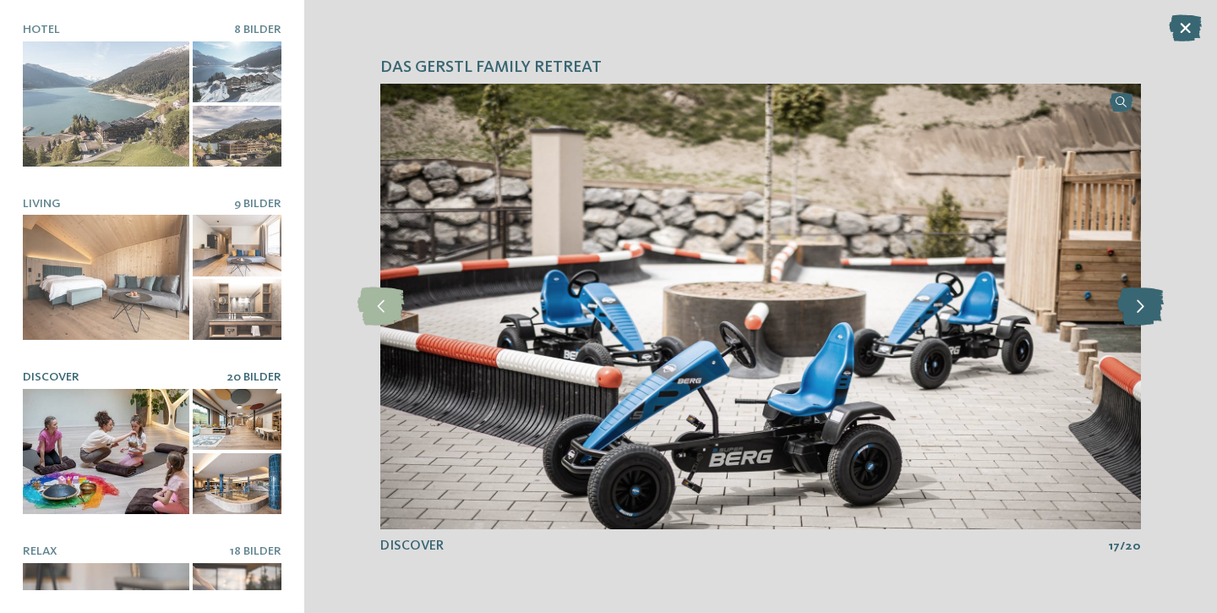
click at [1139, 310] on icon at bounding box center [1141, 306] width 46 height 38
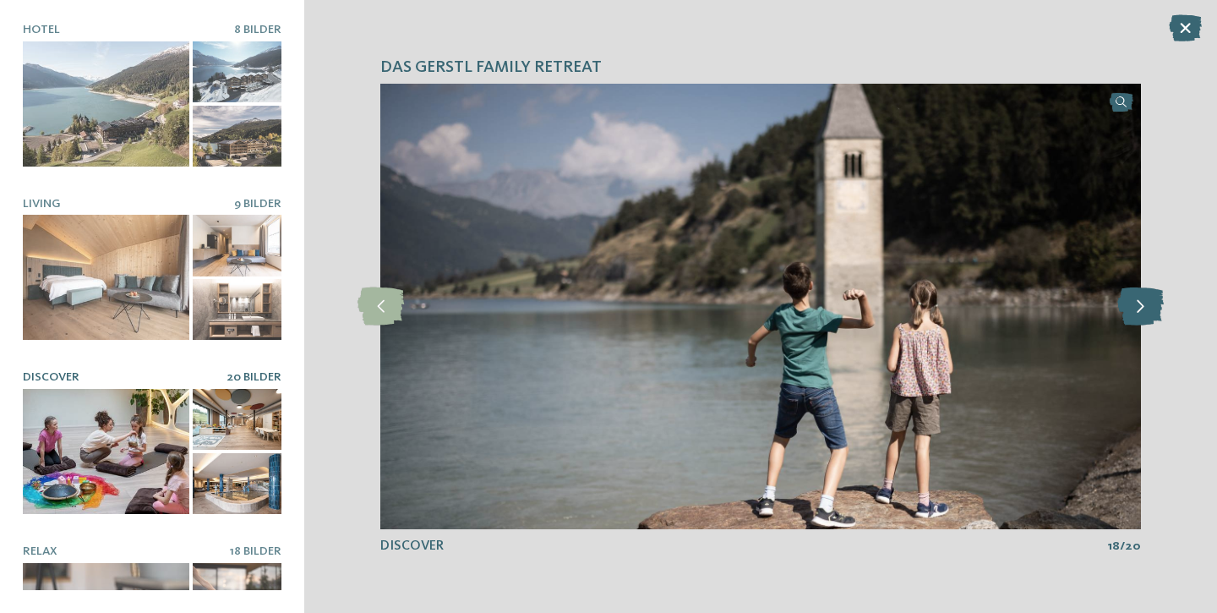
click at [1139, 310] on icon at bounding box center [1141, 306] width 46 height 38
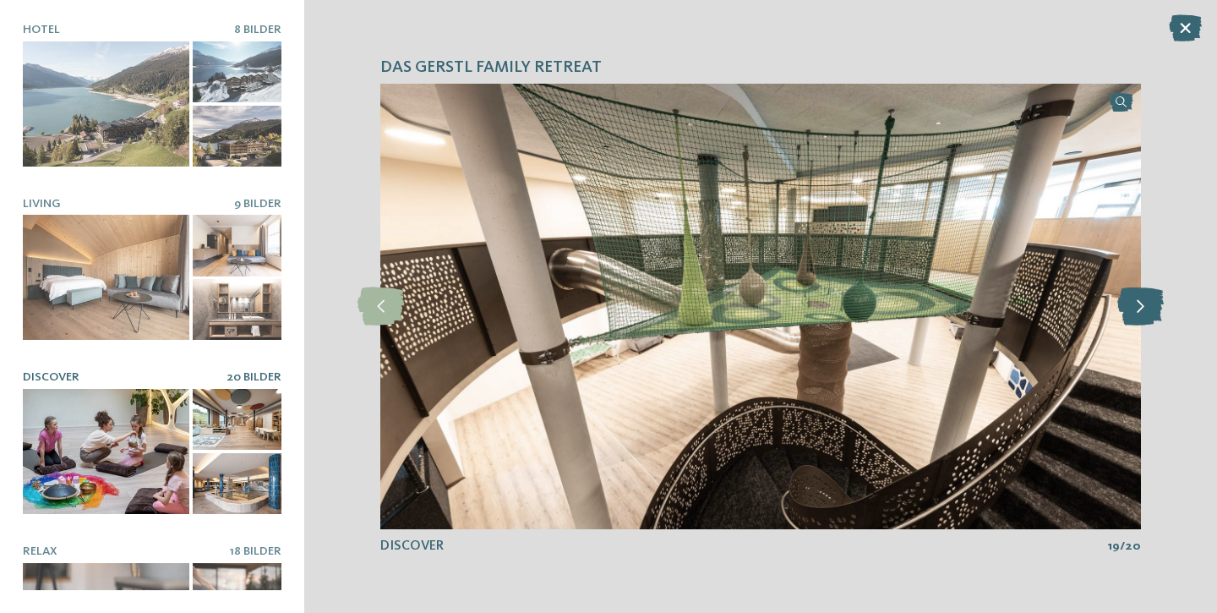
click at [1139, 310] on icon at bounding box center [1141, 306] width 46 height 38
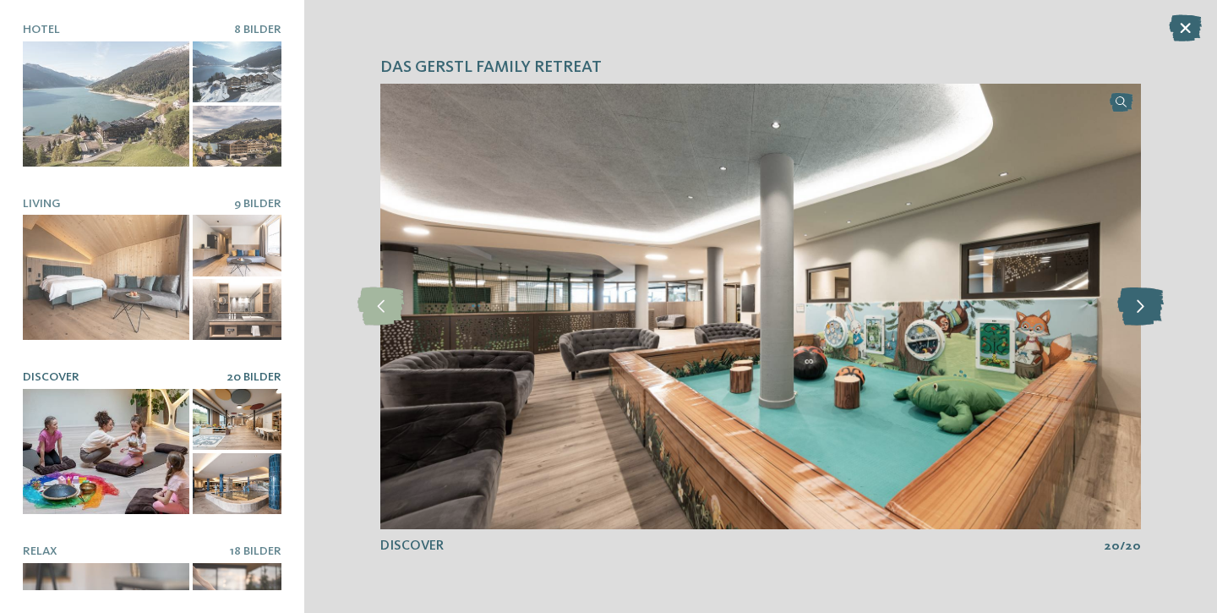
click at [1139, 310] on icon at bounding box center [1141, 306] width 46 height 38
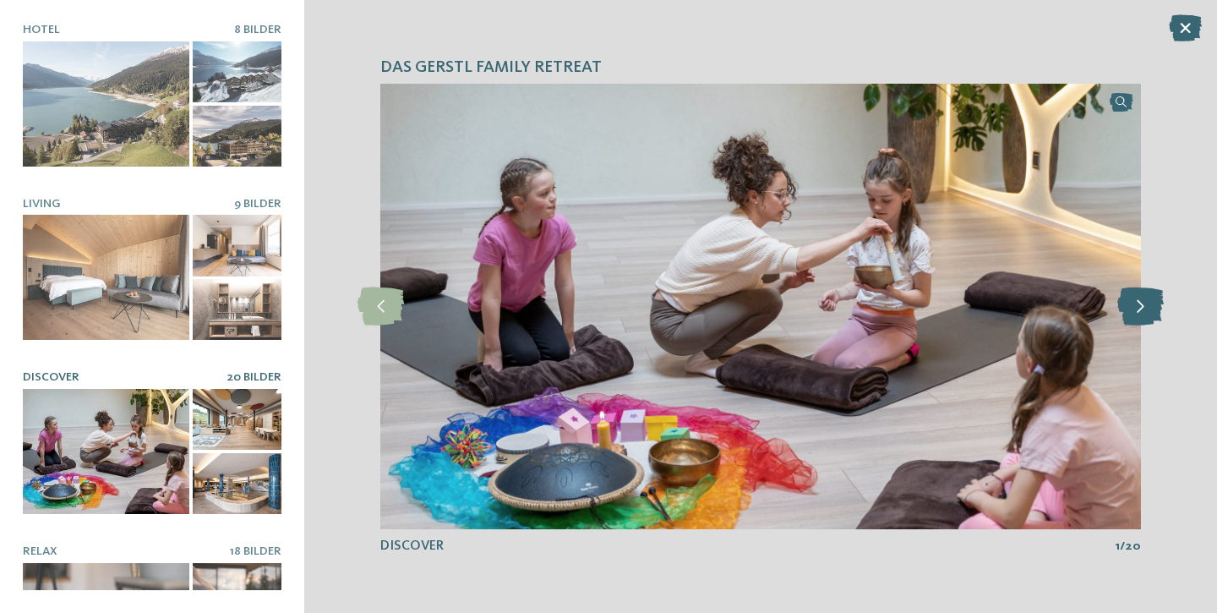
click at [1139, 310] on icon at bounding box center [1141, 306] width 46 height 38
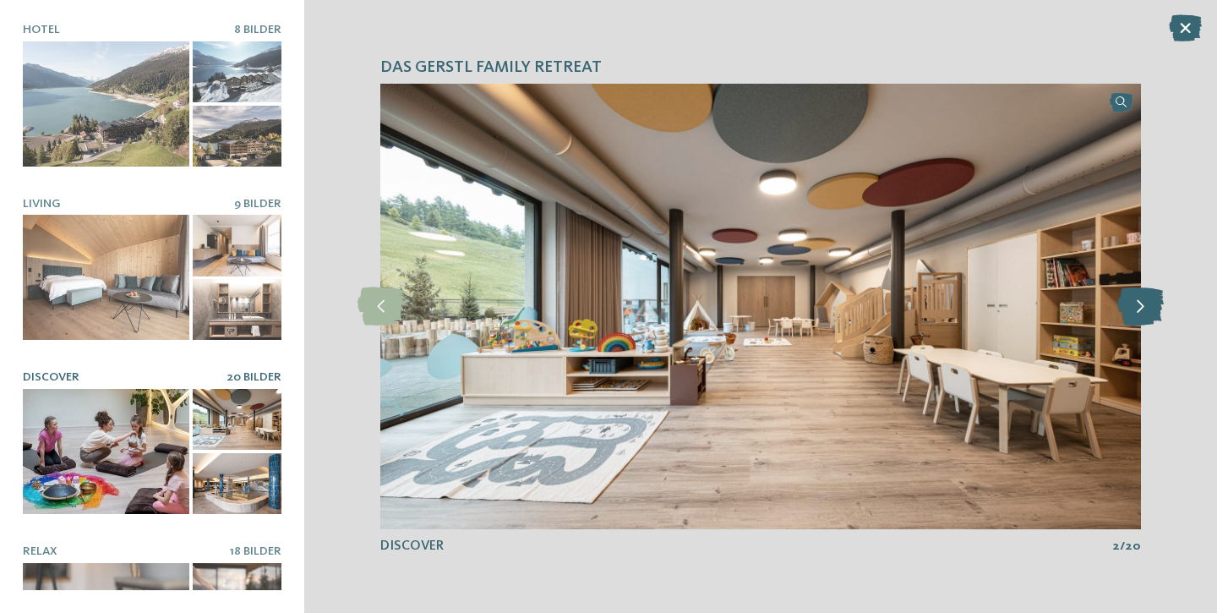
click at [1139, 310] on icon at bounding box center [1141, 306] width 46 height 38
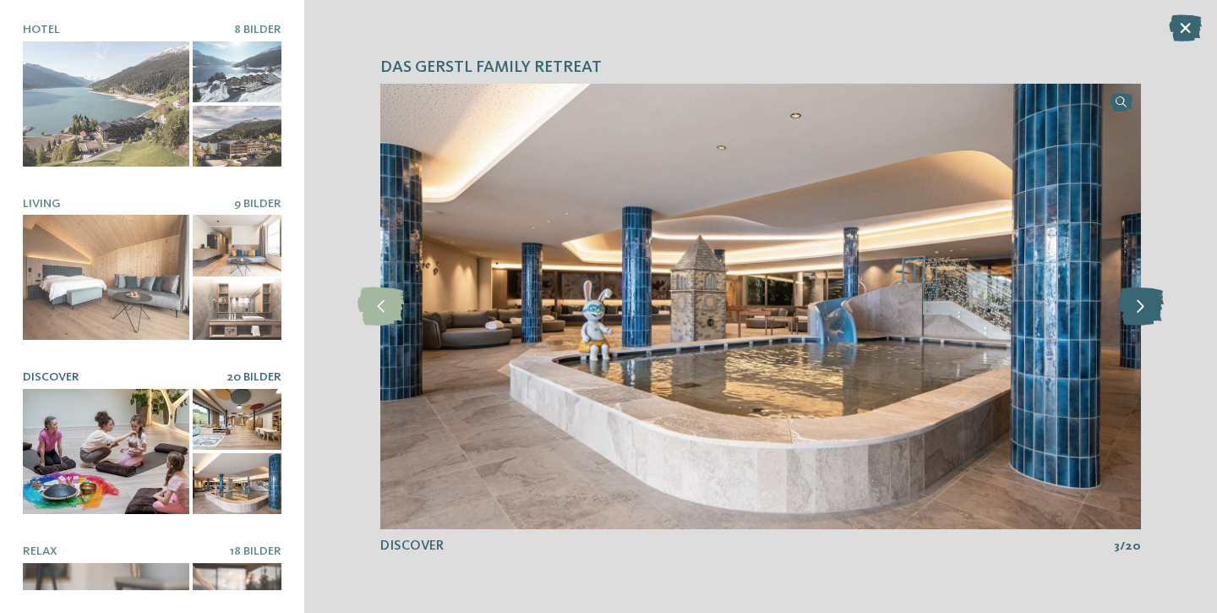
click at [1139, 310] on icon at bounding box center [1141, 306] width 46 height 38
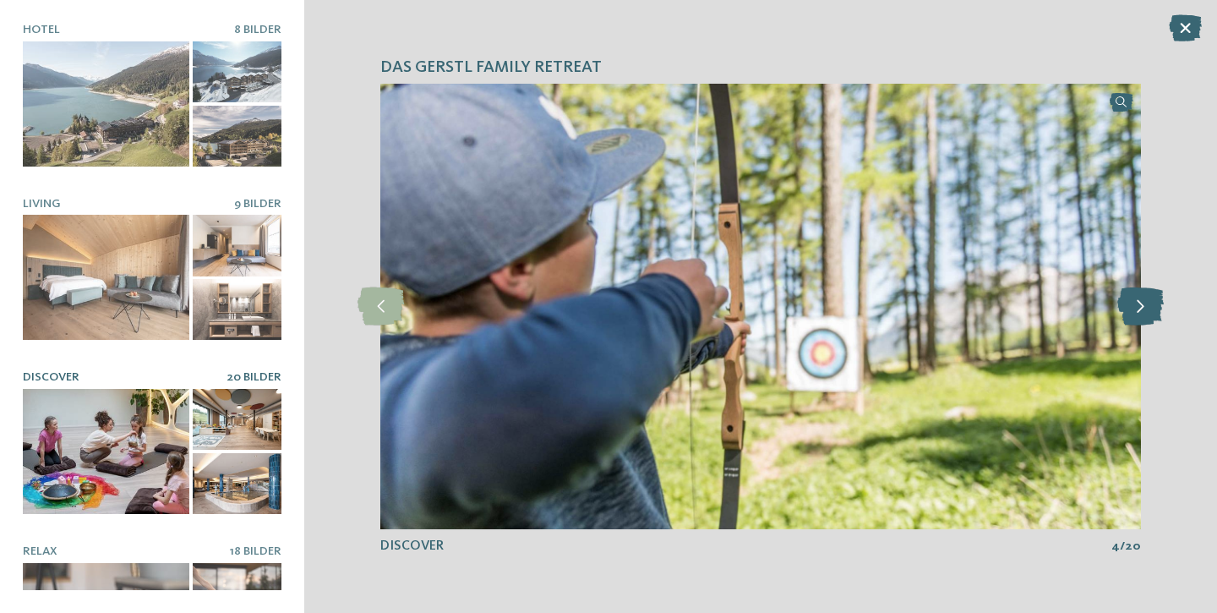
click at [1139, 310] on icon at bounding box center [1141, 306] width 46 height 38
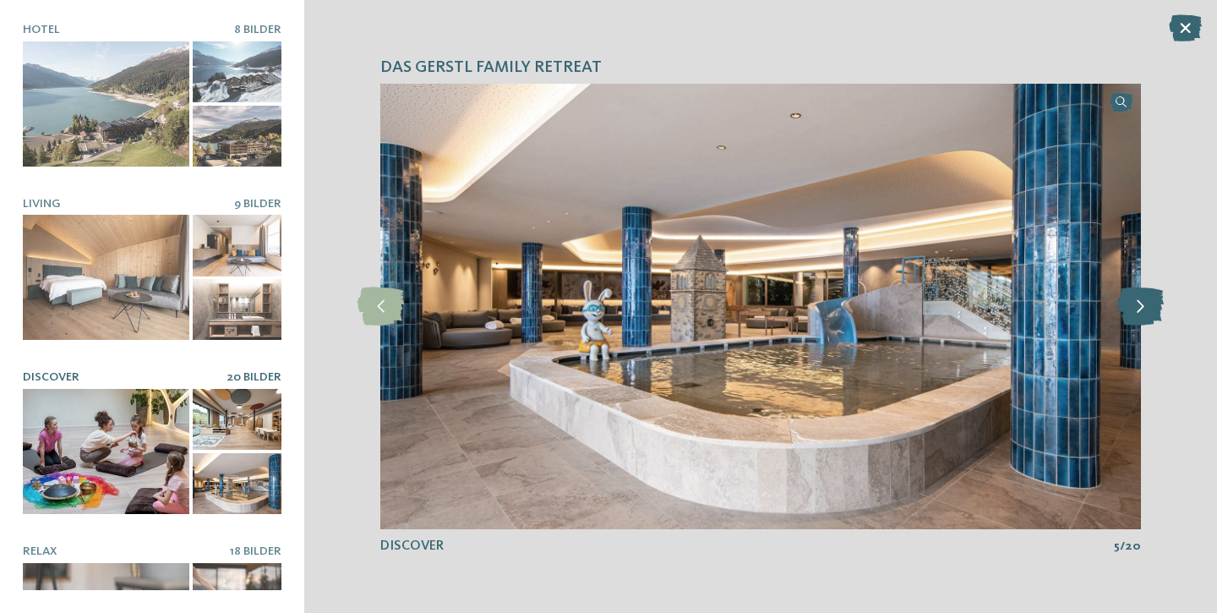
click at [1139, 310] on icon at bounding box center [1141, 306] width 46 height 38
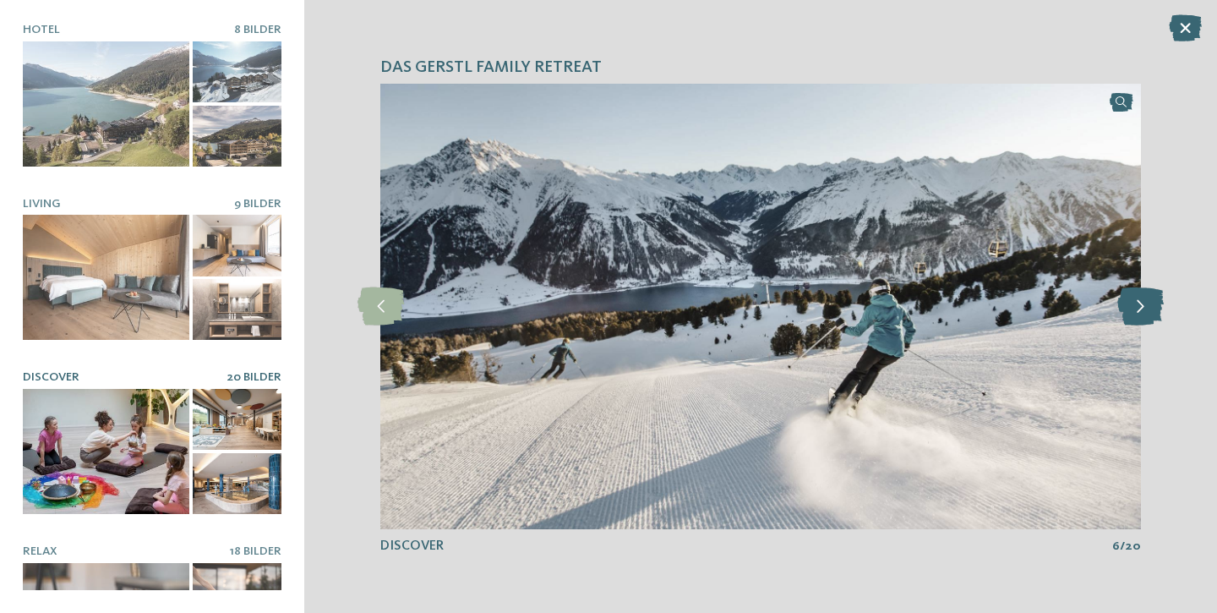
click at [1139, 310] on icon at bounding box center [1141, 306] width 46 height 38
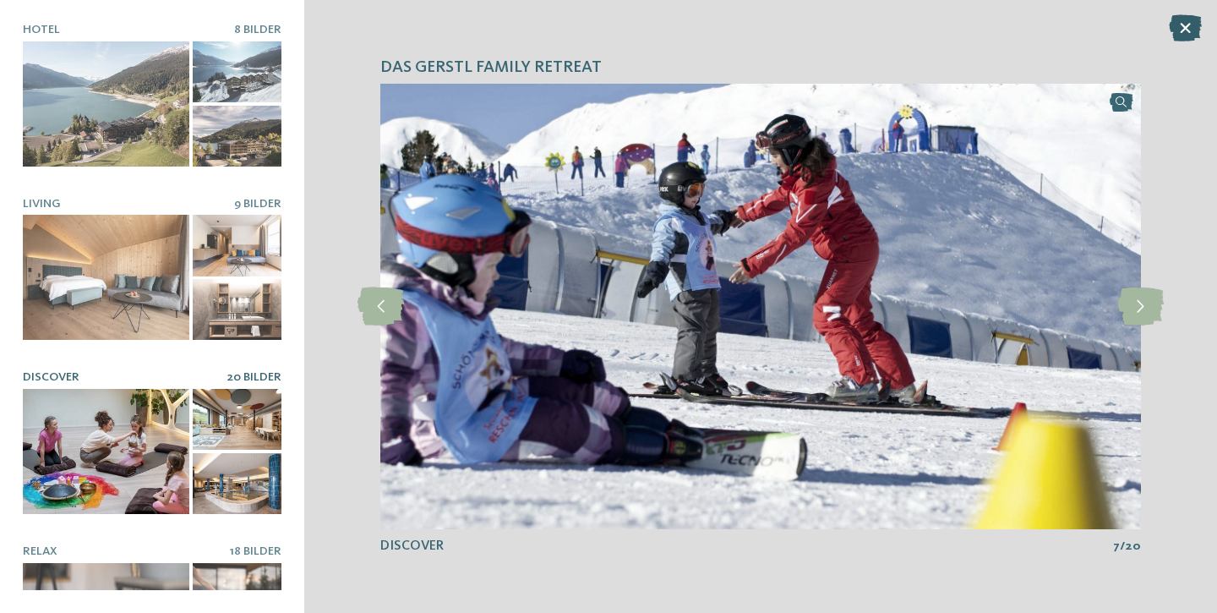
click at [1182, 33] on icon at bounding box center [1185, 27] width 33 height 27
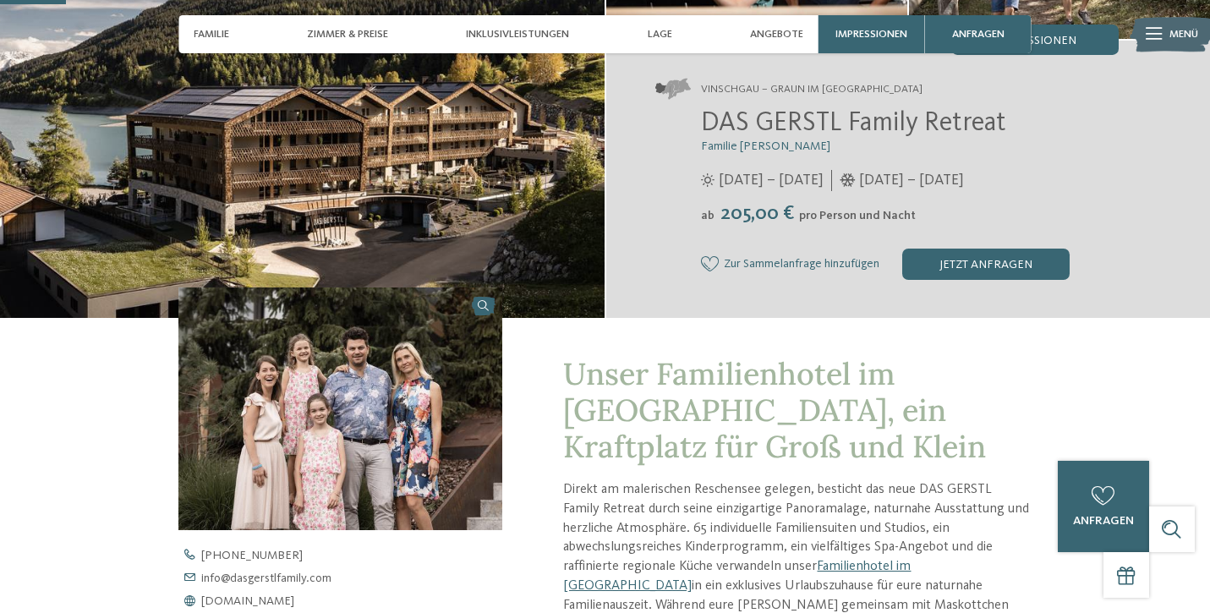
scroll to position [310, 0]
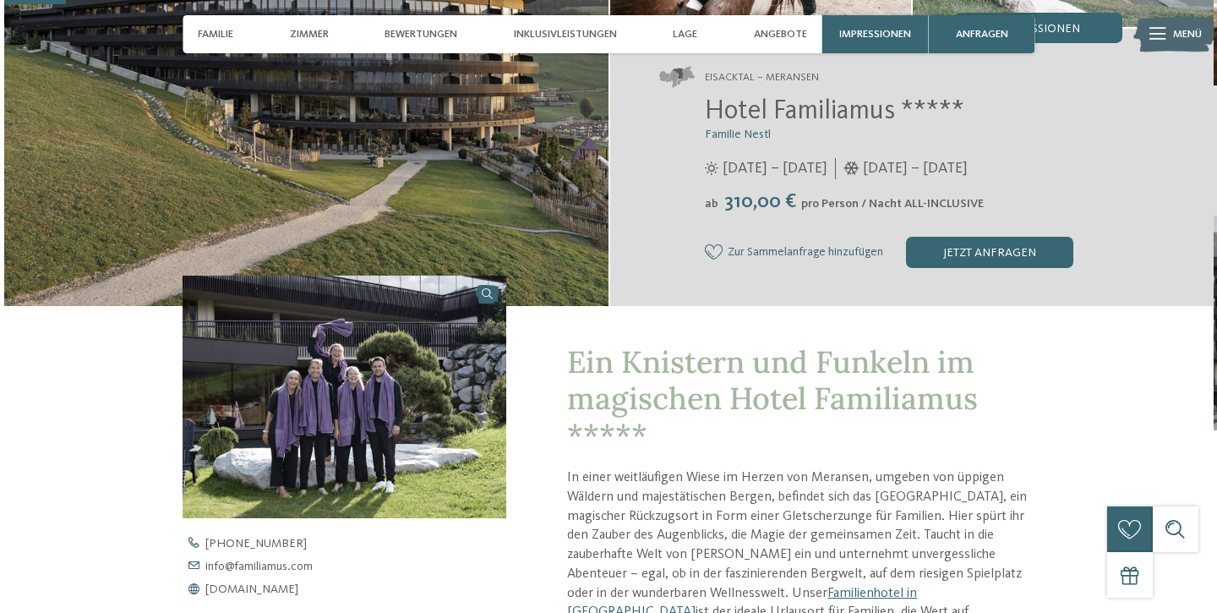
scroll to position [285, 0]
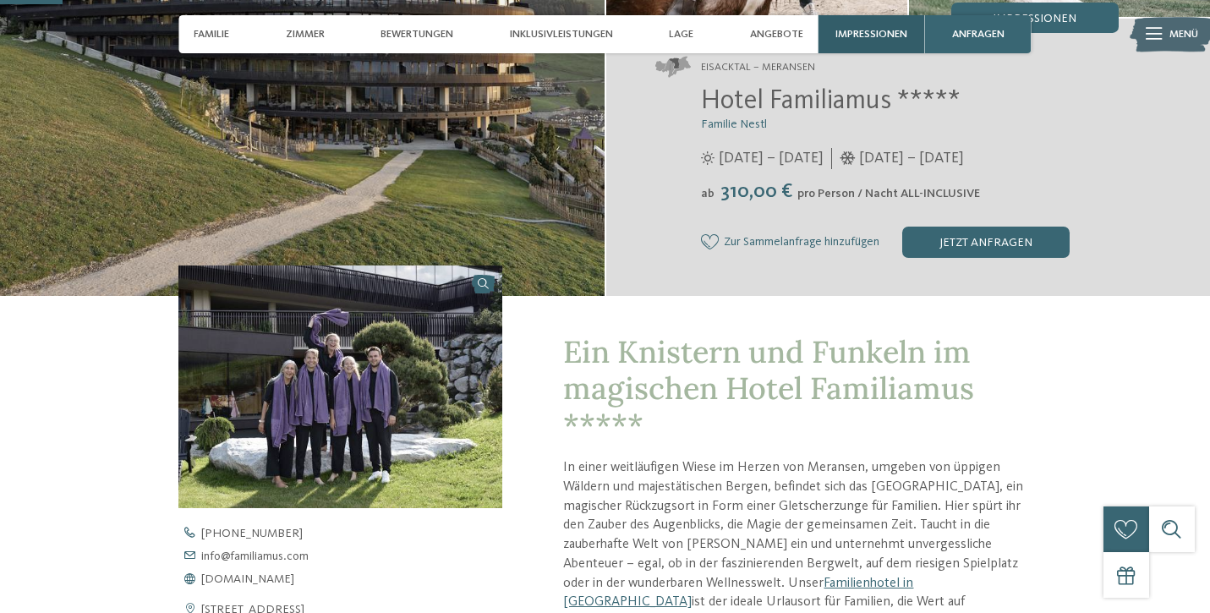
click at [867, 28] on div "Impressionen" at bounding box center [871, 34] width 107 height 38
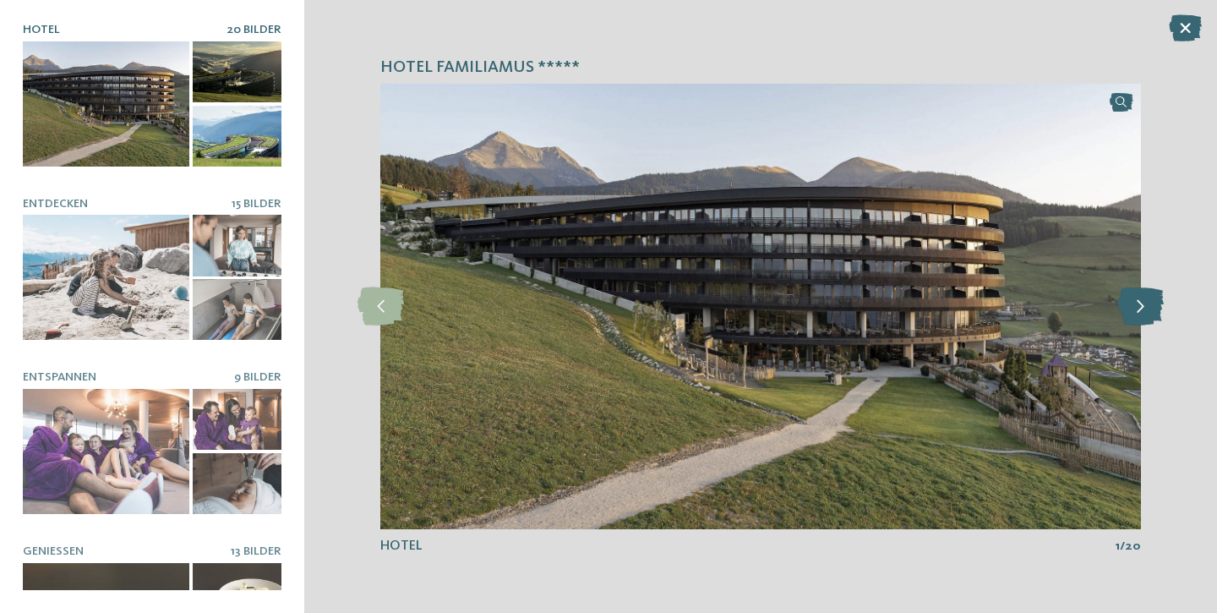
click at [1145, 305] on icon at bounding box center [1141, 306] width 46 height 38
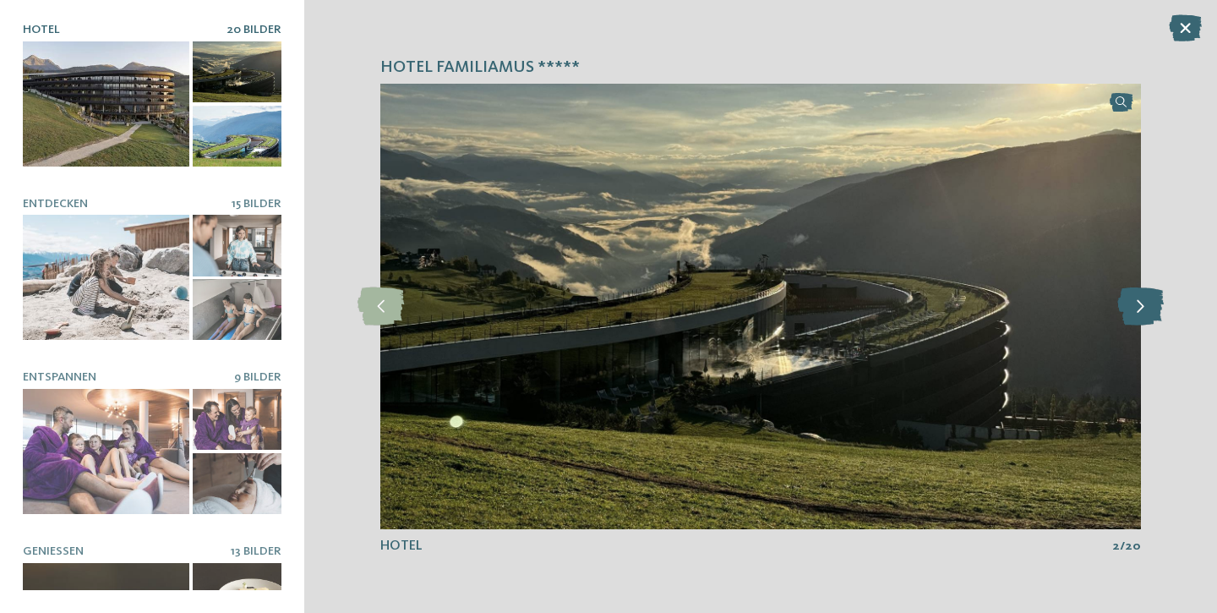
click at [1145, 305] on icon at bounding box center [1141, 306] width 46 height 38
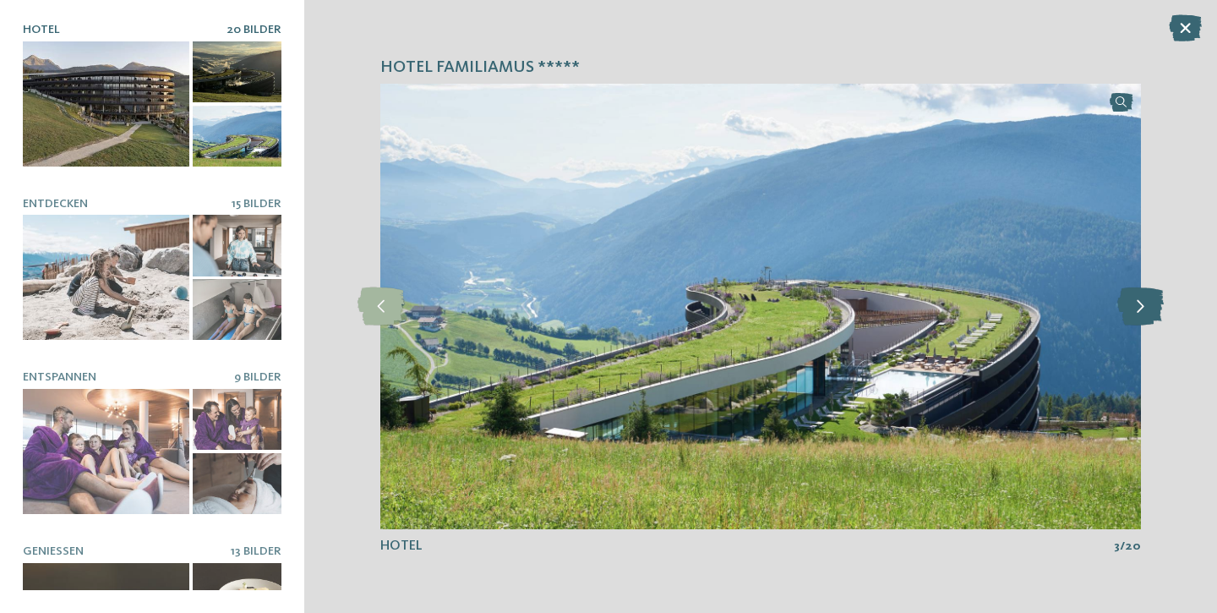
click at [1145, 305] on icon at bounding box center [1141, 306] width 46 height 38
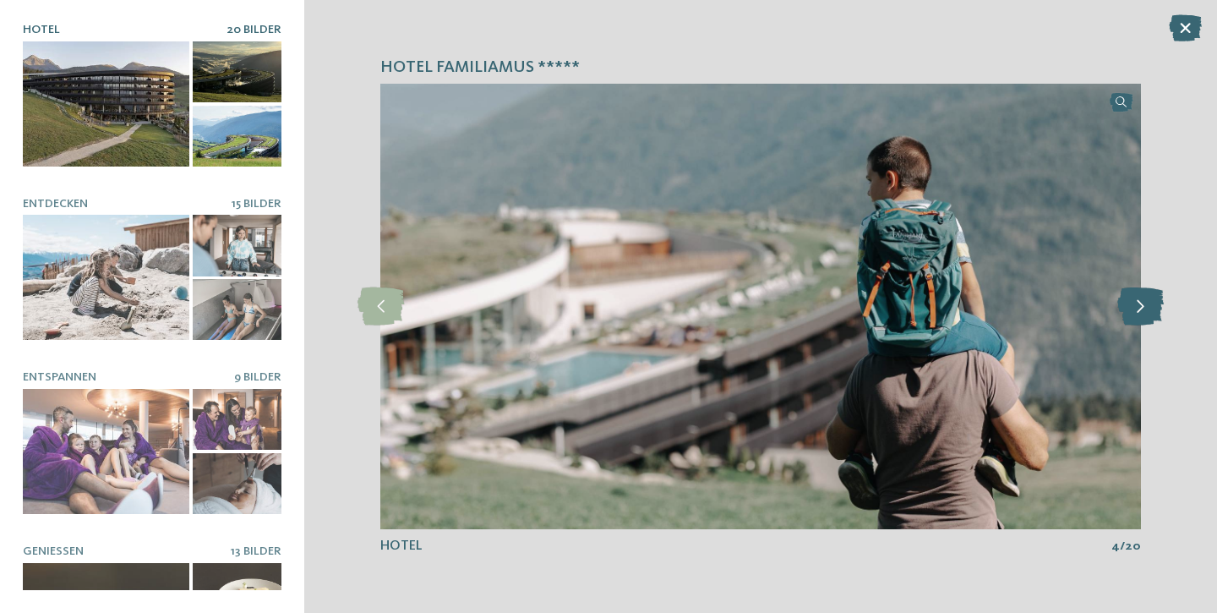
click at [1145, 305] on icon at bounding box center [1141, 306] width 46 height 38
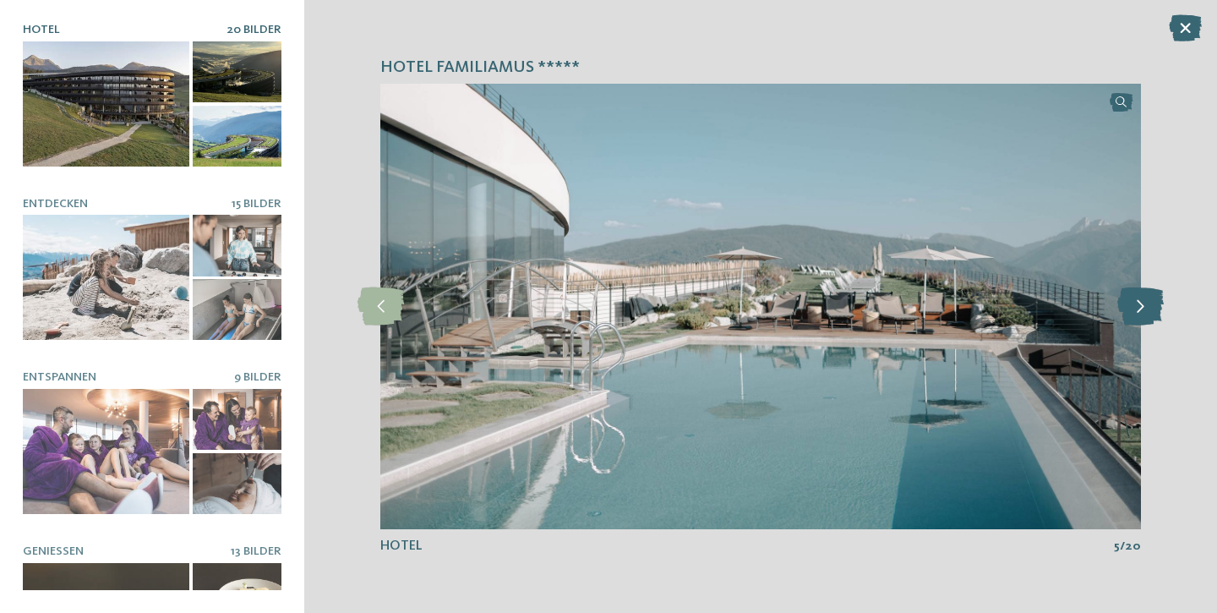
click at [1145, 305] on icon at bounding box center [1141, 306] width 46 height 38
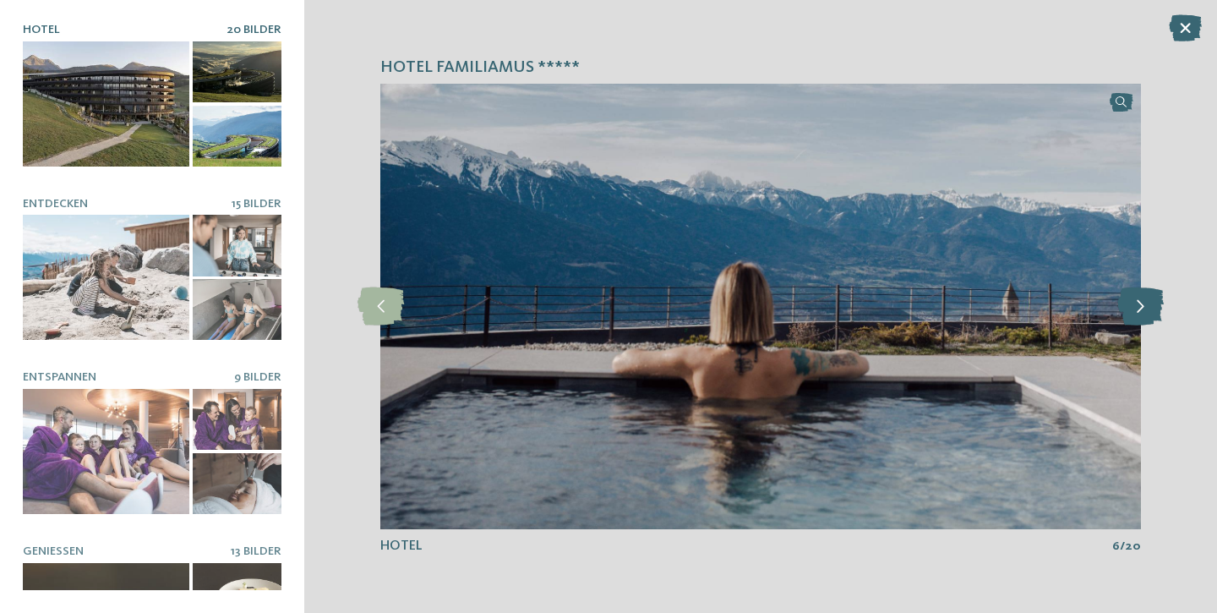
click at [1145, 305] on icon at bounding box center [1141, 306] width 46 height 38
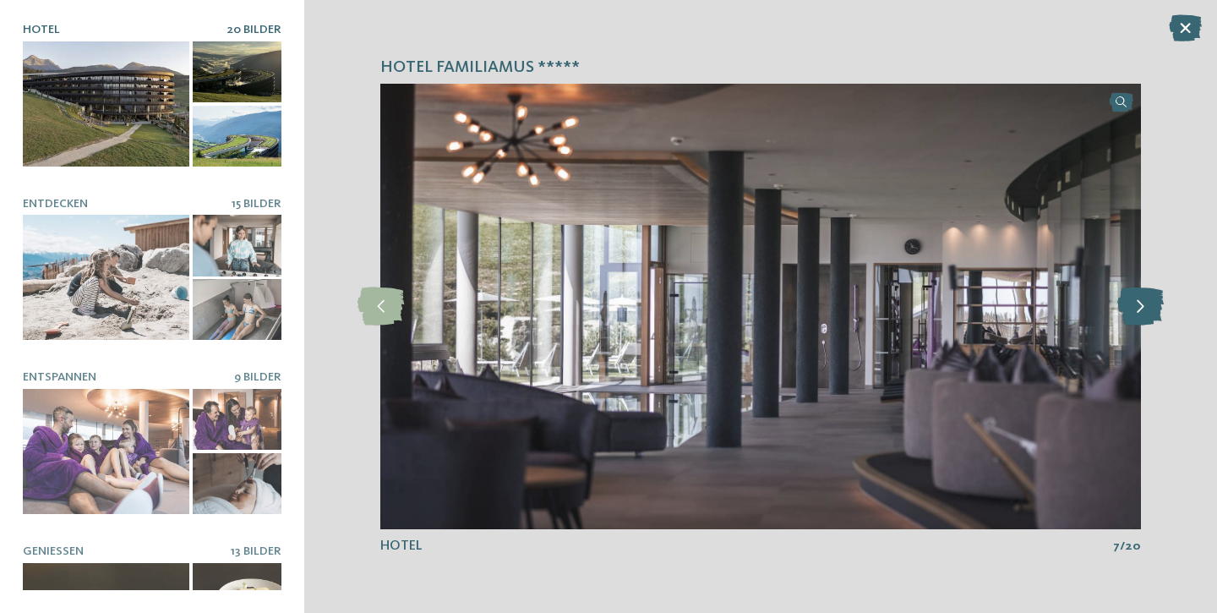
click at [1145, 305] on icon at bounding box center [1141, 306] width 46 height 38
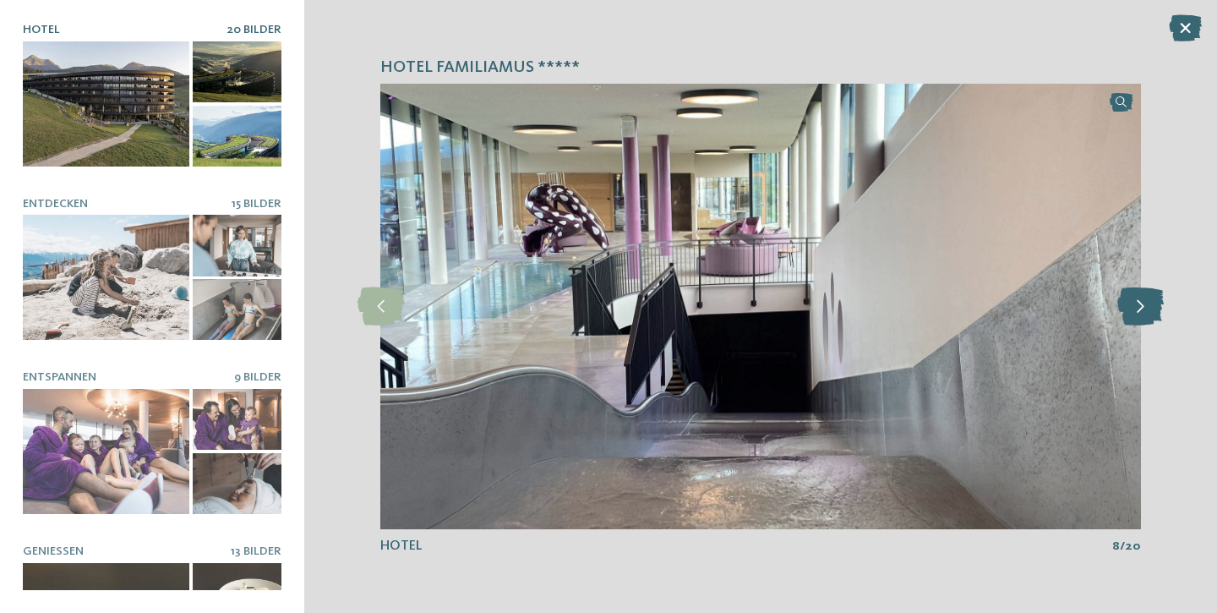
click at [1145, 305] on icon at bounding box center [1141, 306] width 46 height 38
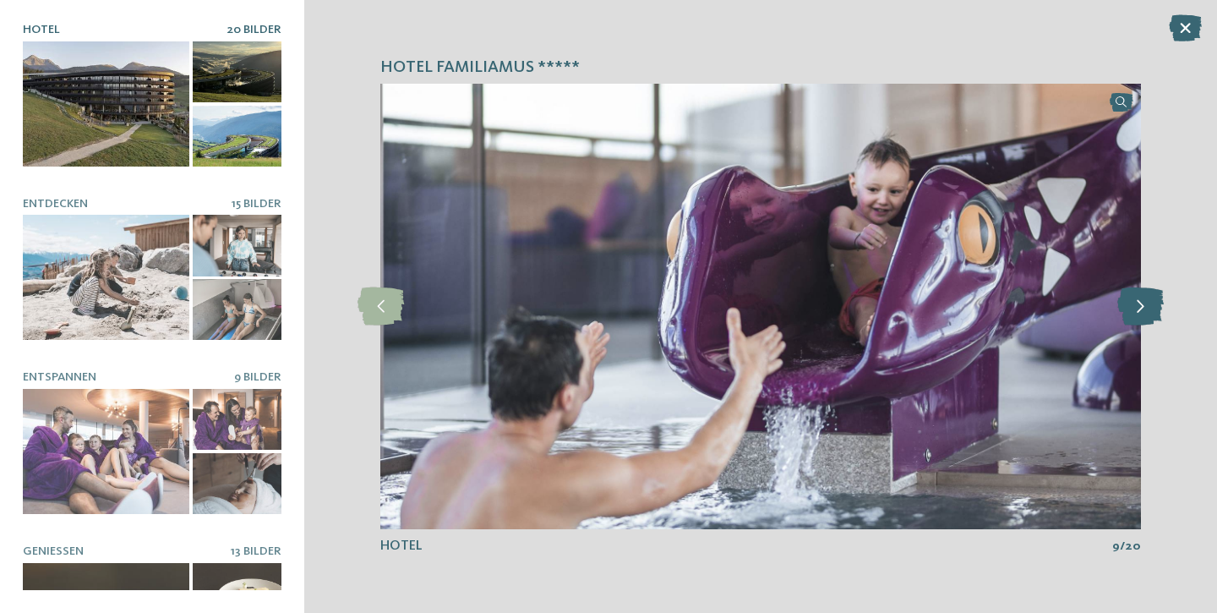
click at [1145, 305] on icon at bounding box center [1141, 306] width 46 height 38
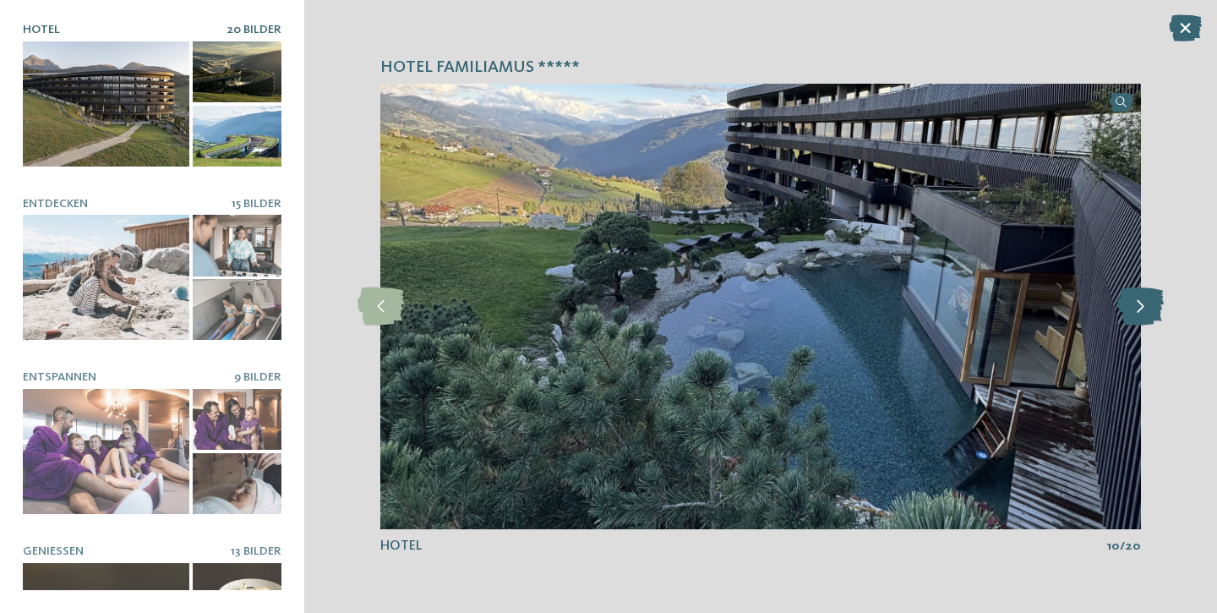
click at [1145, 305] on icon at bounding box center [1141, 306] width 46 height 38
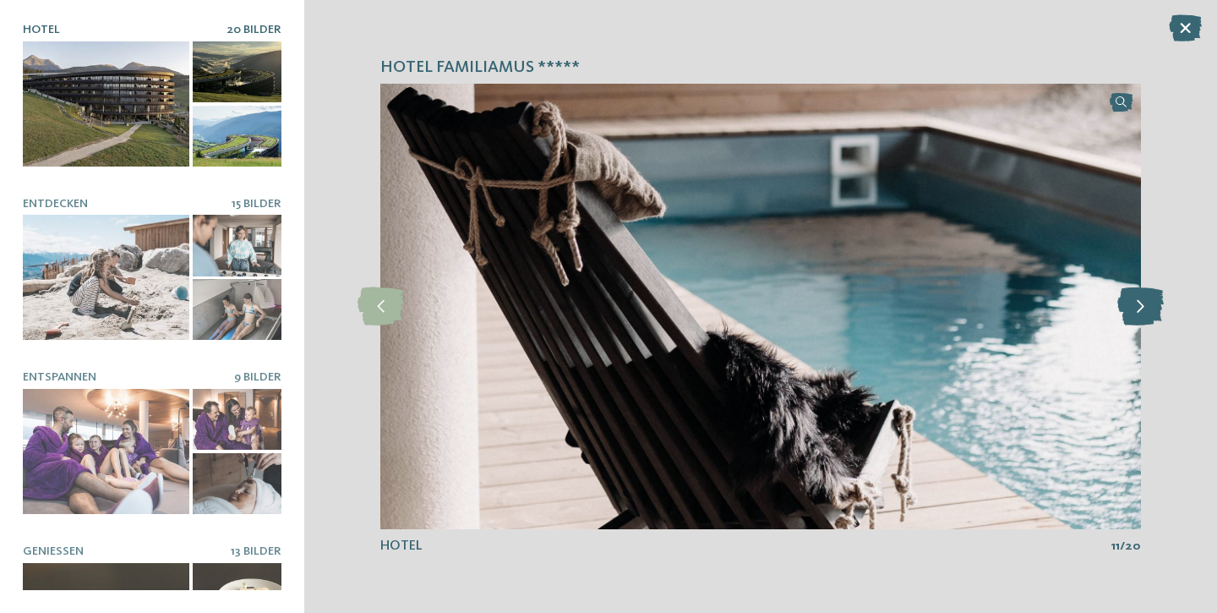
click at [1145, 305] on icon at bounding box center [1141, 306] width 46 height 38
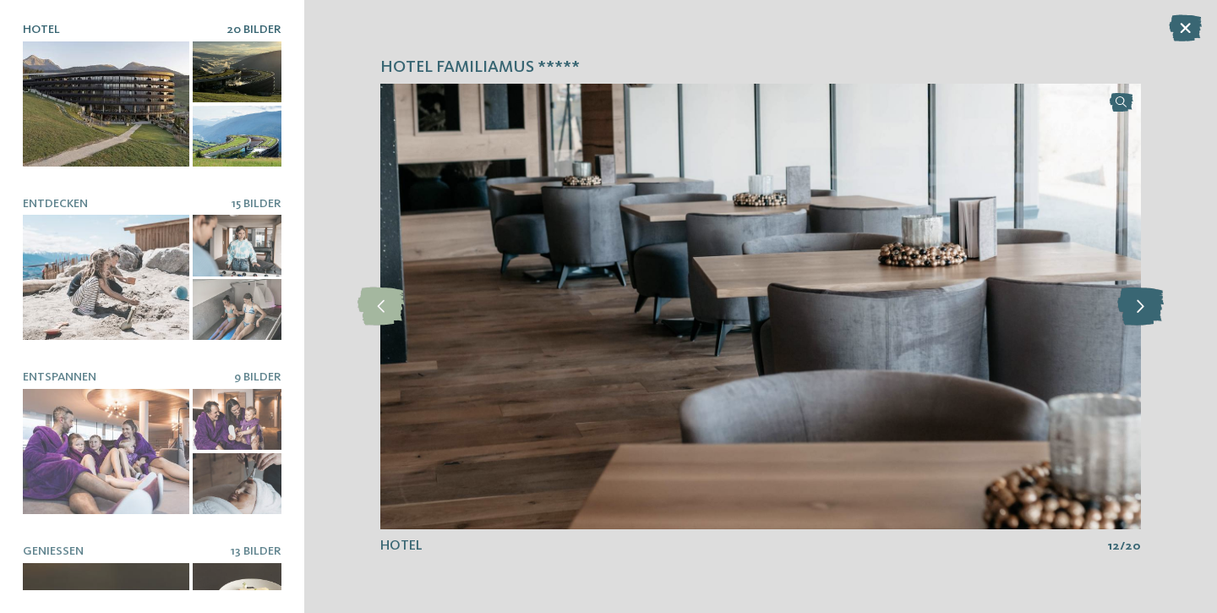
click at [1145, 305] on icon at bounding box center [1141, 306] width 46 height 38
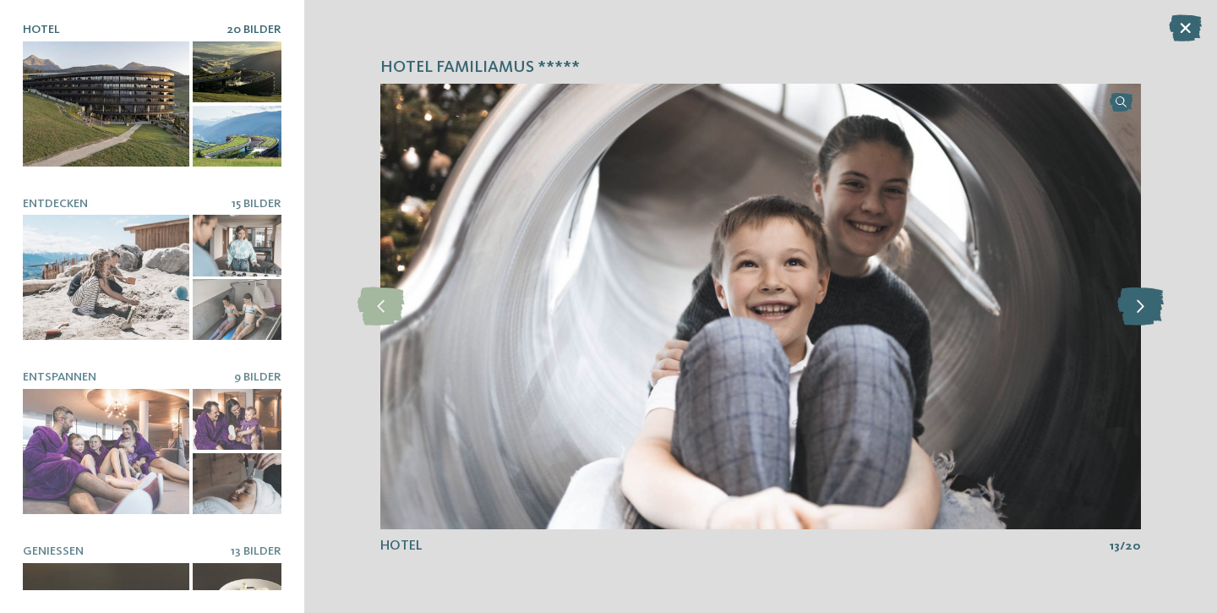
click at [1145, 305] on icon at bounding box center [1141, 306] width 46 height 38
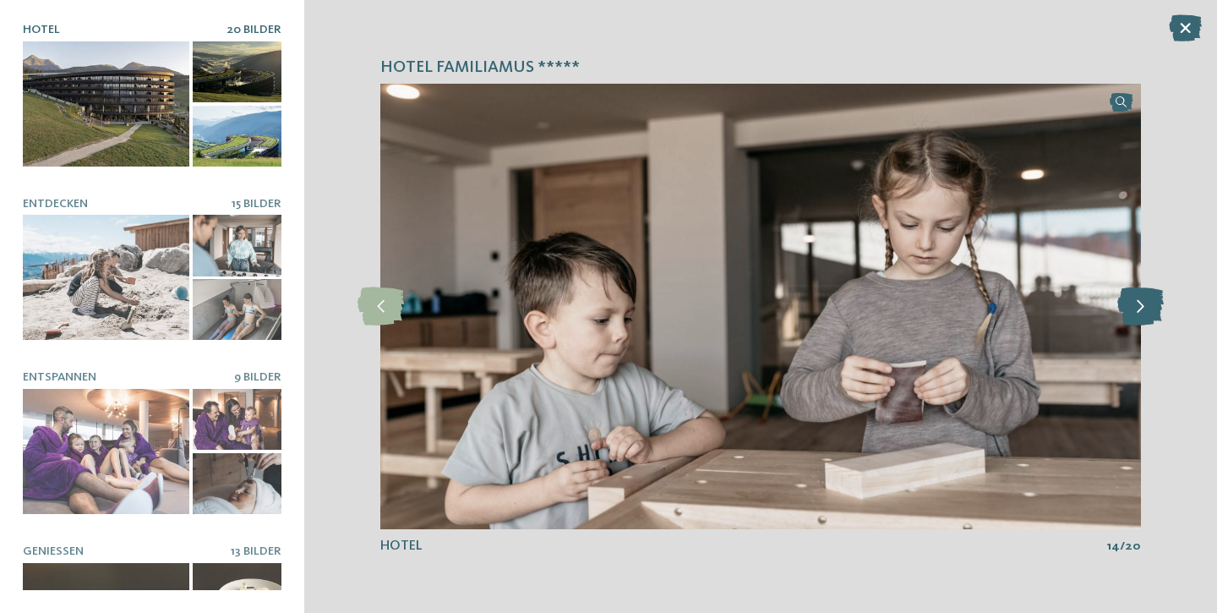
click at [1145, 305] on icon at bounding box center [1141, 306] width 46 height 38
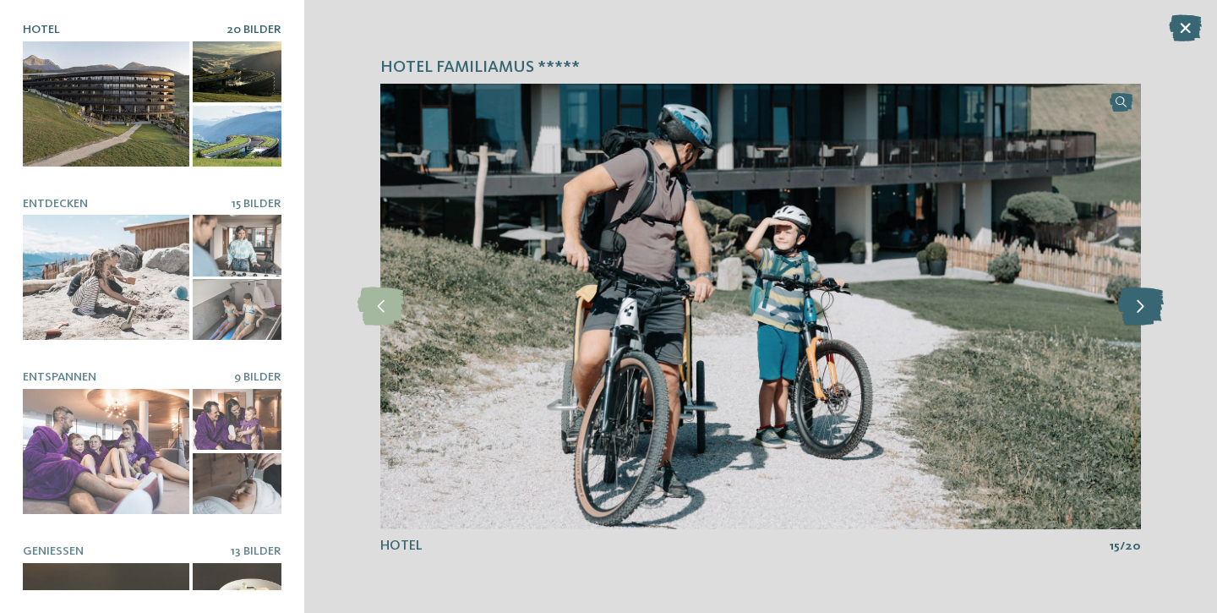
click at [1145, 305] on icon at bounding box center [1141, 306] width 46 height 38
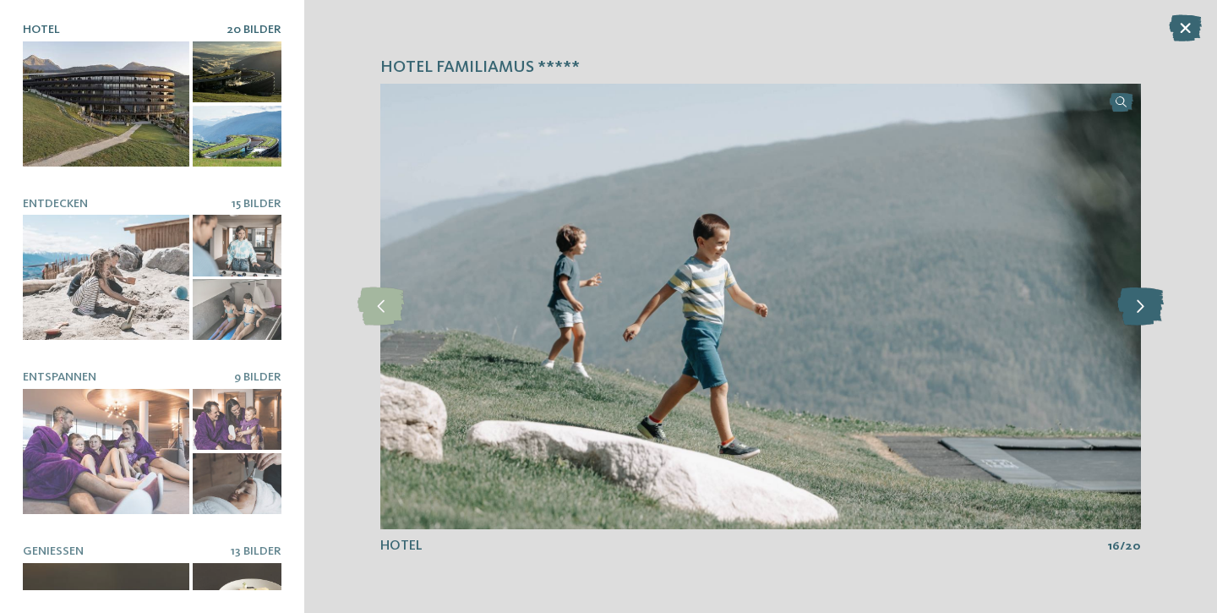
click at [1145, 305] on icon at bounding box center [1141, 306] width 46 height 38
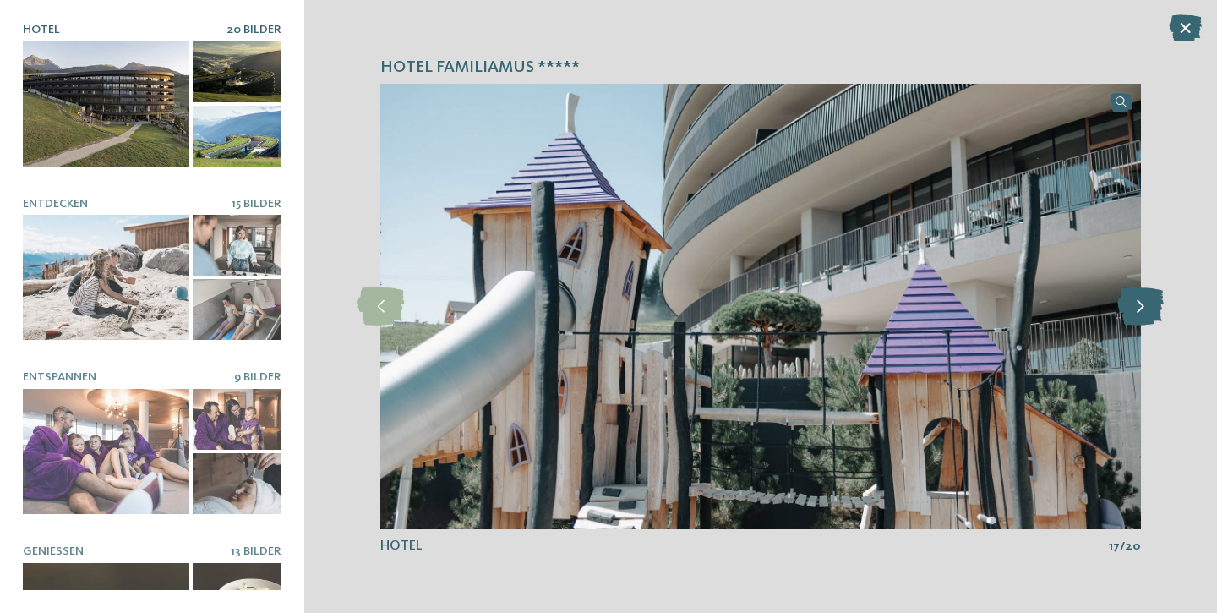
click at [1145, 305] on icon at bounding box center [1141, 306] width 46 height 38
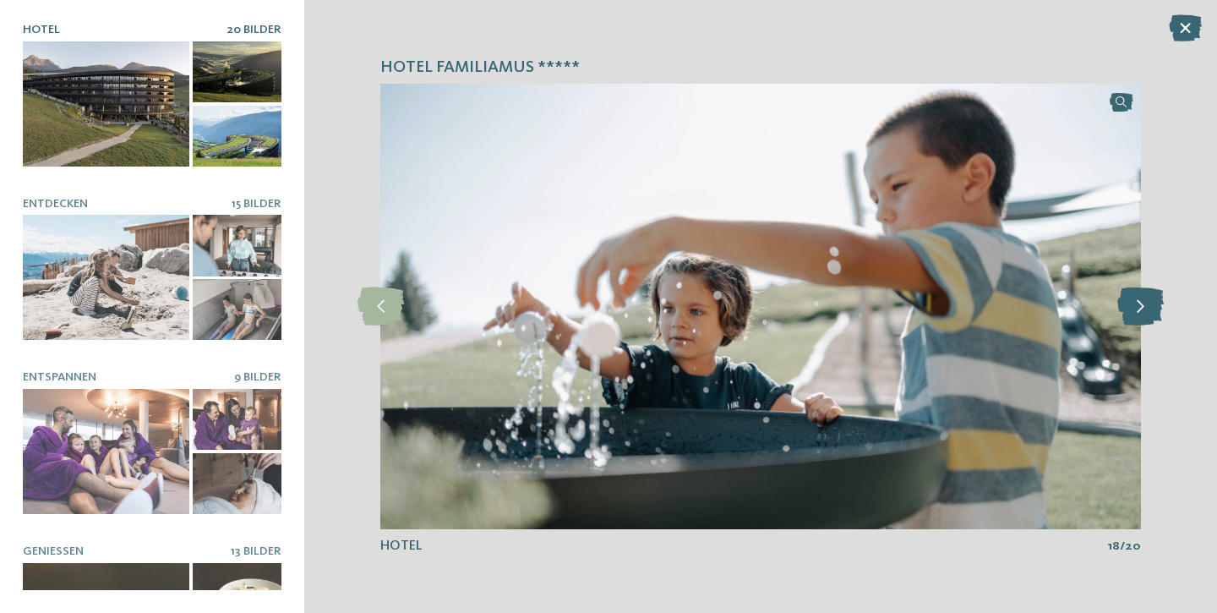
click at [1145, 305] on icon at bounding box center [1141, 306] width 46 height 38
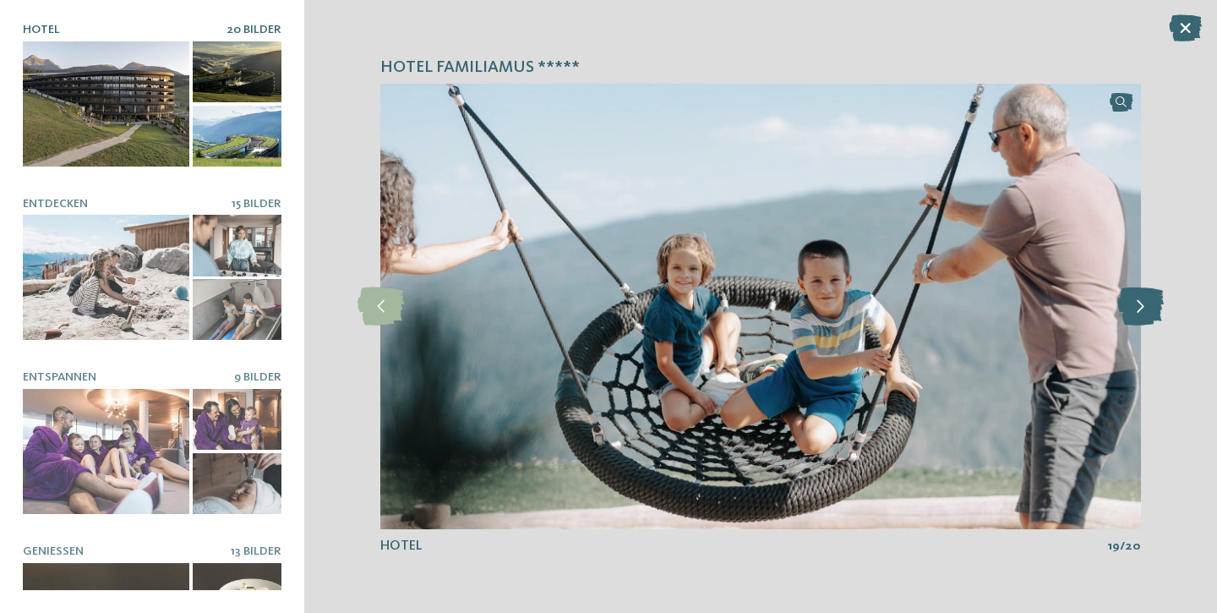
click at [1145, 305] on icon at bounding box center [1141, 306] width 46 height 38
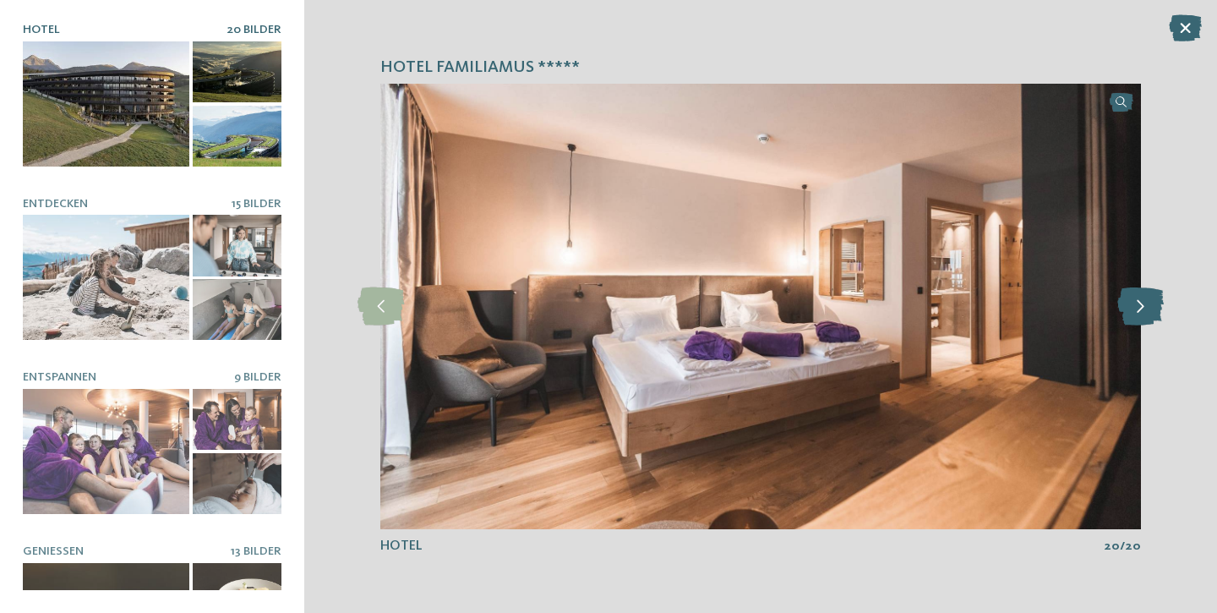
click at [1145, 305] on icon at bounding box center [1141, 306] width 46 height 38
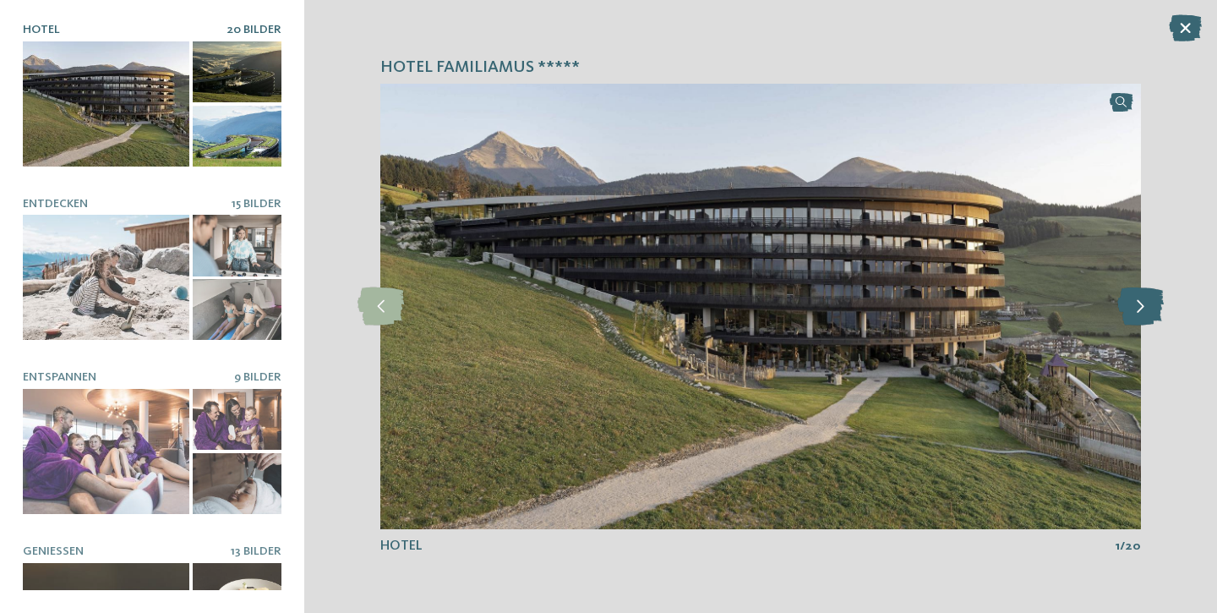
click at [1145, 305] on icon at bounding box center [1141, 306] width 46 height 38
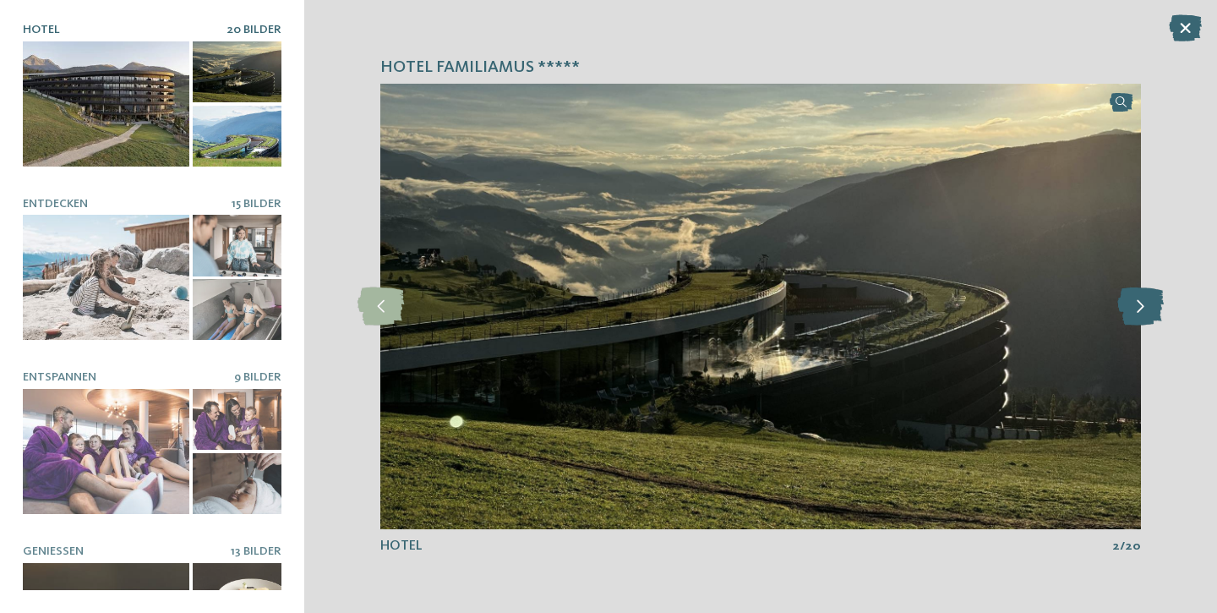
click at [1145, 305] on icon at bounding box center [1141, 306] width 46 height 38
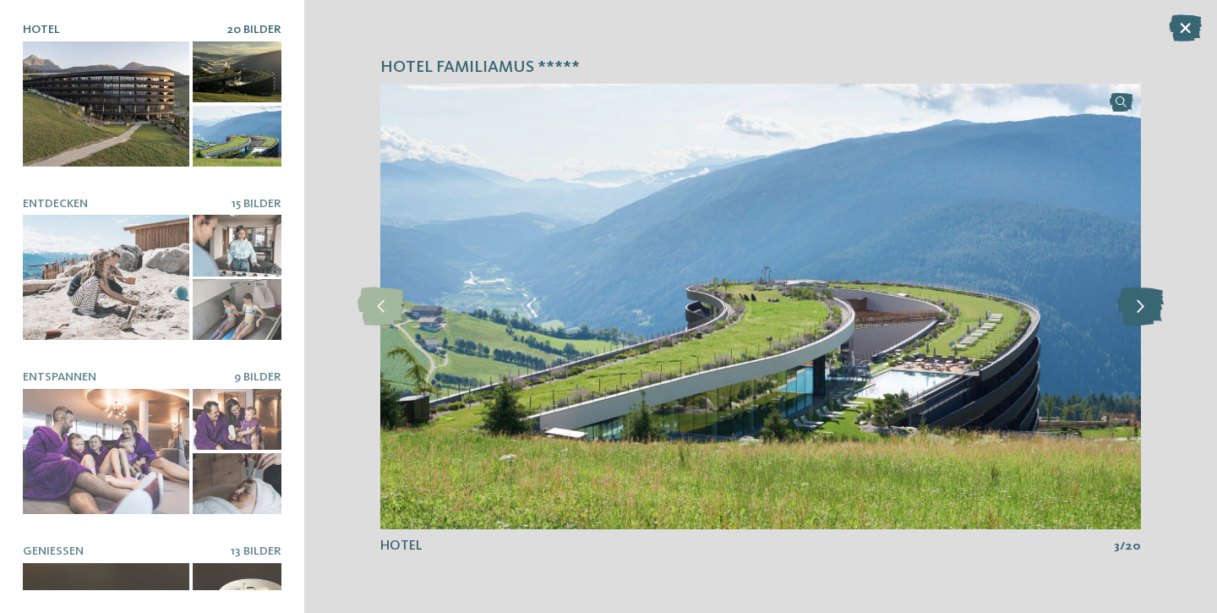
click at [1145, 305] on icon at bounding box center [1141, 306] width 46 height 38
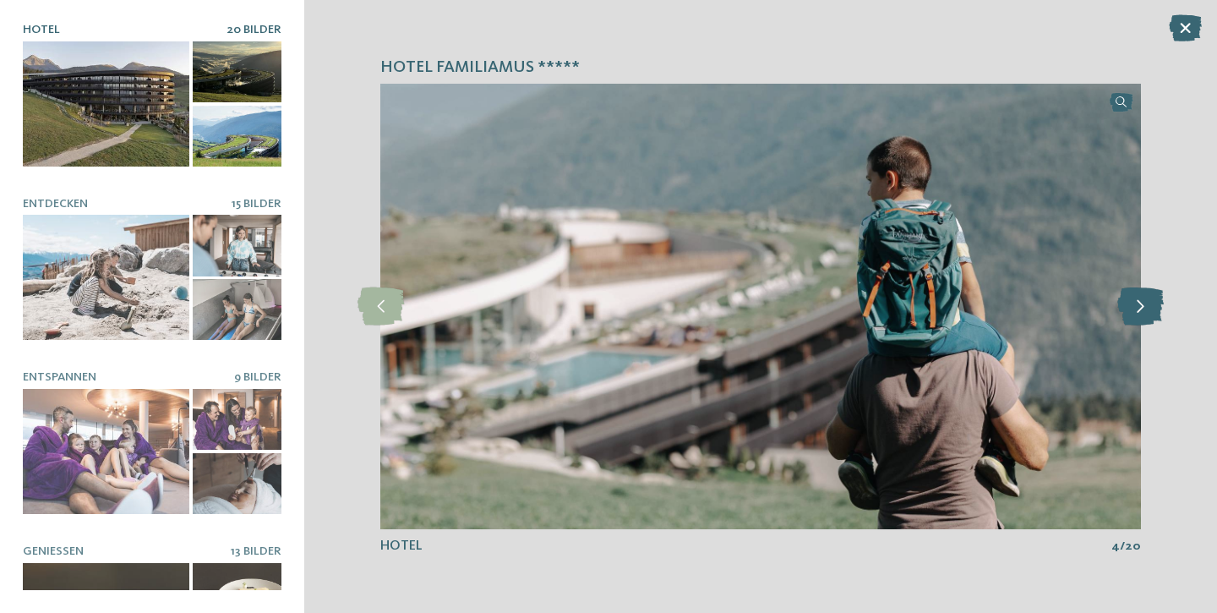
click at [1145, 305] on icon at bounding box center [1141, 306] width 46 height 38
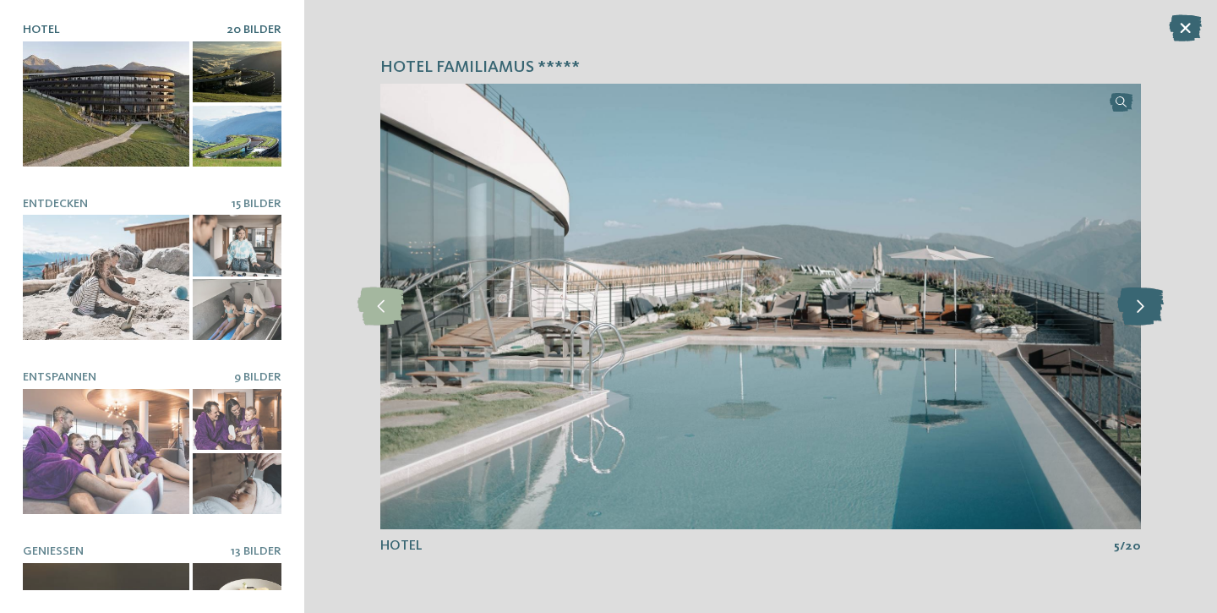
click at [1145, 305] on icon at bounding box center [1141, 306] width 46 height 38
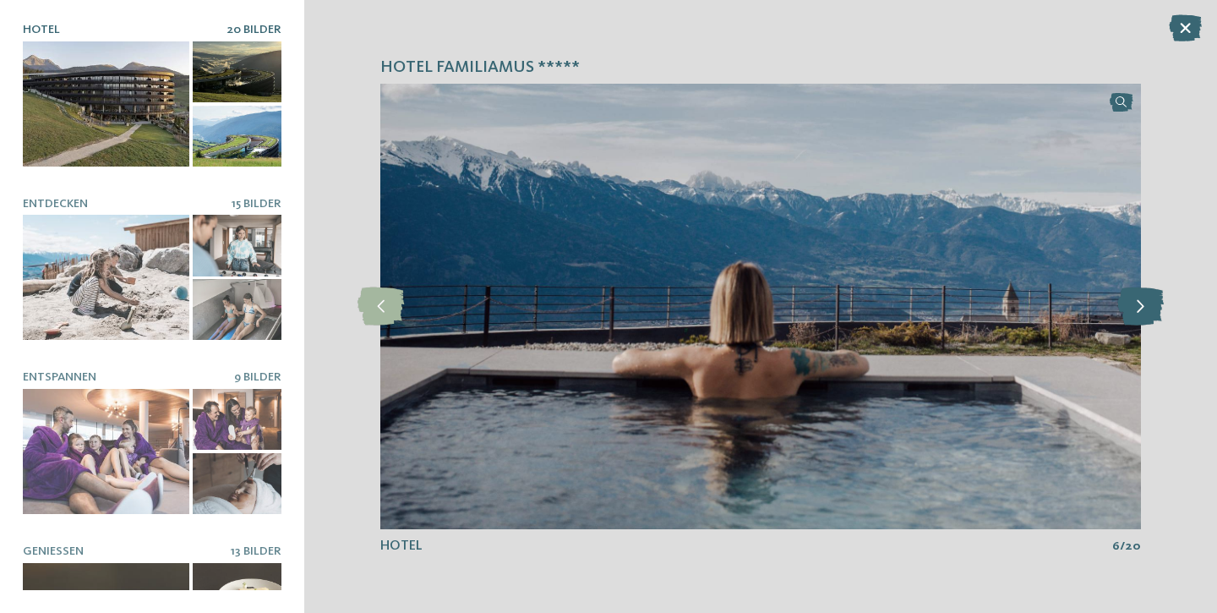
click at [1145, 305] on icon at bounding box center [1141, 306] width 46 height 38
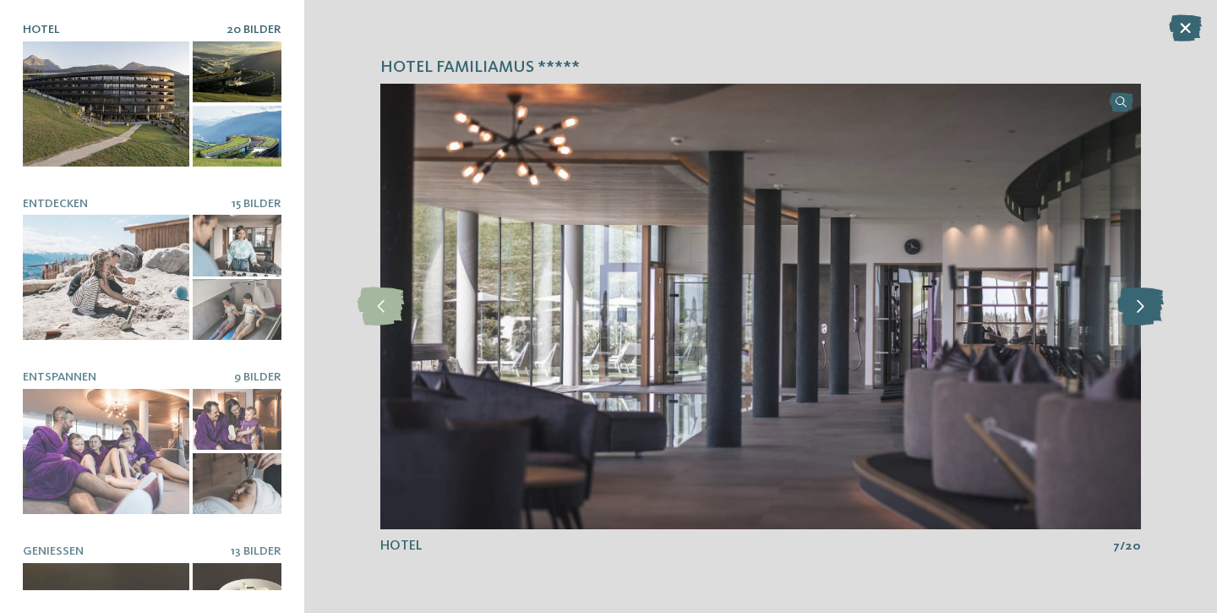
click at [1145, 305] on icon at bounding box center [1141, 306] width 46 height 38
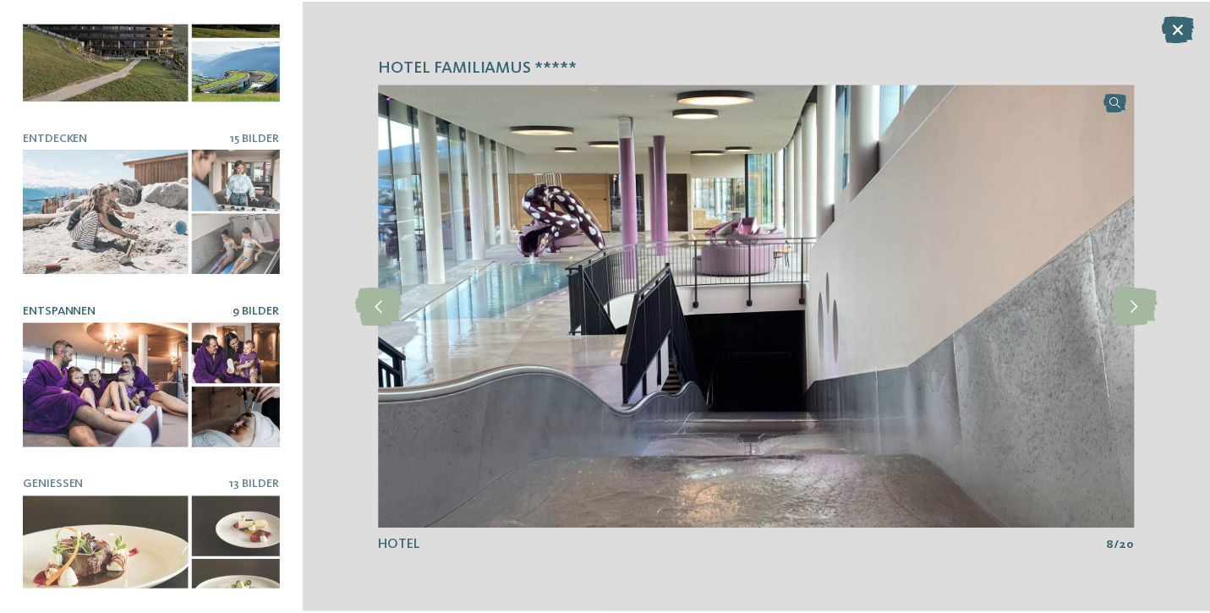
scroll to position [74, 0]
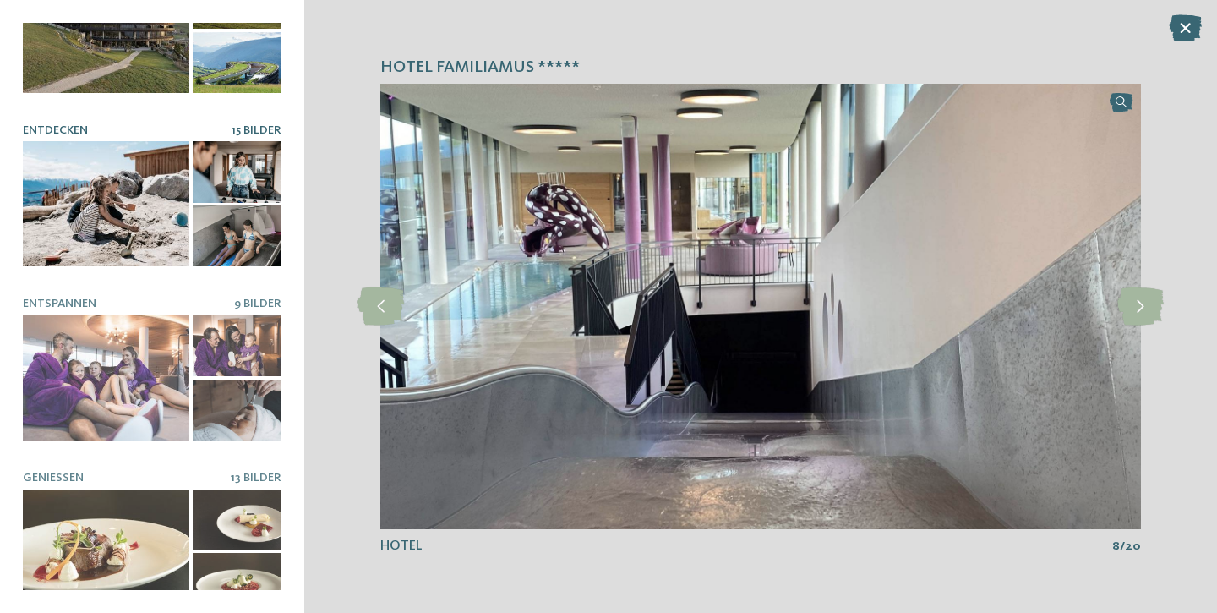
click at [126, 235] on div at bounding box center [106, 203] width 167 height 125
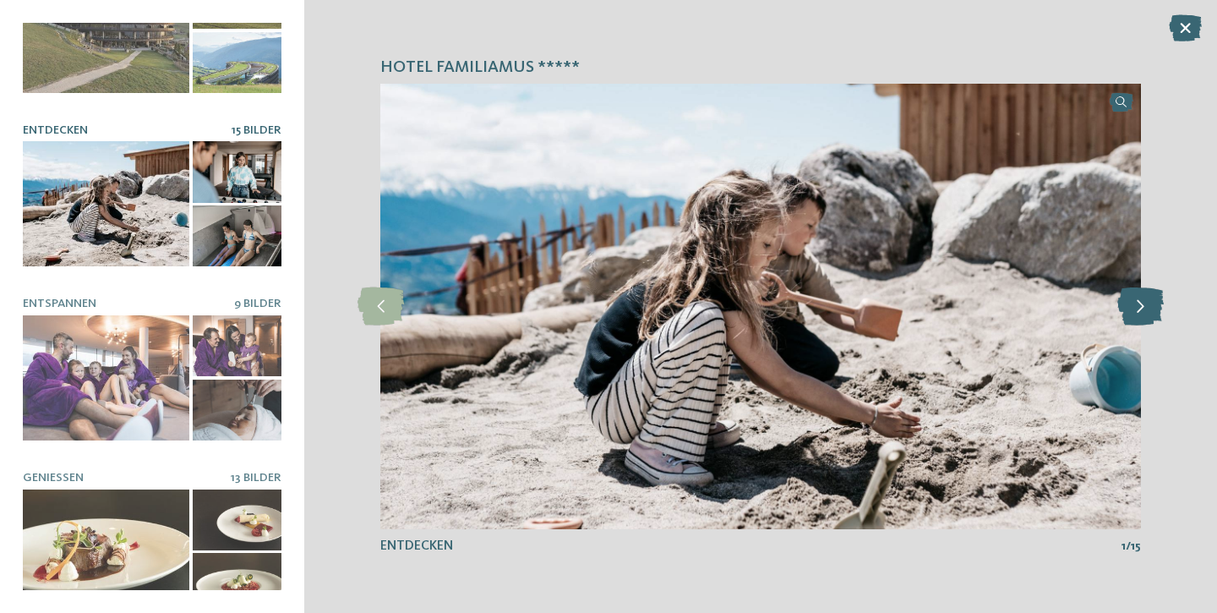
click at [1134, 309] on icon at bounding box center [1141, 306] width 46 height 38
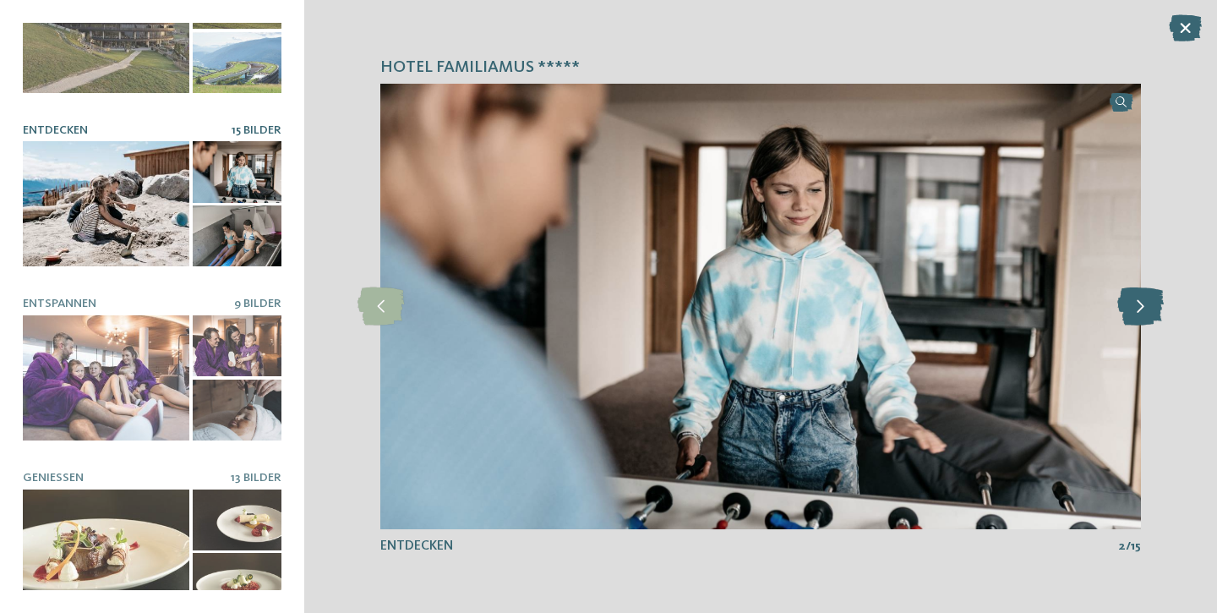
click at [1134, 309] on icon at bounding box center [1141, 306] width 46 height 38
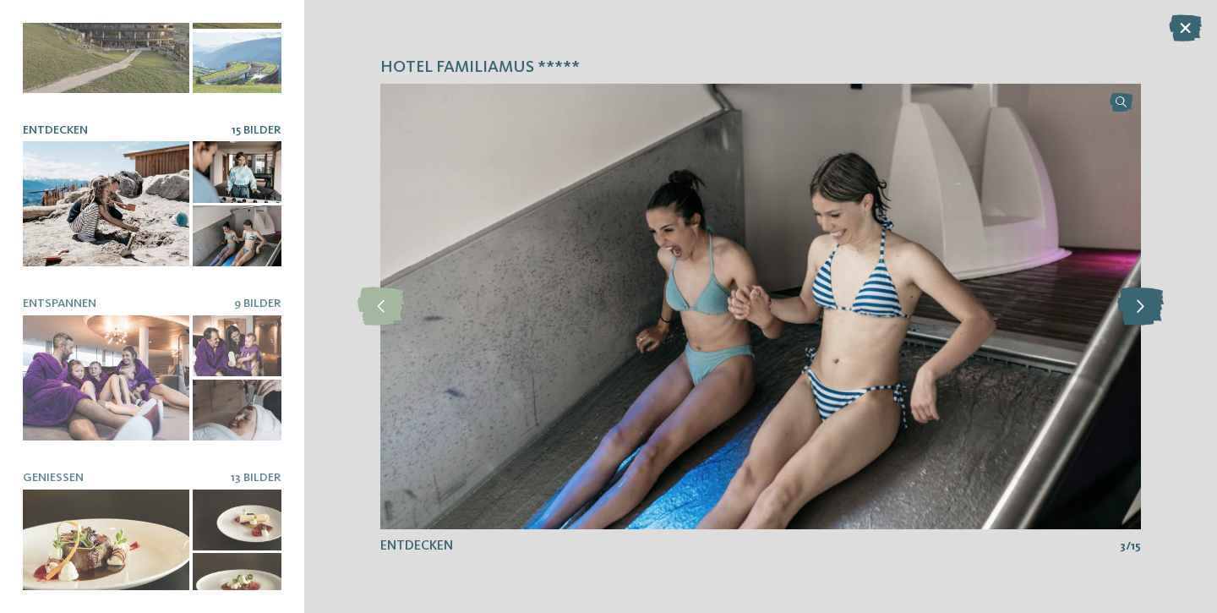
click at [1134, 309] on icon at bounding box center [1141, 306] width 46 height 38
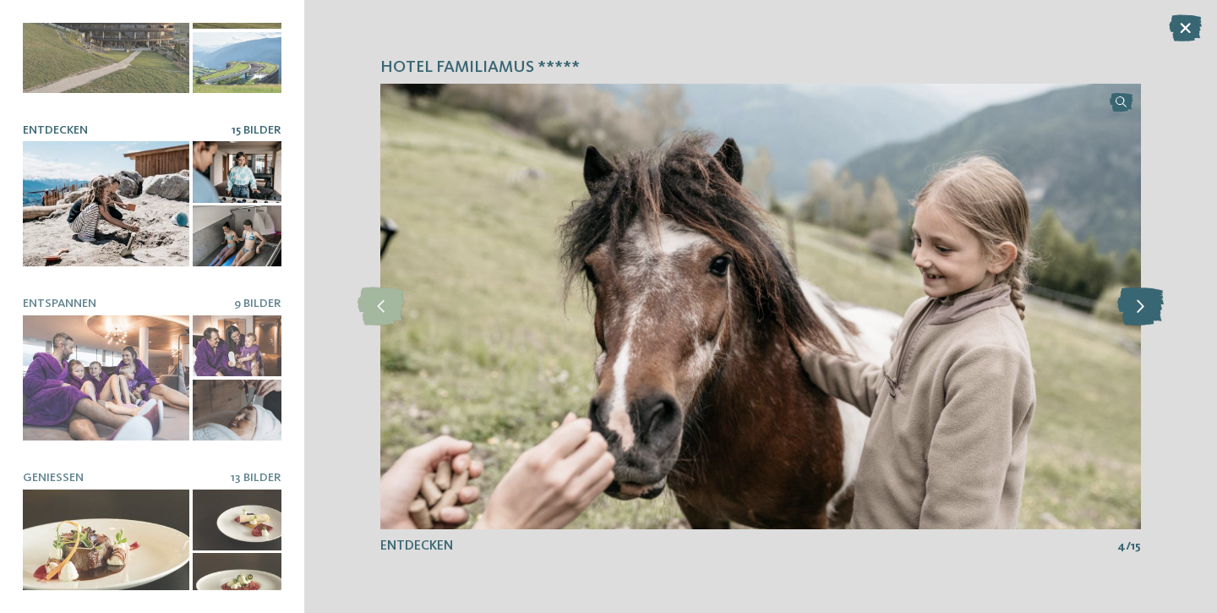
click at [1134, 309] on icon at bounding box center [1141, 306] width 46 height 38
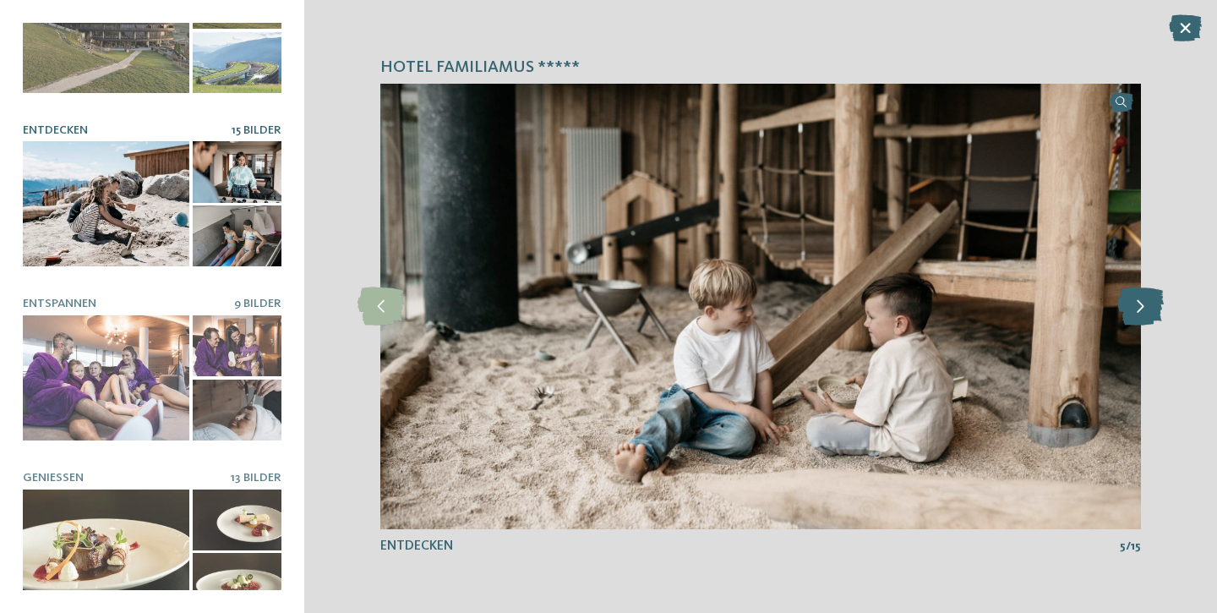
click at [1134, 309] on icon at bounding box center [1141, 306] width 46 height 38
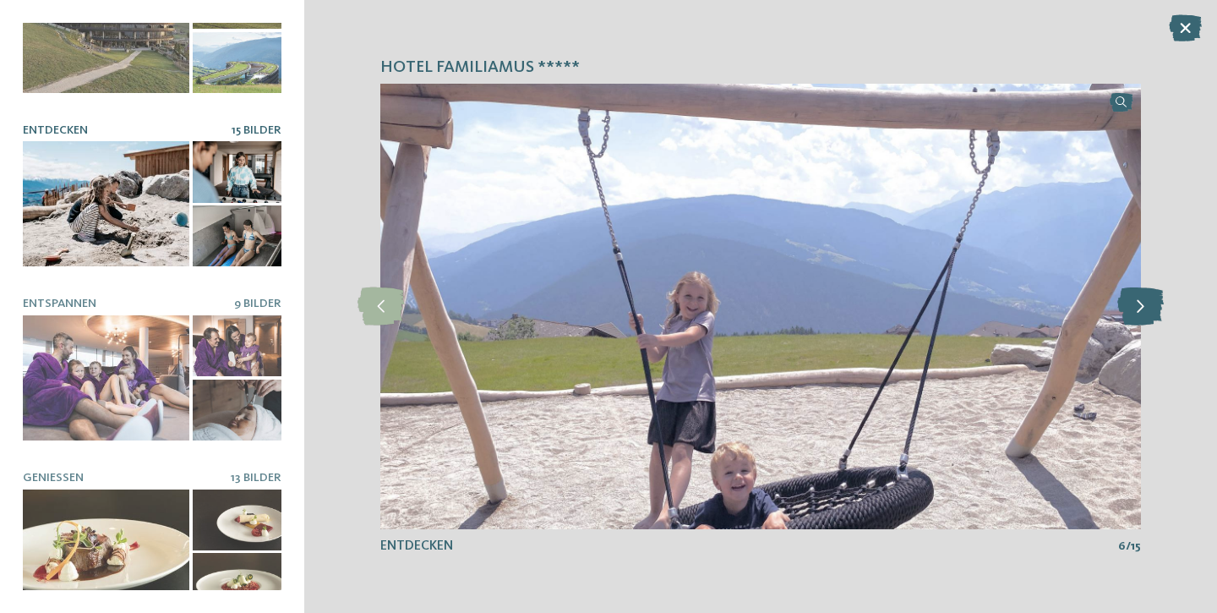
click at [1134, 309] on icon at bounding box center [1141, 306] width 46 height 38
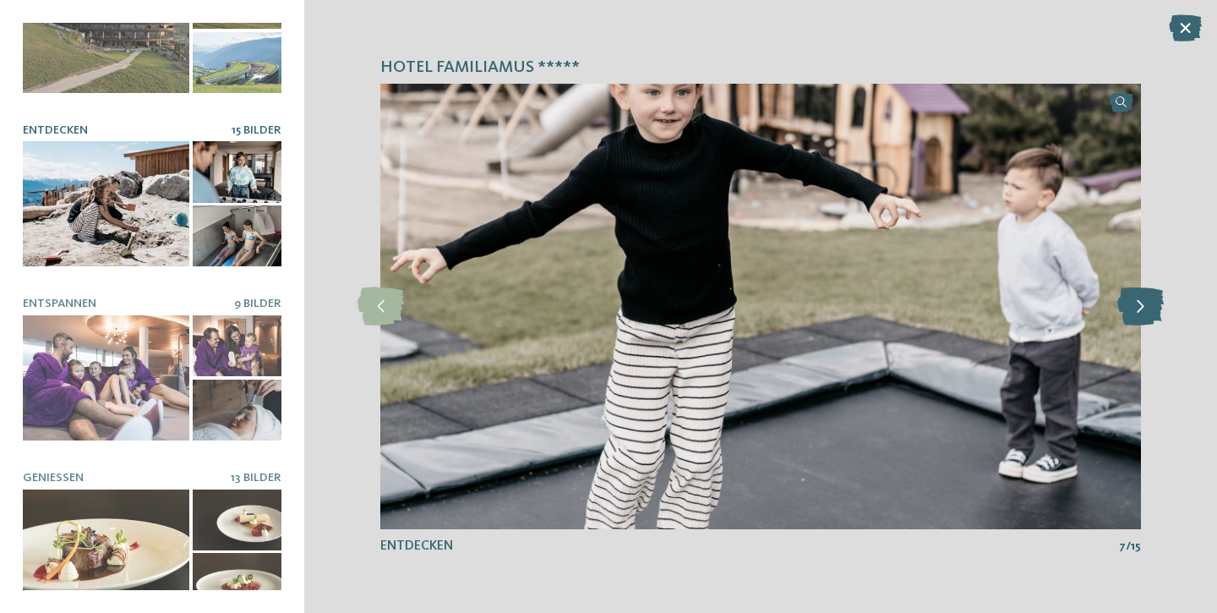
click at [1134, 309] on icon at bounding box center [1141, 306] width 46 height 38
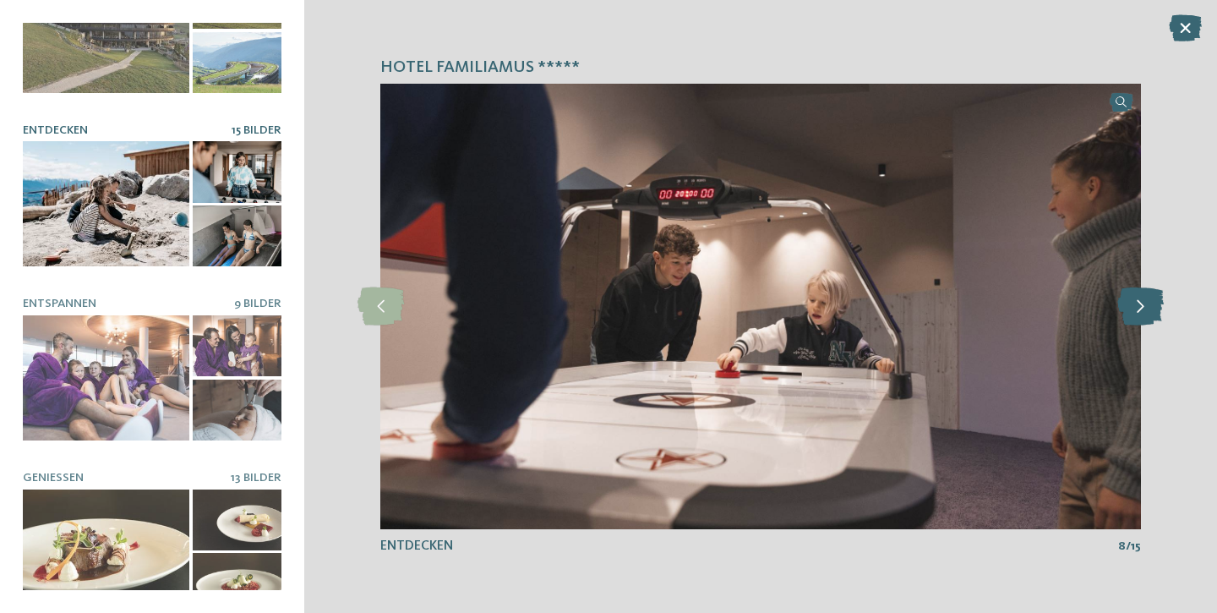
click at [1134, 309] on icon at bounding box center [1141, 306] width 46 height 38
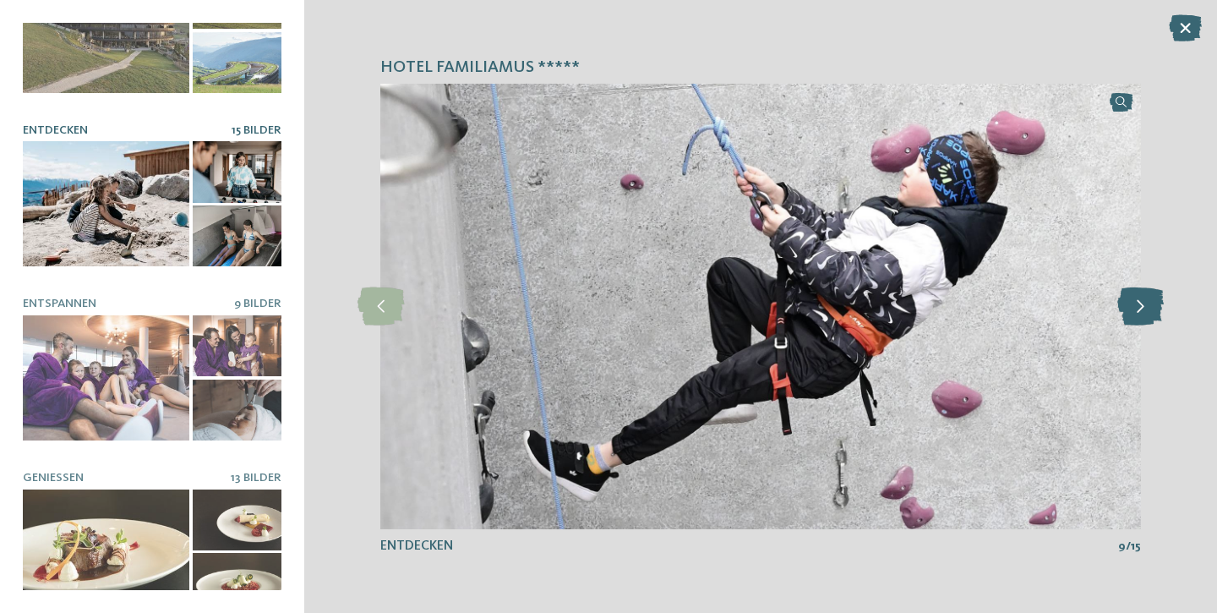
click at [1134, 309] on icon at bounding box center [1141, 306] width 46 height 38
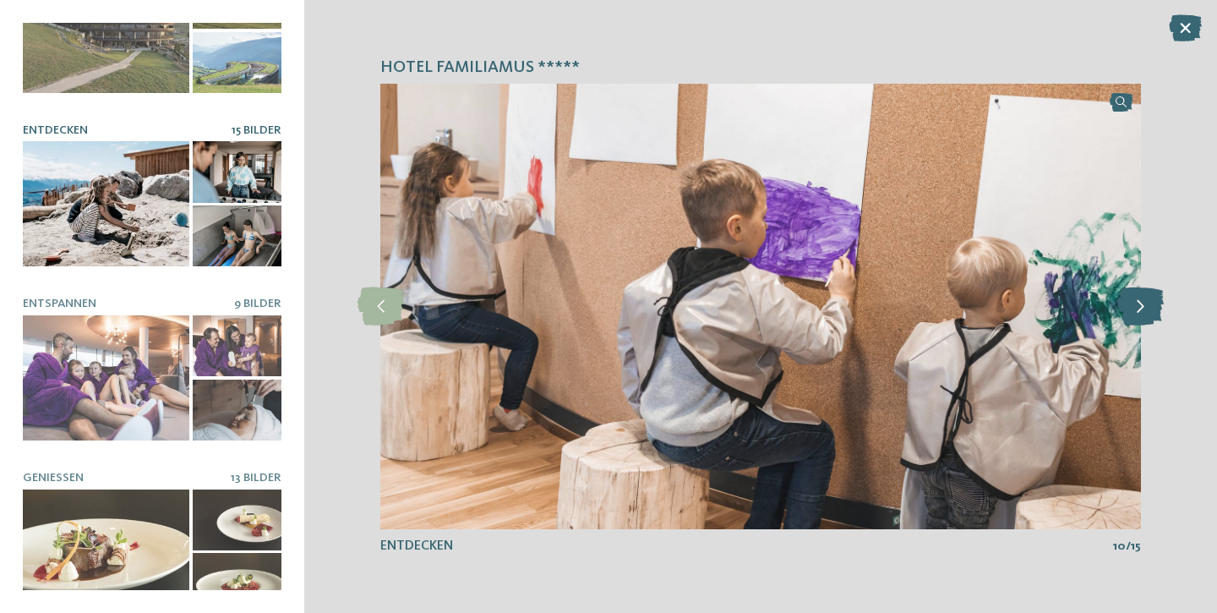
click at [1134, 309] on icon at bounding box center [1141, 306] width 46 height 38
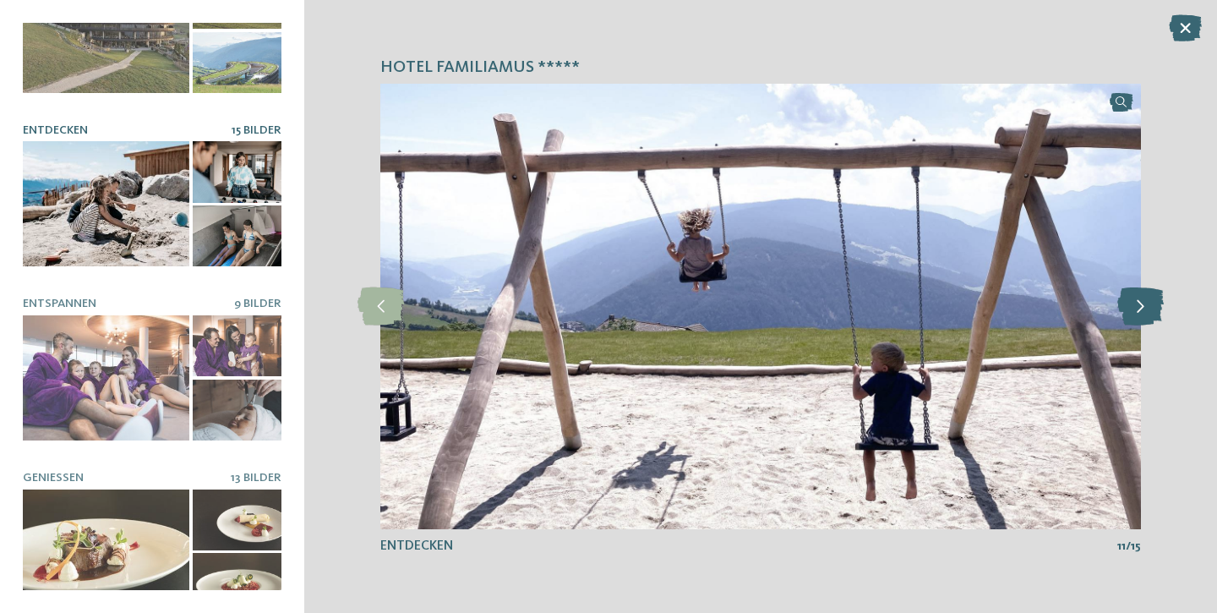
click at [1134, 309] on icon at bounding box center [1141, 306] width 46 height 38
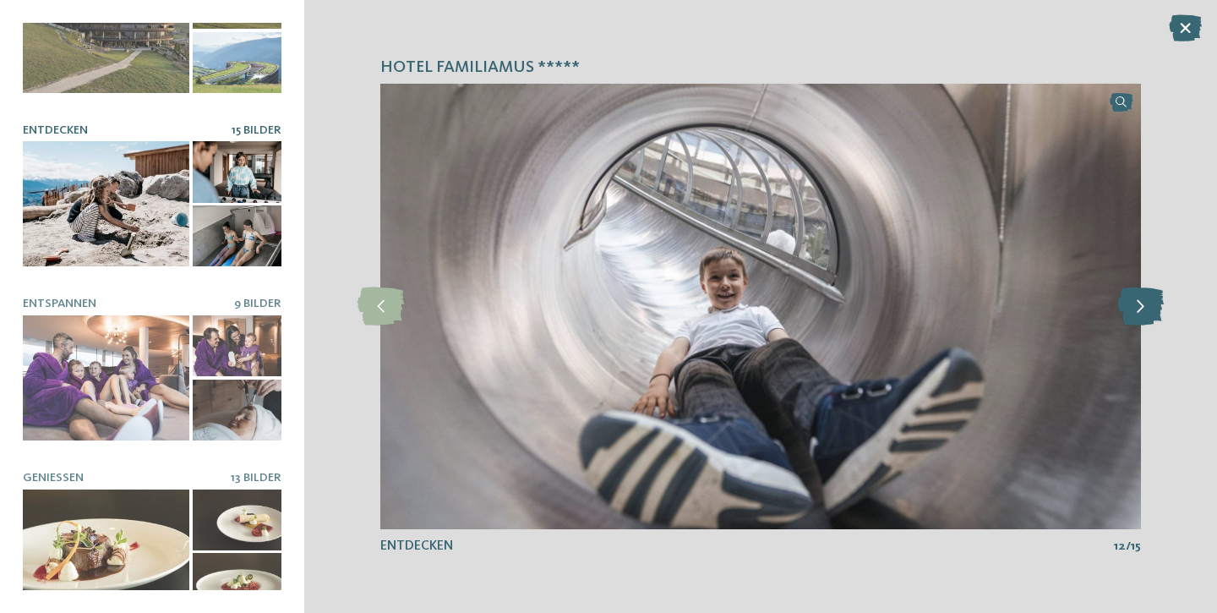
click at [1134, 309] on icon at bounding box center [1141, 306] width 46 height 38
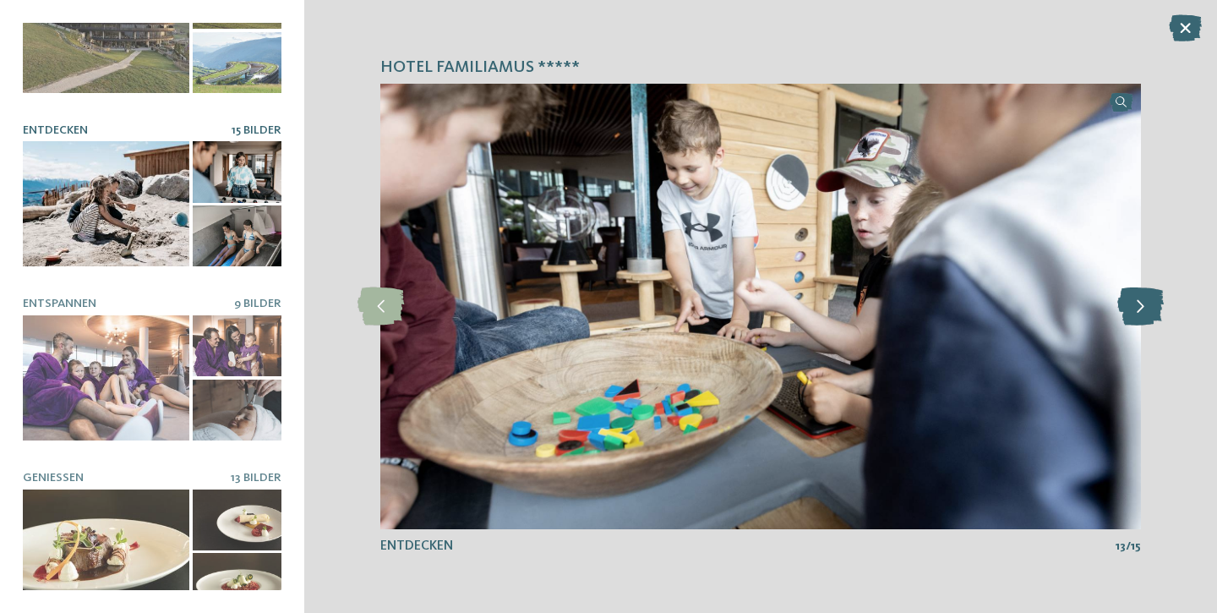
click at [1134, 309] on icon at bounding box center [1141, 306] width 46 height 38
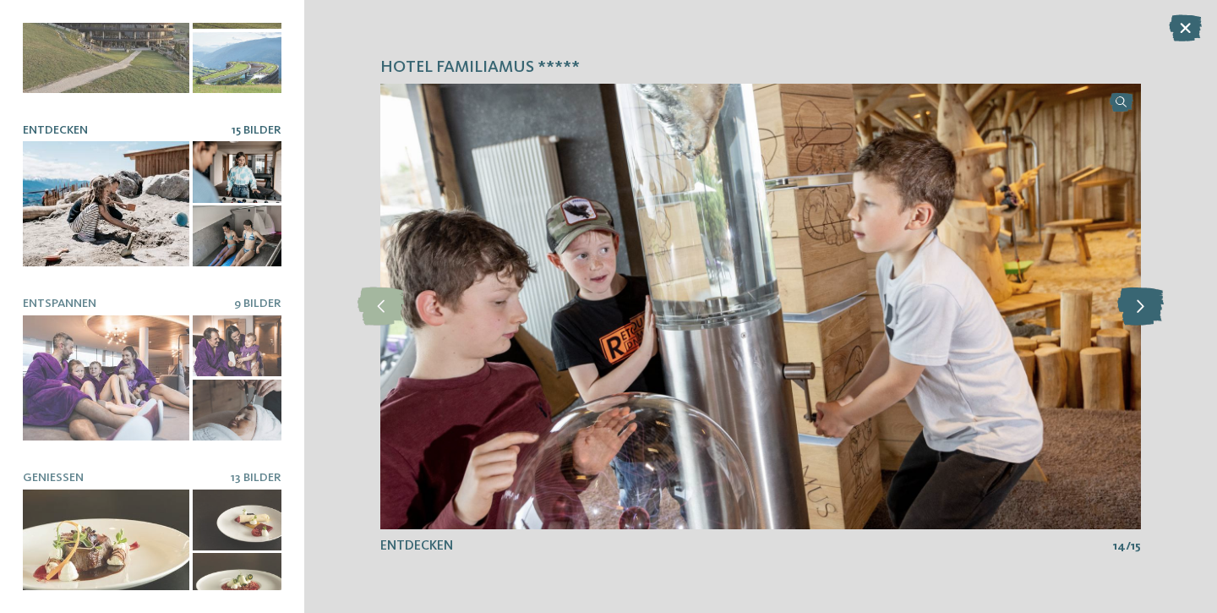
click at [1134, 309] on icon at bounding box center [1141, 306] width 46 height 38
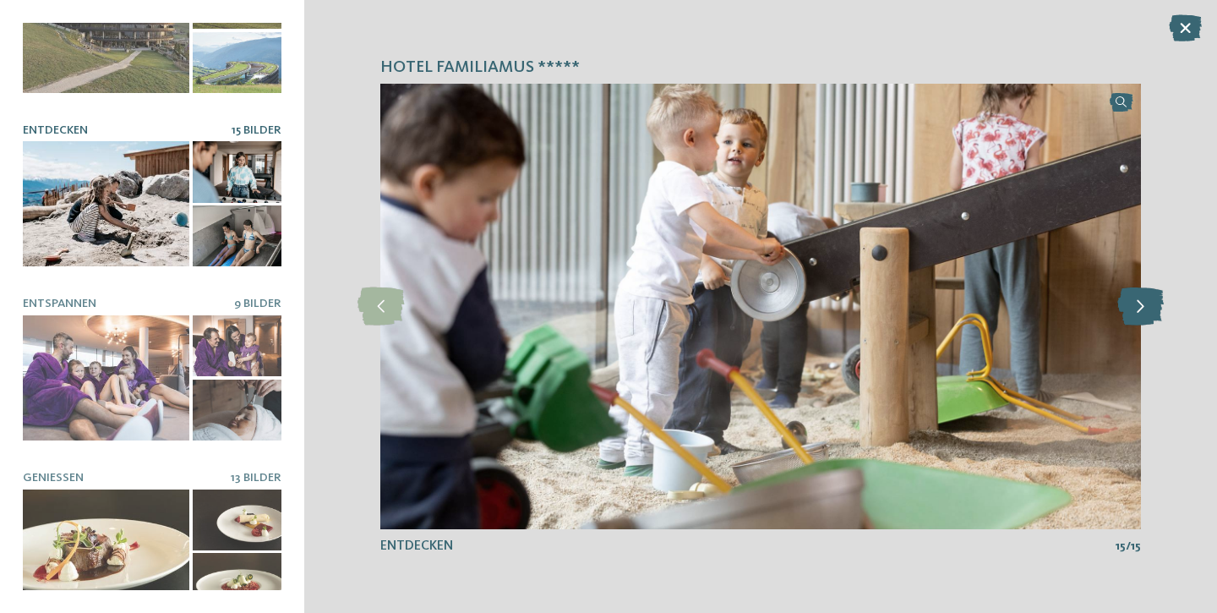
click at [1134, 309] on icon at bounding box center [1141, 306] width 46 height 38
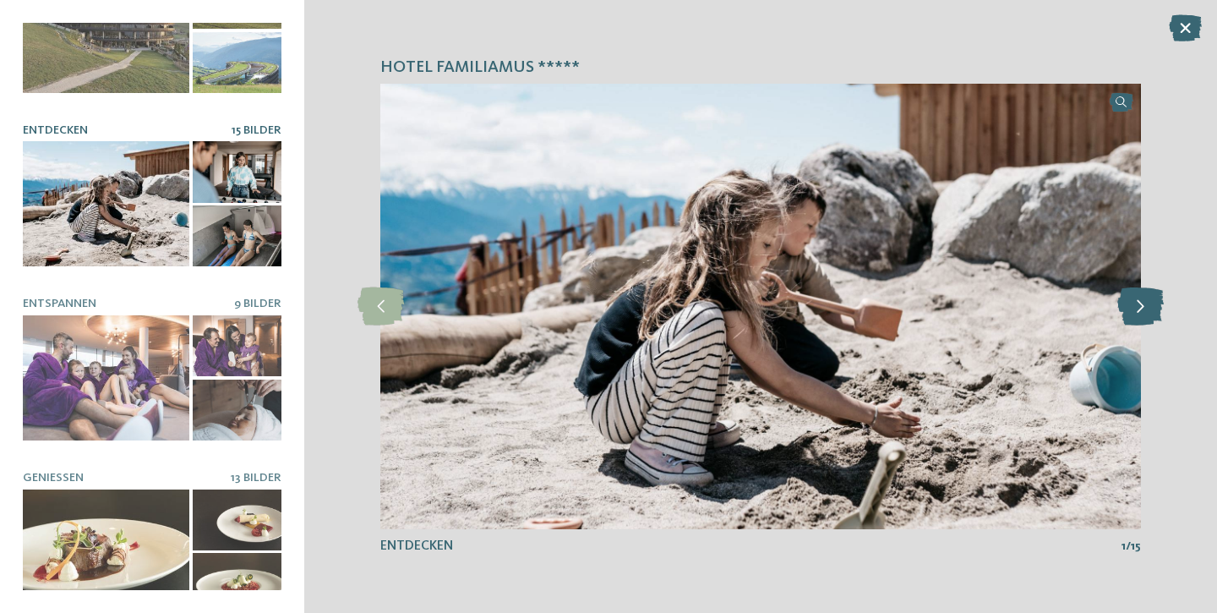
click at [1134, 309] on icon at bounding box center [1141, 306] width 46 height 38
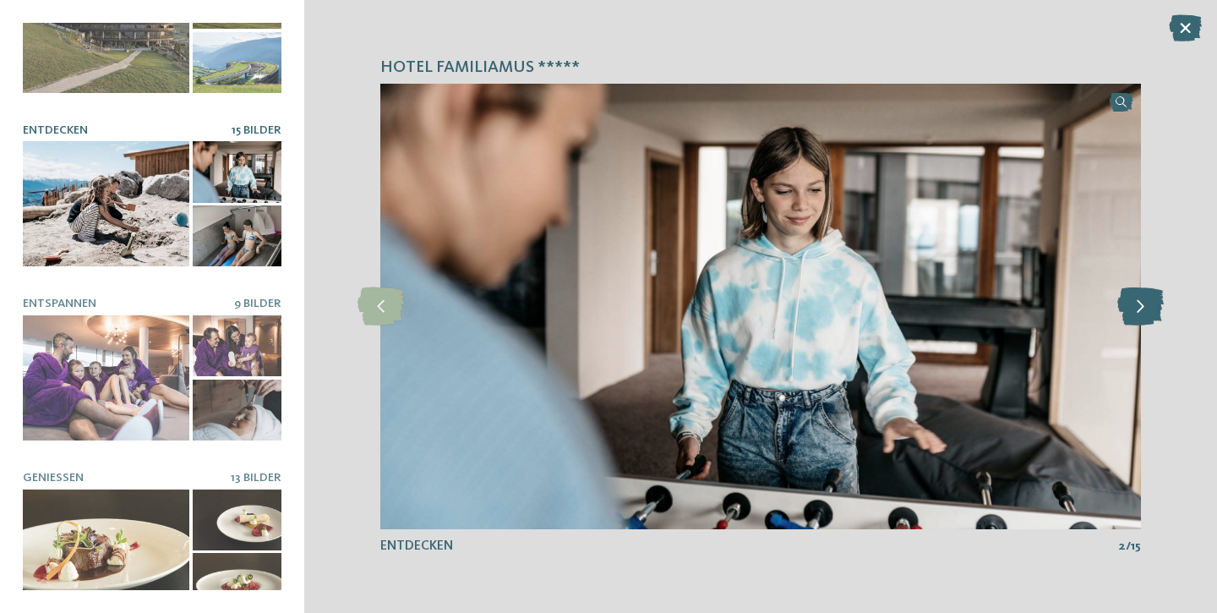
click at [1134, 309] on icon at bounding box center [1141, 306] width 46 height 38
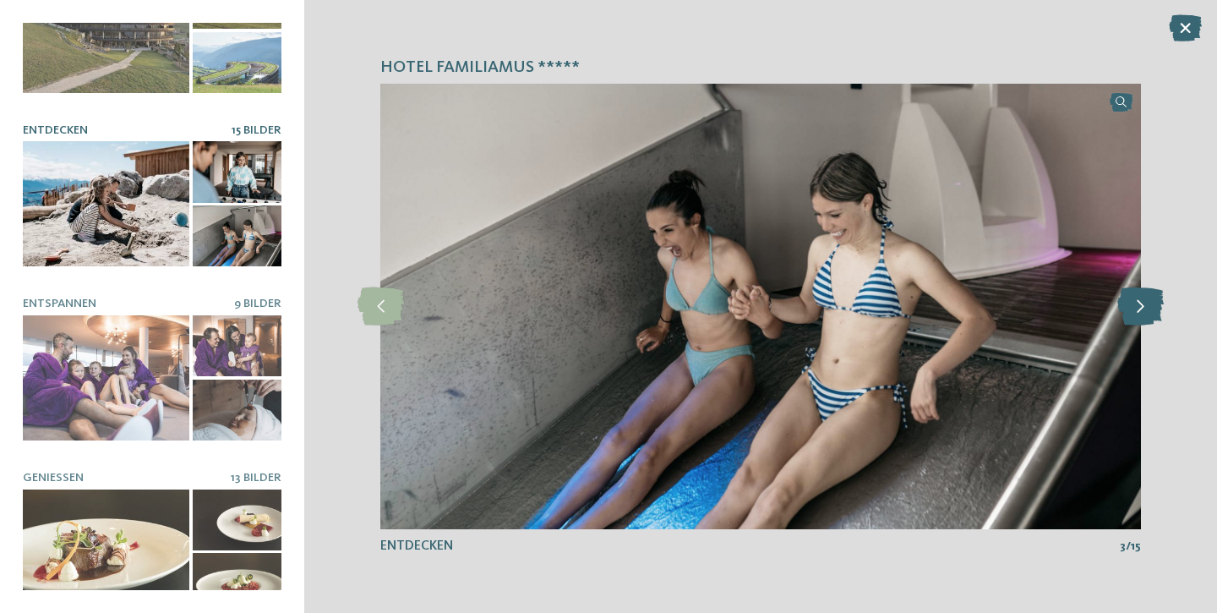
click at [1134, 309] on icon at bounding box center [1141, 306] width 46 height 38
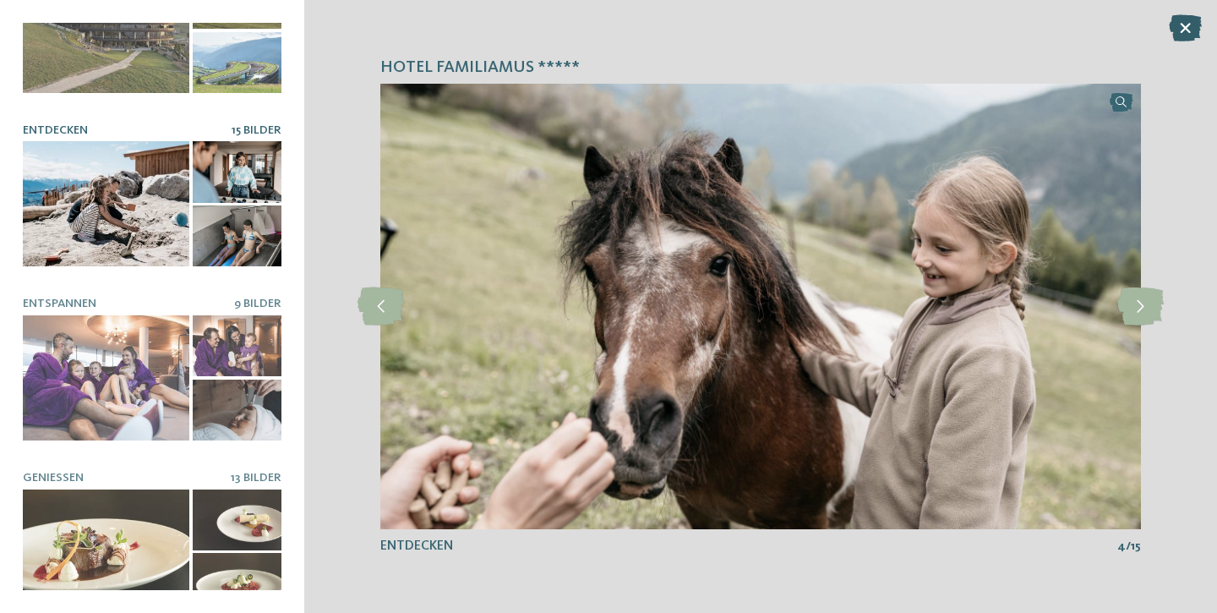
click at [1191, 33] on icon at bounding box center [1185, 27] width 33 height 27
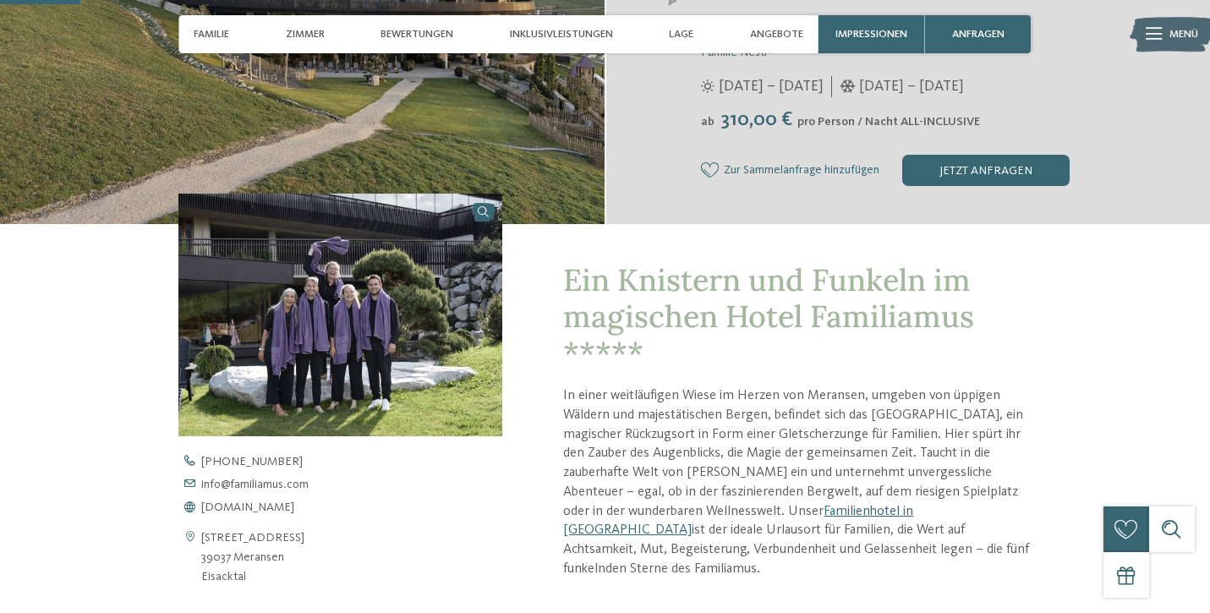
scroll to position [368, 0]
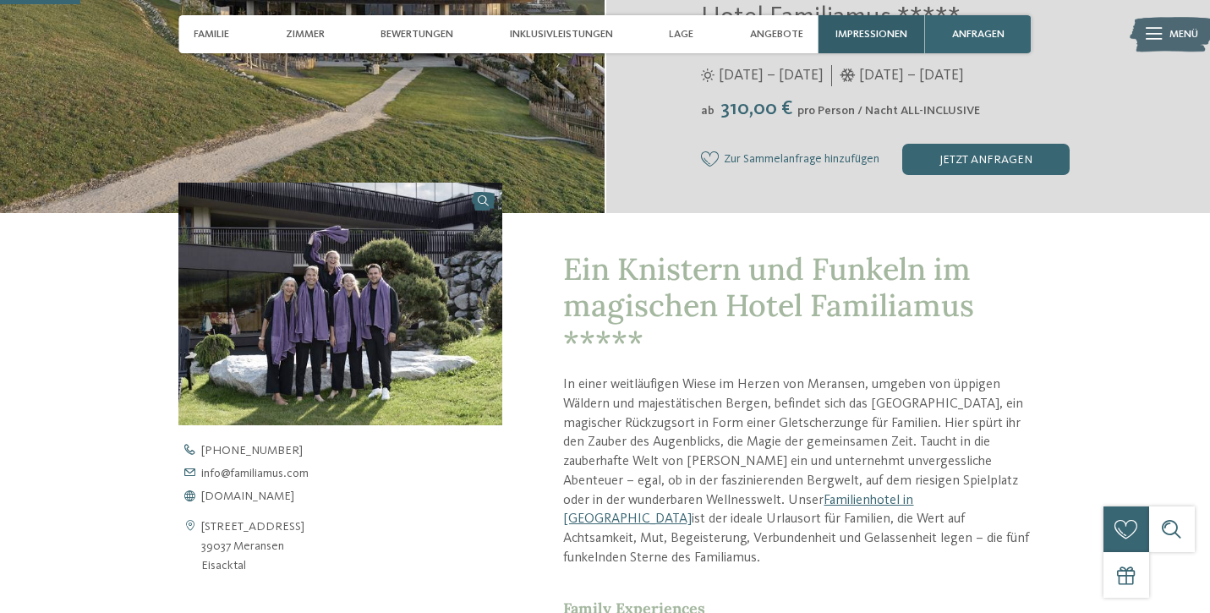
click at [869, 30] on span "Impressionen" at bounding box center [871, 34] width 72 height 13
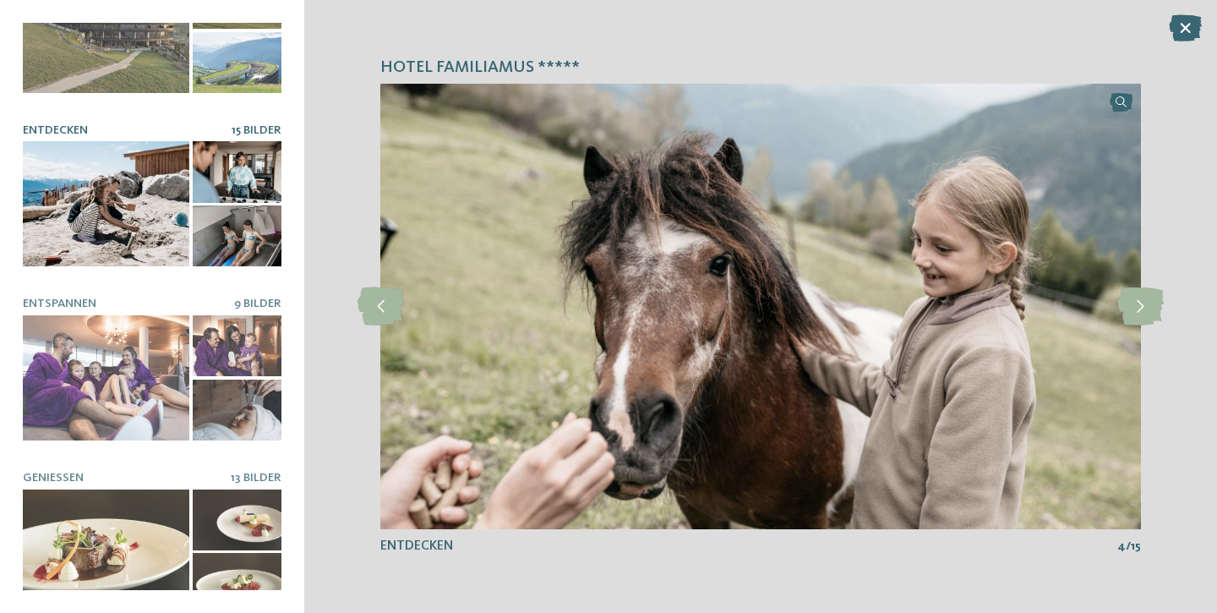
click at [112, 218] on div at bounding box center [106, 203] width 167 height 125
click at [96, 183] on div at bounding box center [106, 203] width 167 height 125
click at [1134, 298] on icon at bounding box center [1141, 306] width 46 height 38
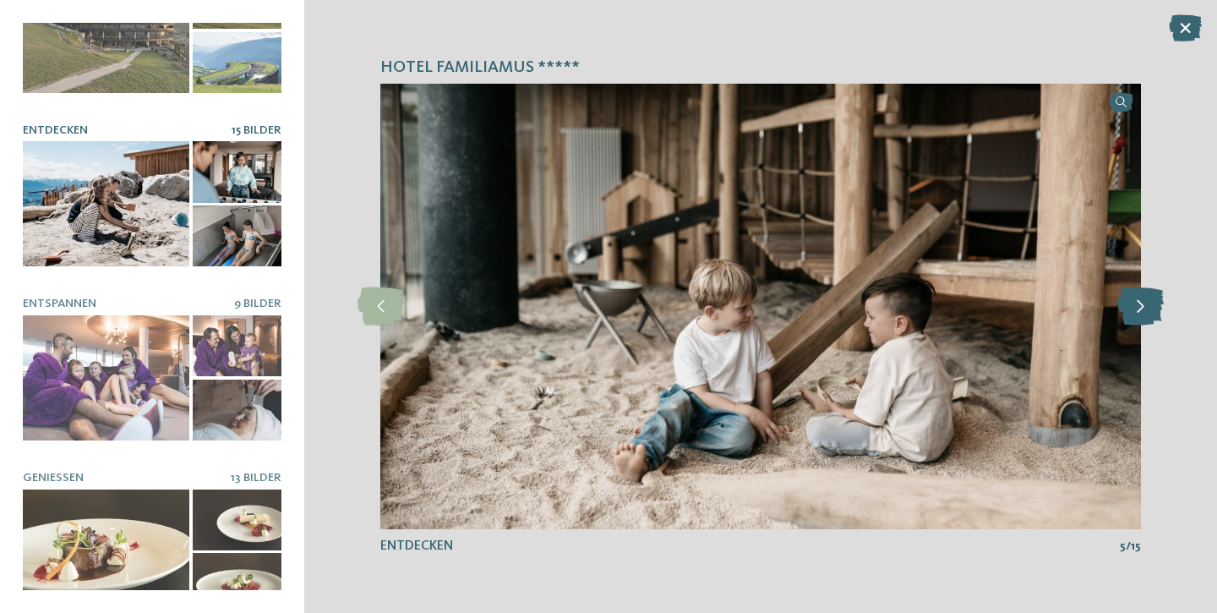
click at [1134, 298] on icon at bounding box center [1141, 306] width 46 height 38
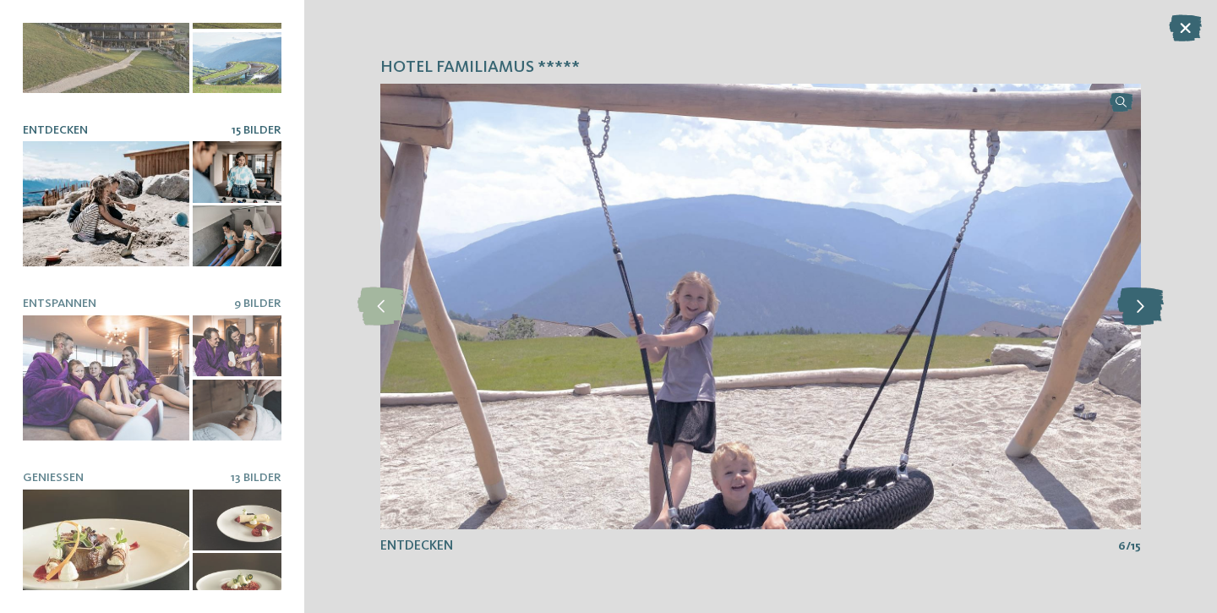
click at [1134, 298] on icon at bounding box center [1141, 306] width 46 height 38
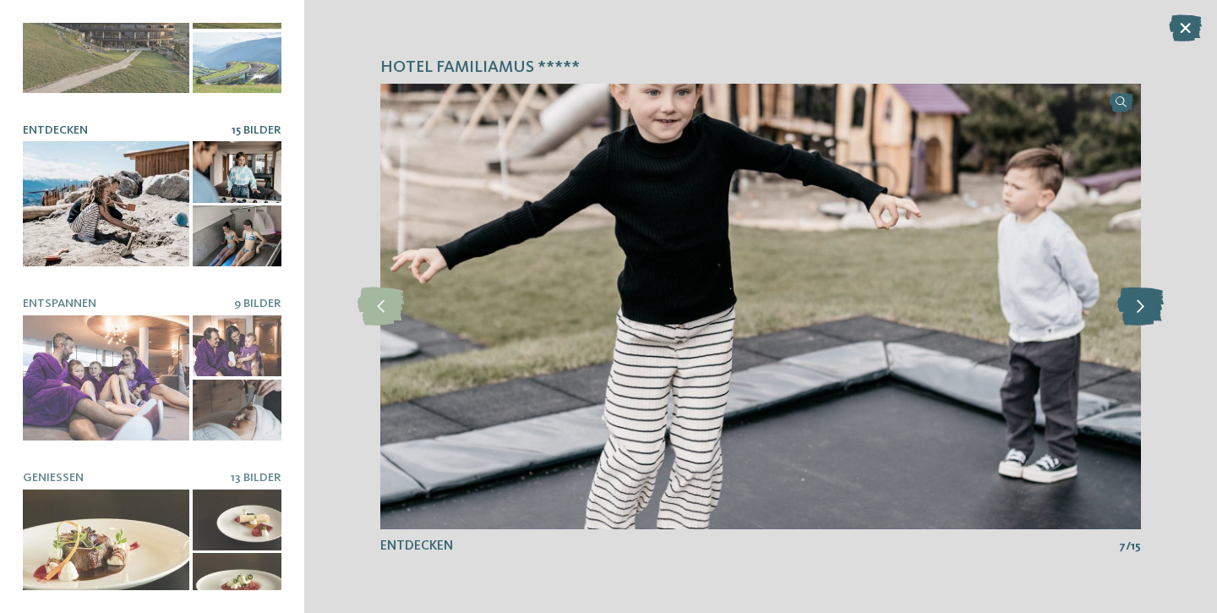
click at [1134, 298] on icon at bounding box center [1141, 306] width 46 height 38
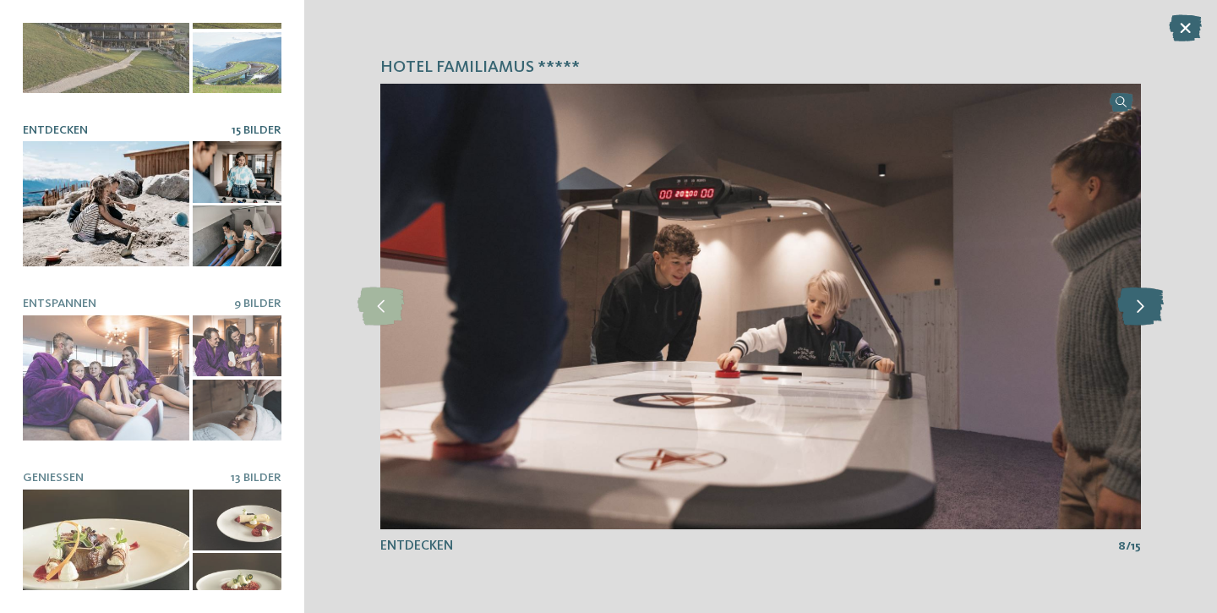
click at [1134, 298] on icon at bounding box center [1141, 306] width 46 height 38
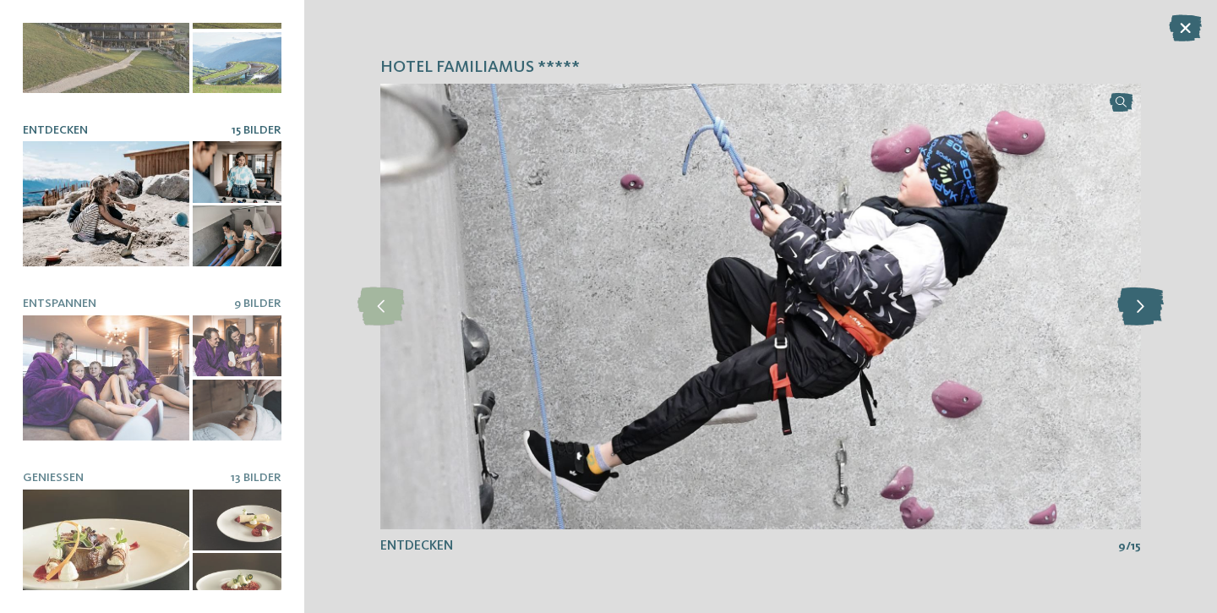
click at [1144, 318] on icon at bounding box center [1141, 306] width 46 height 38
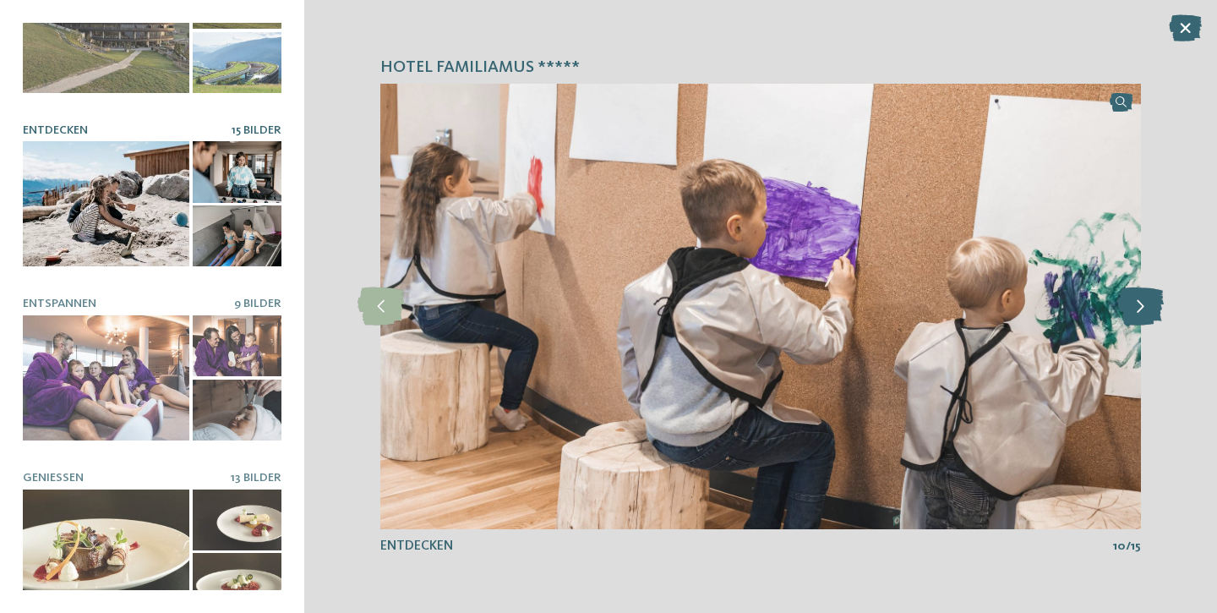
click at [1144, 318] on icon at bounding box center [1141, 306] width 46 height 38
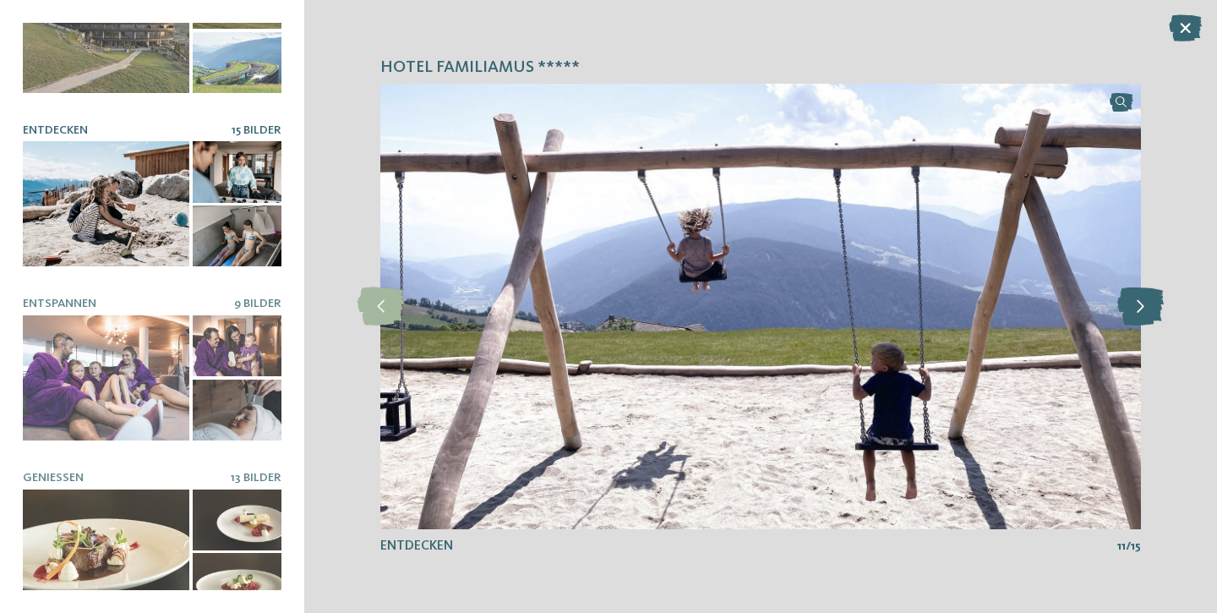
click at [1144, 318] on icon at bounding box center [1141, 306] width 46 height 38
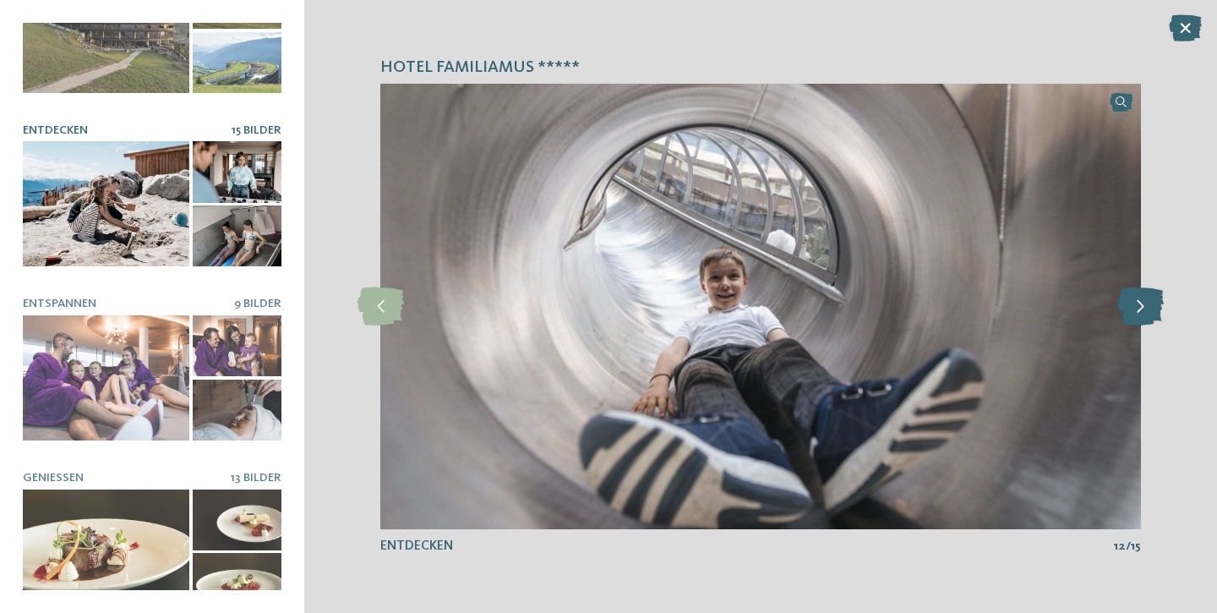
click at [1144, 318] on icon at bounding box center [1141, 306] width 46 height 38
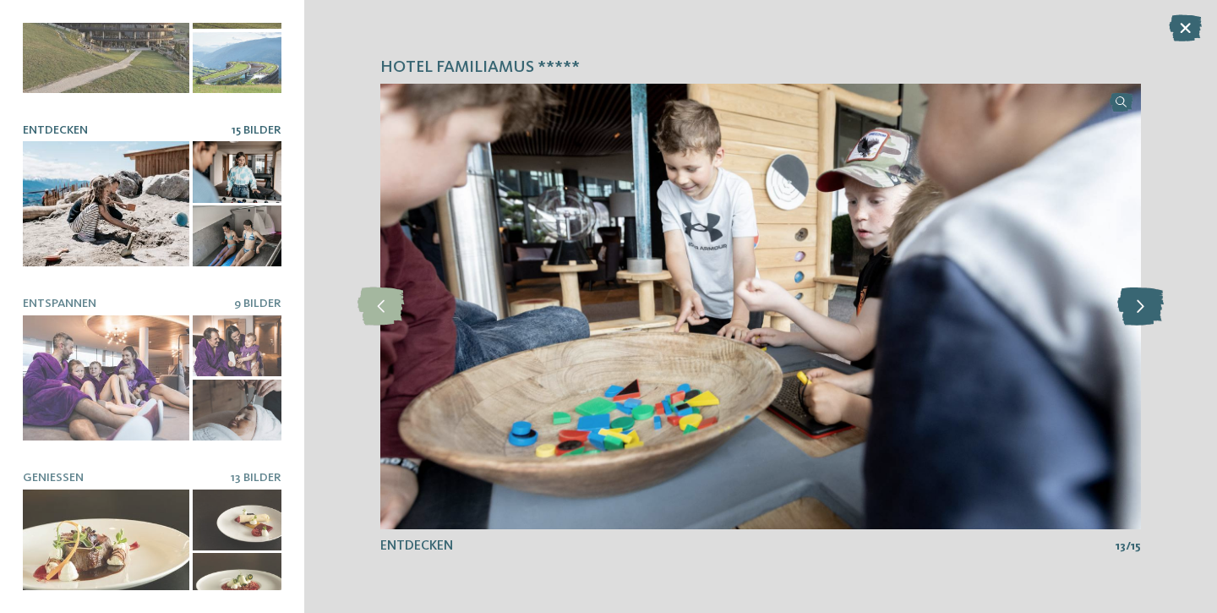
click at [1144, 318] on icon at bounding box center [1141, 306] width 46 height 38
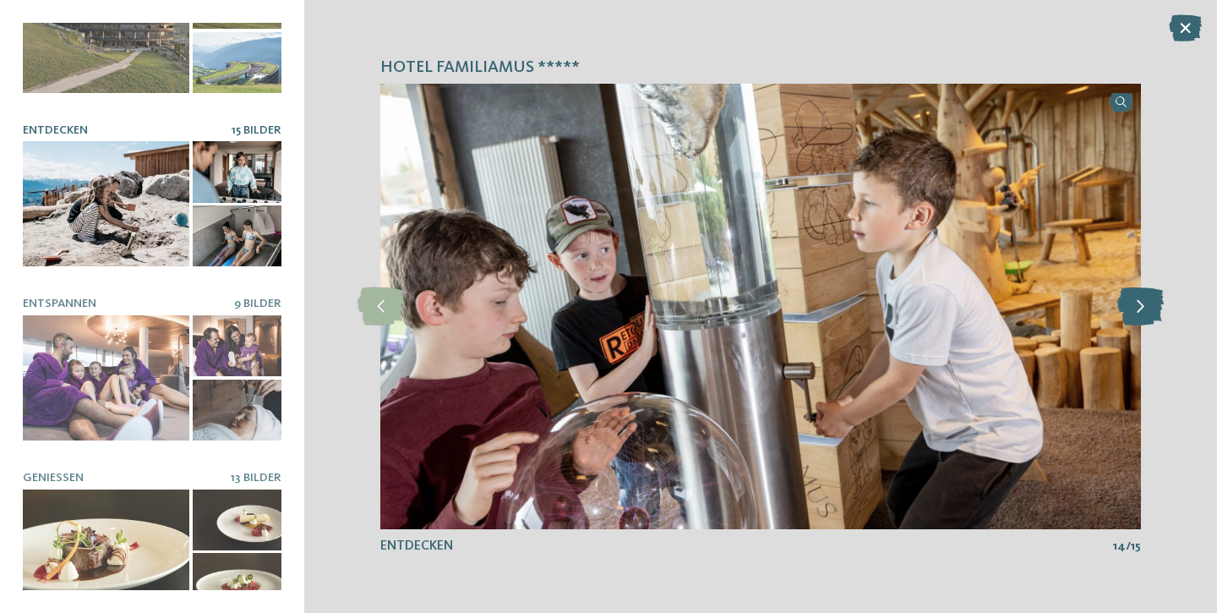
click at [1144, 318] on icon at bounding box center [1141, 306] width 46 height 38
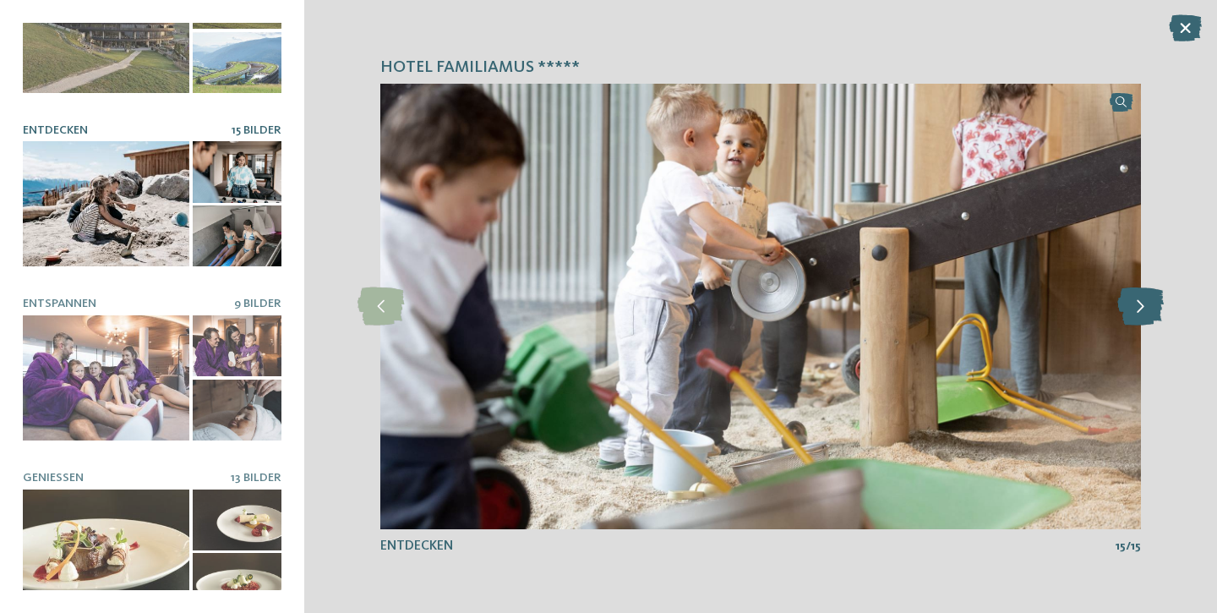
click at [1144, 318] on icon at bounding box center [1141, 306] width 46 height 38
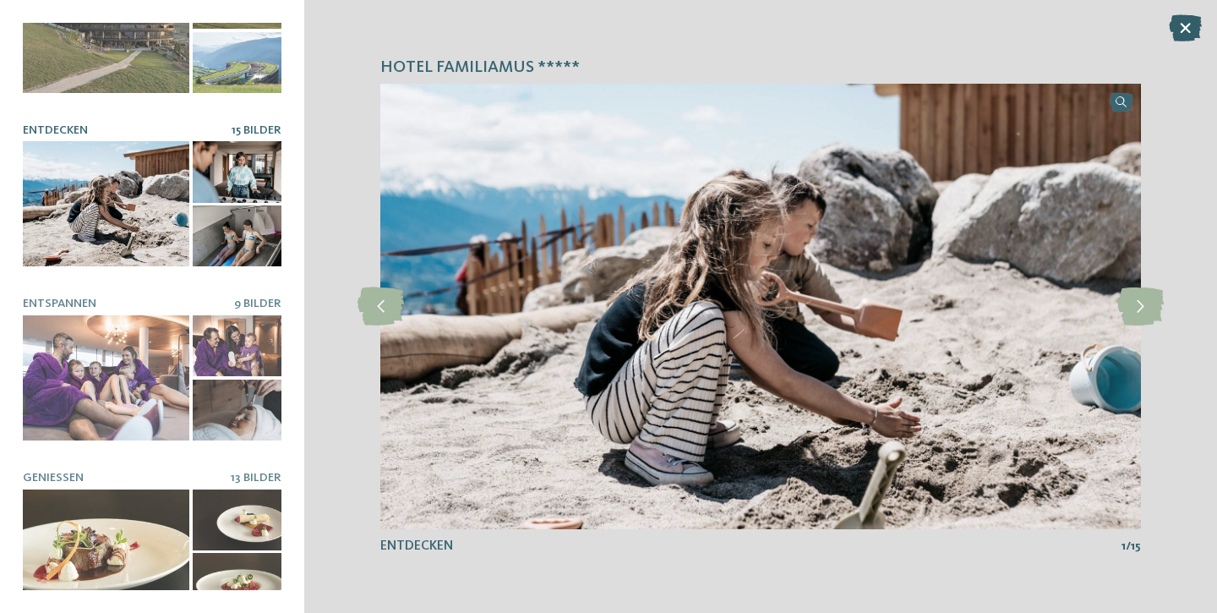
click at [1182, 29] on icon at bounding box center [1185, 27] width 33 height 27
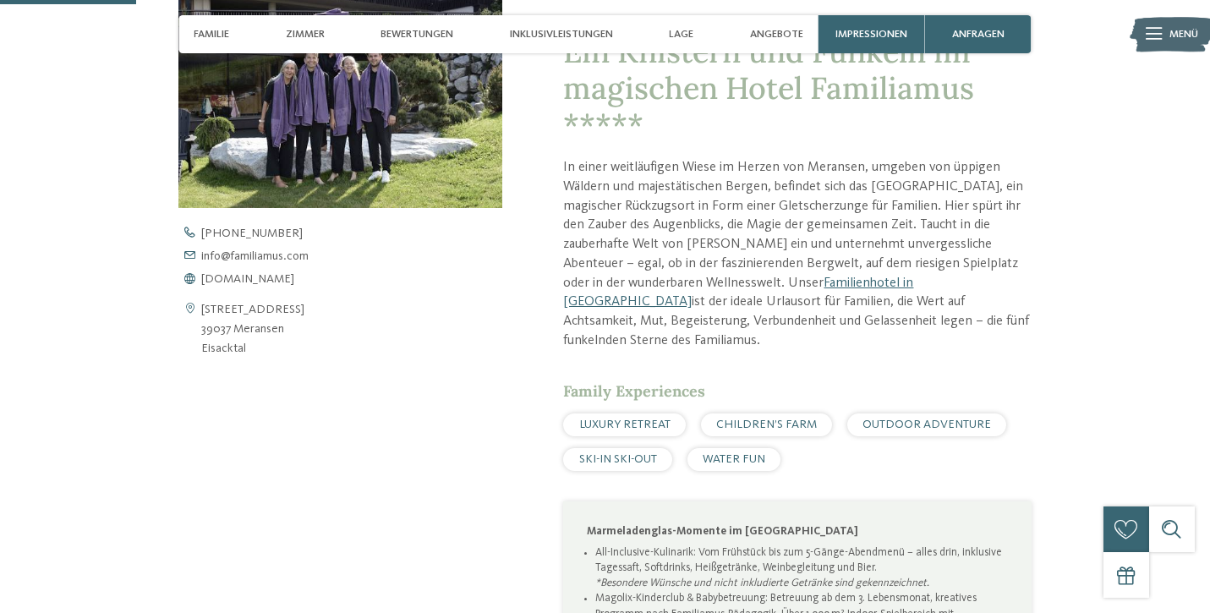
scroll to position [648, 0]
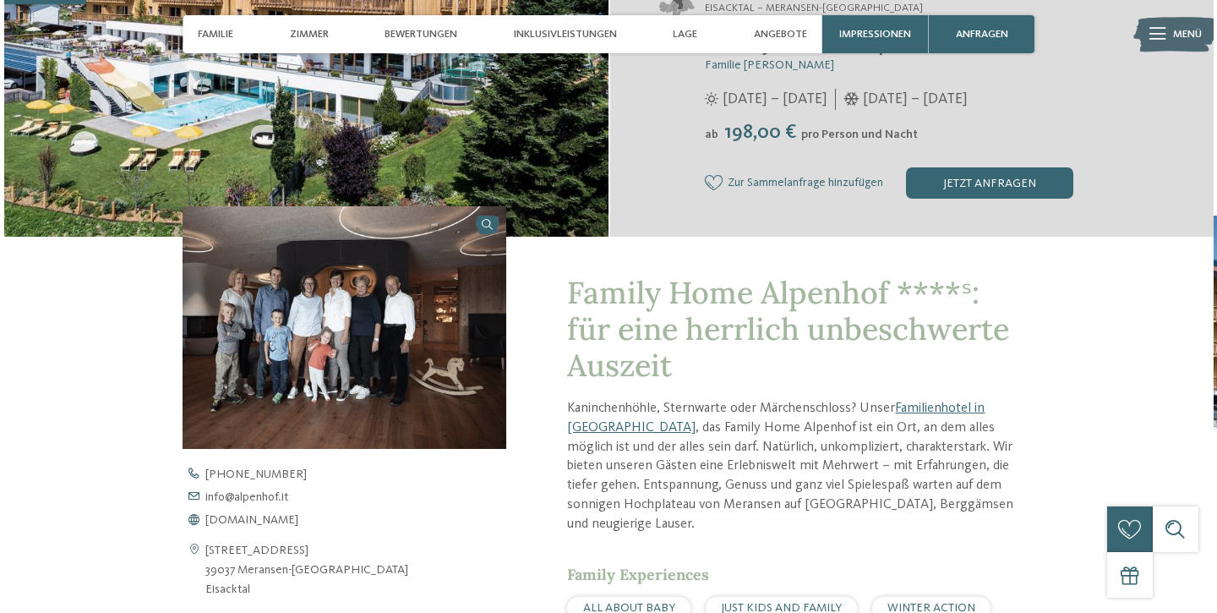
scroll to position [352, 0]
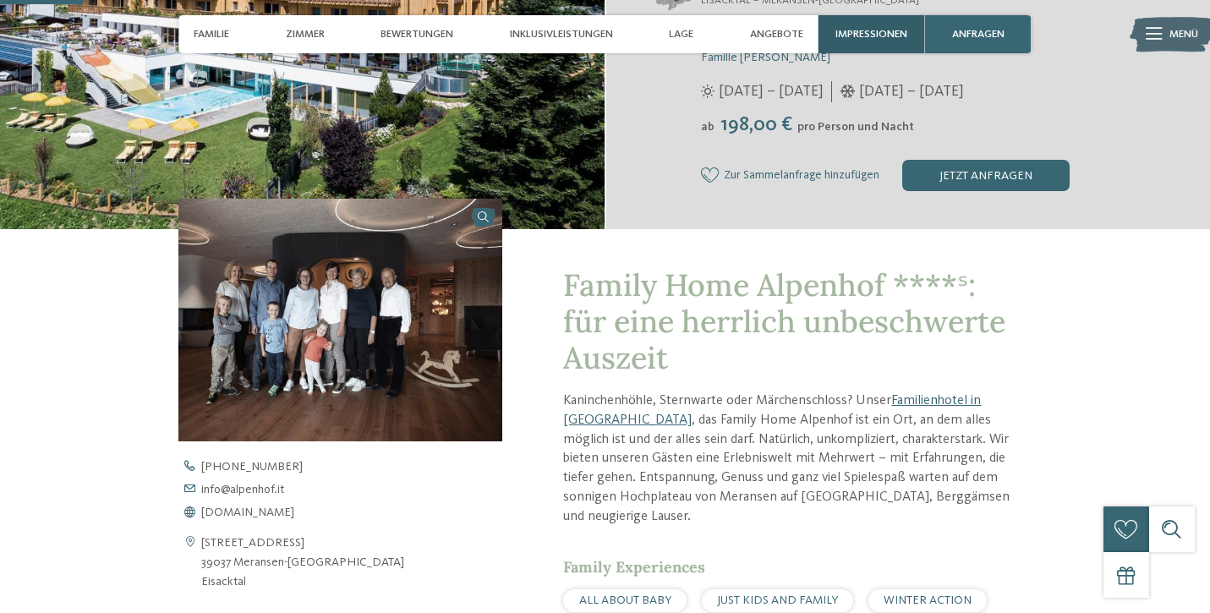
click at [869, 28] on div "Impressionen" at bounding box center [871, 34] width 107 height 38
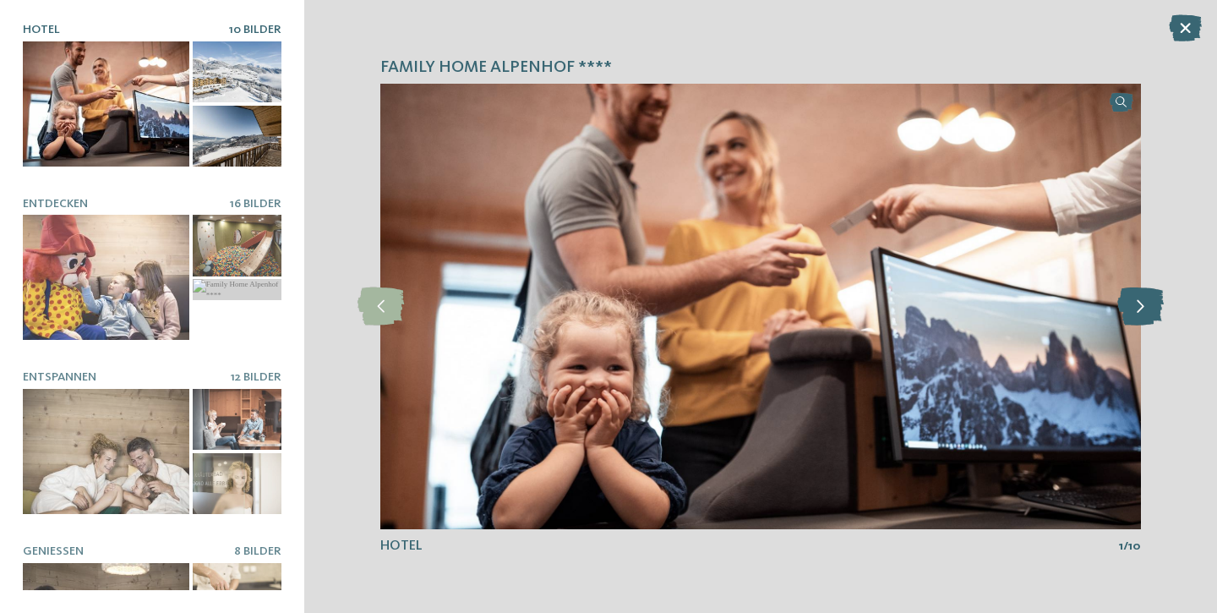
click at [1142, 315] on icon at bounding box center [1141, 306] width 46 height 38
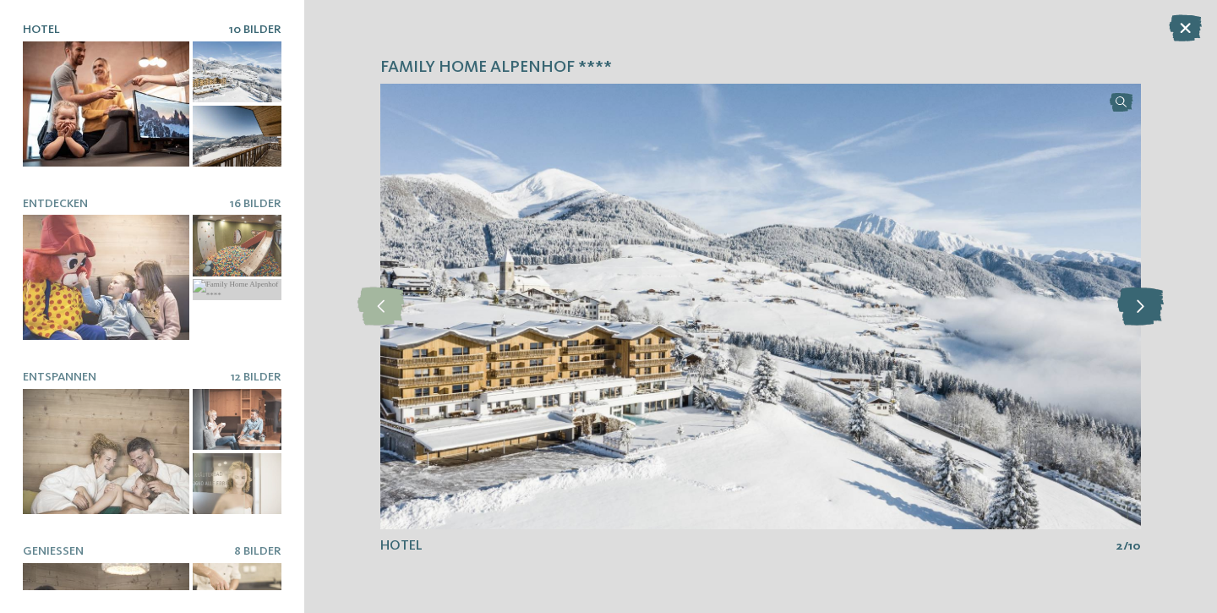
click at [1142, 315] on icon at bounding box center [1141, 306] width 46 height 38
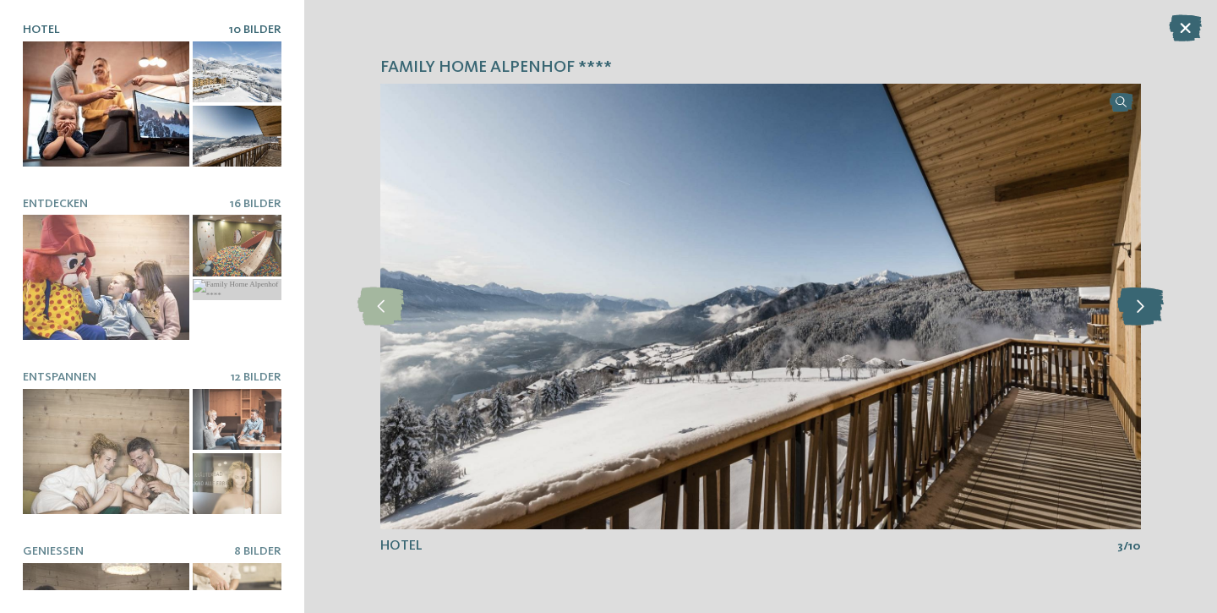
click at [1142, 315] on icon at bounding box center [1141, 306] width 46 height 38
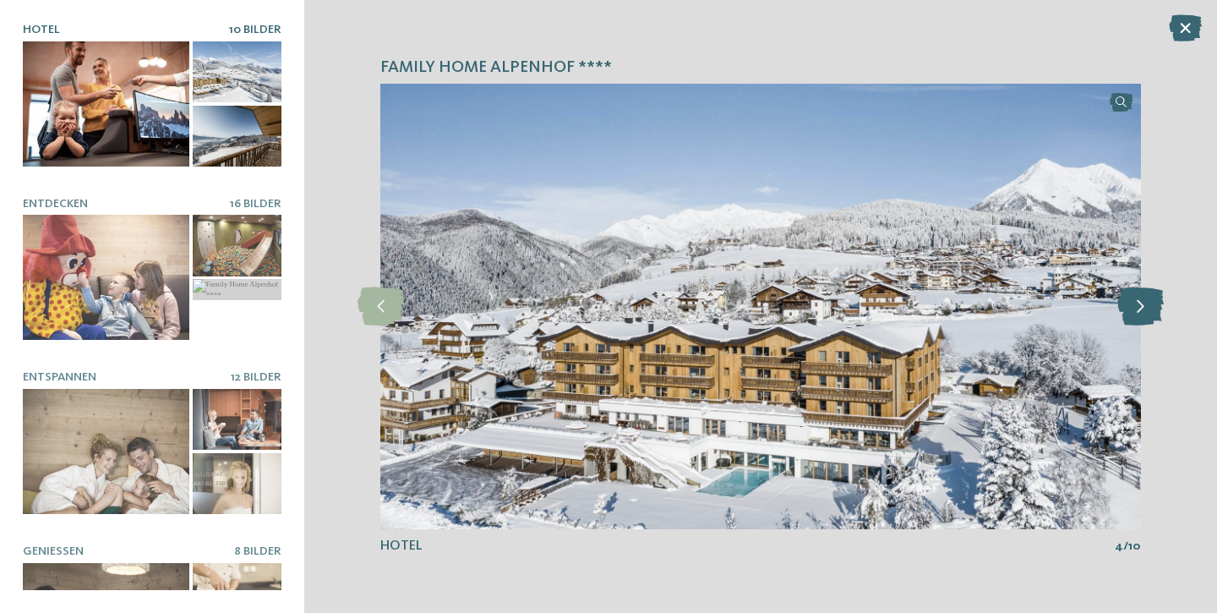
click at [1142, 315] on icon at bounding box center [1141, 306] width 46 height 38
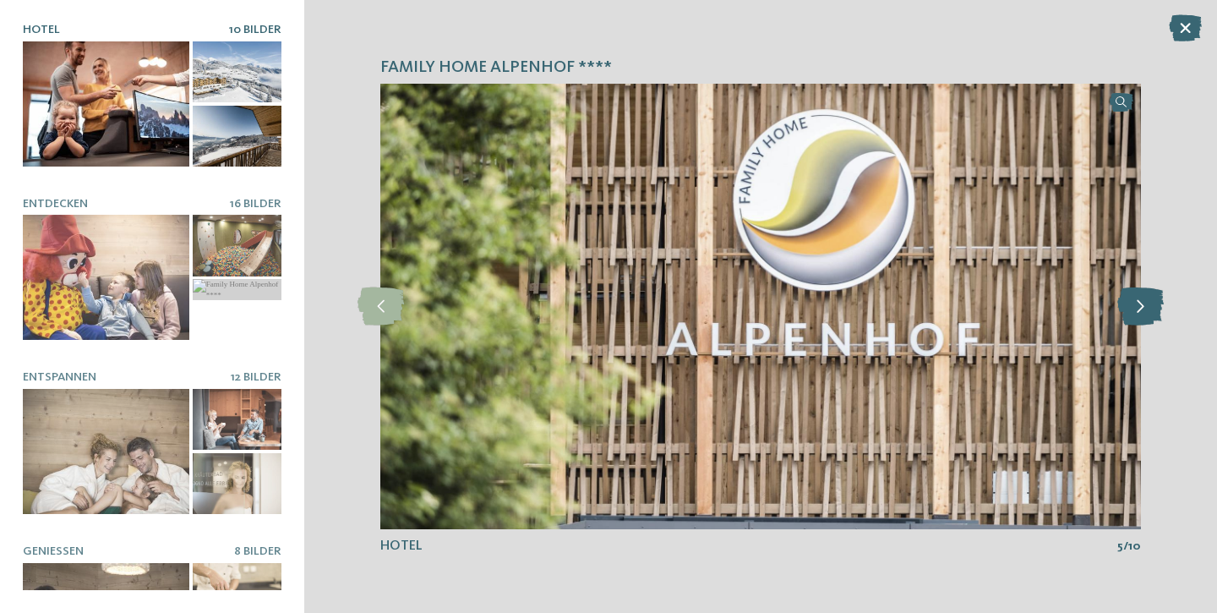
click at [1142, 315] on icon at bounding box center [1141, 306] width 46 height 38
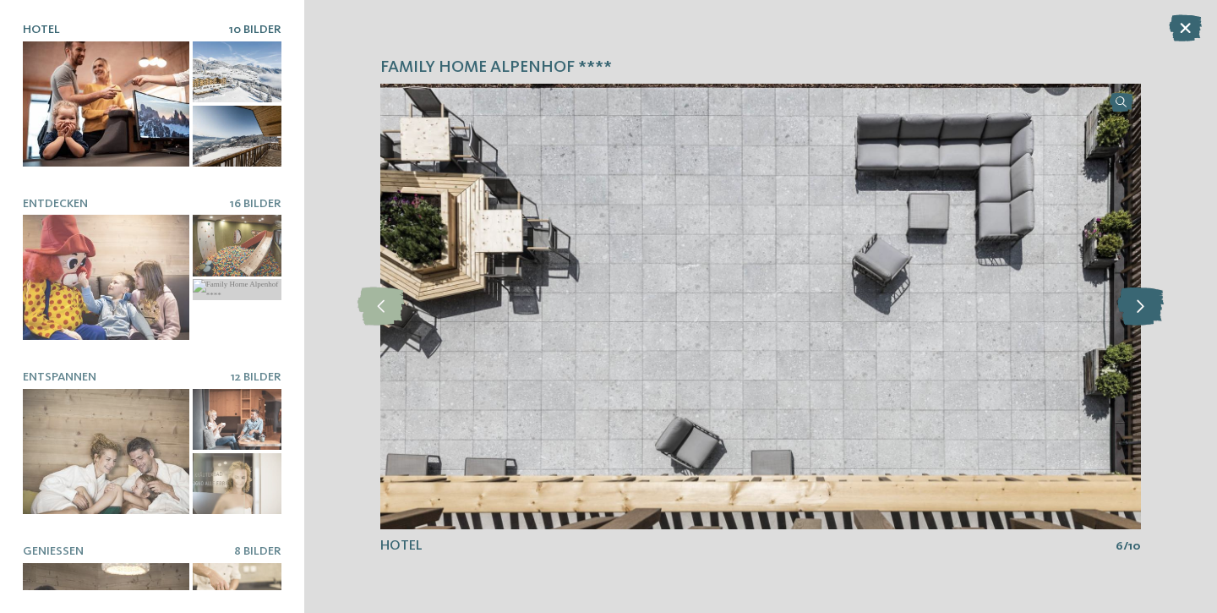
click at [1142, 315] on icon at bounding box center [1141, 306] width 46 height 38
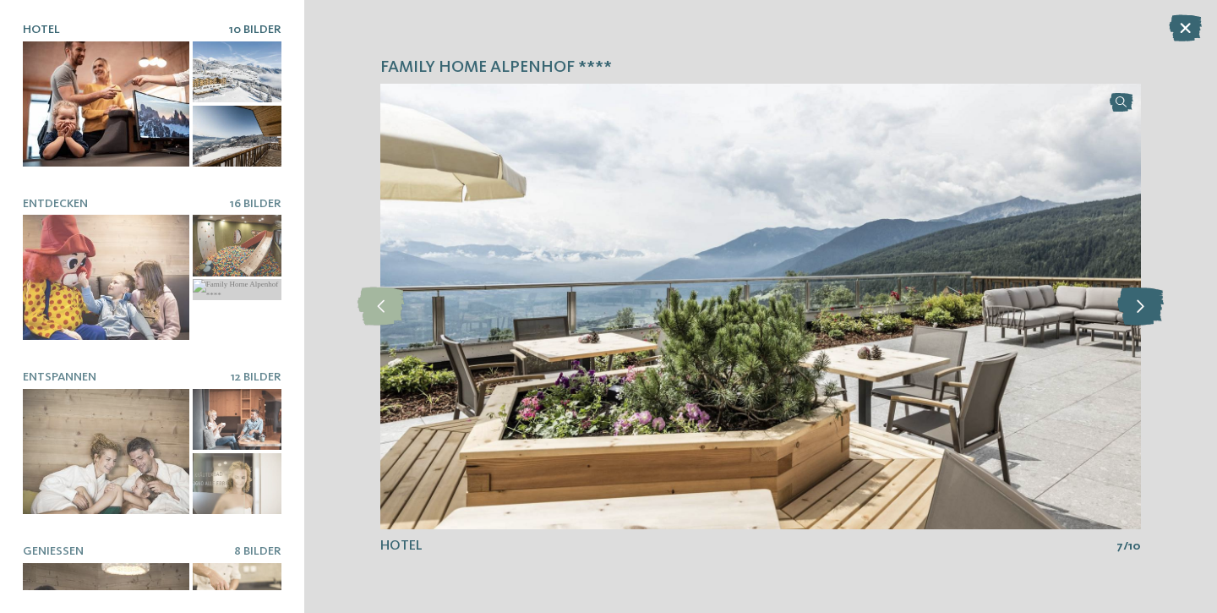
click at [1142, 315] on icon at bounding box center [1141, 306] width 46 height 38
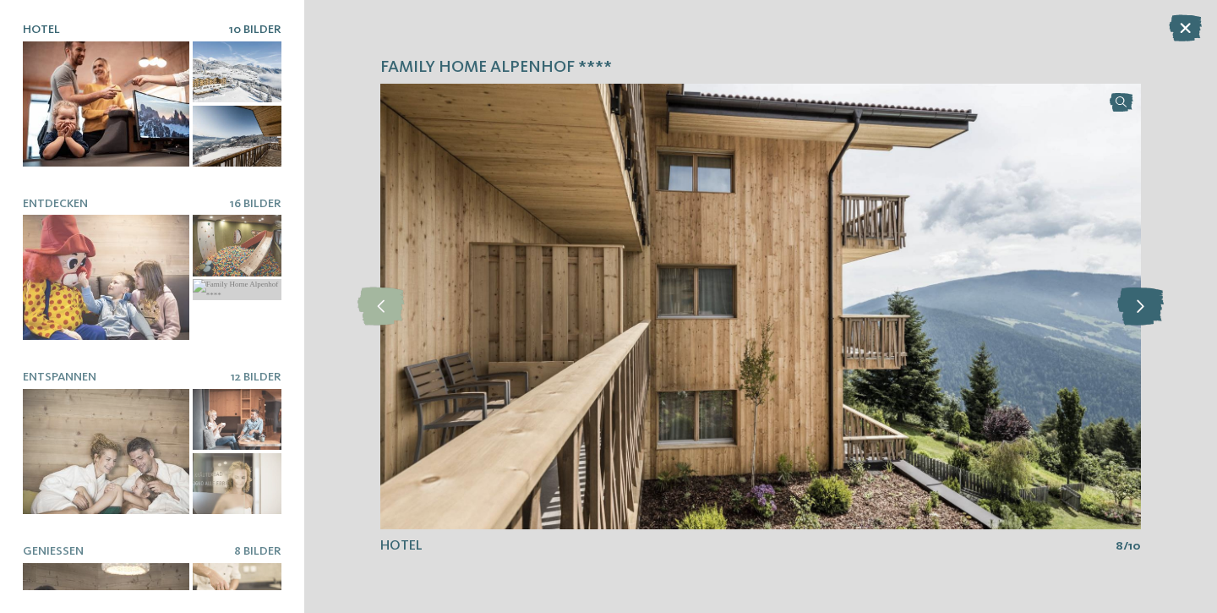
click at [1142, 315] on icon at bounding box center [1141, 306] width 46 height 38
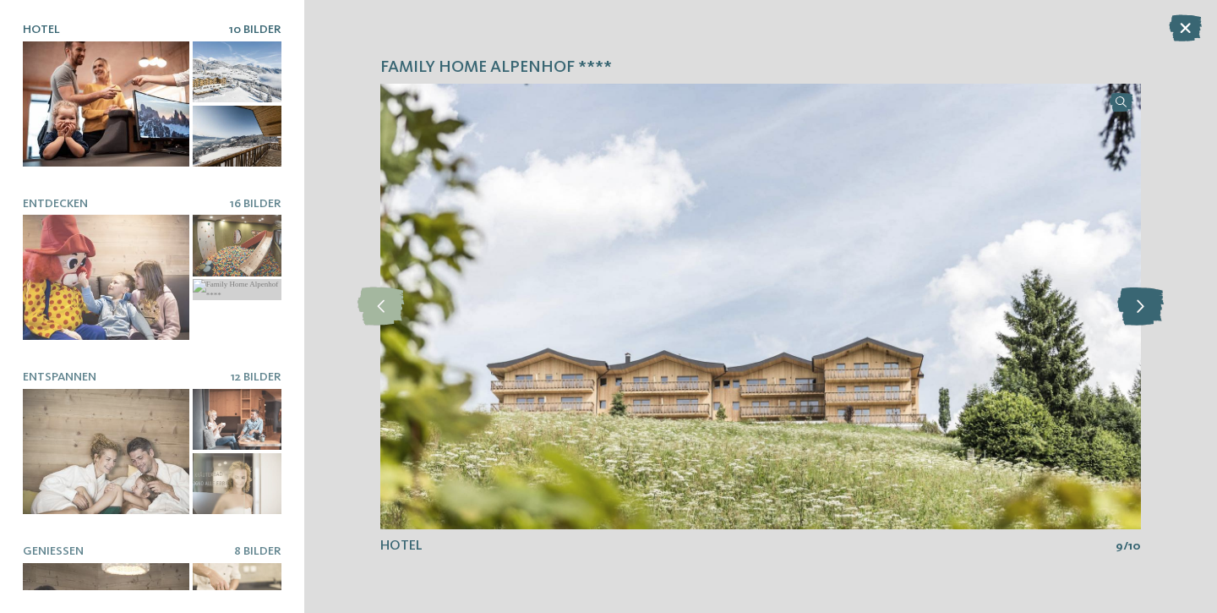
click at [1142, 315] on icon at bounding box center [1141, 306] width 46 height 38
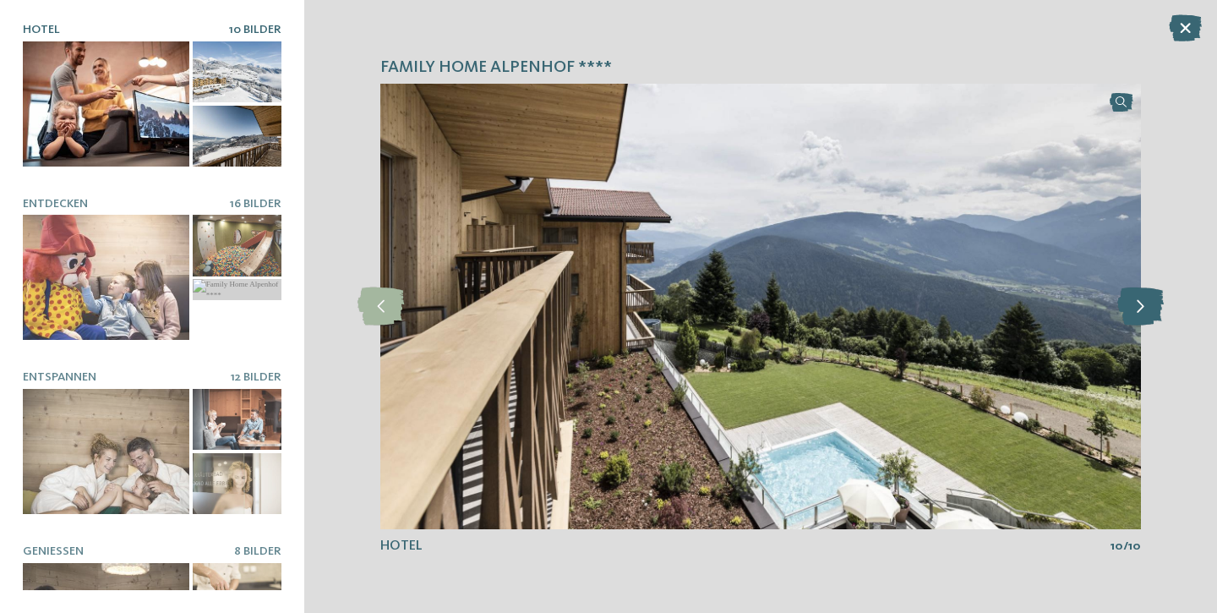
click at [1142, 315] on icon at bounding box center [1141, 306] width 46 height 38
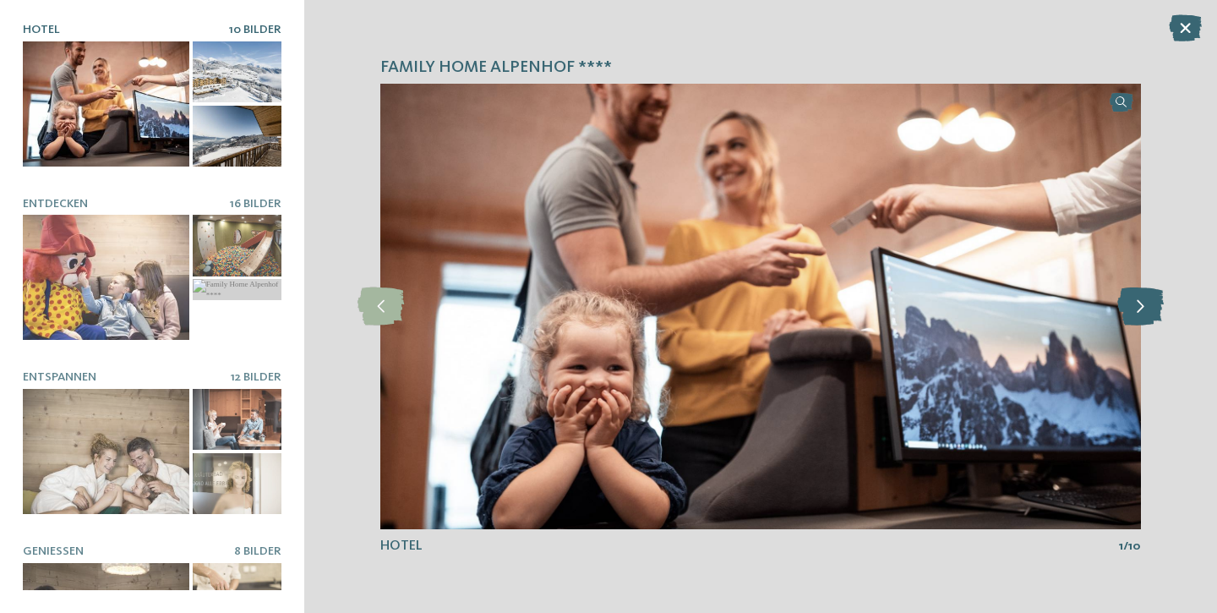
click at [1142, 315] on icon at bounding box center [1141, 306] width 46 height 38
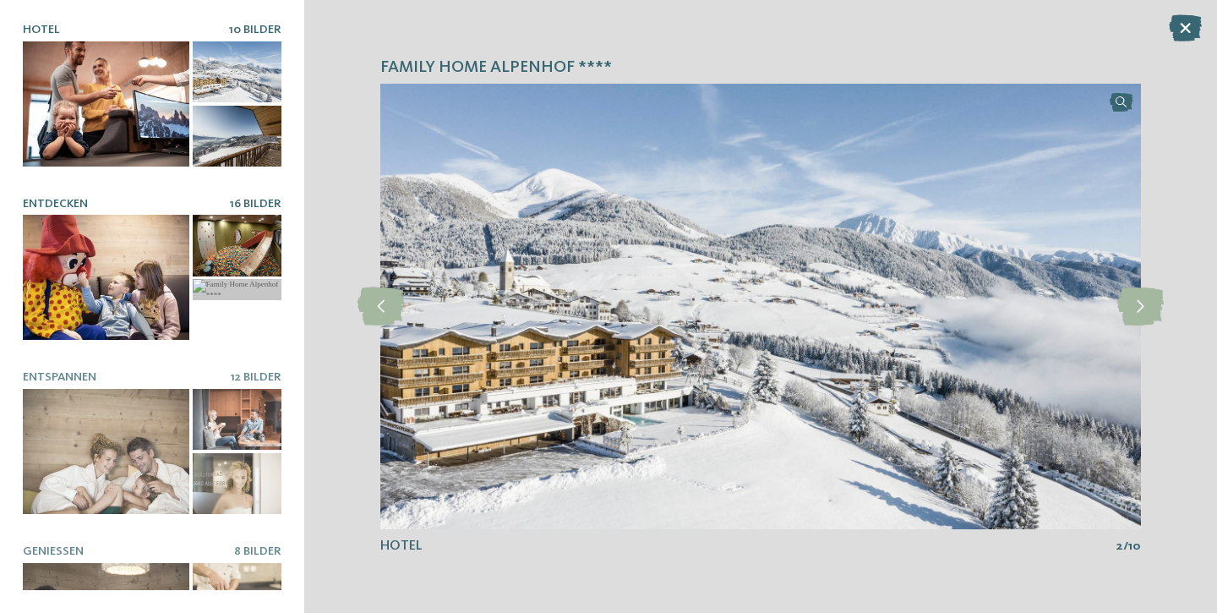
click at [103, 325] on div at bounding box center [106, 277] width 167 height 125
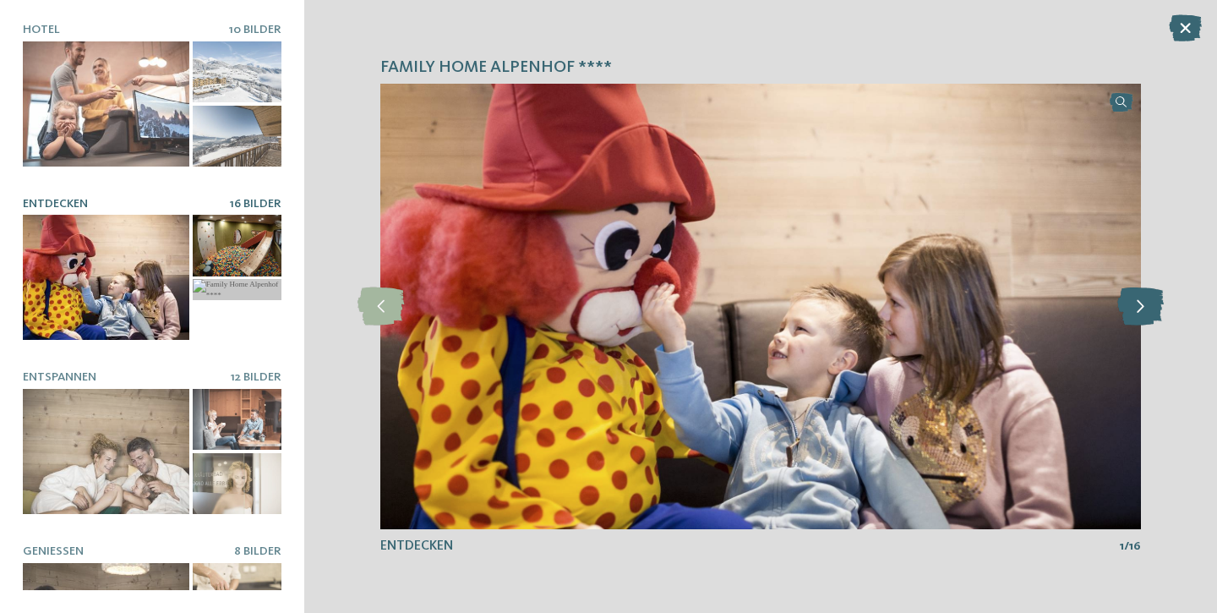
click at [1140, 317] on icon at bounding box center [1141, 306] width 46 height 38
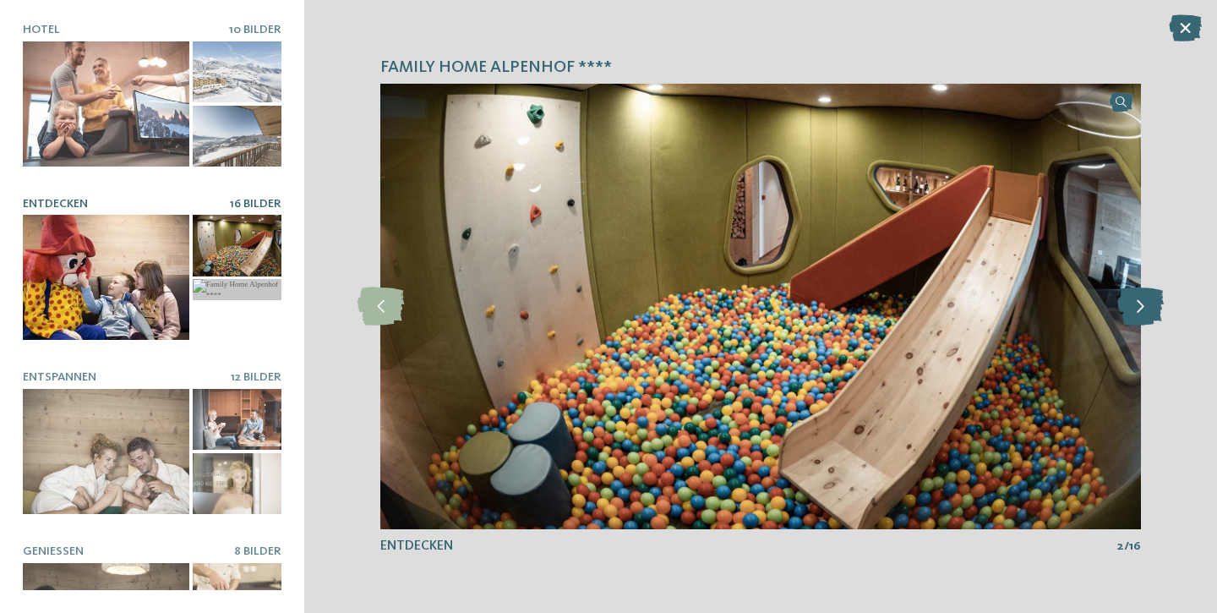
click at [1140, 317] on icon at bounding box center [1141, 306] width 46 height 38
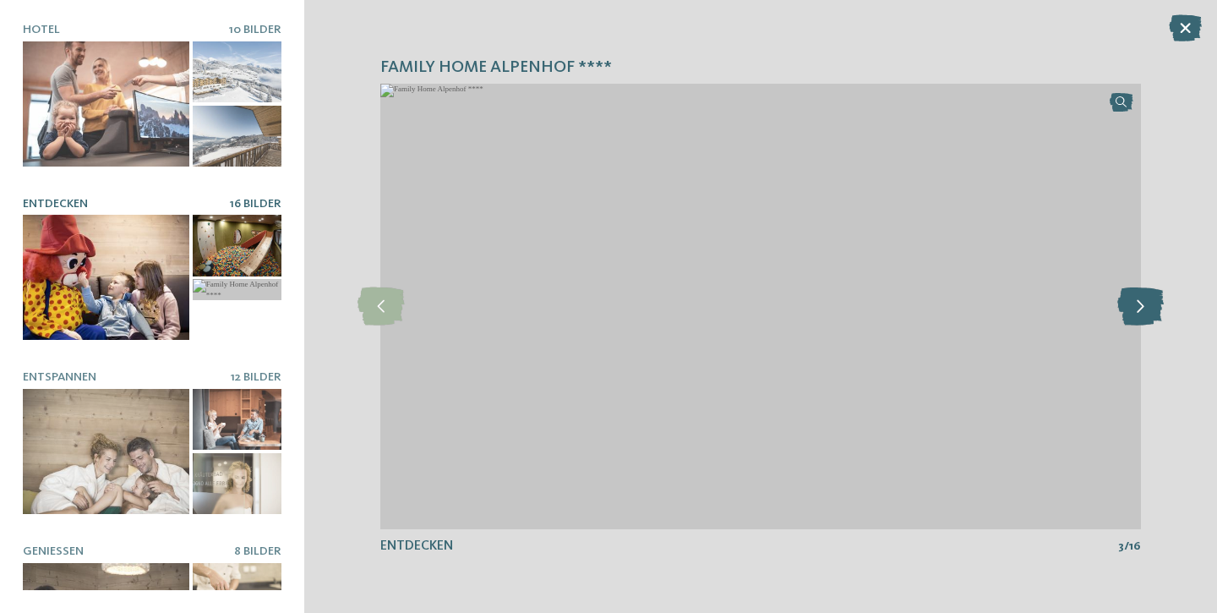
click at [1140, 317] on icon at bounding box center [1141, 306] width 46 height 38
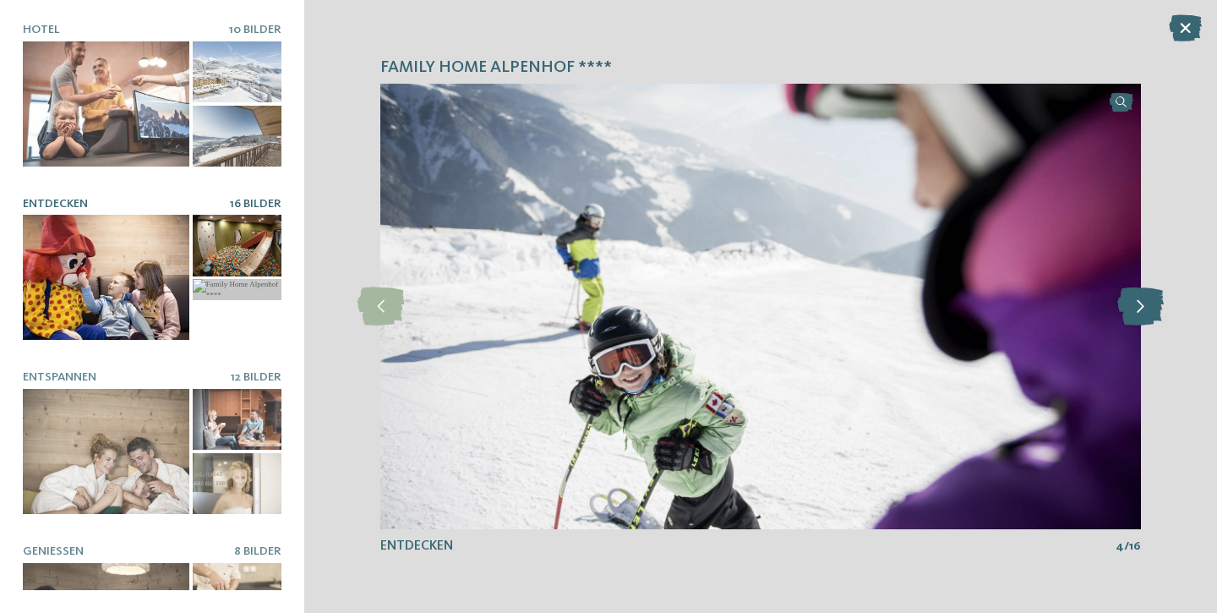
click at [1140, 317] on icon at bounding box center [1141, 306] width 46 height 38
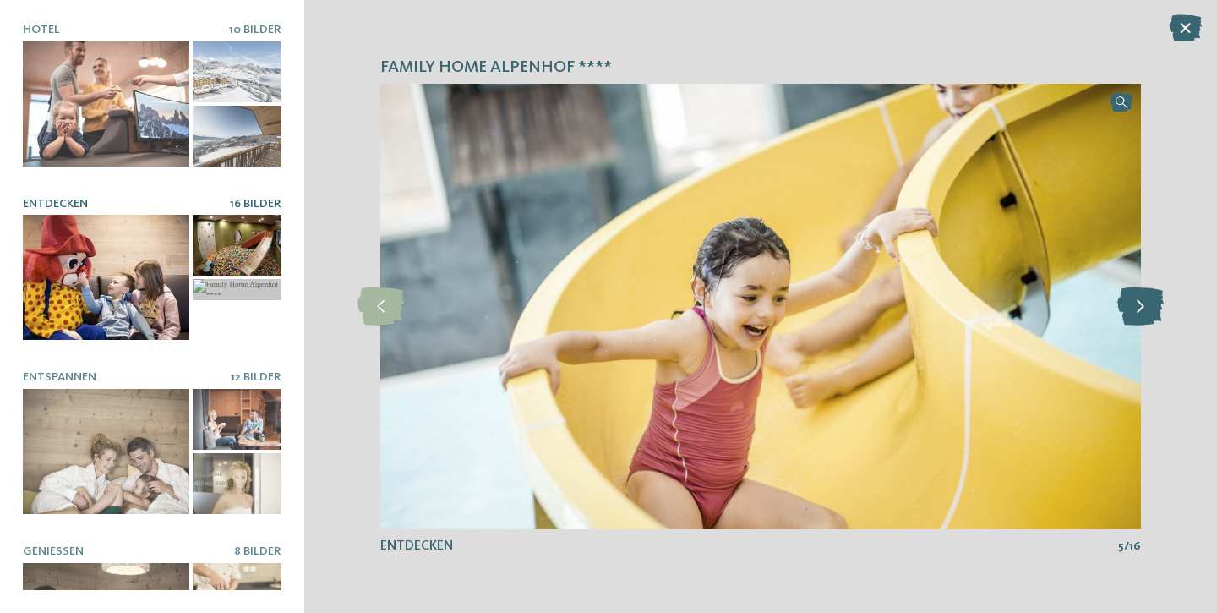
click at [1140, 317] on icon at bounding box center [1141, 306] width 46 height 38
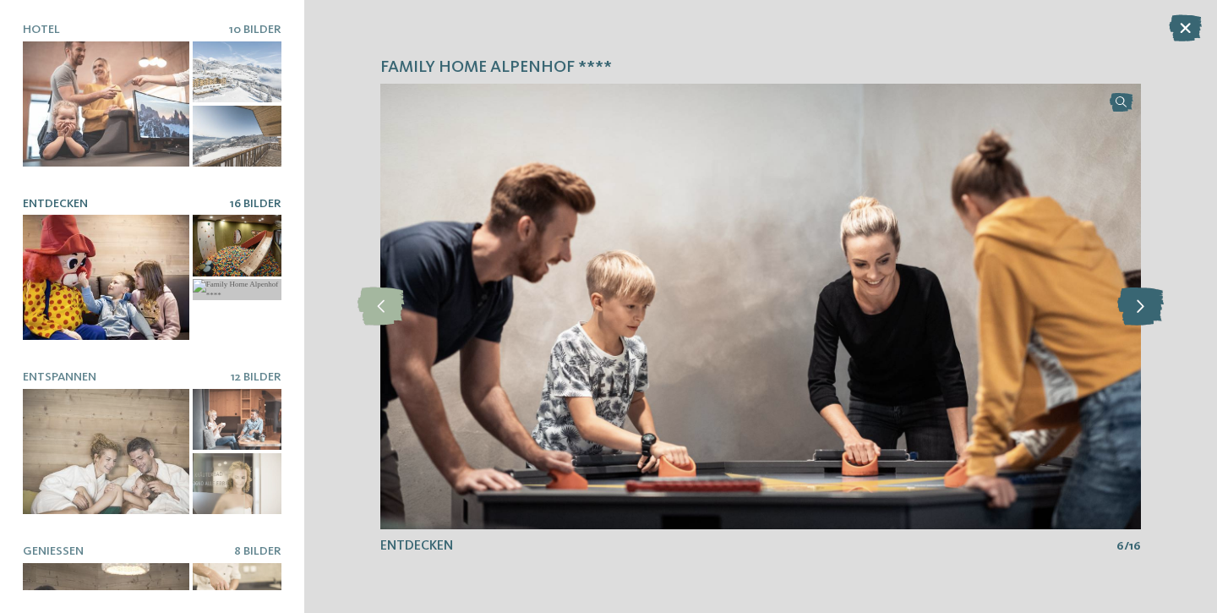
click at [1140, 317] on icon at bounding box center [1141, 306] width 46 height 38
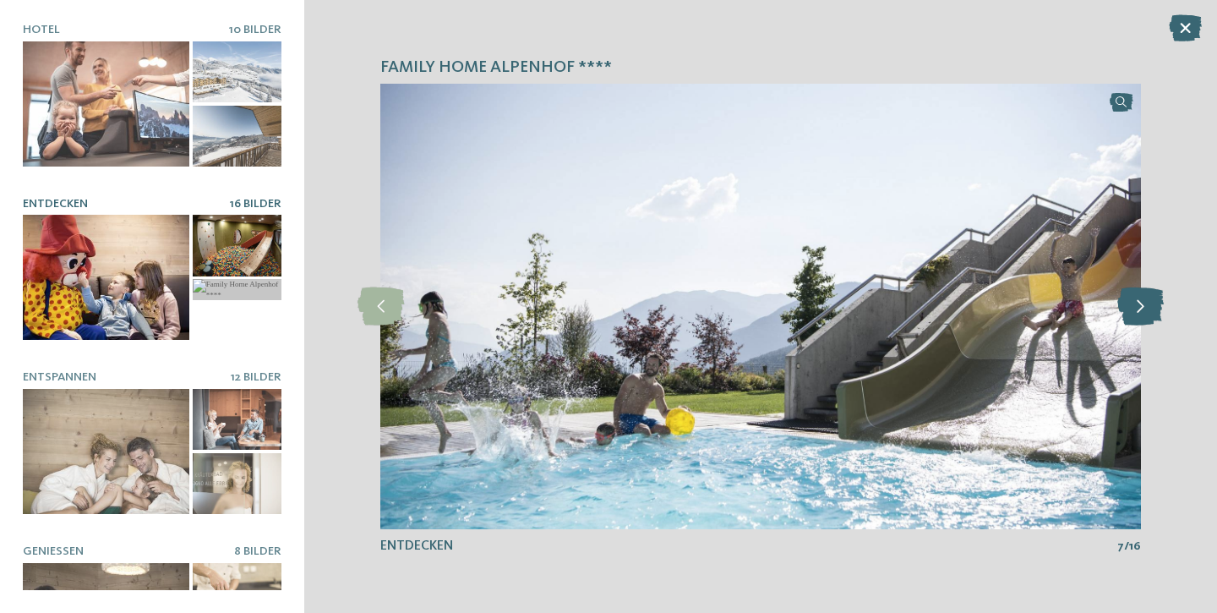
click at [1140, 317] on icon at bounding box center [1141, 306] width 46 height 38
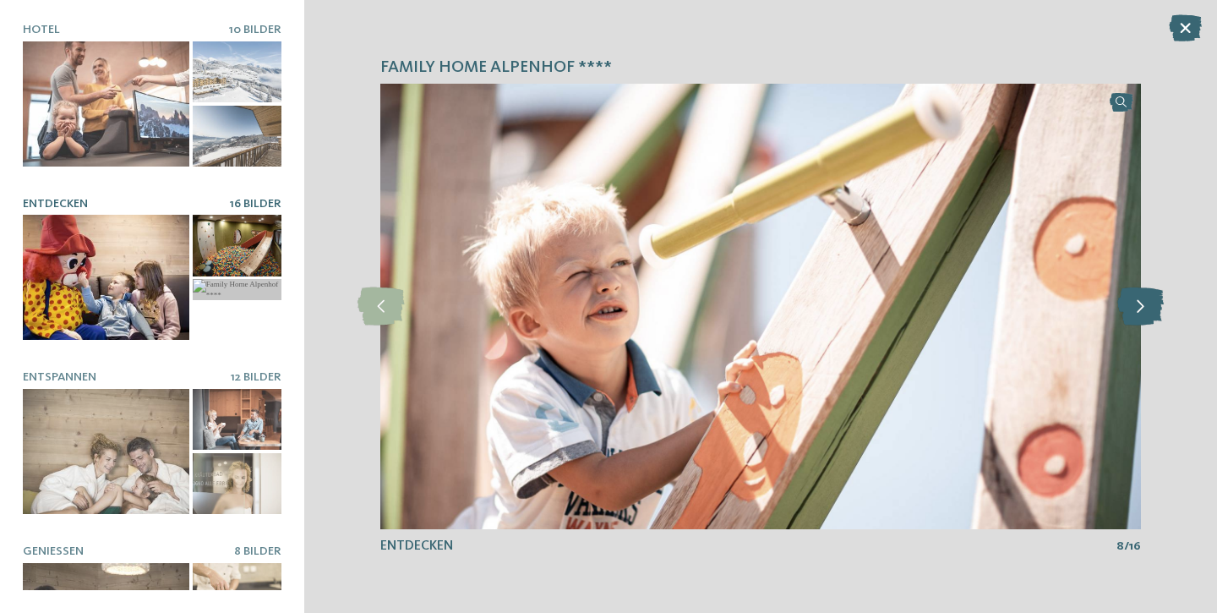
click at [1140, 317] on icon at bounding box center [1141, 306] width 46 height 38
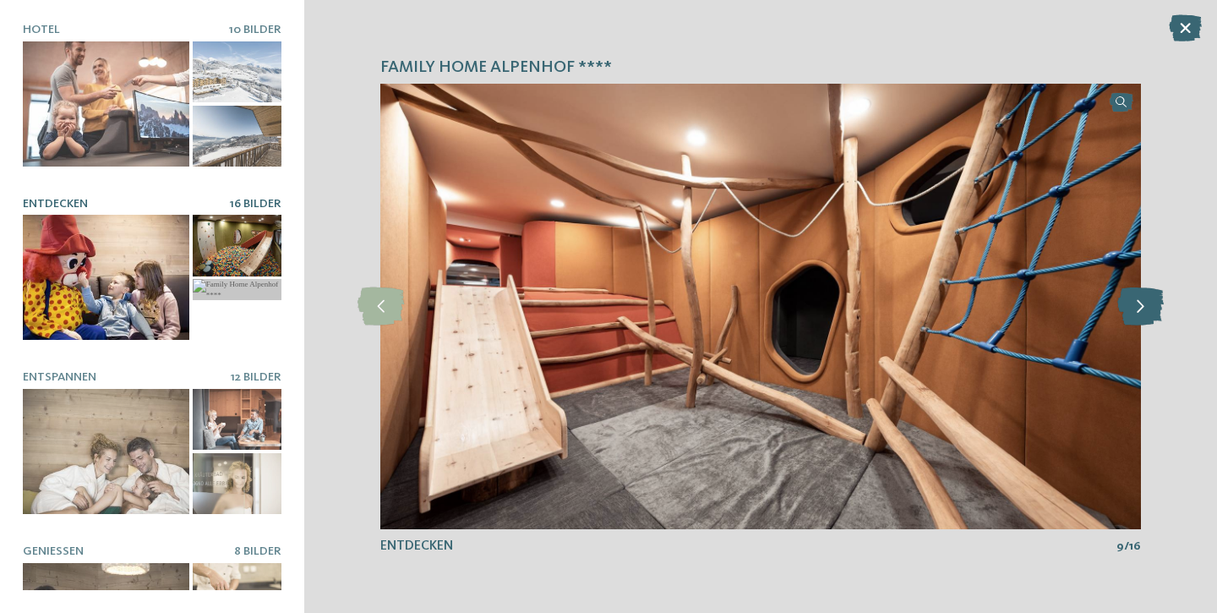
click at [1140, 317] on icon at bounding box center [1141, 306] width 46 height 38
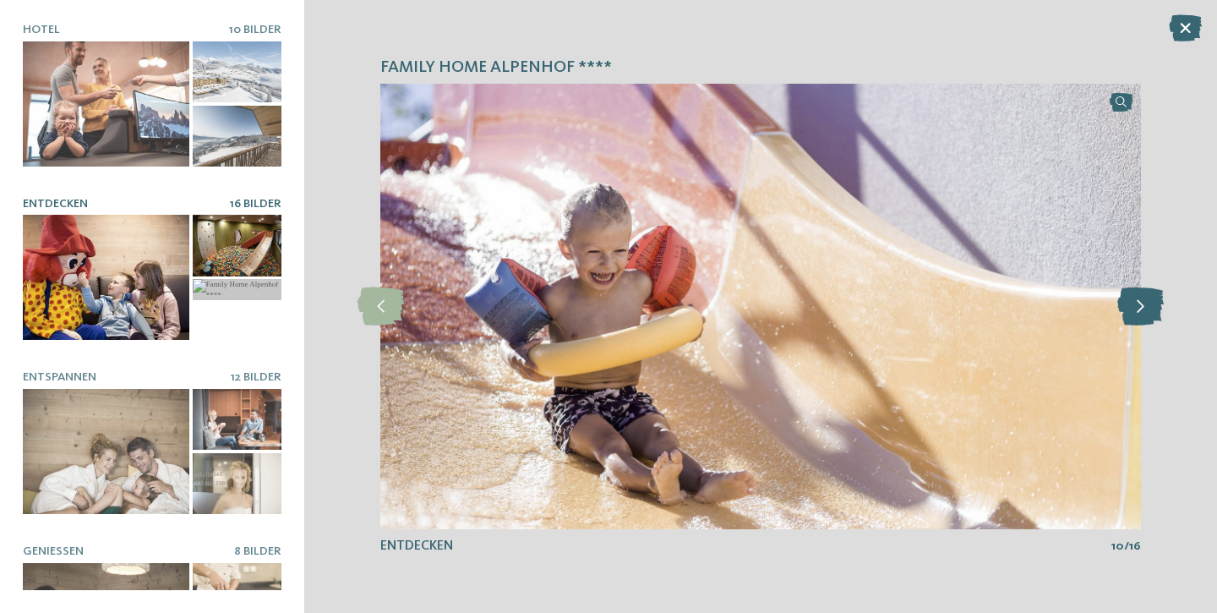
click at [1140, 317] on icon at bounding box center [1141, 306] width 46 height 38
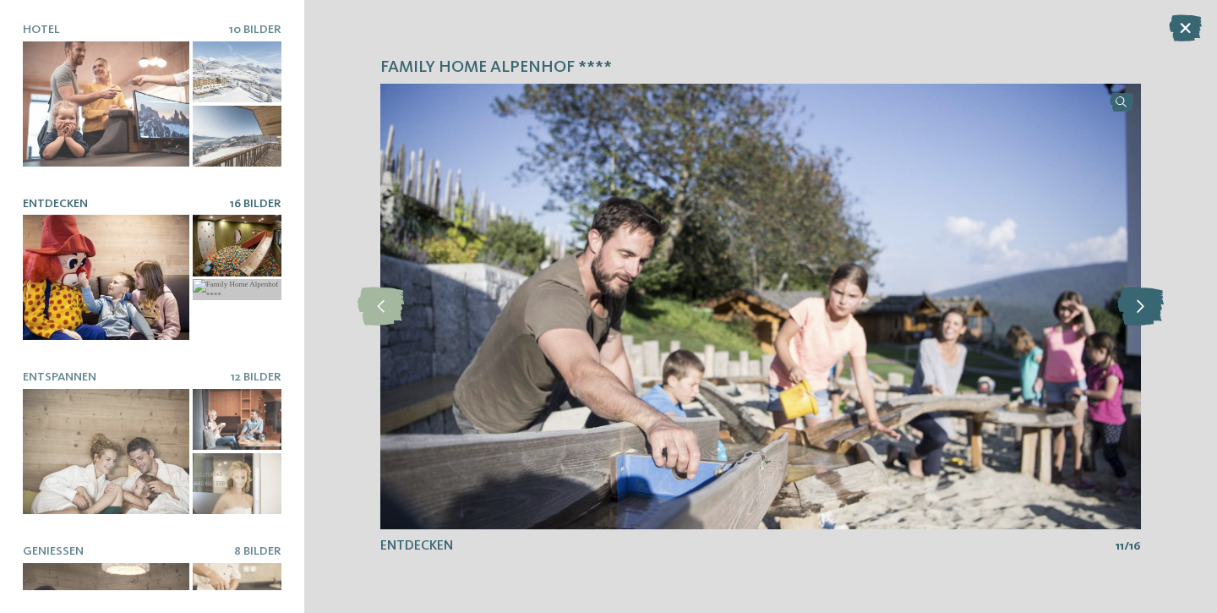
click at [1140, 317] on icon at bounding box center [1141, 306] width 46 height 38
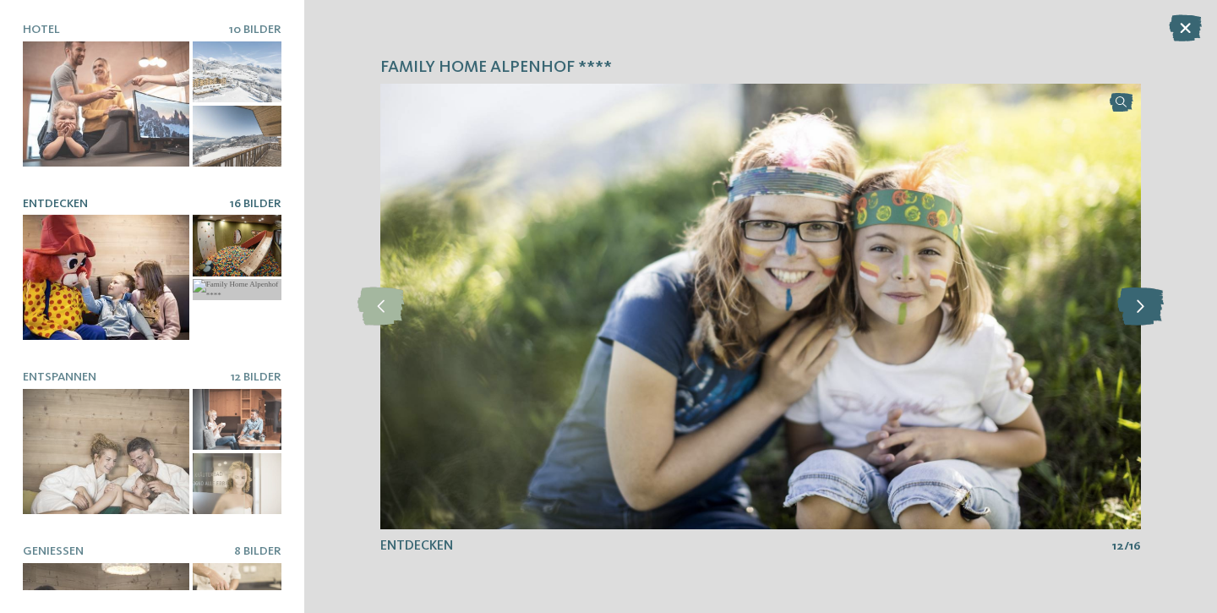
click at [1140, 317] on icon at bounding box center [1141, 306] width 46 height 38
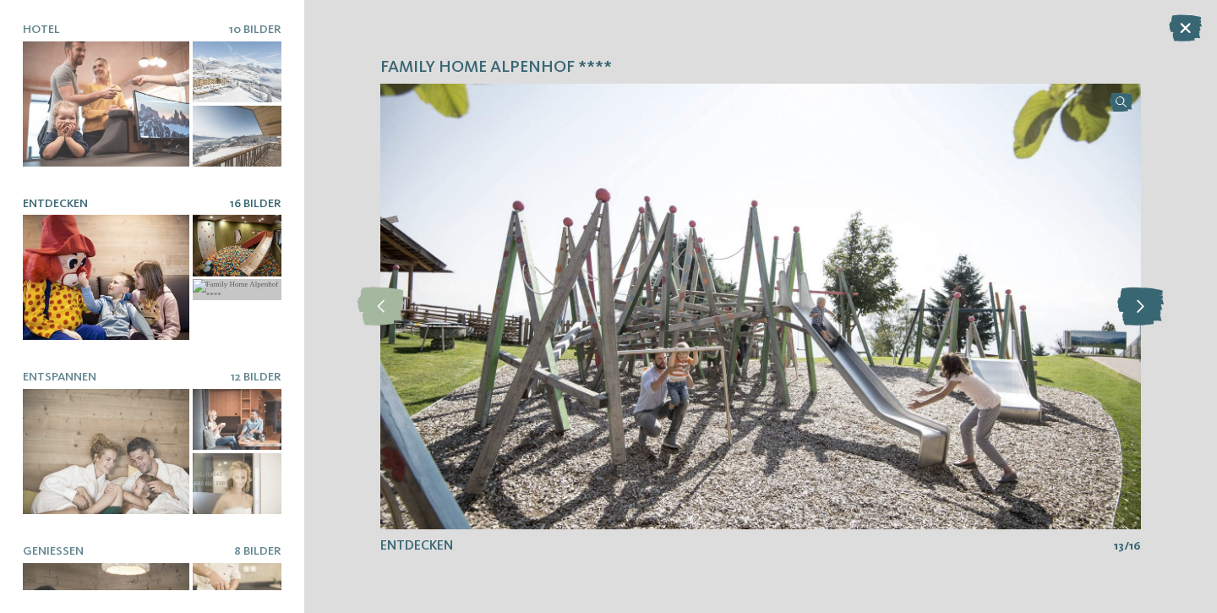
click at [1140, 317] on icon at bounding box center [1141, 306] width 46 height 38
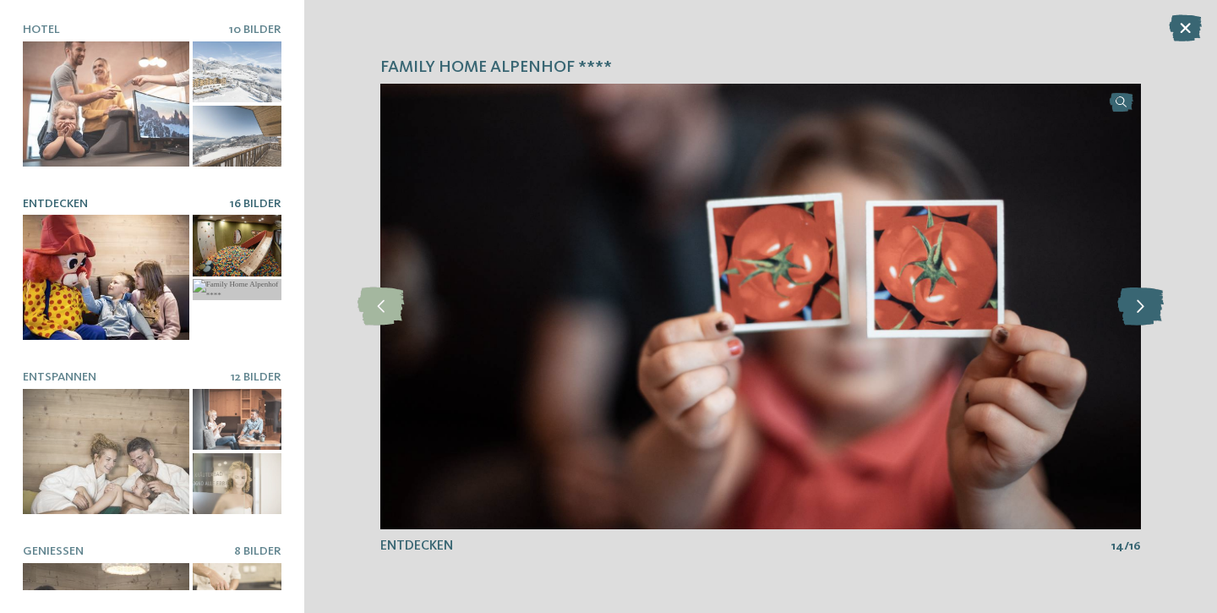
click at [1140, 317] on icon at bounding box center [1141, 306] width 46 height 38
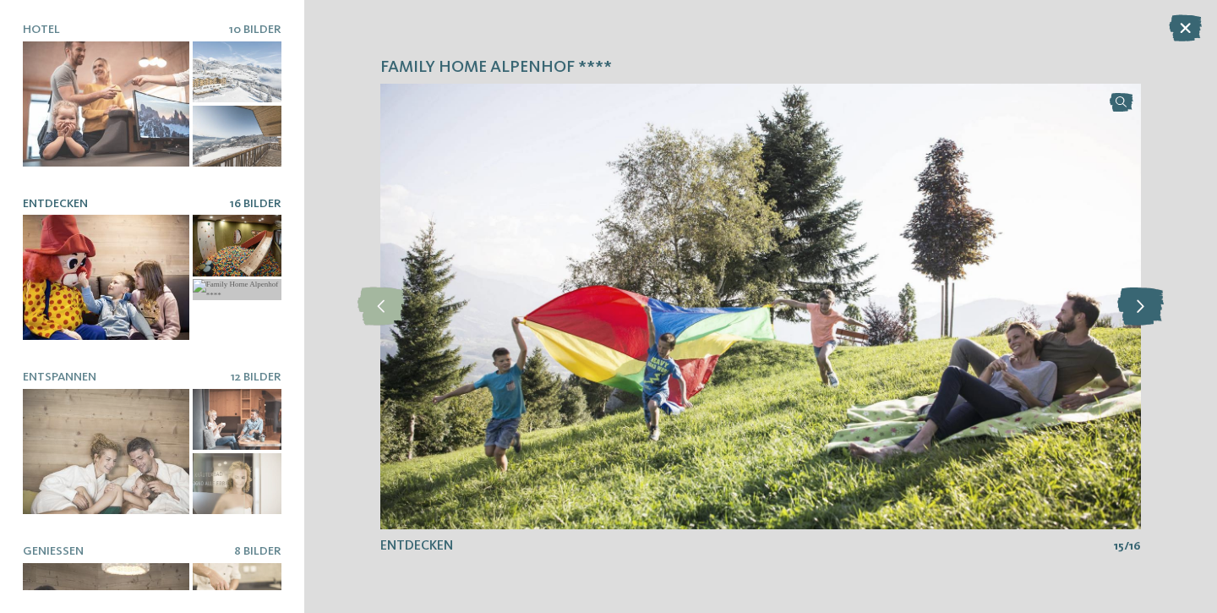
click at [1140, 317] on icon at bounding box center [1141, 306] width 46 height 38
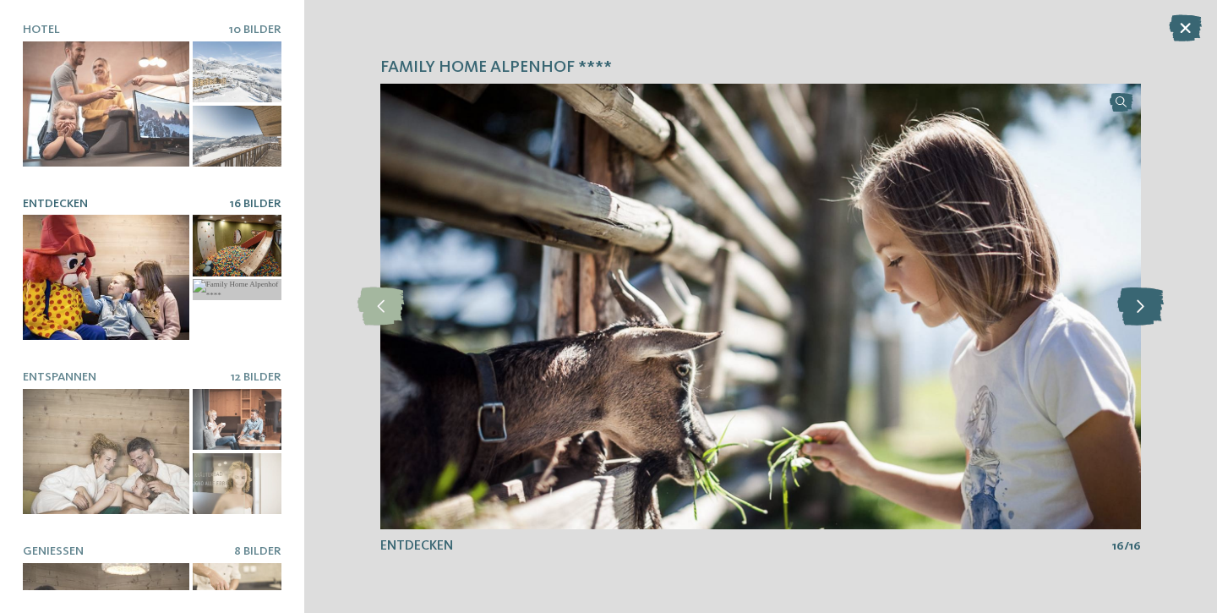
click at [1140, 317] on icon at bounding box center [1141, 306] width 46 height 38
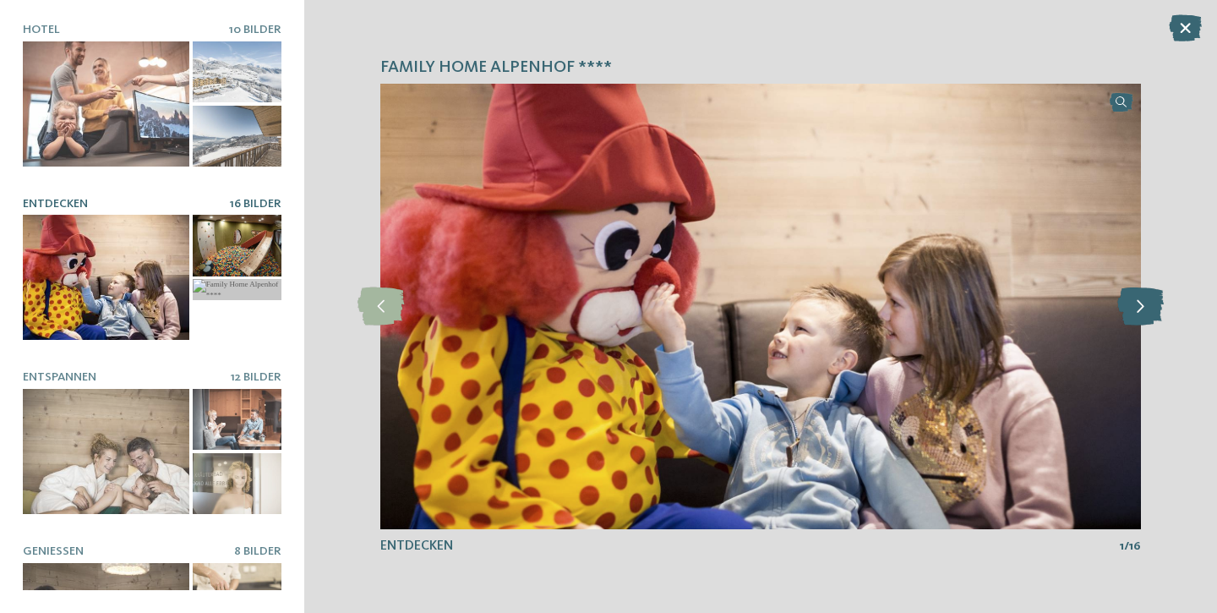
click at [1140, 317] on icon at bounding box center [1141, 306] width 46 height 38
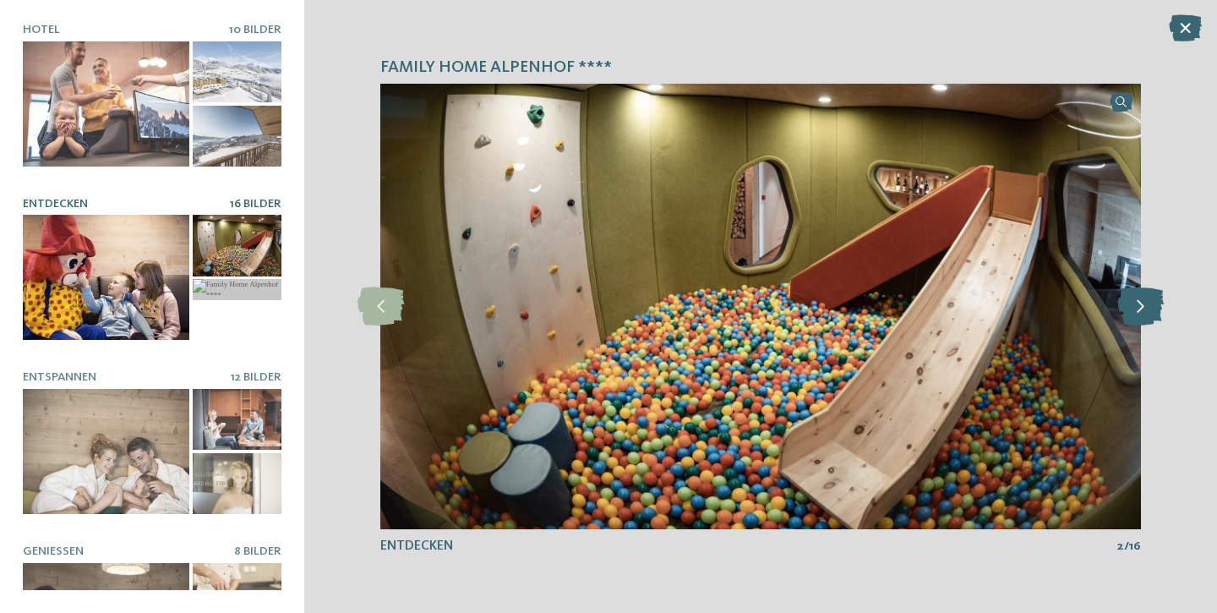
click at [1140, 317] on icon at bounding box center [1141, 306] width 46 height 38
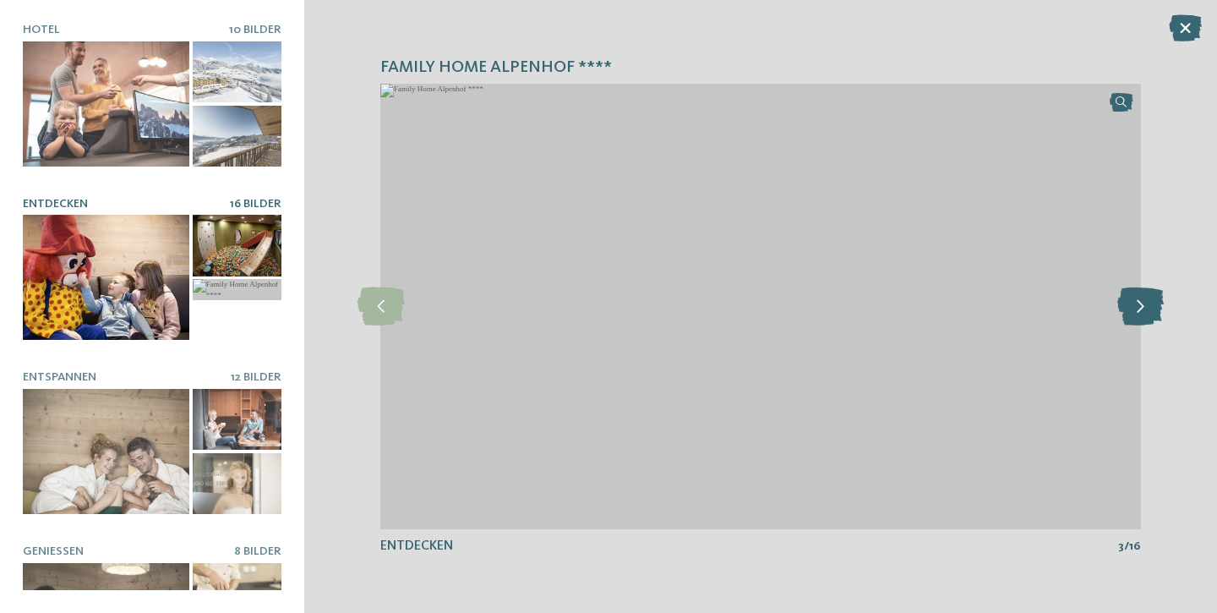
click at [1140, 317] on icon at bounding box center [1141, 306] width 46 height 38
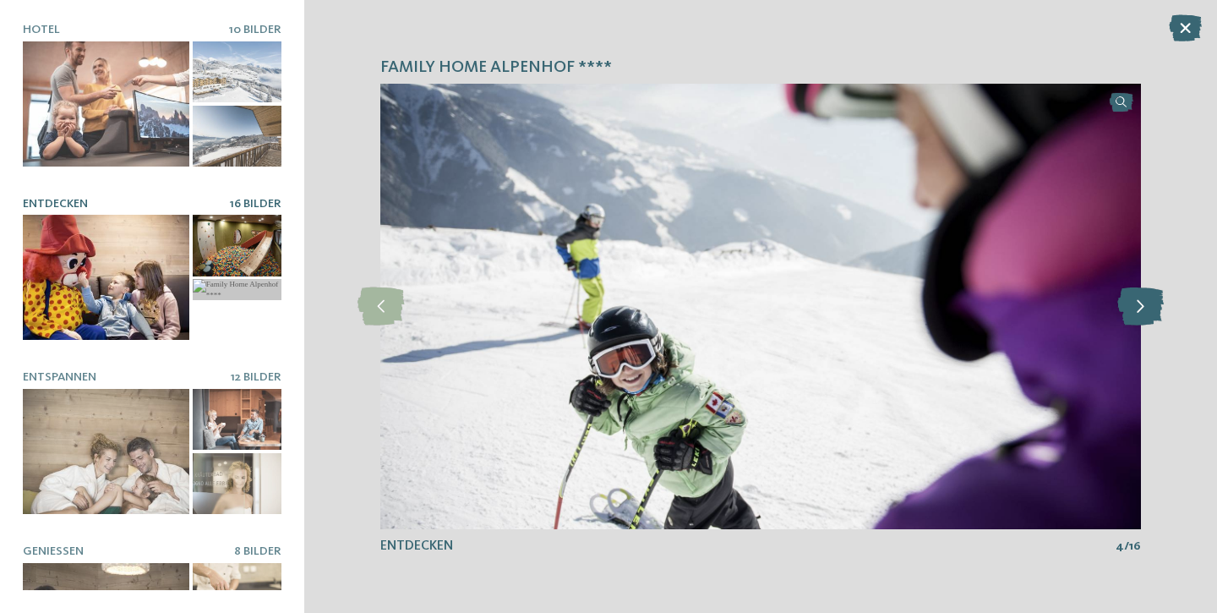
click at [1140, 317] on icon at bounding box center [1141, 306] width 46 height 38
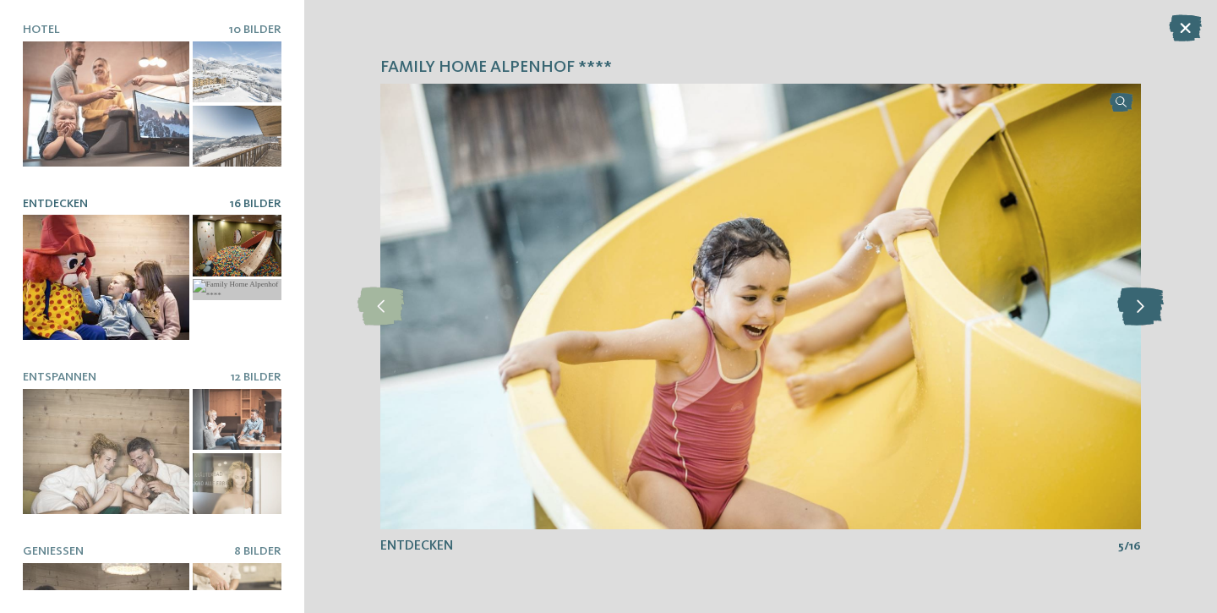
click at [1140, 317] on icon at bounding box center [1141, 306] width 46 height 38
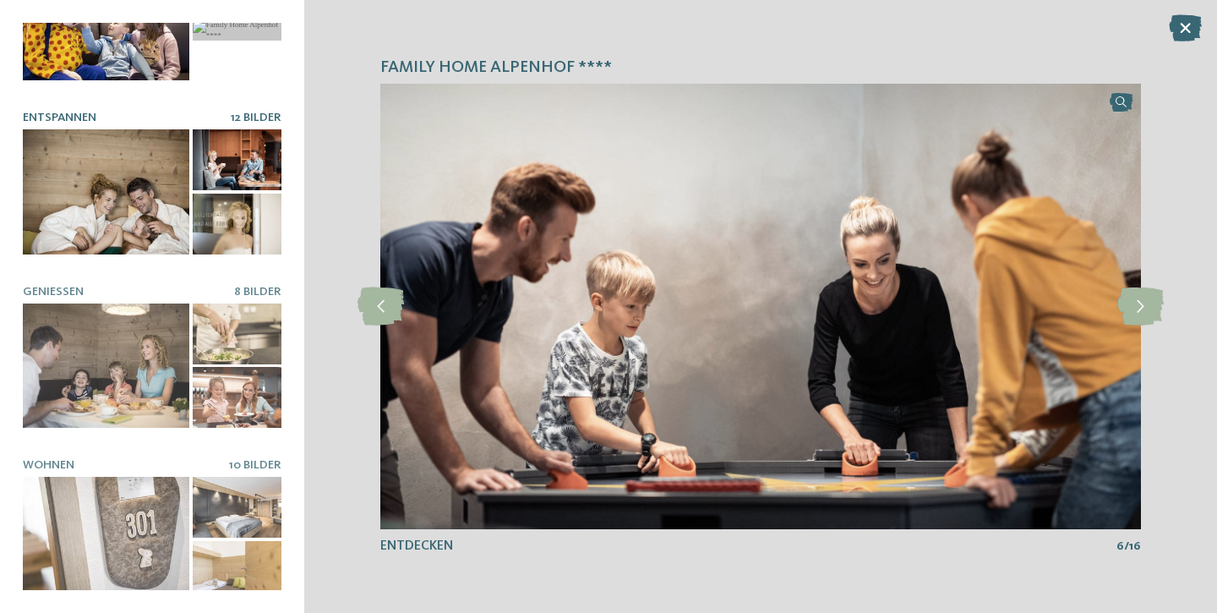
scroll to position [259, 0]
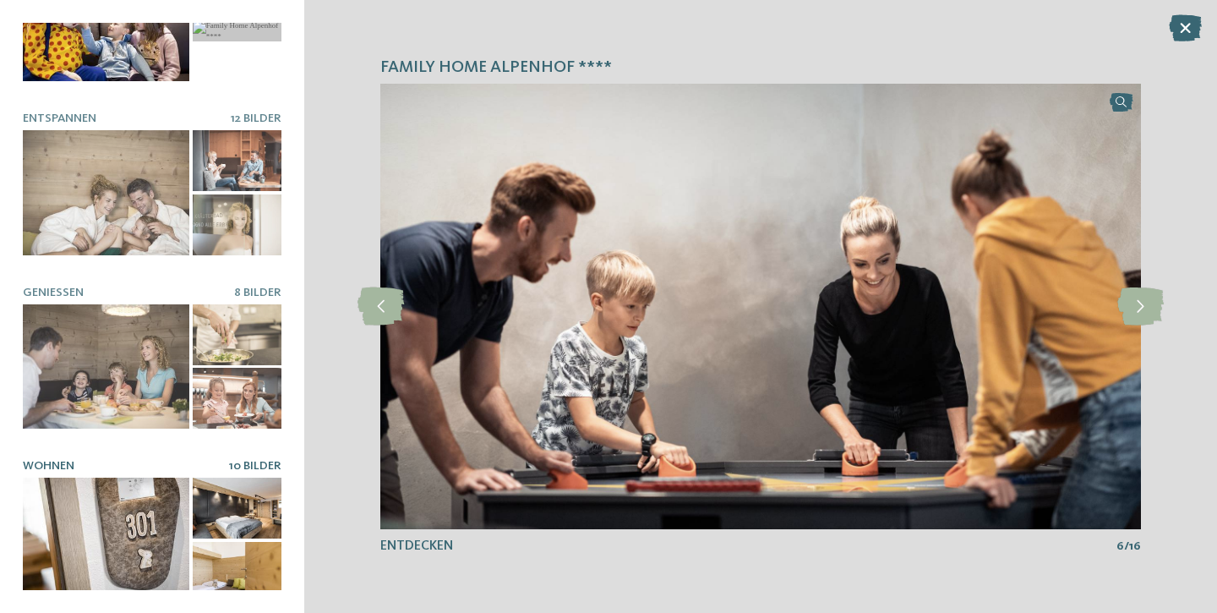
click at [114, 532] on div at bounding box center [106, 540] width 167 height 125
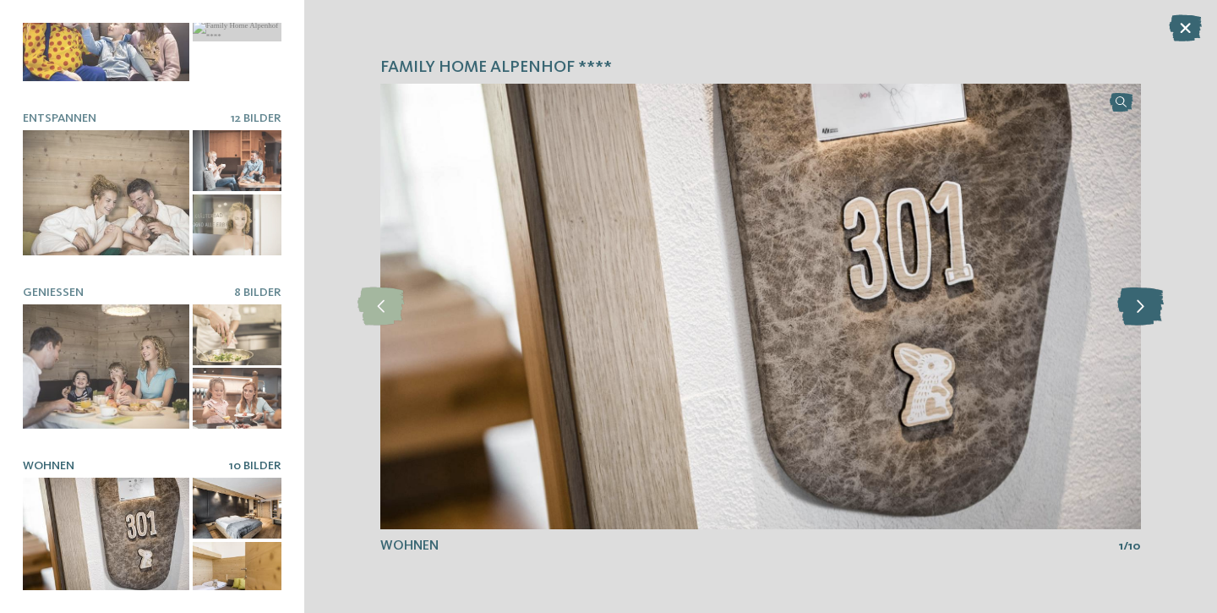
click at [1140, 313] on icon at bounding box center [1141, 306] width 46 height 38
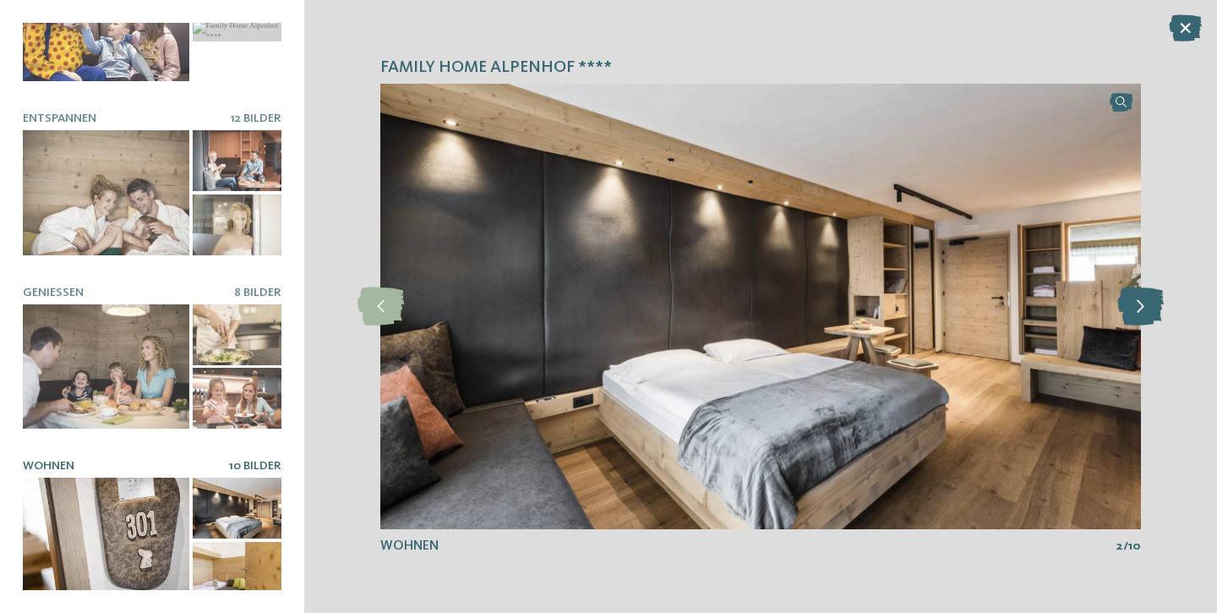
click at [1140, 313] on icon at bounding box center [1141, 306] width 46 height 38
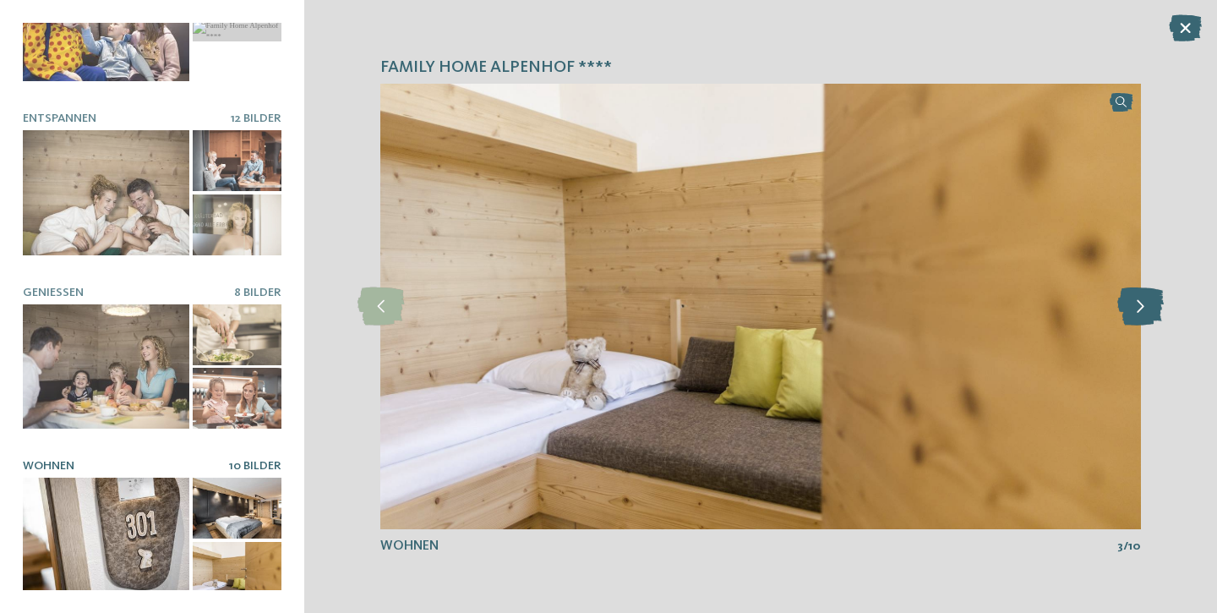
click at [1140, 313] on icon at bounding box center [1141, 306] width 46 height 38
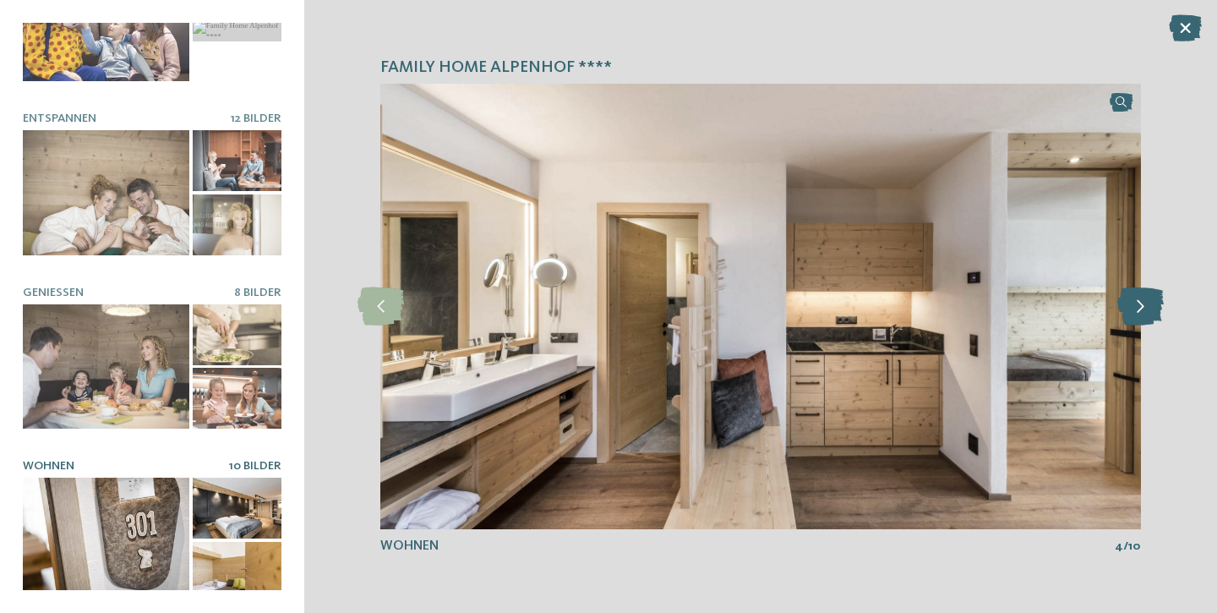
click at [1140, 313] on icon at bounding box center [1141, 306] width 46 height 38
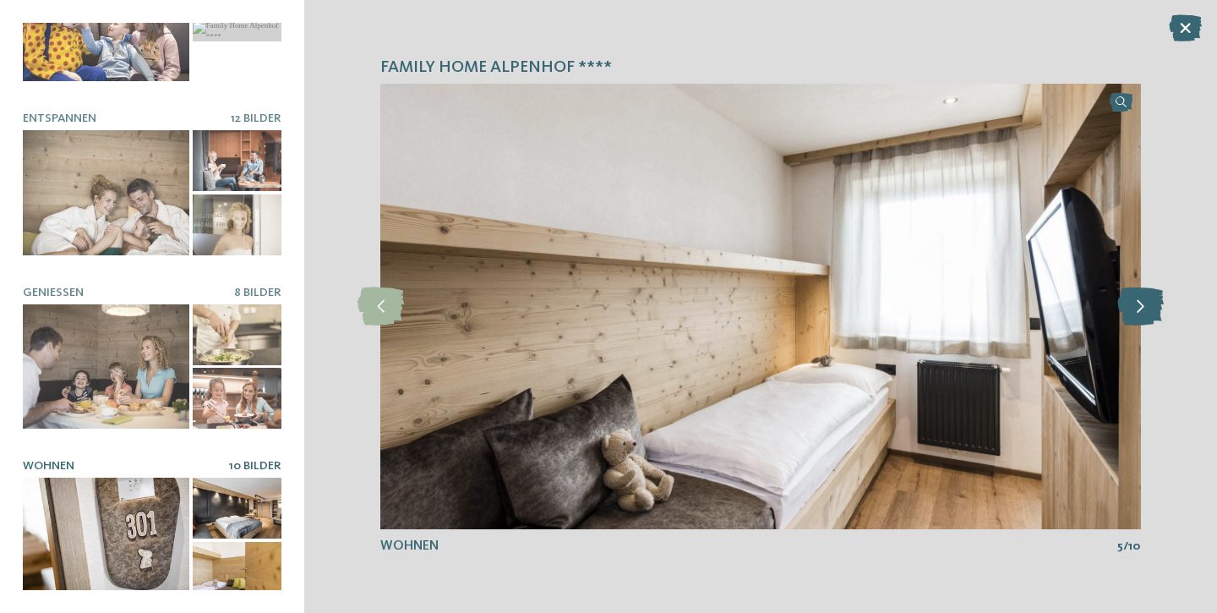
click at [1140, 313] on icon at bounding box center [1141, 306] width 46 height 38
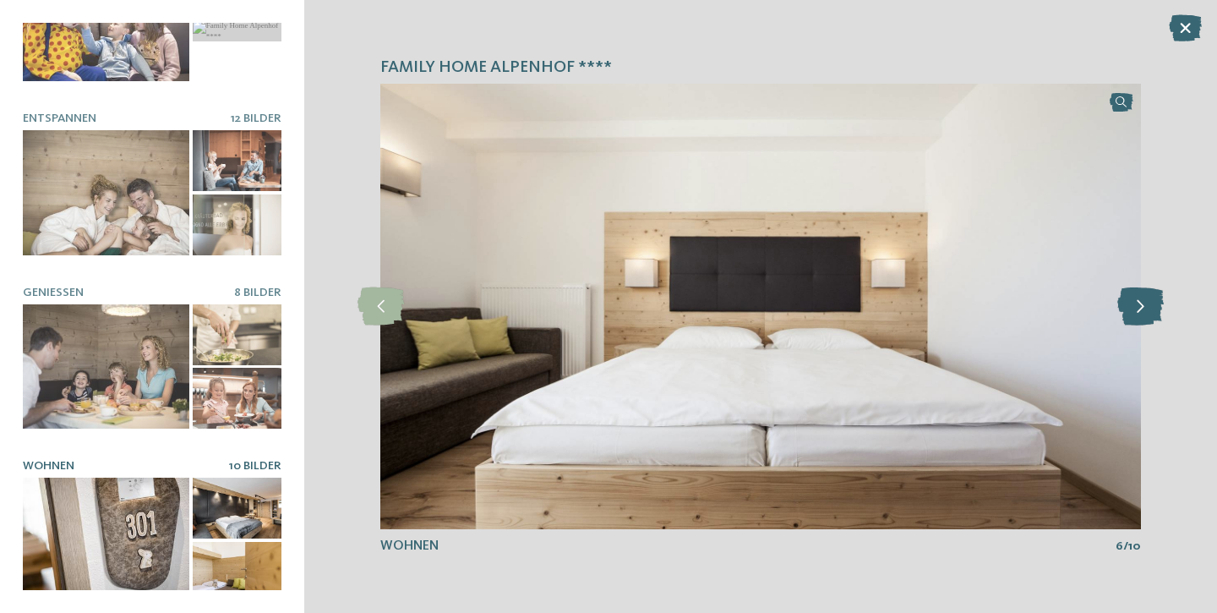
click at [1140, 313] on icon at bounding box center [1141, 306] width 46 height 38
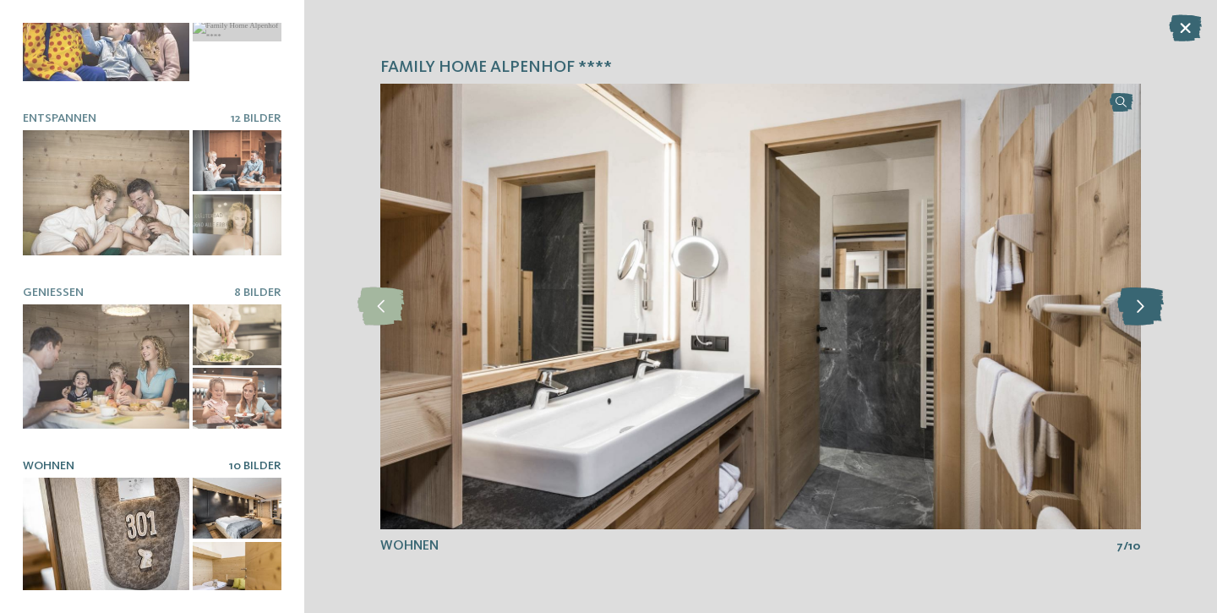
click at [1140, 313] on icon at bounding box center [1141, 306] width 46 height 38
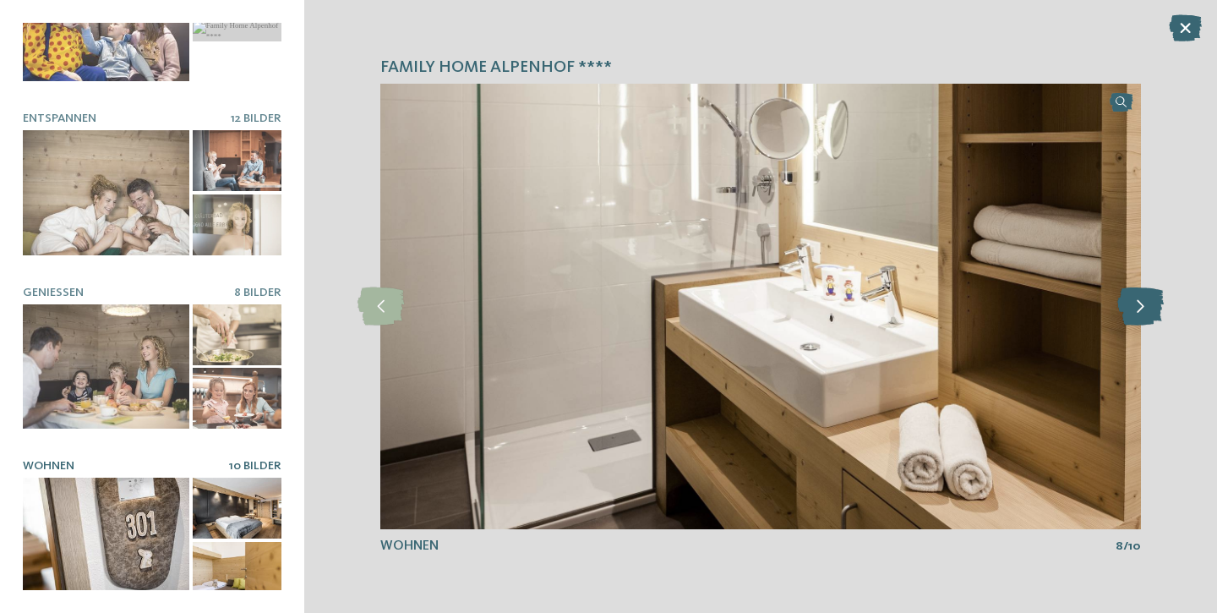
click at [1140, 313] on icon at bounding box center [1141, 306] width 46 height 38
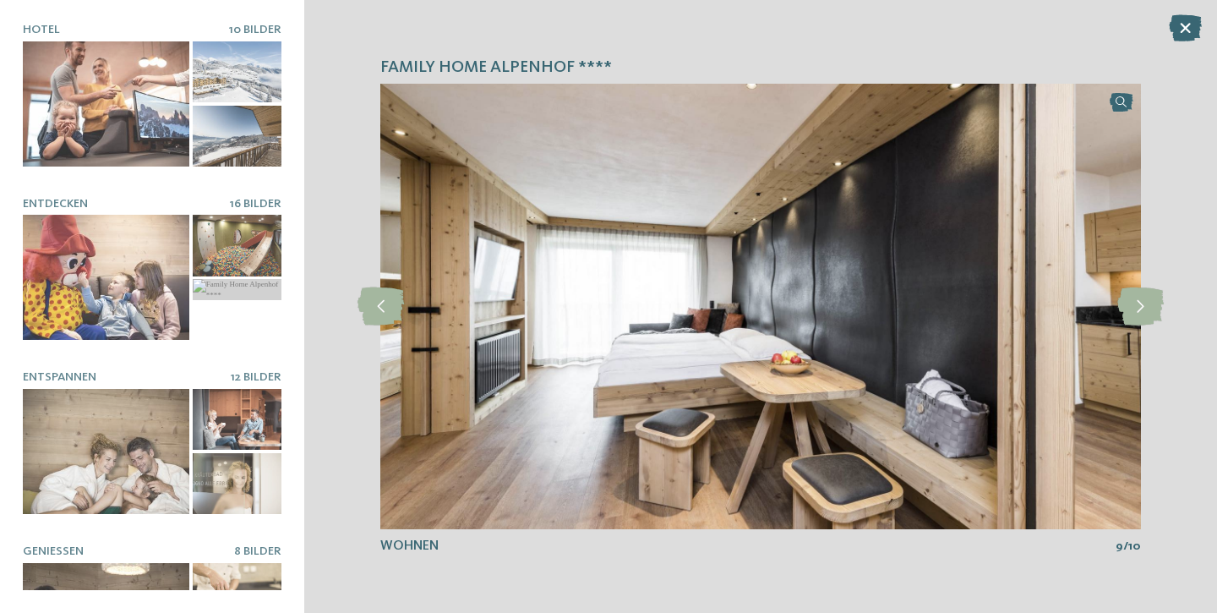
scroll to position [0, 0]
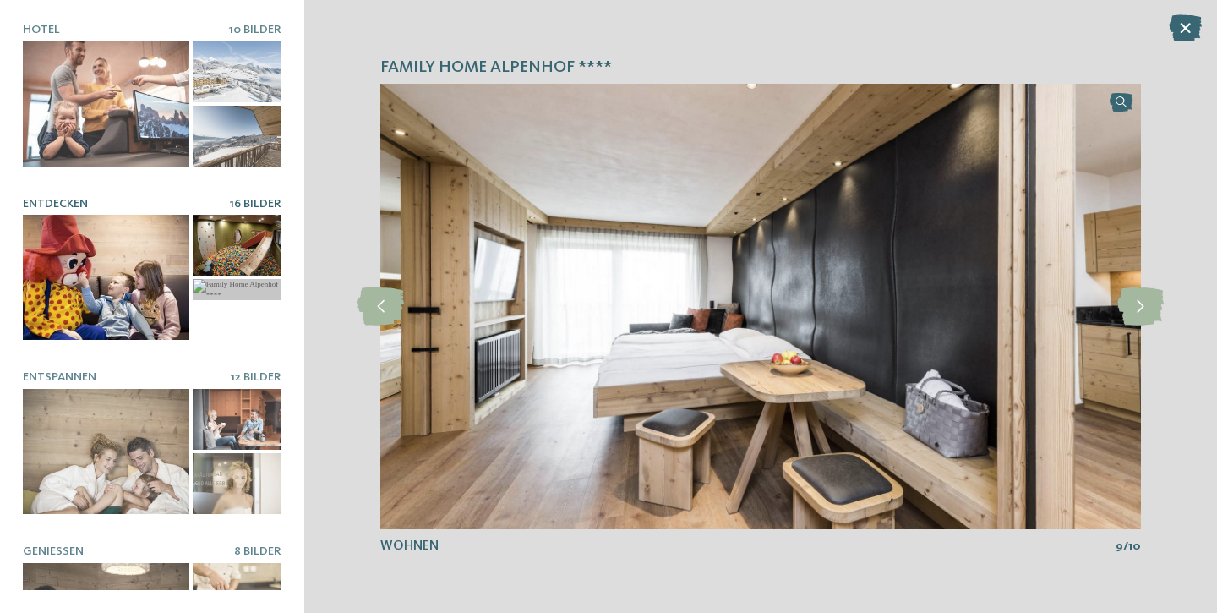
click at [101, 277] on div at bounding box center [106, 277] width 167 height 125
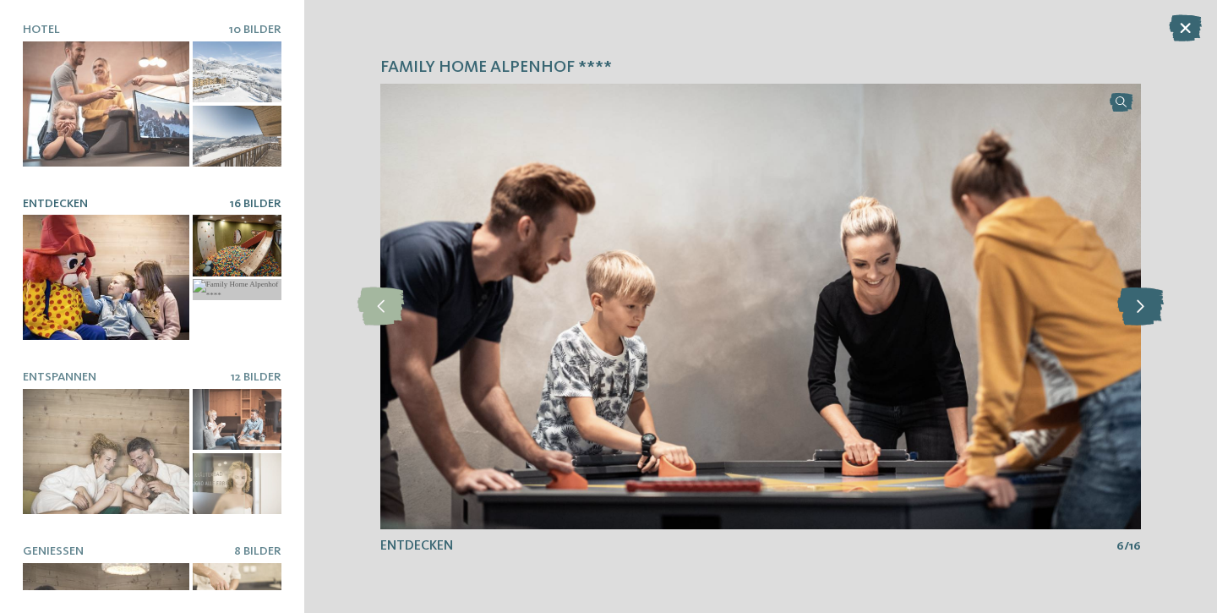
click at [1148, 307] on icon at bounding box center [1141, 306] width 46 height 38
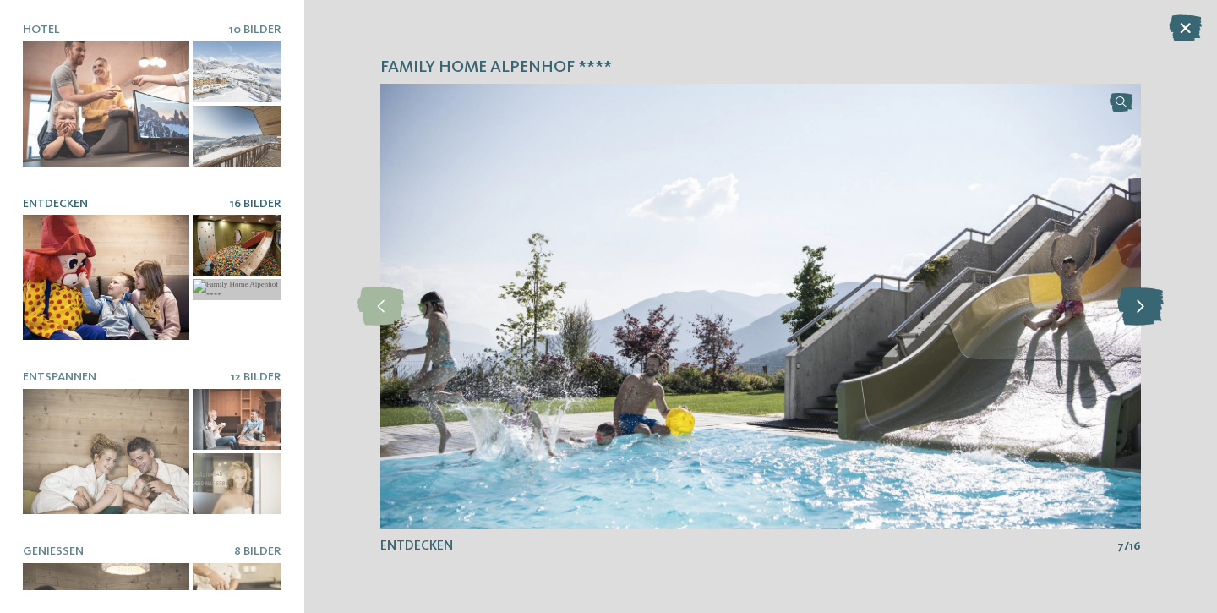
click at [1148, 307] on icon at bounding box center [1141, 306] width 46 height 38
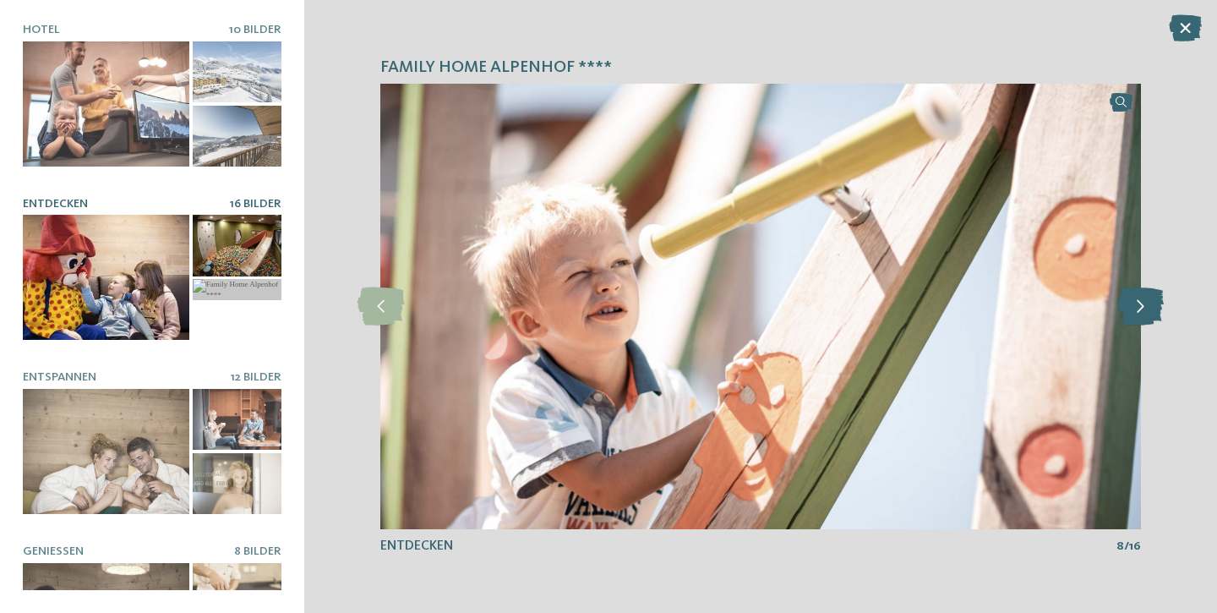
click at [1148, 307] on icon at bounding box center [1141, 306] width 46 height 38
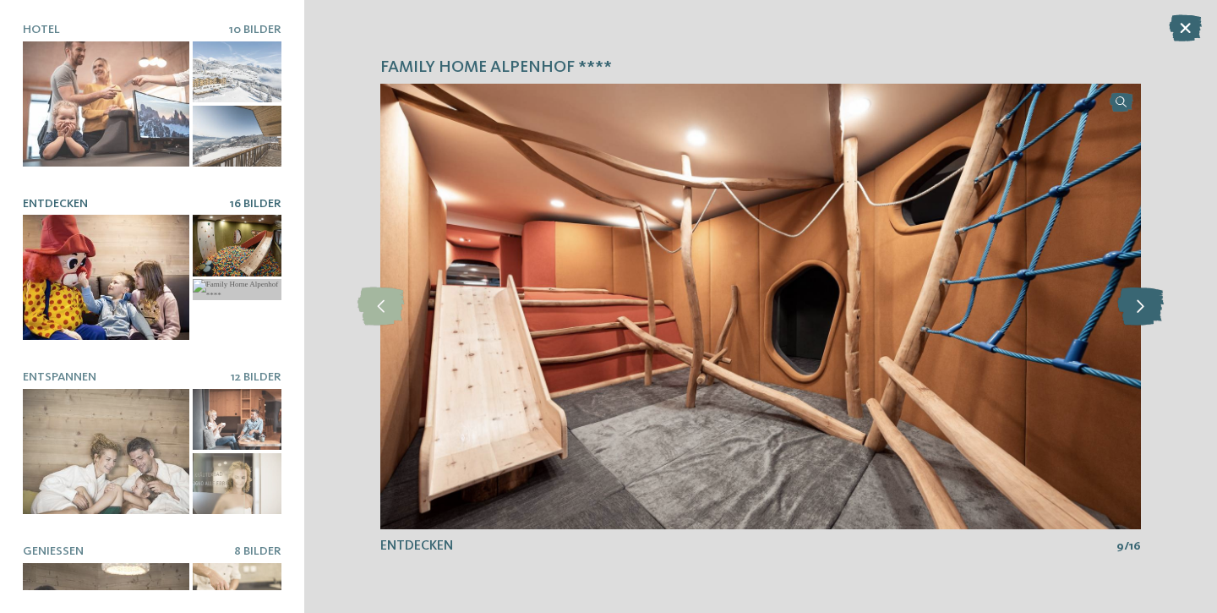
click at [1148, 307] on icon at bounding box center [1141, 306] width 46 height 38
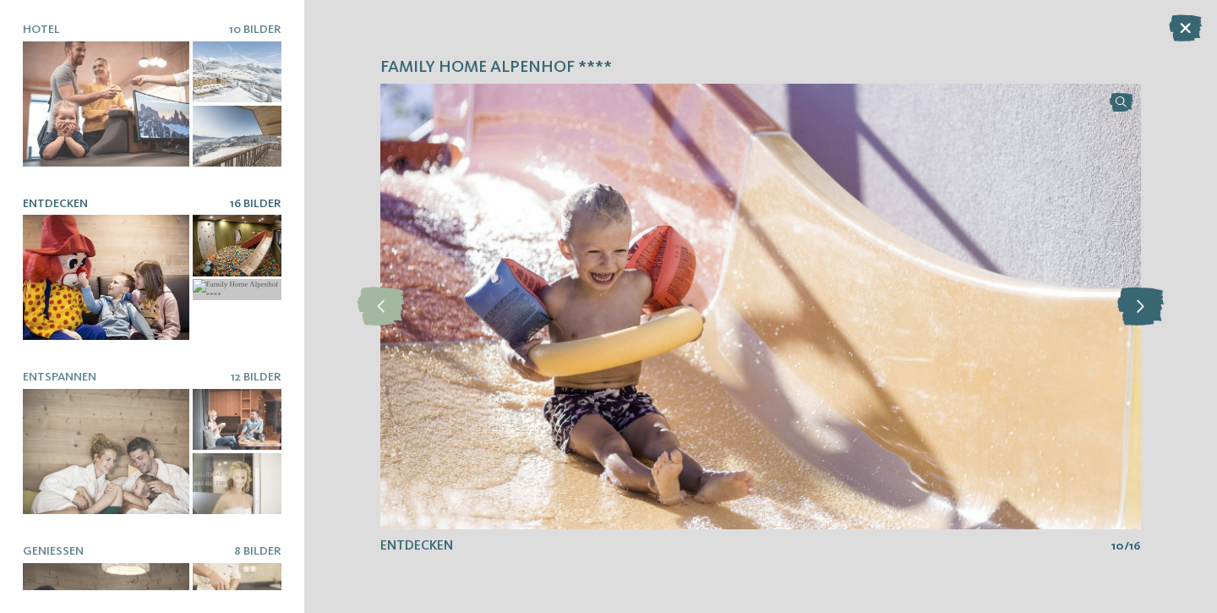
click at [1148, 307] on icon at bounding box center [1141, 306] width 46 height 38
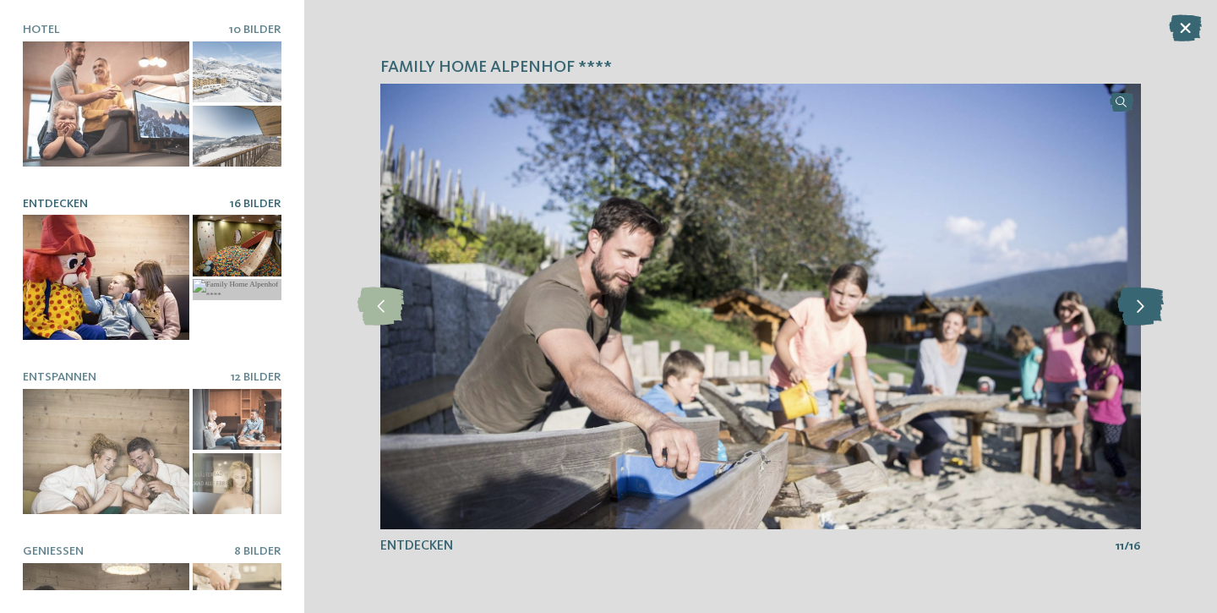
click at [1148, 307] on icon at bounding box center [1141, 306] width 46 height 38
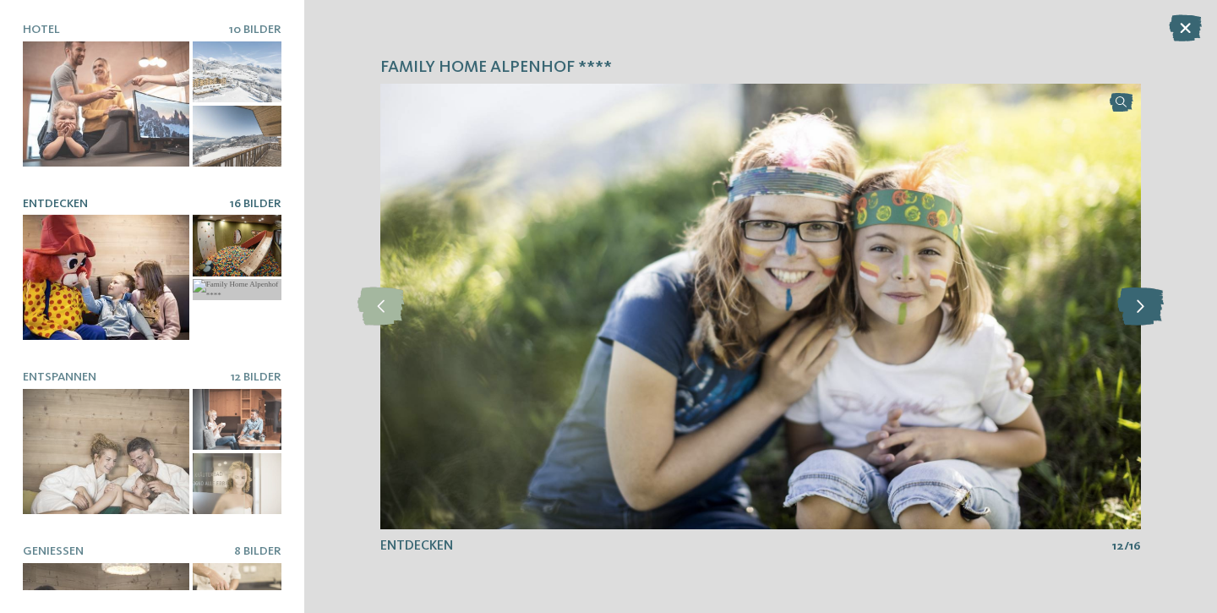
click at [1148, 307] on icon at bounding box center [1141, 306] width 46 height 38
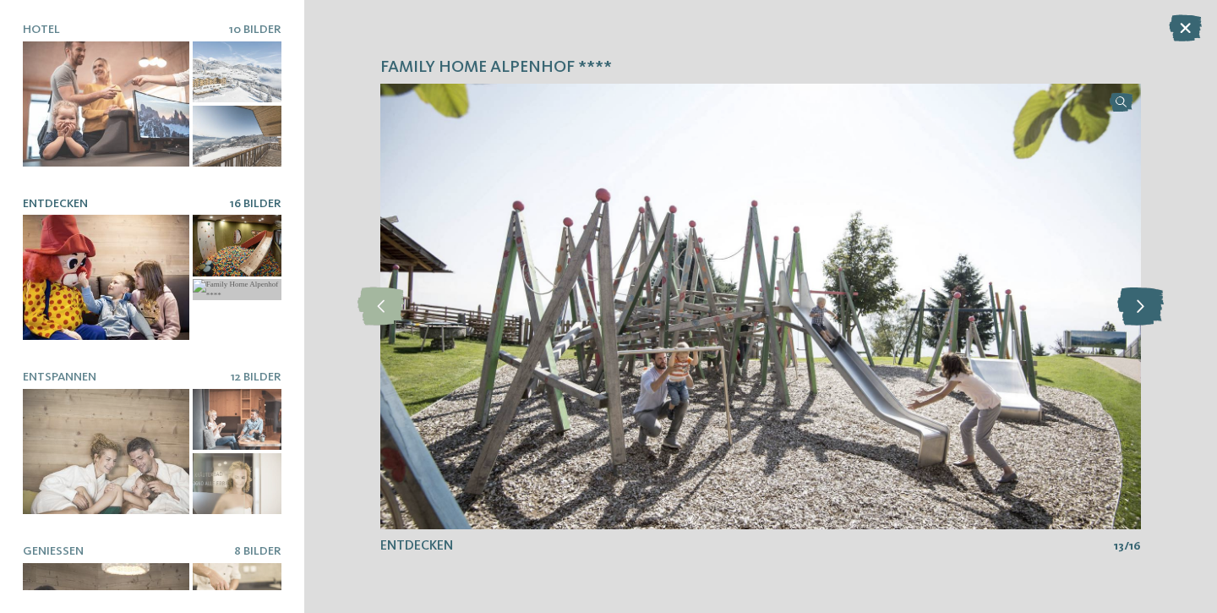
click at [1148, 307] on icon at bounding box center [1141, 306] width 46 height 38
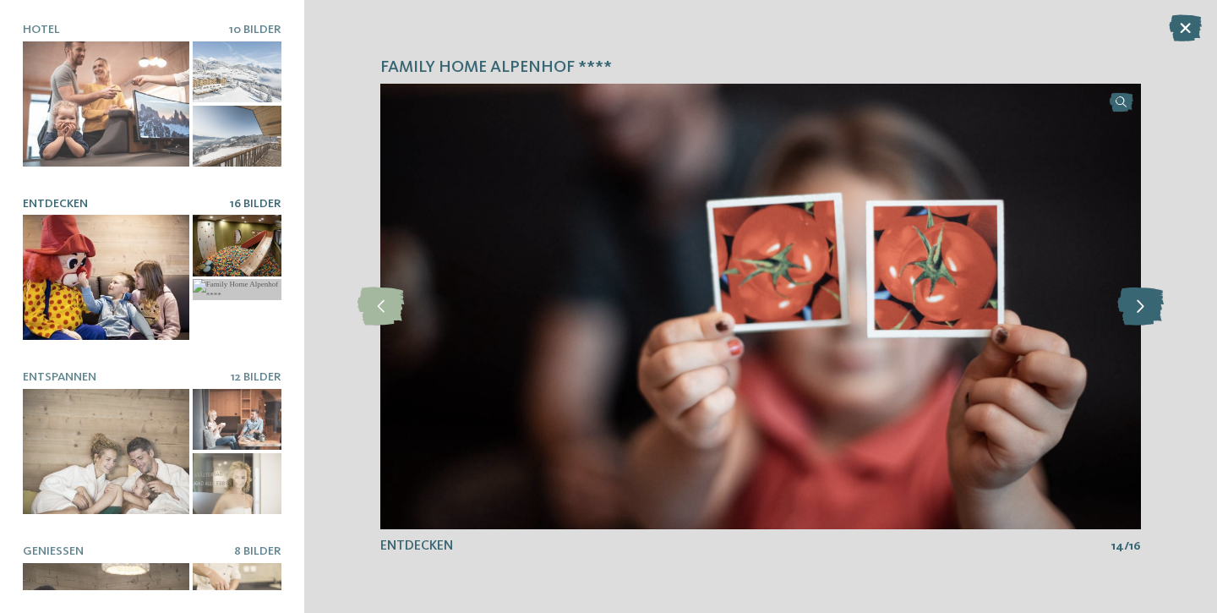
click at [1148, 307] on icon at bounding box center [1141, 306] width 46 height 38
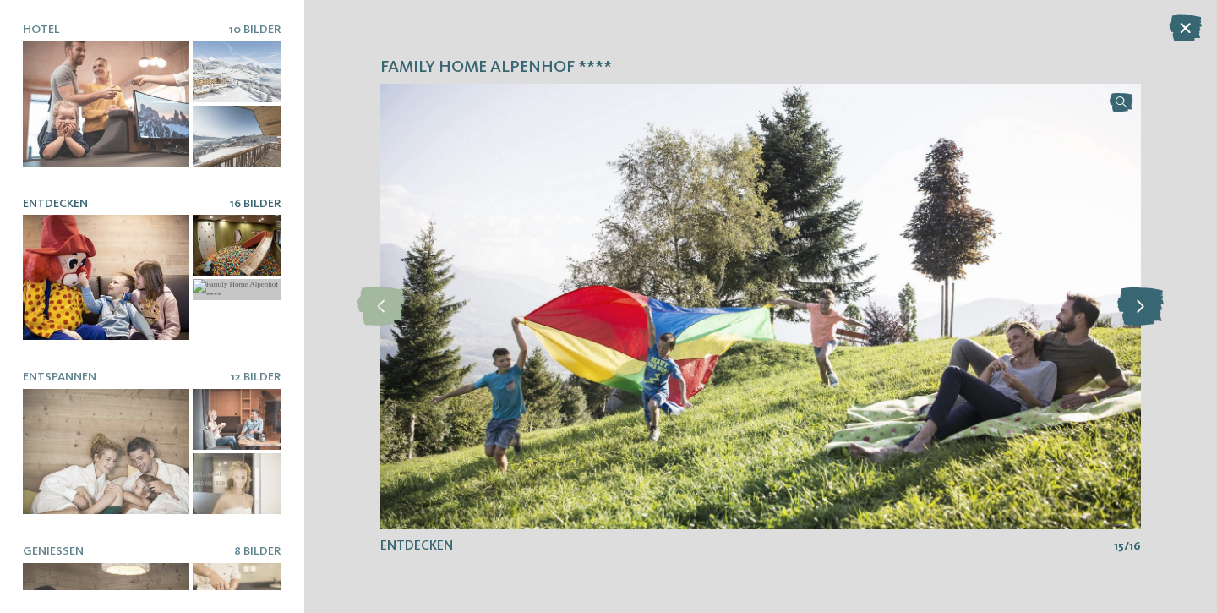
click at [1148, 307] on icon at bounding box center [1141, 306] width 46 height 38
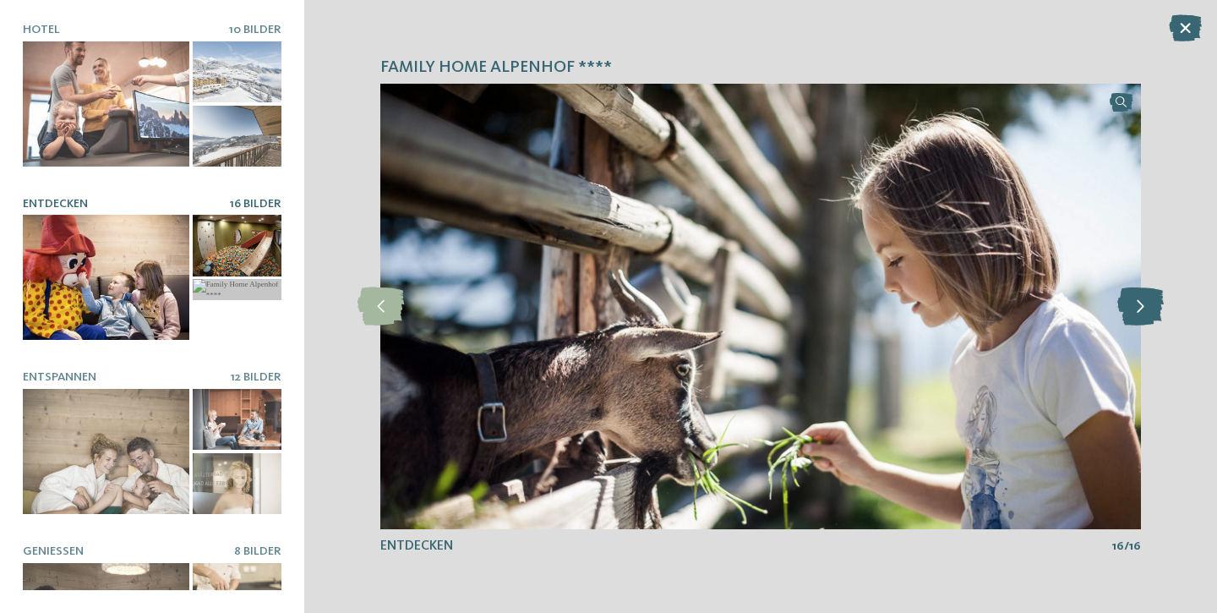
click at [1148, 307] on icon at bounding box center [1141, 306] width 46 height 38
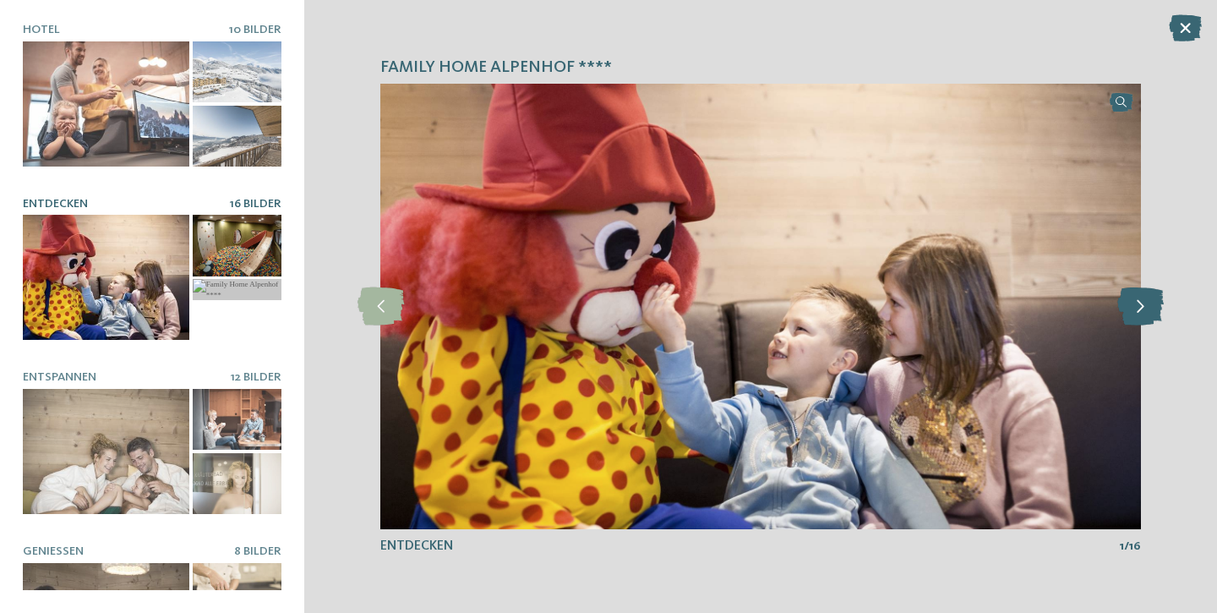
click at [1148, 307] on icon at bounding box center [1141, 306] width 46 height 38
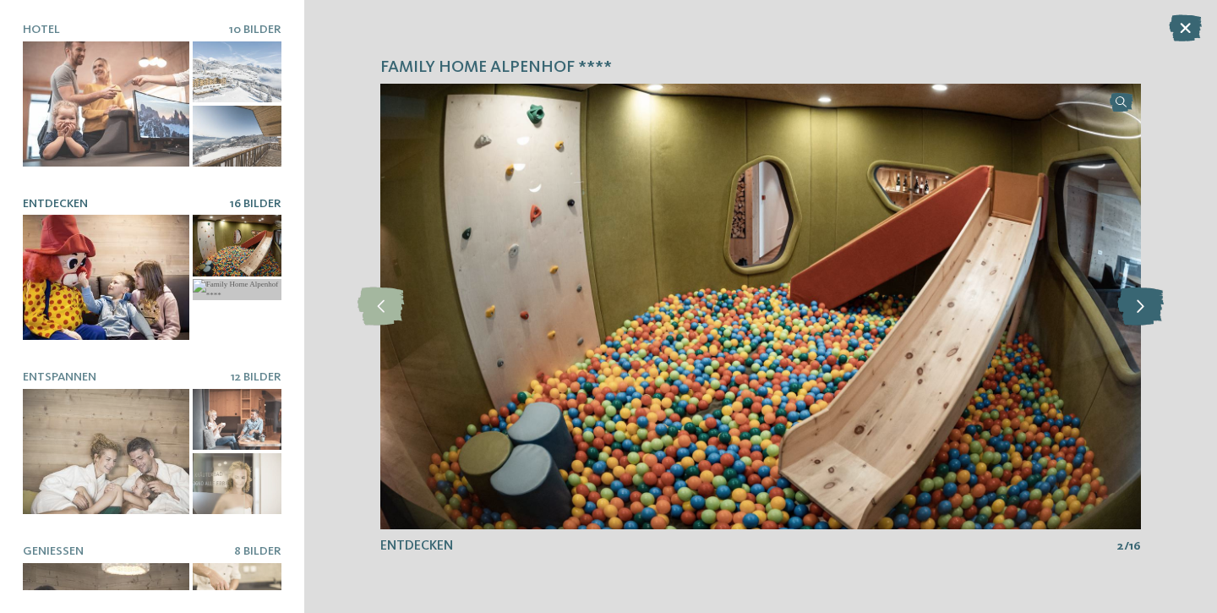
click at [1148, 307] on icon at bounding box center [1141, 306] width 46 height 38
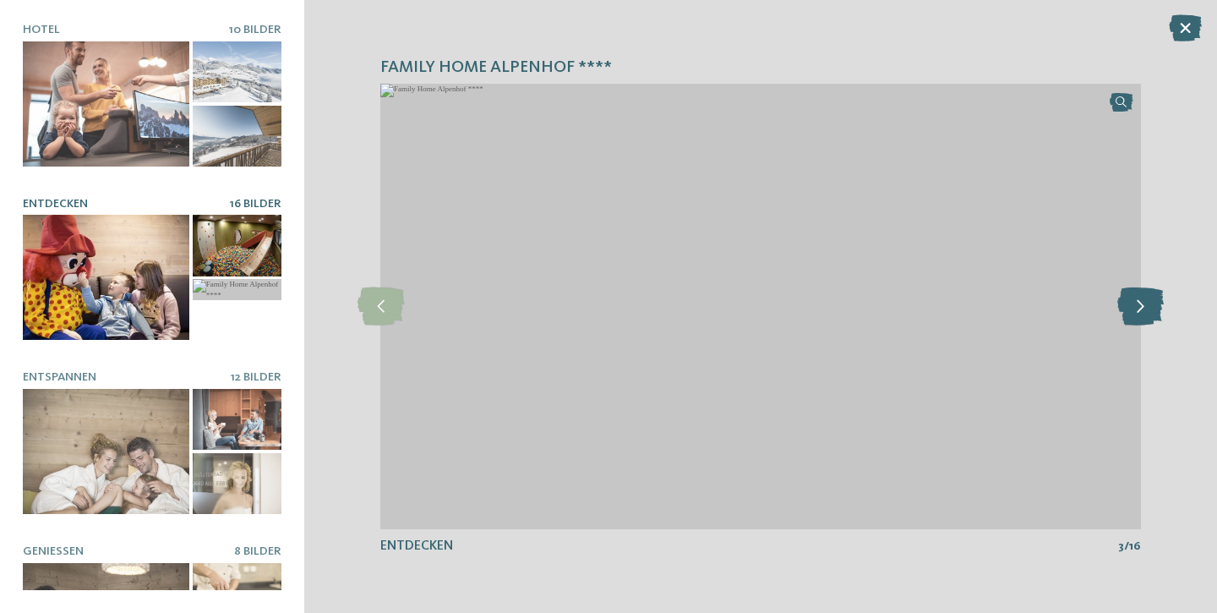
click at [1148, 307] on icon at bounding box center [1141, 306] width 46 height 38
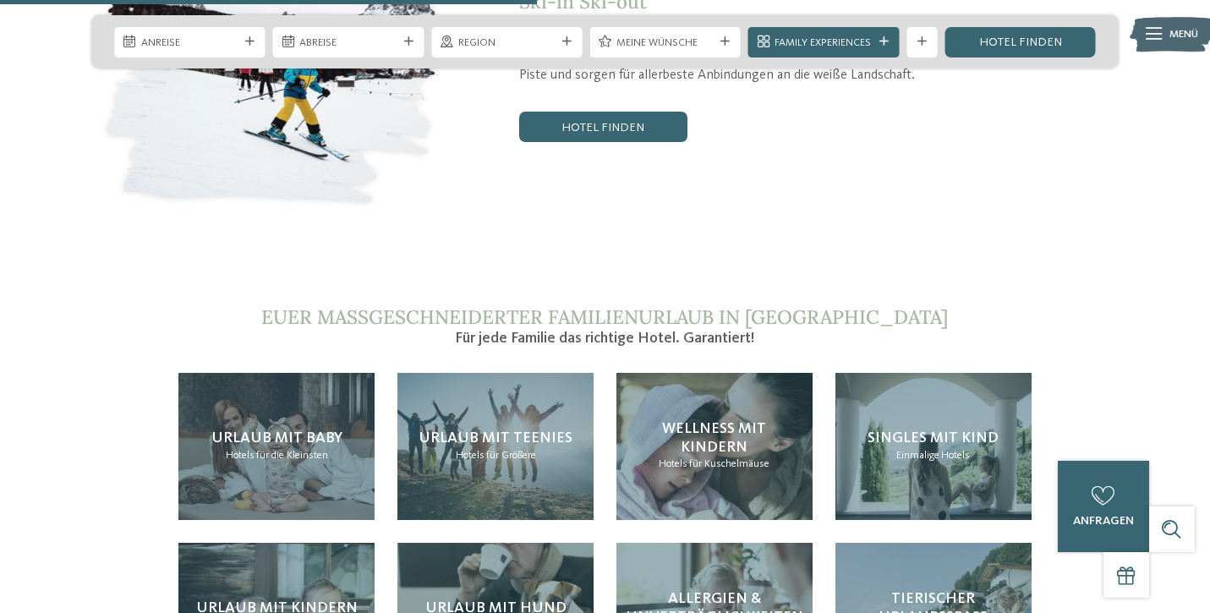
scroll to position [3069, 0]
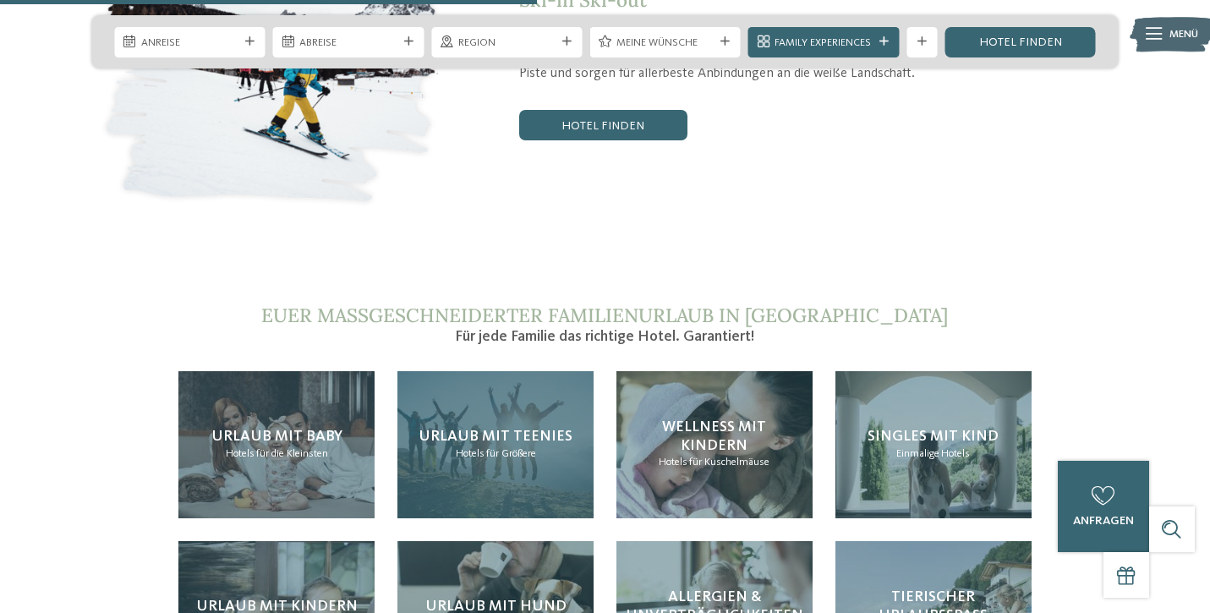
click at [443, 375] on div "Urlaub mit Teenies Hotels für Größere" at bounding box center [495, 444] width 196 height 147
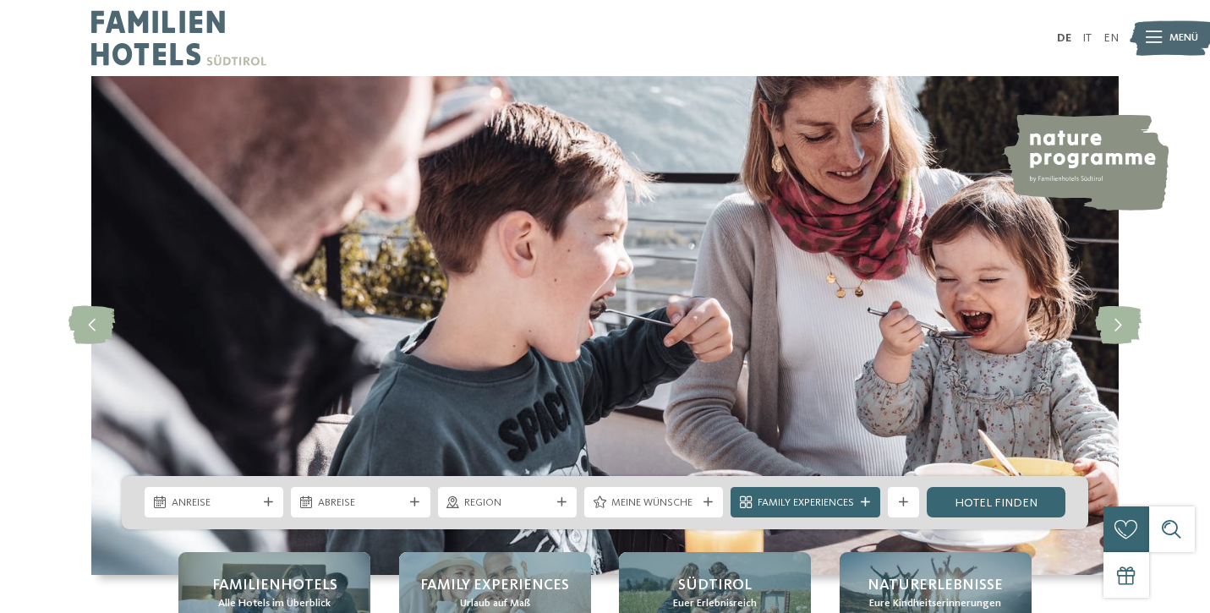
scroll to position [0, 0]
